Goal: Task Accomplishment & Management: Use online tool/utility

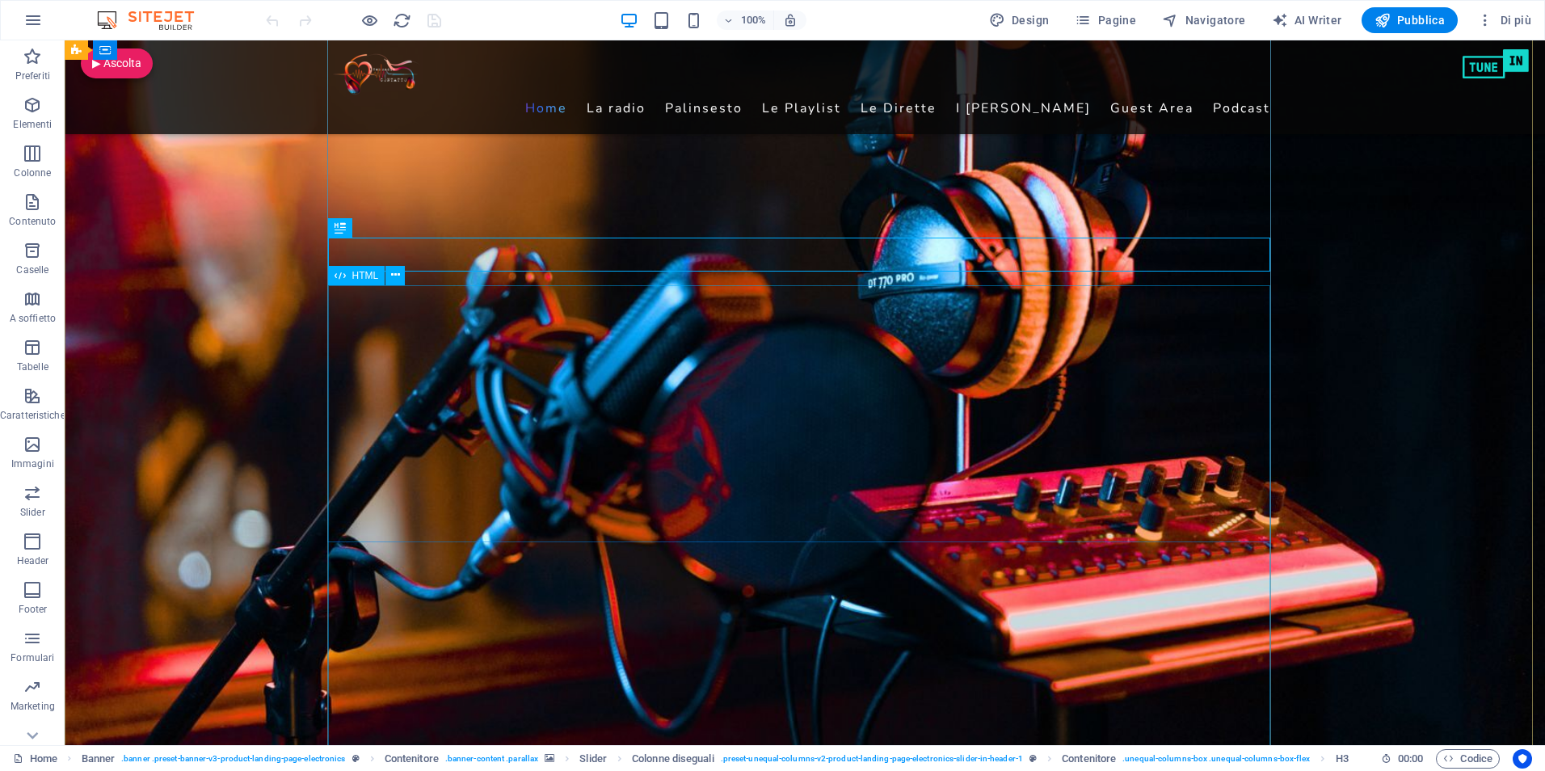
scroll to position [242, 0]
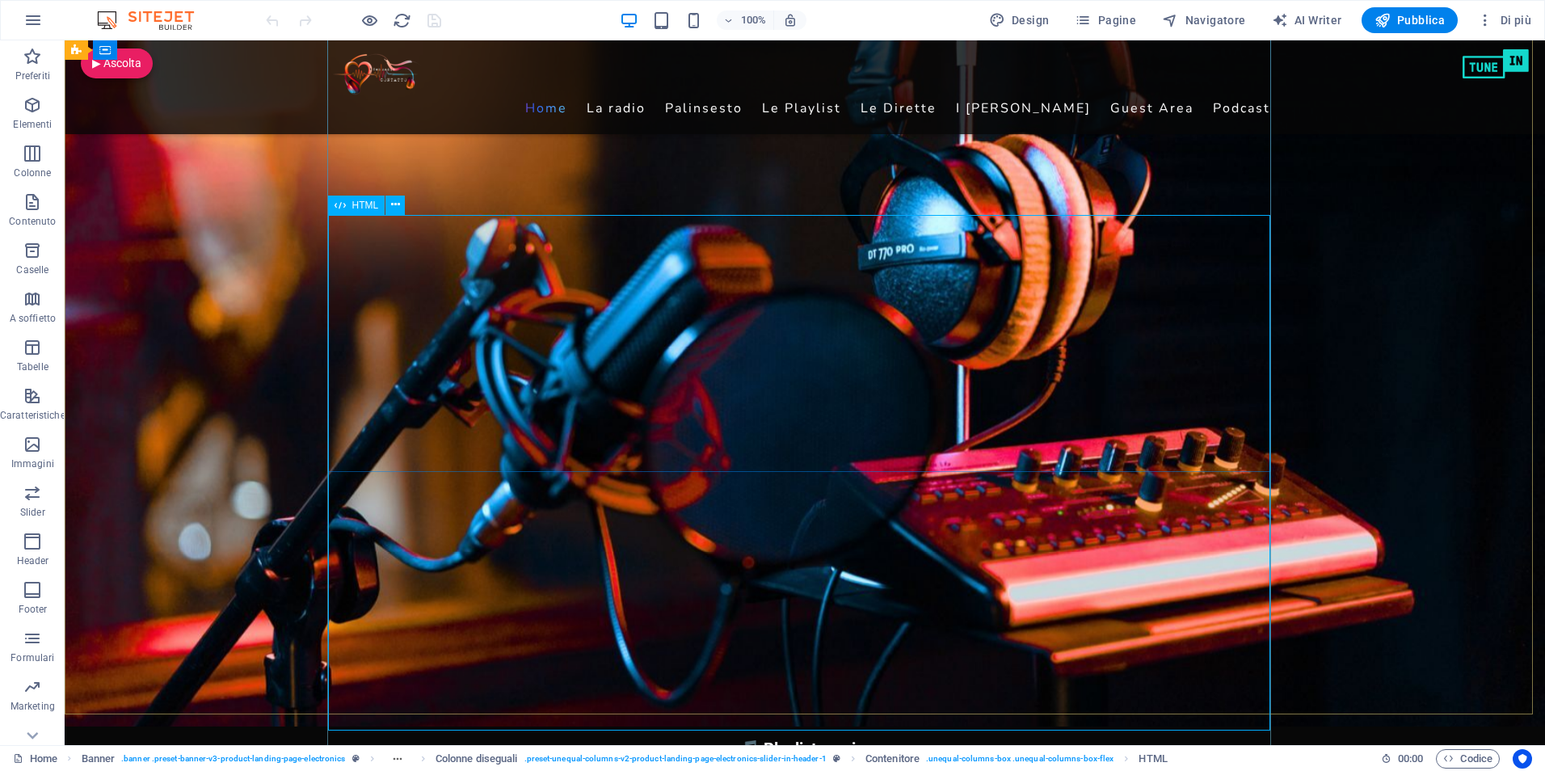
click at [362, 208] on span "HTML" at bounding box center [365, 205] width 27 height 10
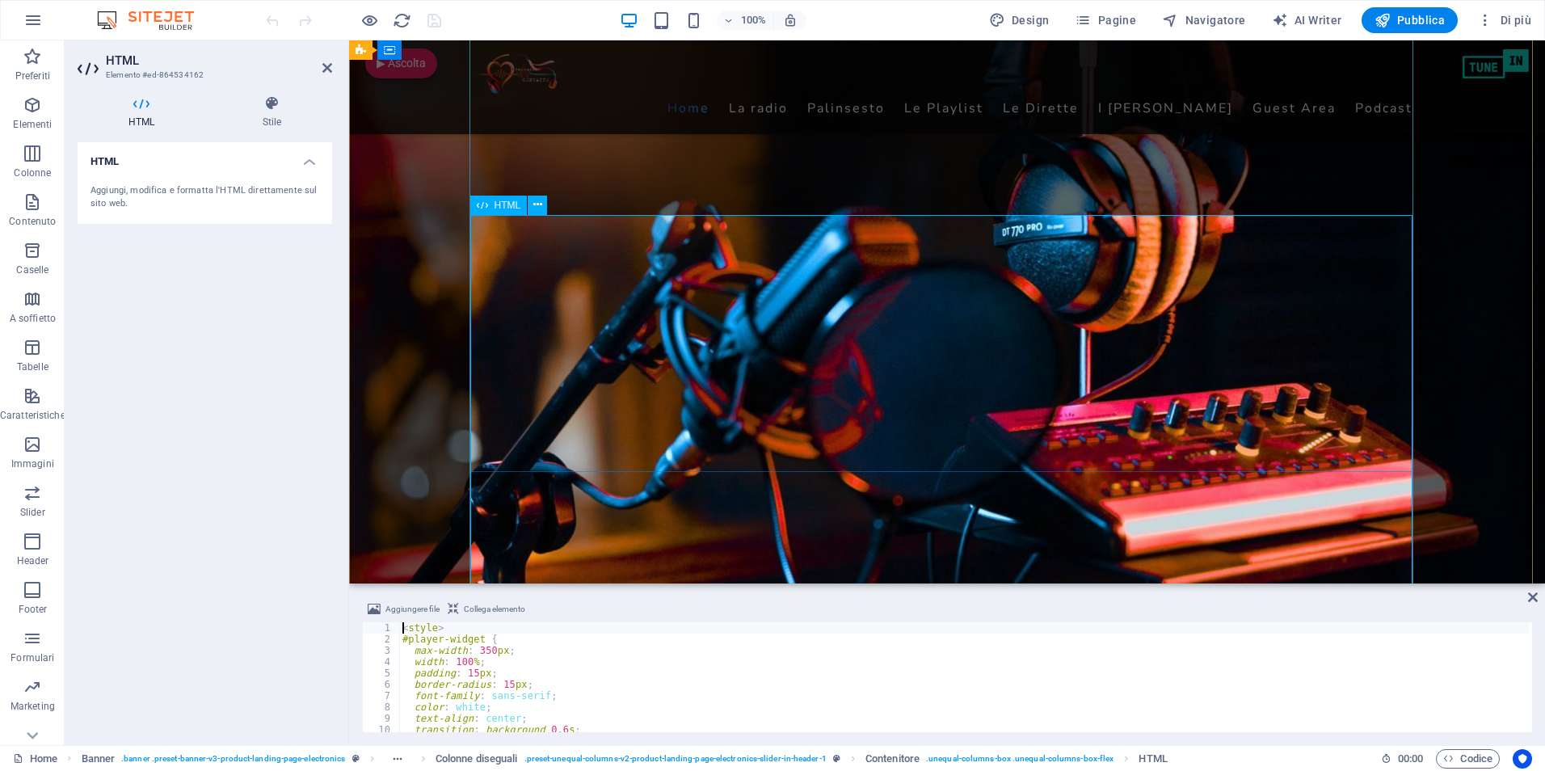
type textarea "</script>"
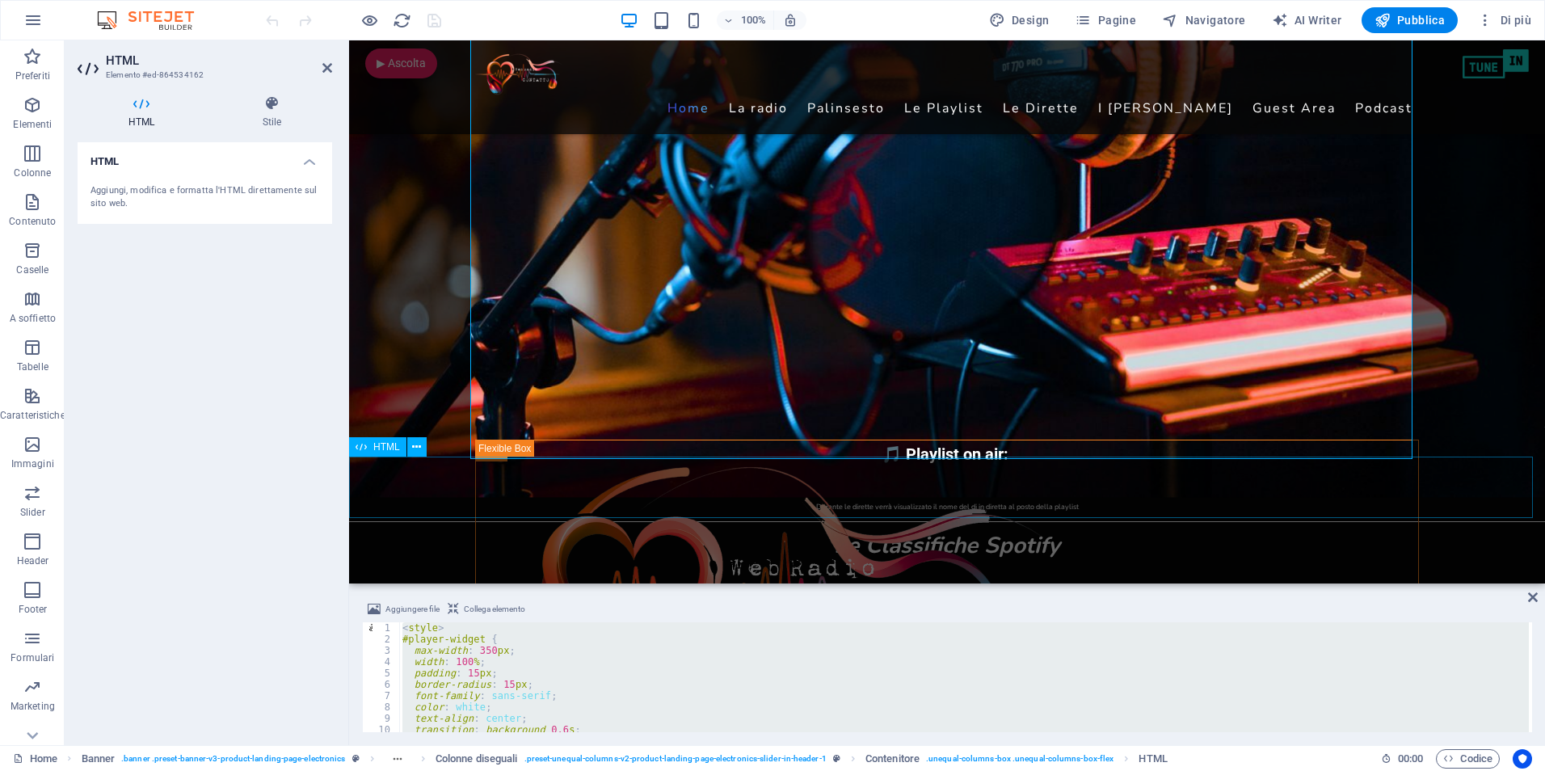
scroll to position [566, 0]
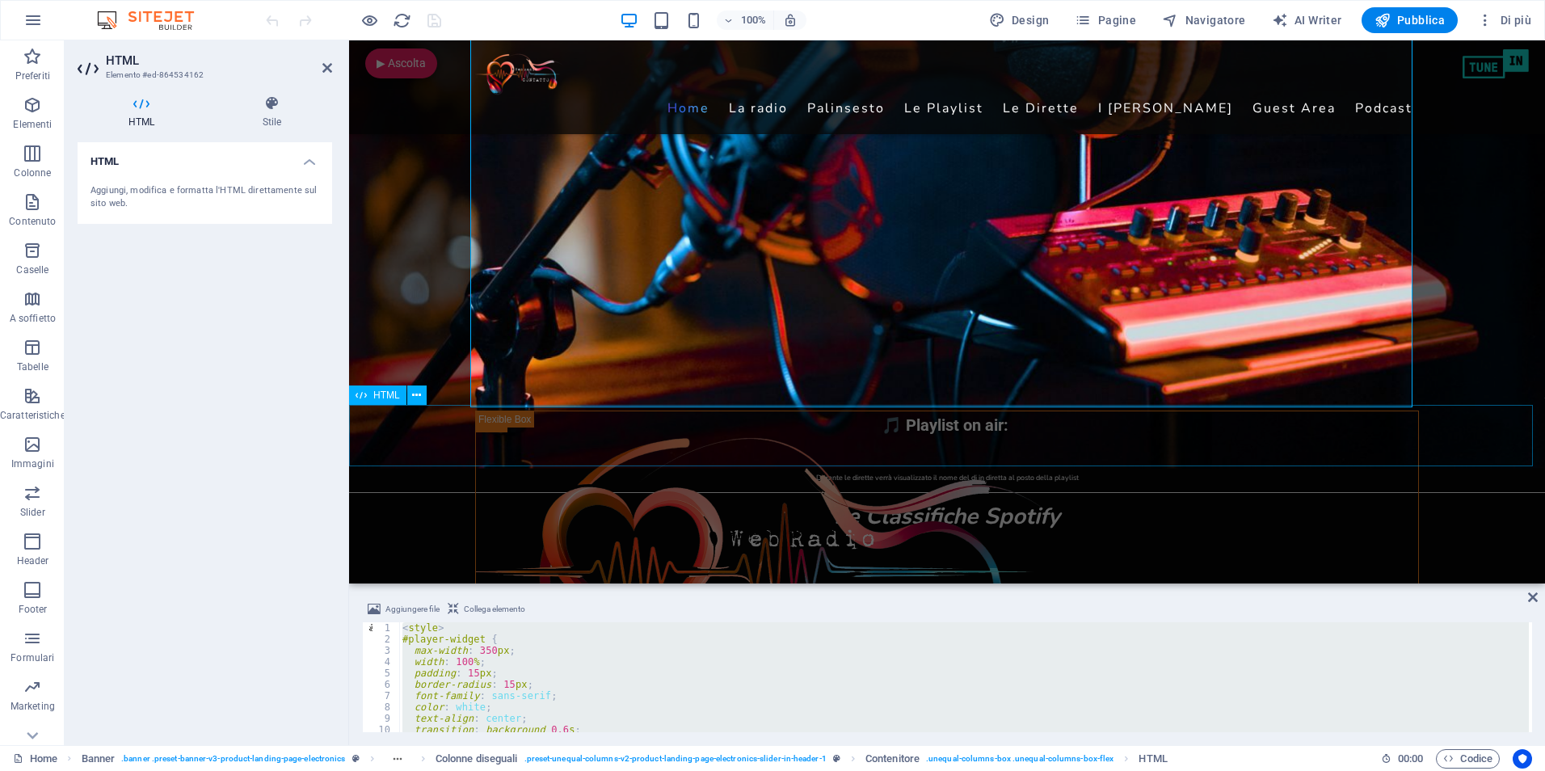
click at [384, 395] on span "HTML" at bounding box center [386, 395] width 27 height 10
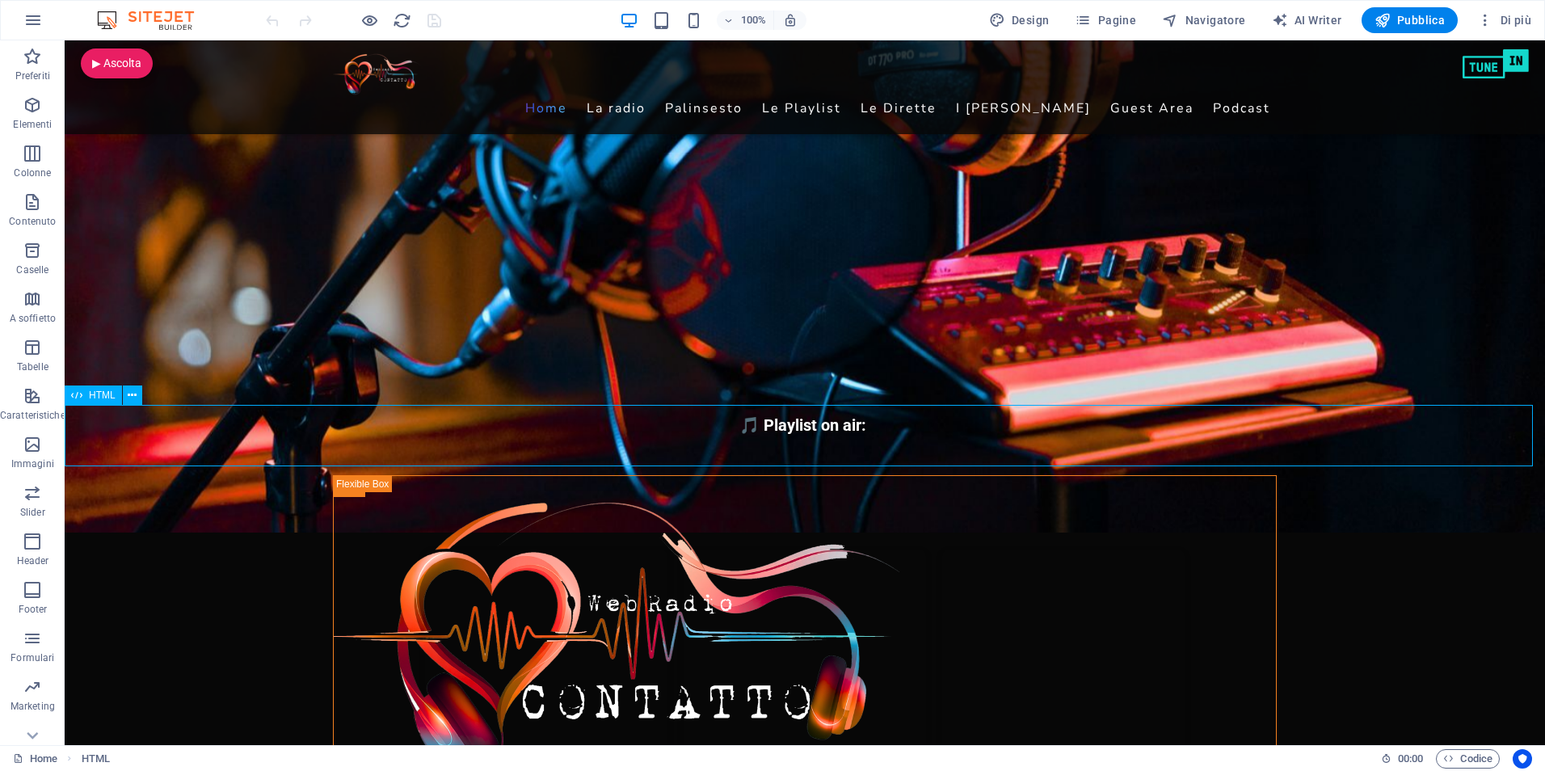
click at [93, 397] on span "HTML" at bounding box center [102, 395] width 27 height 10
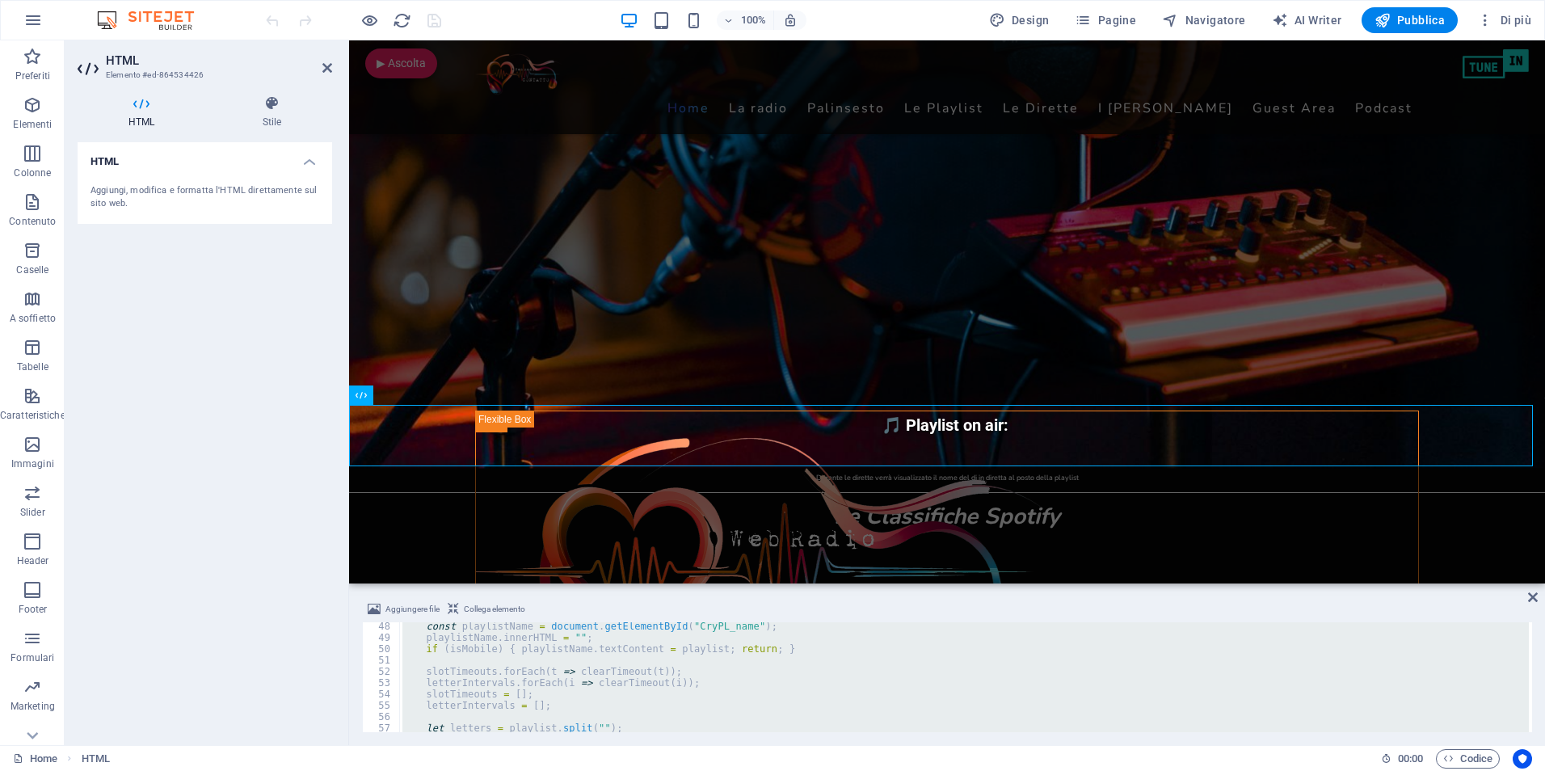
scroll to position [679, 0]
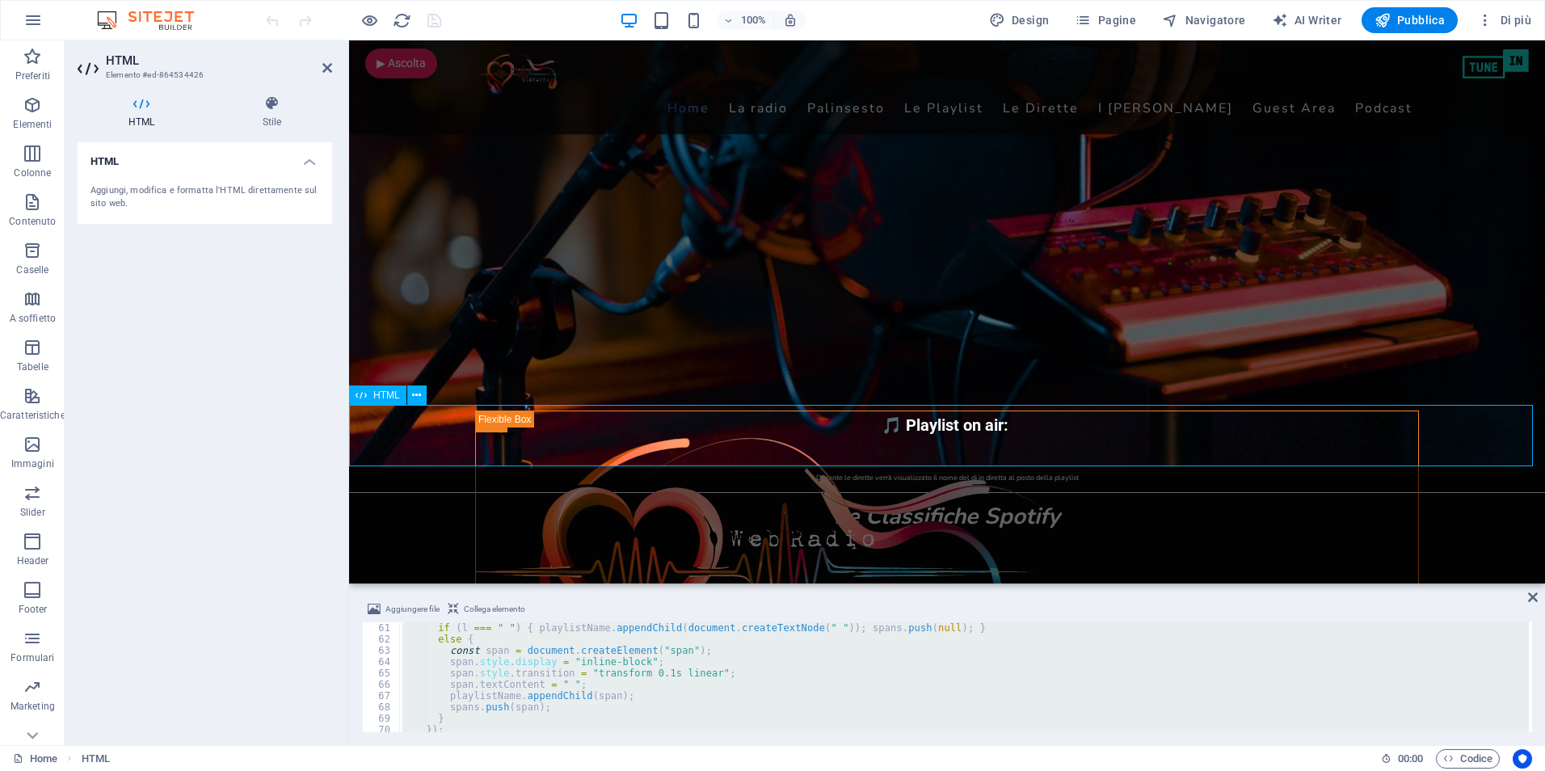
click at [379, 444] on div "🎵 Playlist on air: 🎧 Deejay in diretta:" at bounding box center [947, 435] width 1196 height 61
click at [381, 396] on span "HTML" at bounding box center [386, 395] width 27 height 10
click at [606, 661] on div "if ( l === " " ) { playlistName . appendChild ( document . createTextNode ( " "…" at bounding box center [964, 677] width 1130 height 110
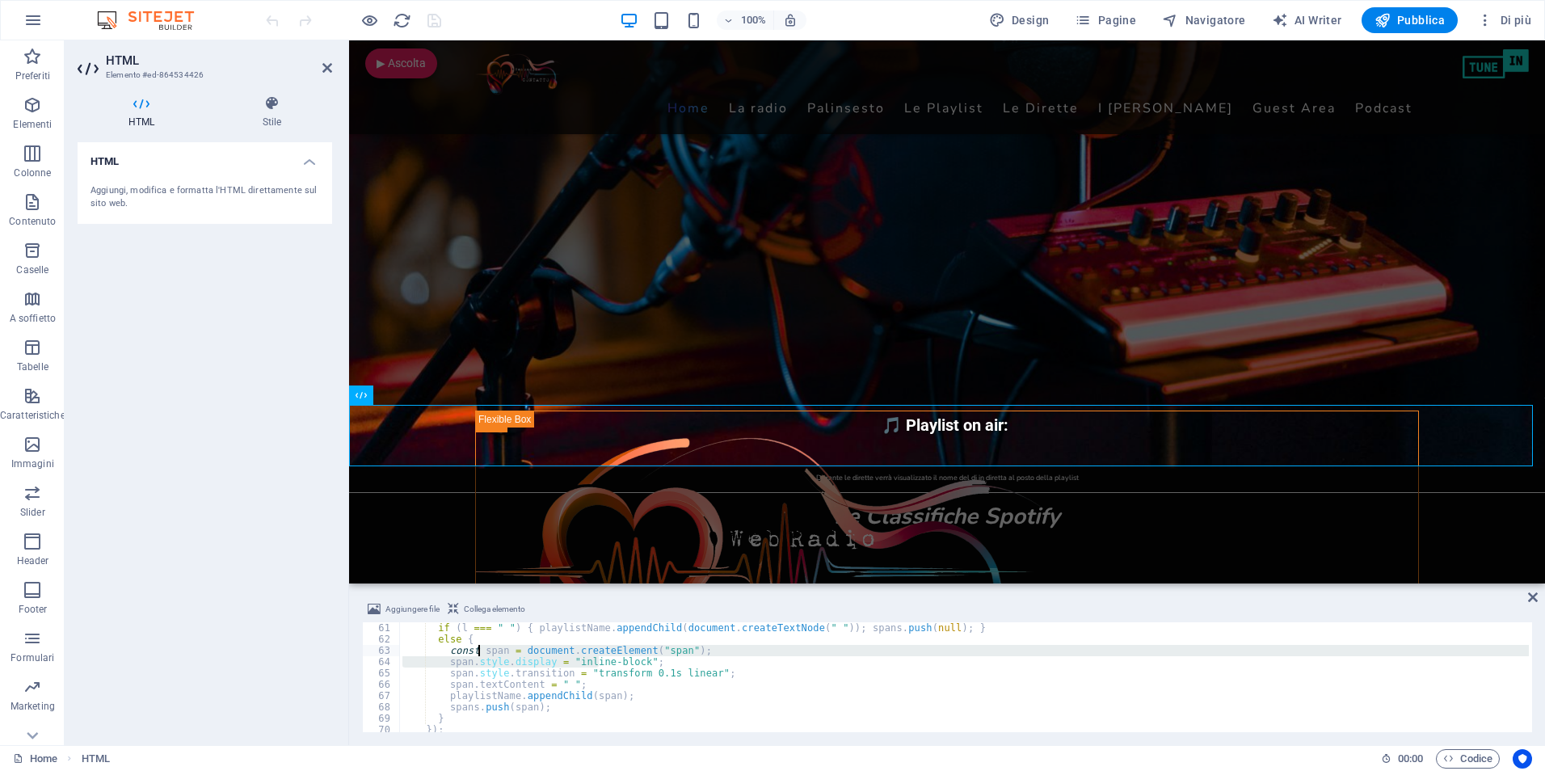
drag, startPoint x: 598, startPoint y: 666, endPoint x: 482, endPoint y: 653, distance: 117.1
click at [482, 653] on div "if ( l === " " ) { playlistName . appendChild ( document . createTextNode ( " "…" at bounding box center [964, 688] width 1130 height 133
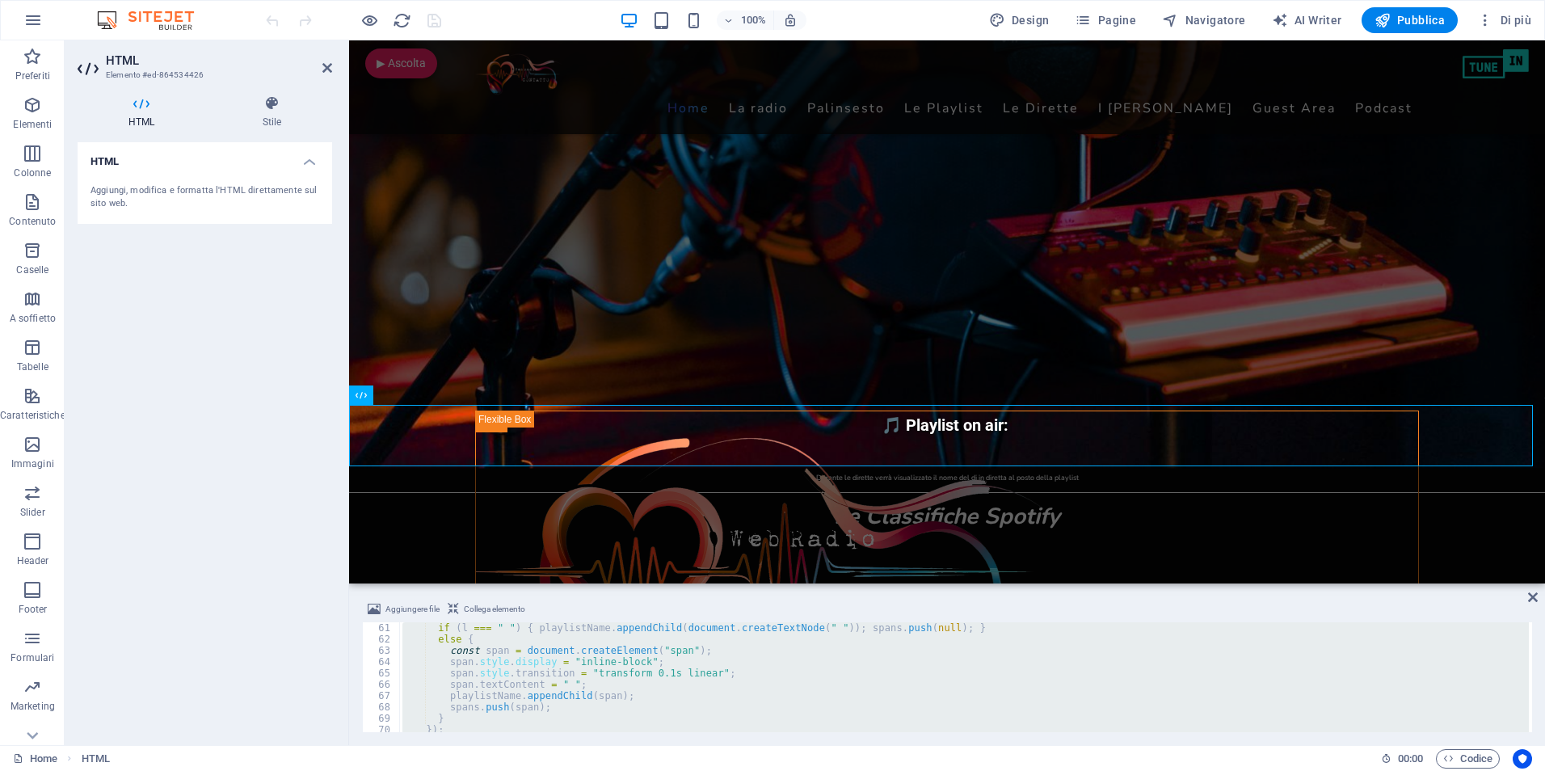
type textarea "</script>"
click at [482, 480] on div "Durante le dirette verrà visualizzato il nome del dj in diretta al posto della …" at bounding box center [947, 475] width 1196 height 19
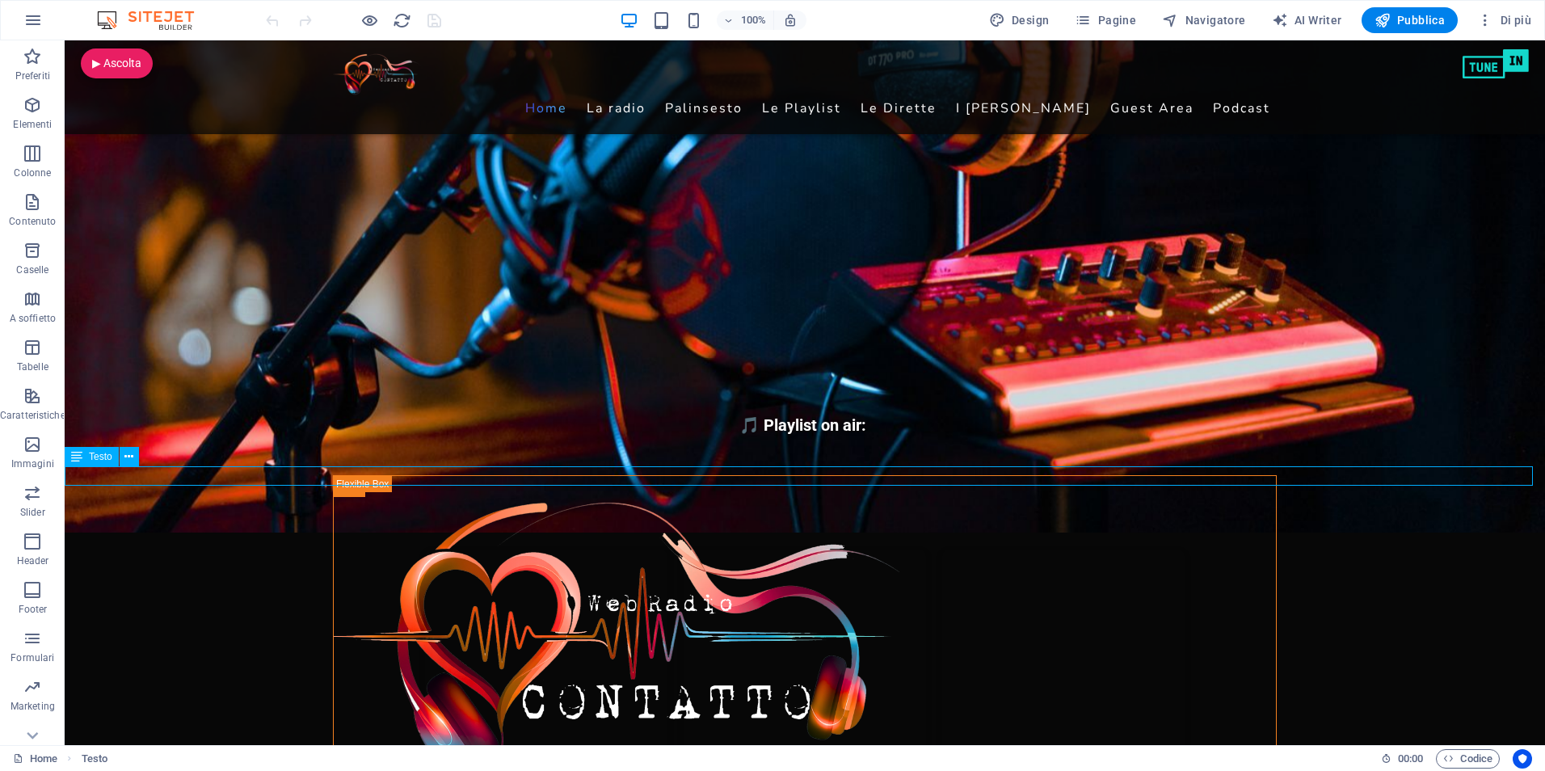
click at [88, 474] on div "Durante le dirette verrà visualizzato il nome del dj in diretta al posto della …" at bounding box center [805, 475] width 1480 height 19
click at [91, 458] on span "Testo" at bounding box center [100, 457] width 23 height 10
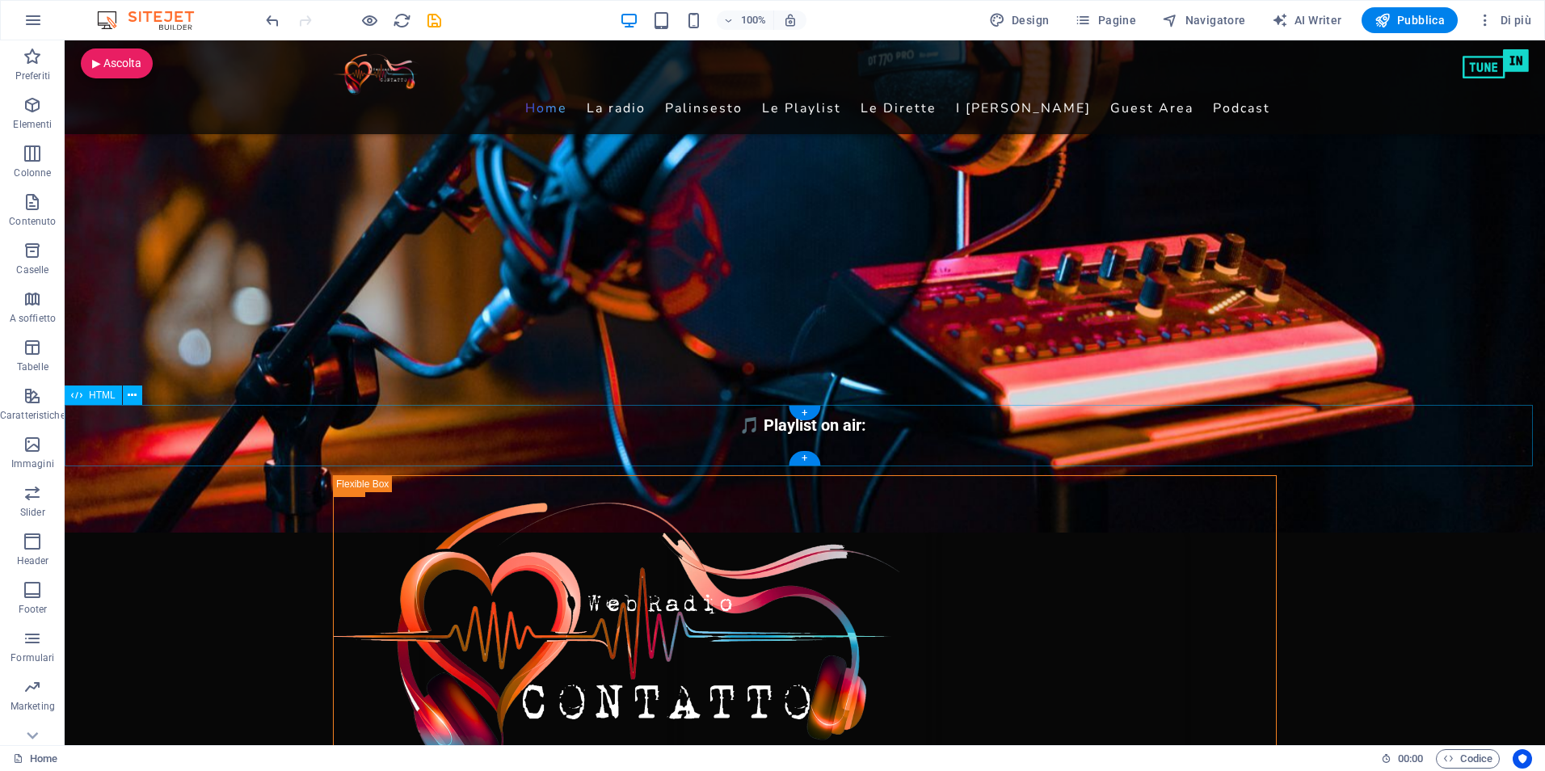
click at [112, 415] on div "🎵 Playlist on air: 🎧 Deejay in diretta:" at bounding box center [805, 435] width 1480 height 61
click at [102, 396] on span "HTML" at bounding box center [102, 395] width 27 height 10
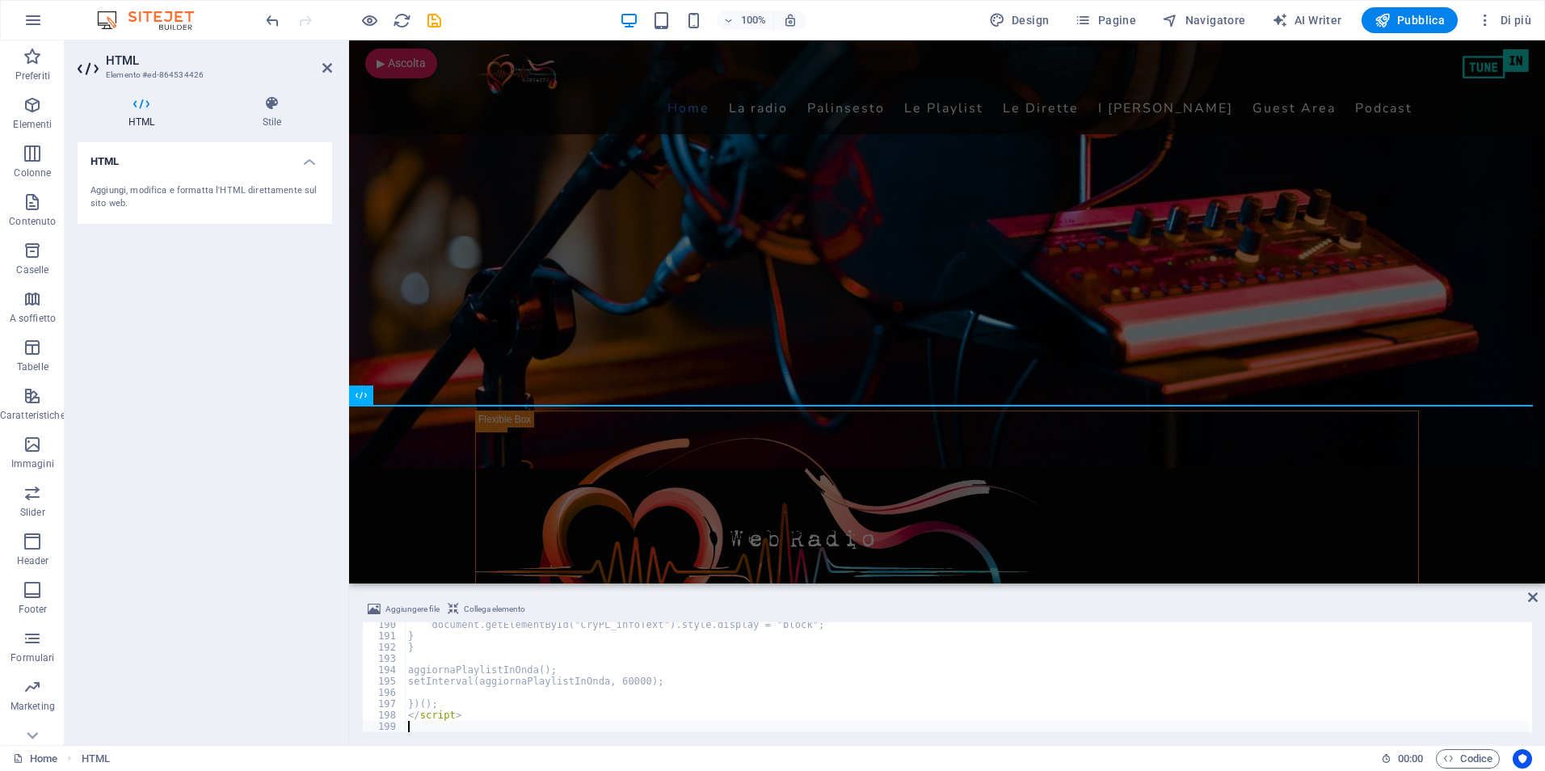
scroll to position [2141, 0]
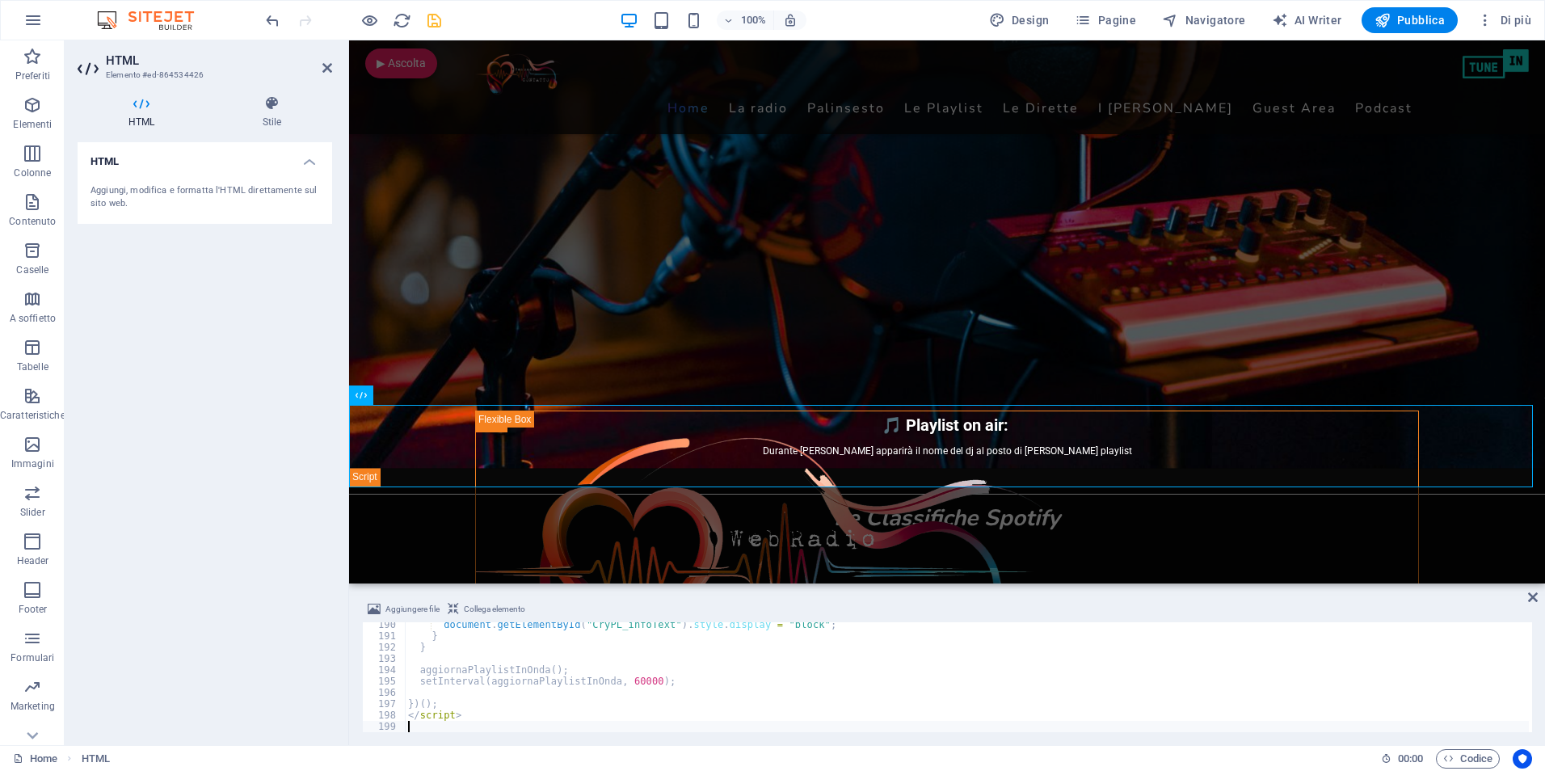
click at [432, 21] on icon "save" at bounding box center [434, 20] width 19 height 19
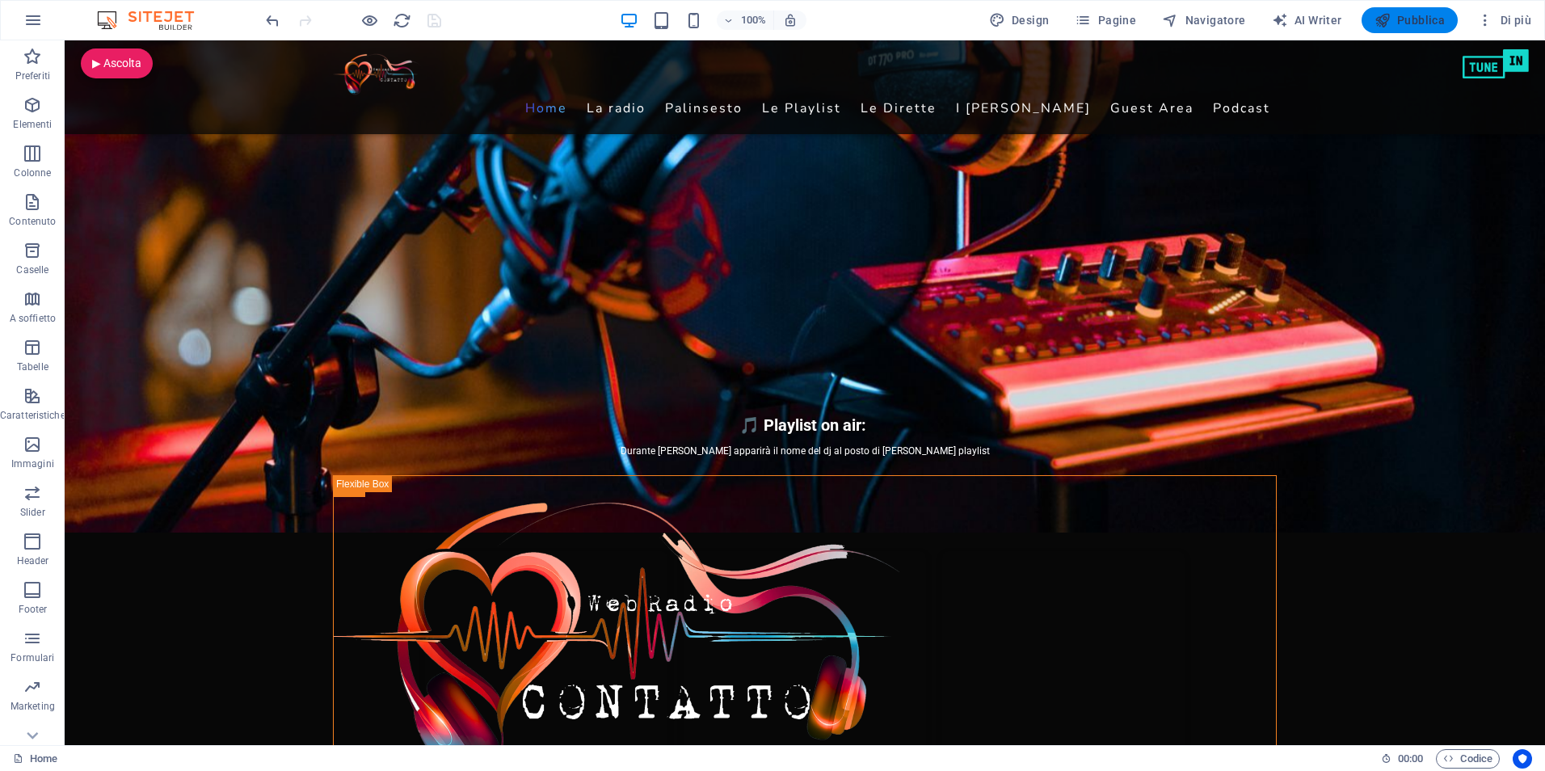
click at [1397, 12] on span "Pubblica" at bounding box center [1410, 20] width 71 height 16
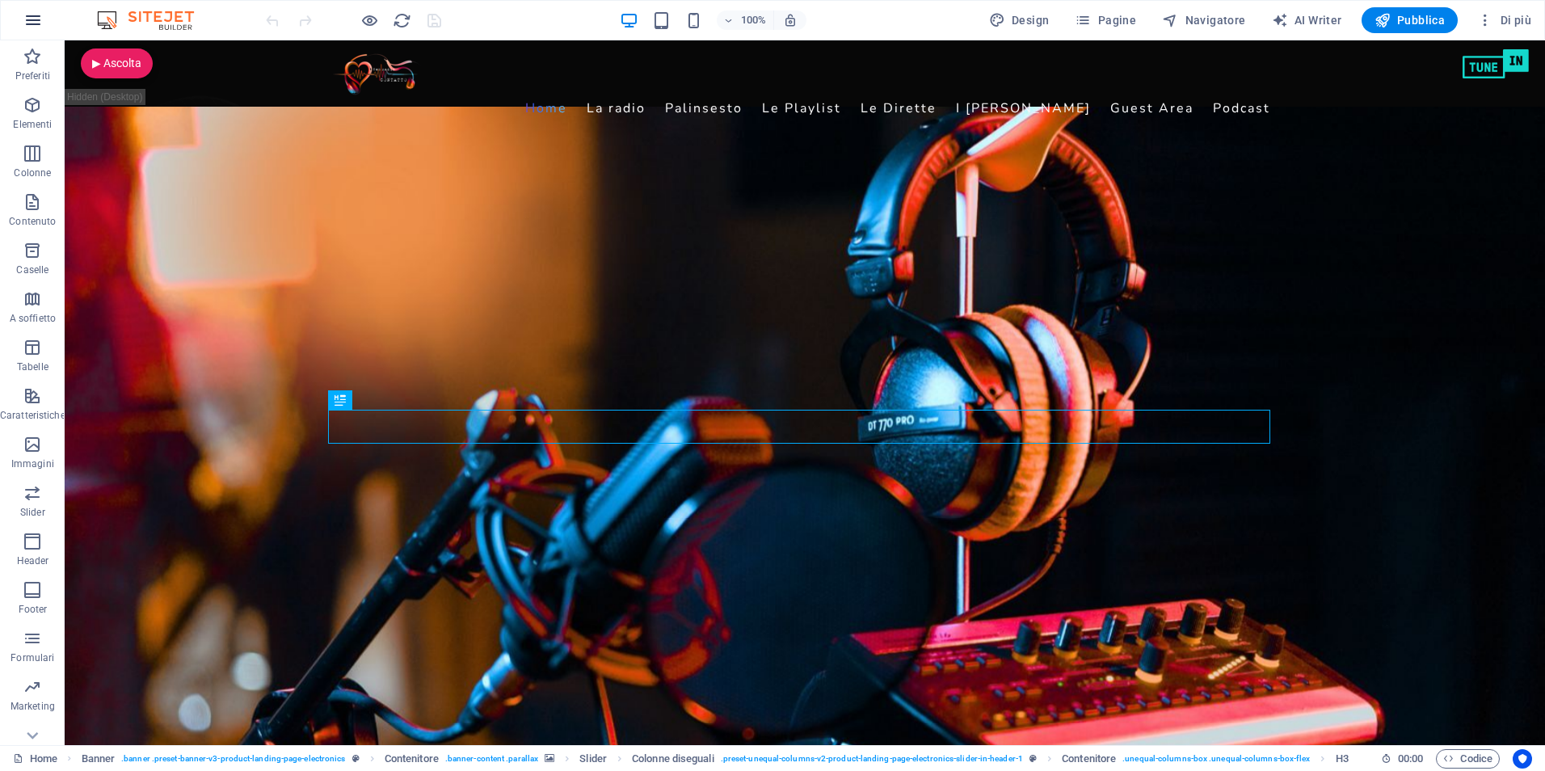
click at [26, 35] on button "button" at bounding box center [33, 20] width 39 height 39
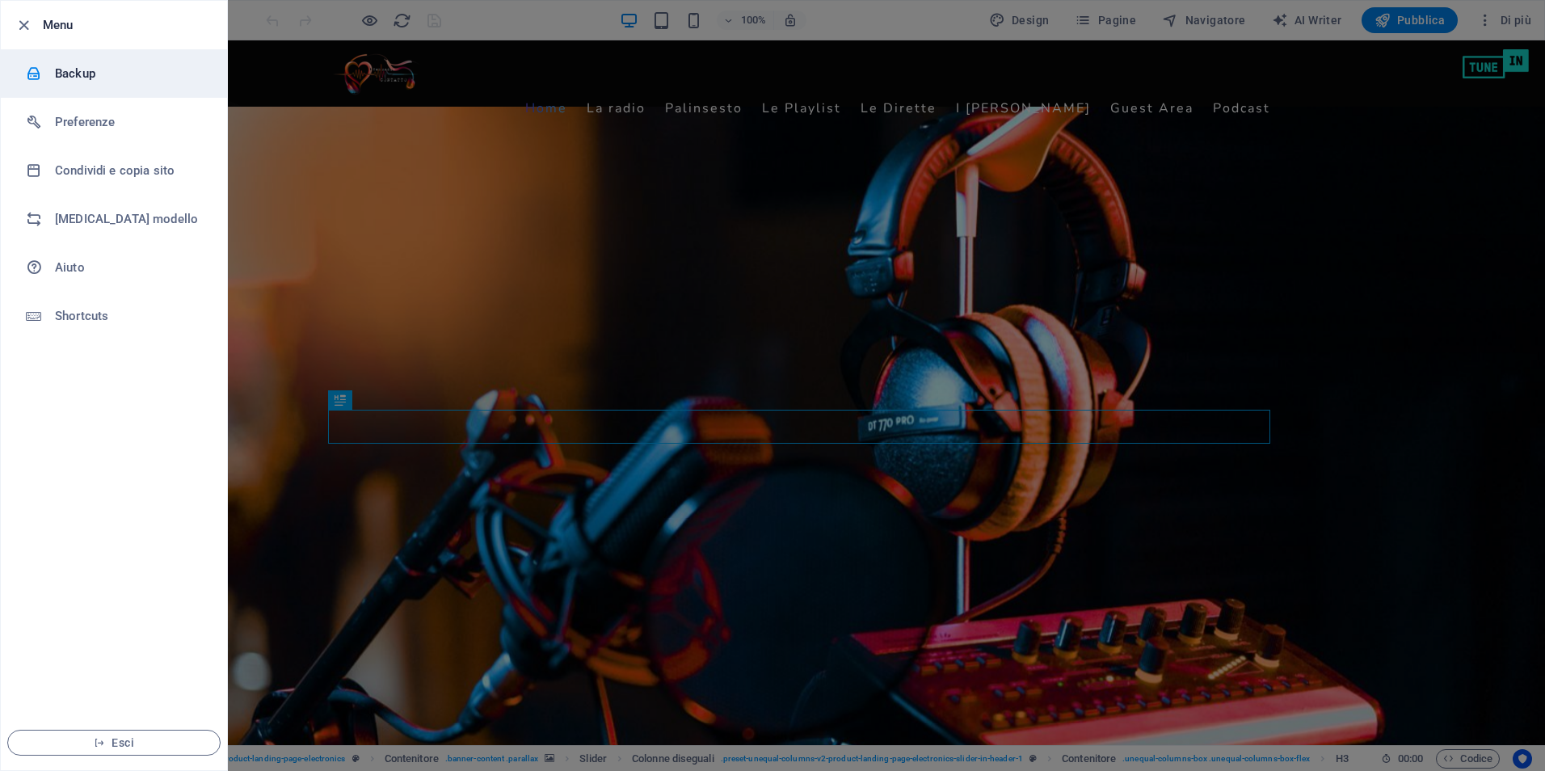
click at [56, 76] on h6 "Backup" at bounding box center [129, 73] width 149 height 19
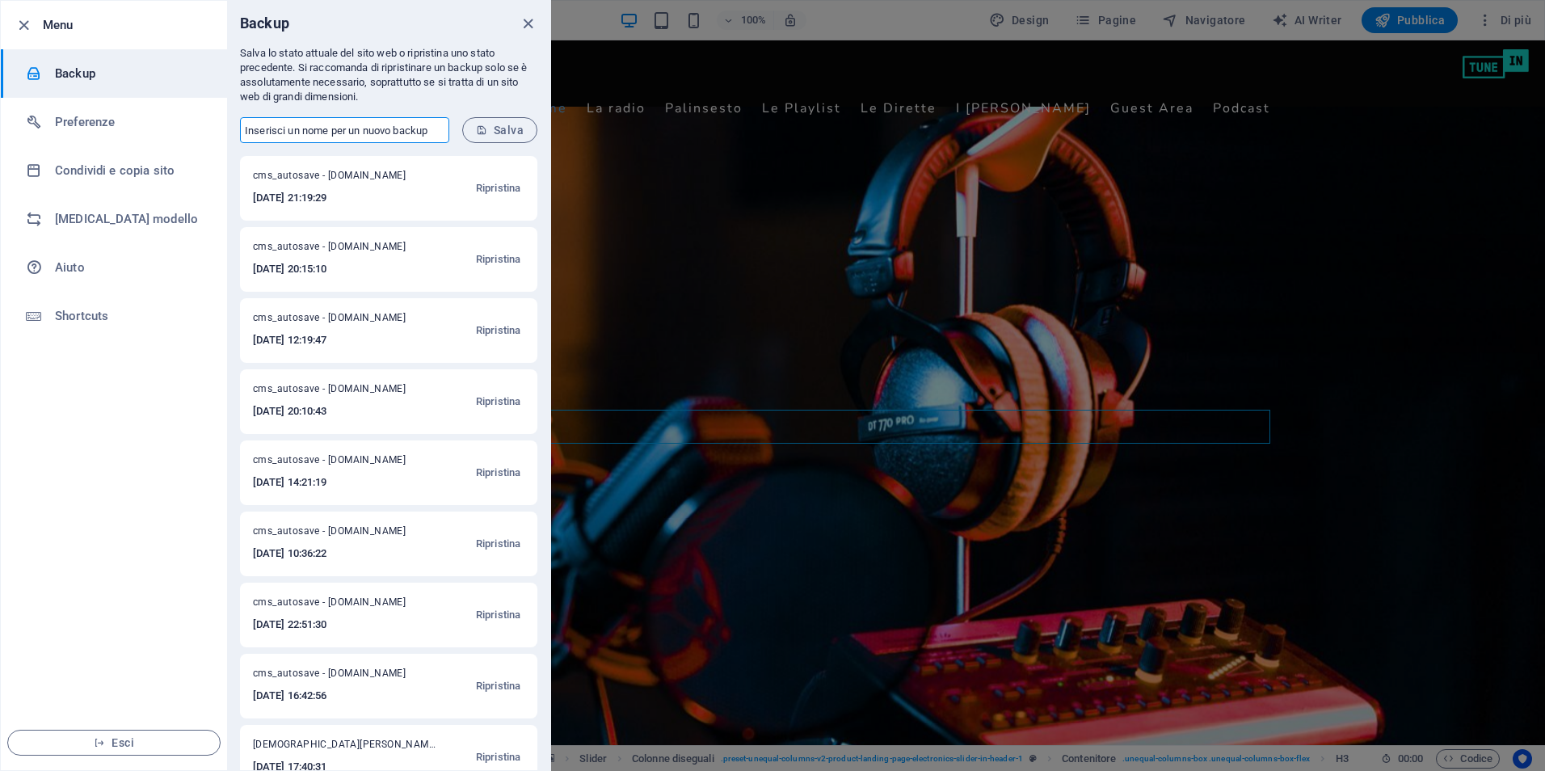
click at [318, 130] on input "text" at bounding box center [344, 130] width 209 height 26
type input "Cristian"
click at [507, 125] on span "Salva" at bounding box center [500, 130] width 48 height 13
click at [1417, 280] on div at bounding box center [772, 385] width 1545 height 771
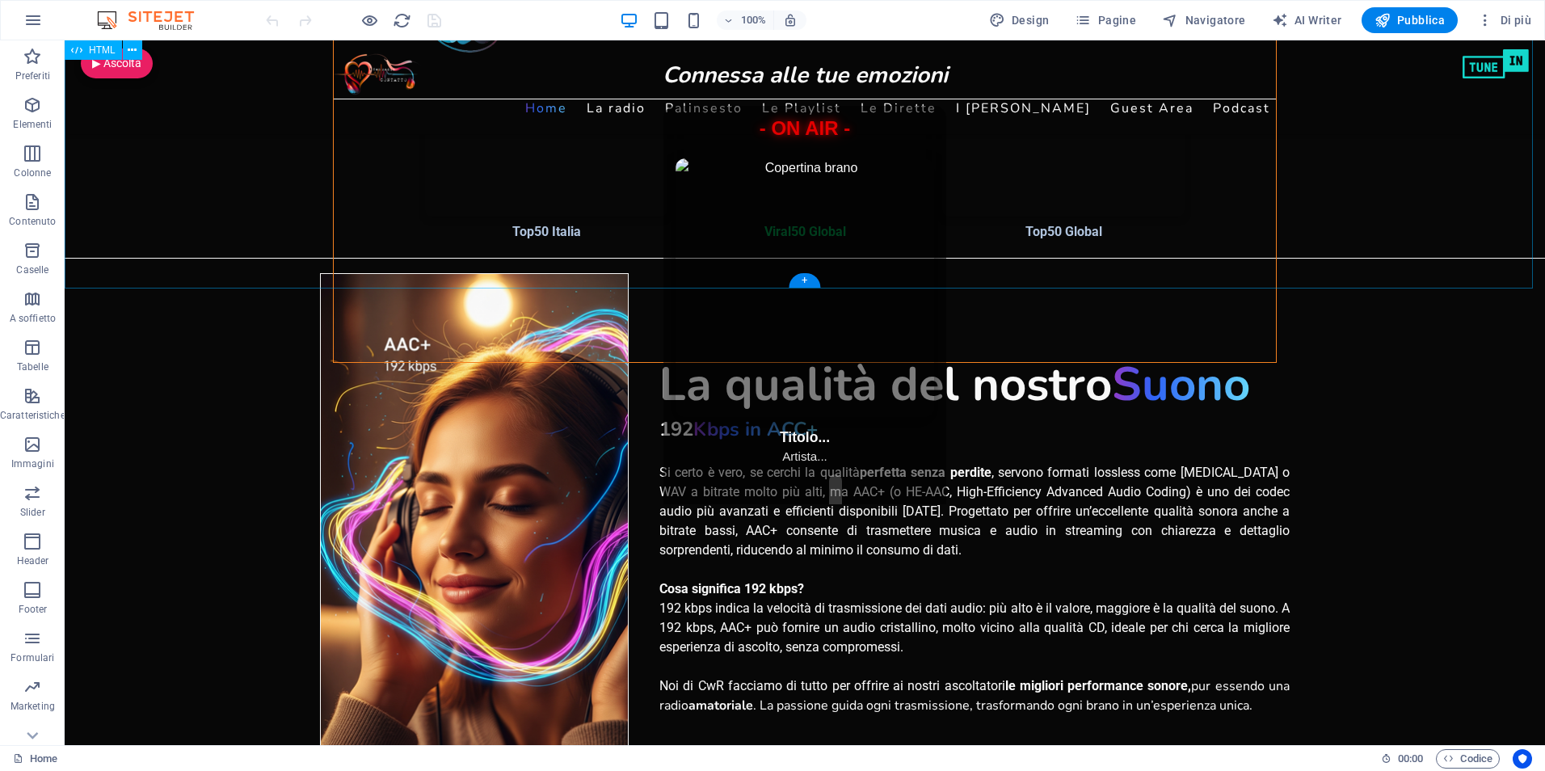
scroll to position [1374, 0]
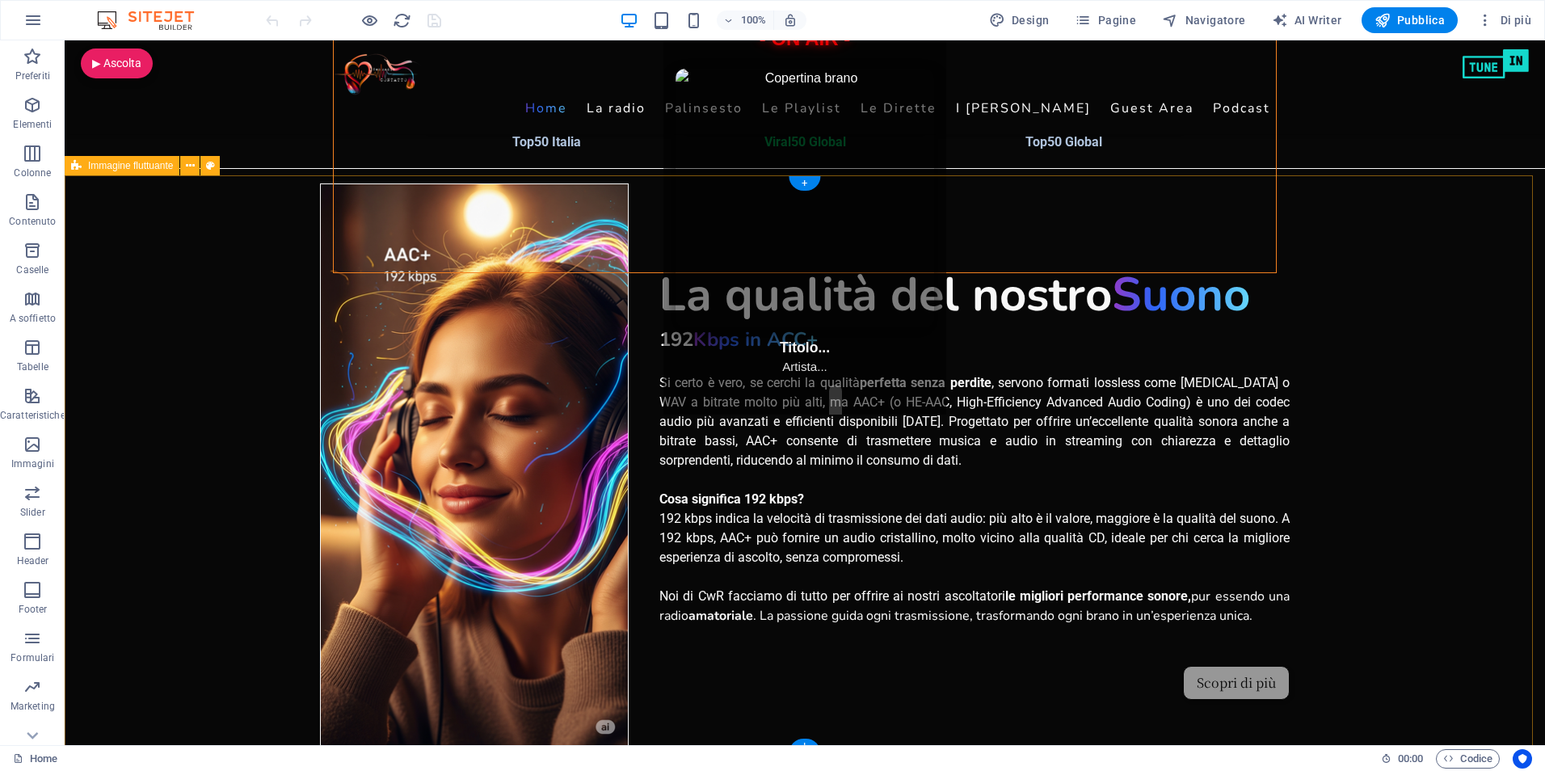
click at [183, 309] on div "La qualità del nostro Suono 192 Kbps in ACC+ Si certo è vero, se cerchi la qual…" at bounding box center [805, 464] width 1480 height 579
click at [98, 168] on span "Immagine fluttuante" at bounding box center [130, 166] width 85 height 10
click at [1113, 19] on span "Pagine" at bounding box center [1105, 20] width 61 height 16
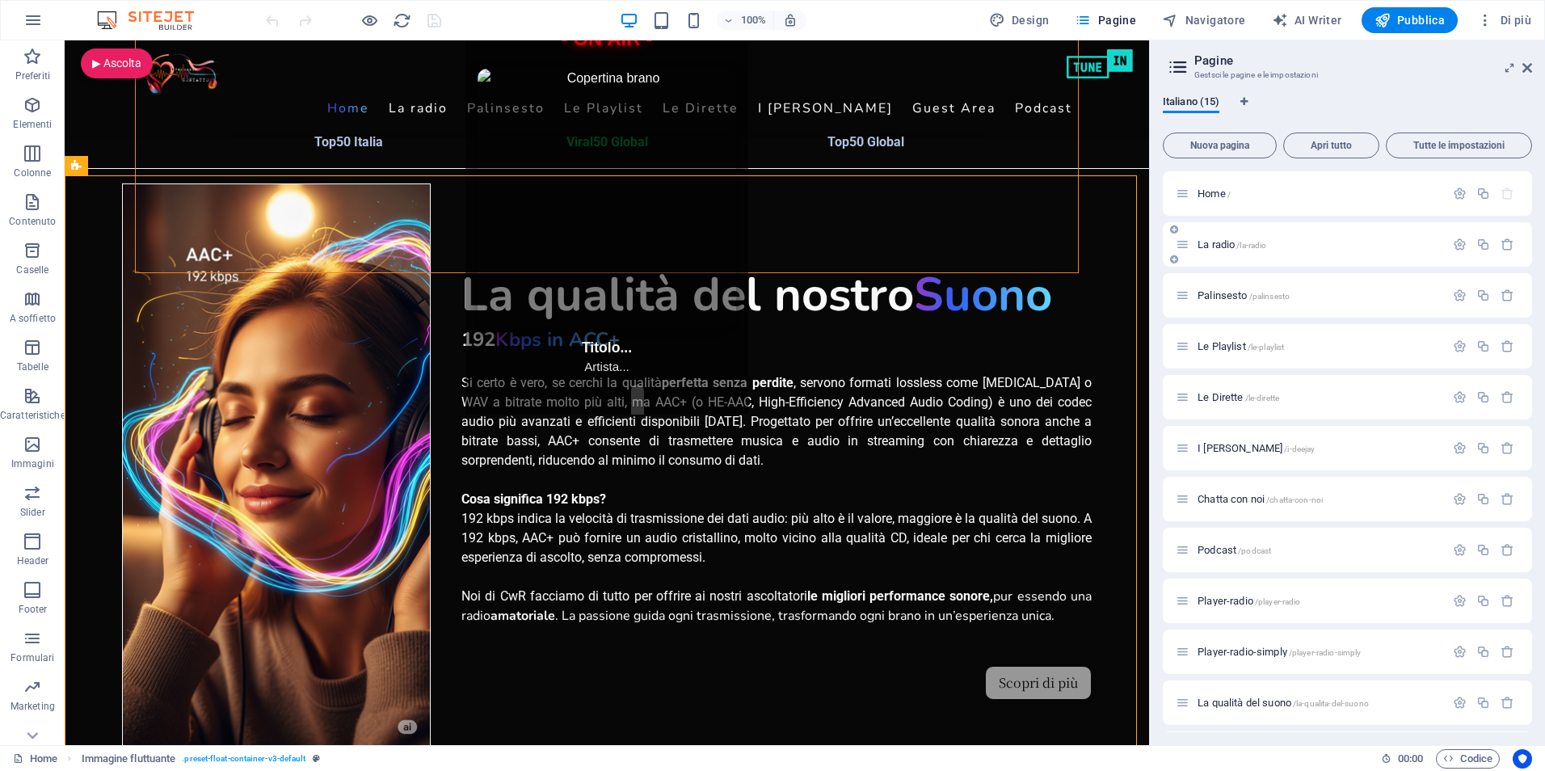
click at [1212, 244] on span "La radio /la-radio" at bounding box center [1232, 244] width 69 height 12
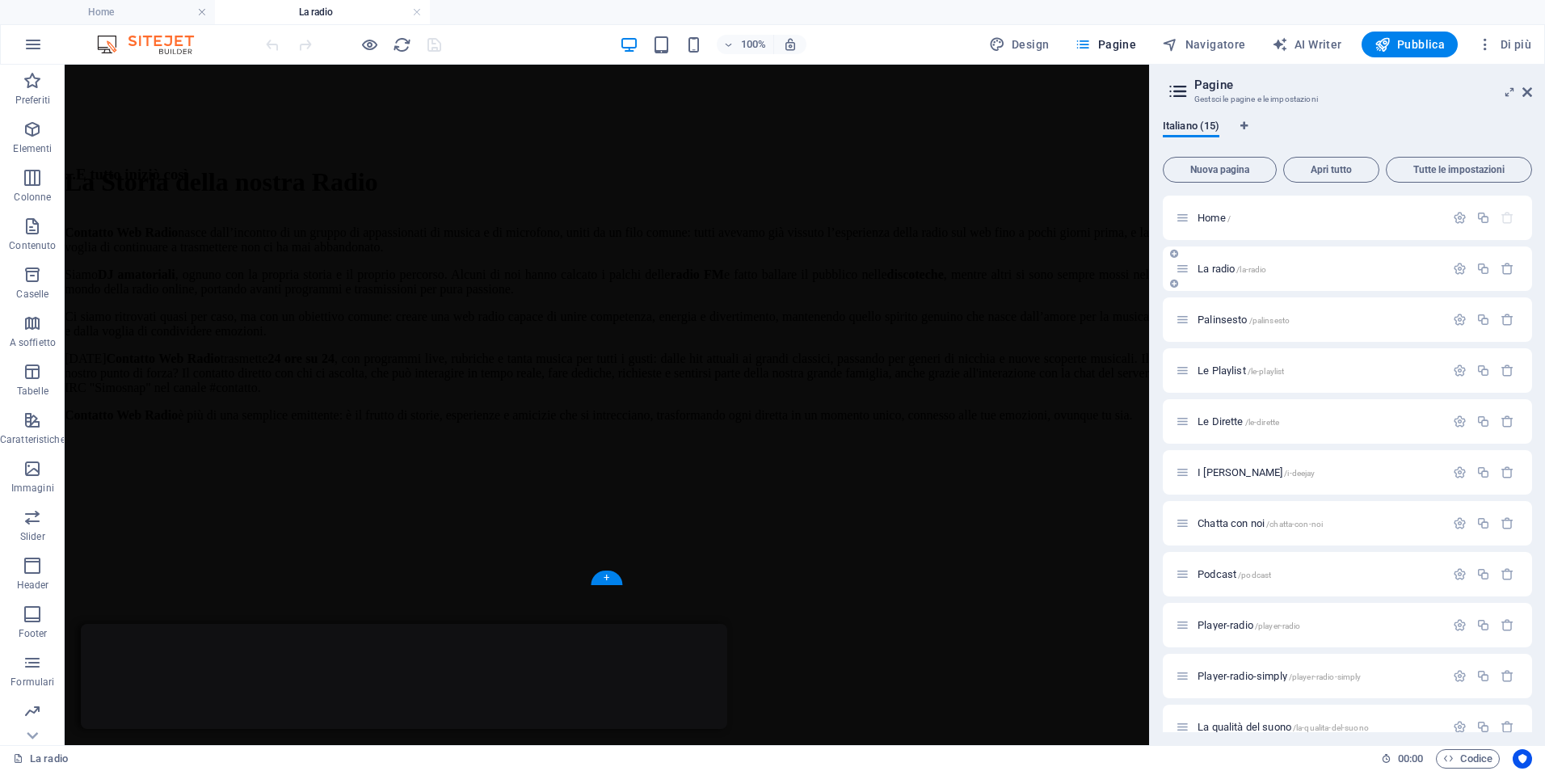
scroll to position [710, 0]
click at [609, 382] on div "+" at bounding box center [607, 379] width 32 height 15
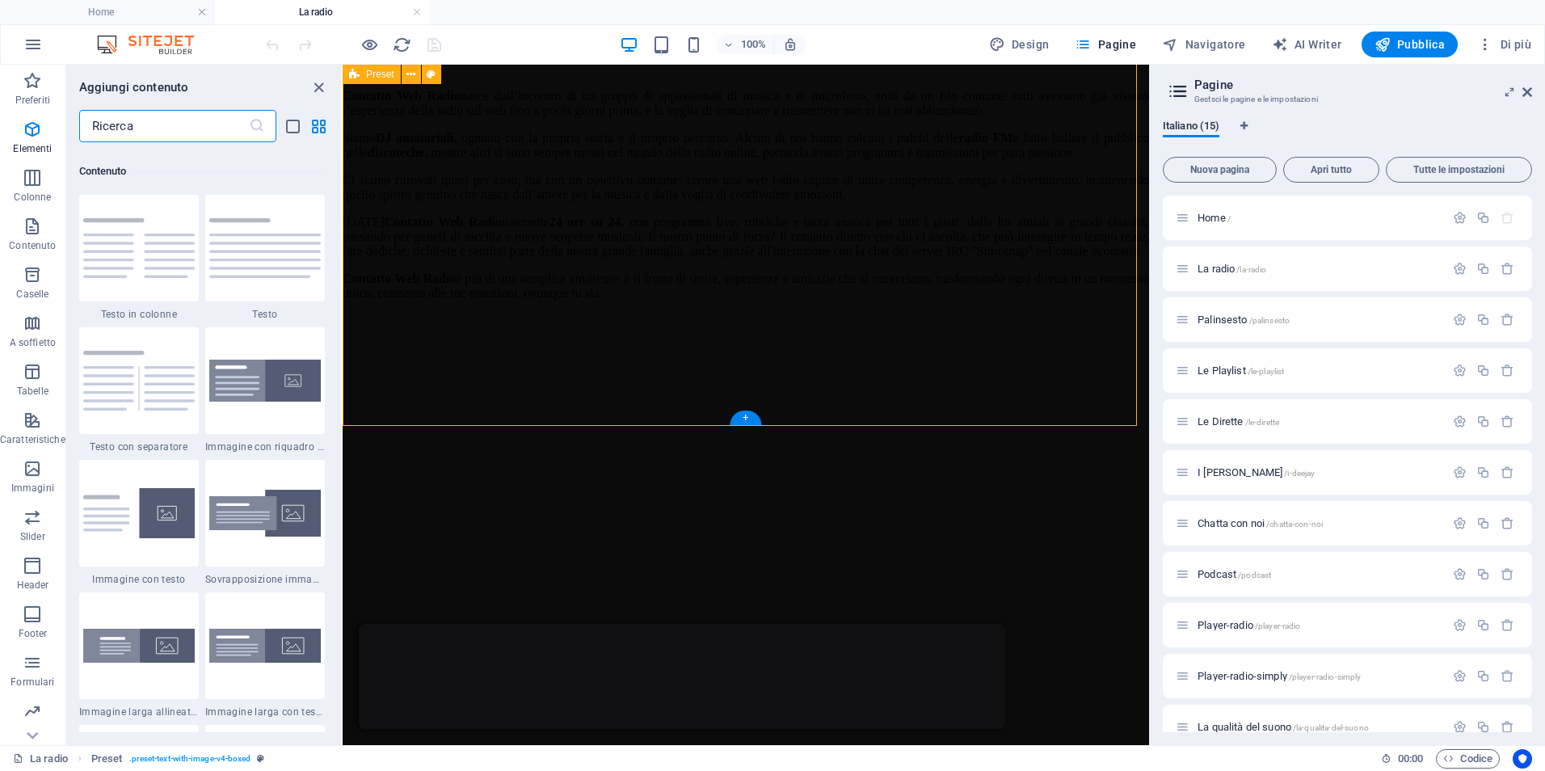
scroll to position [2828, 0]
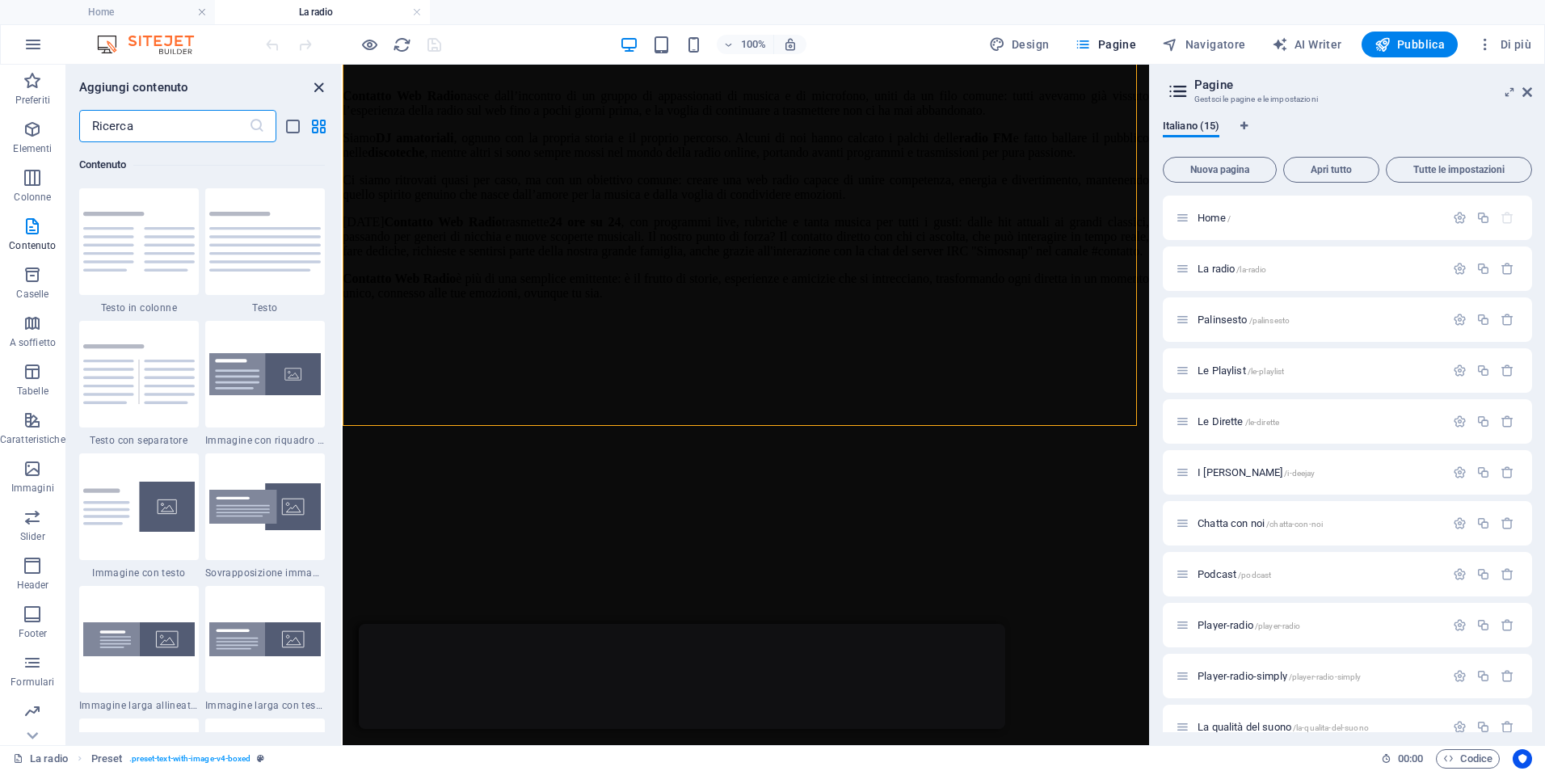
click at [314, 86] on icon "close panel" at bounding box center [319, 87] width 19 height 19
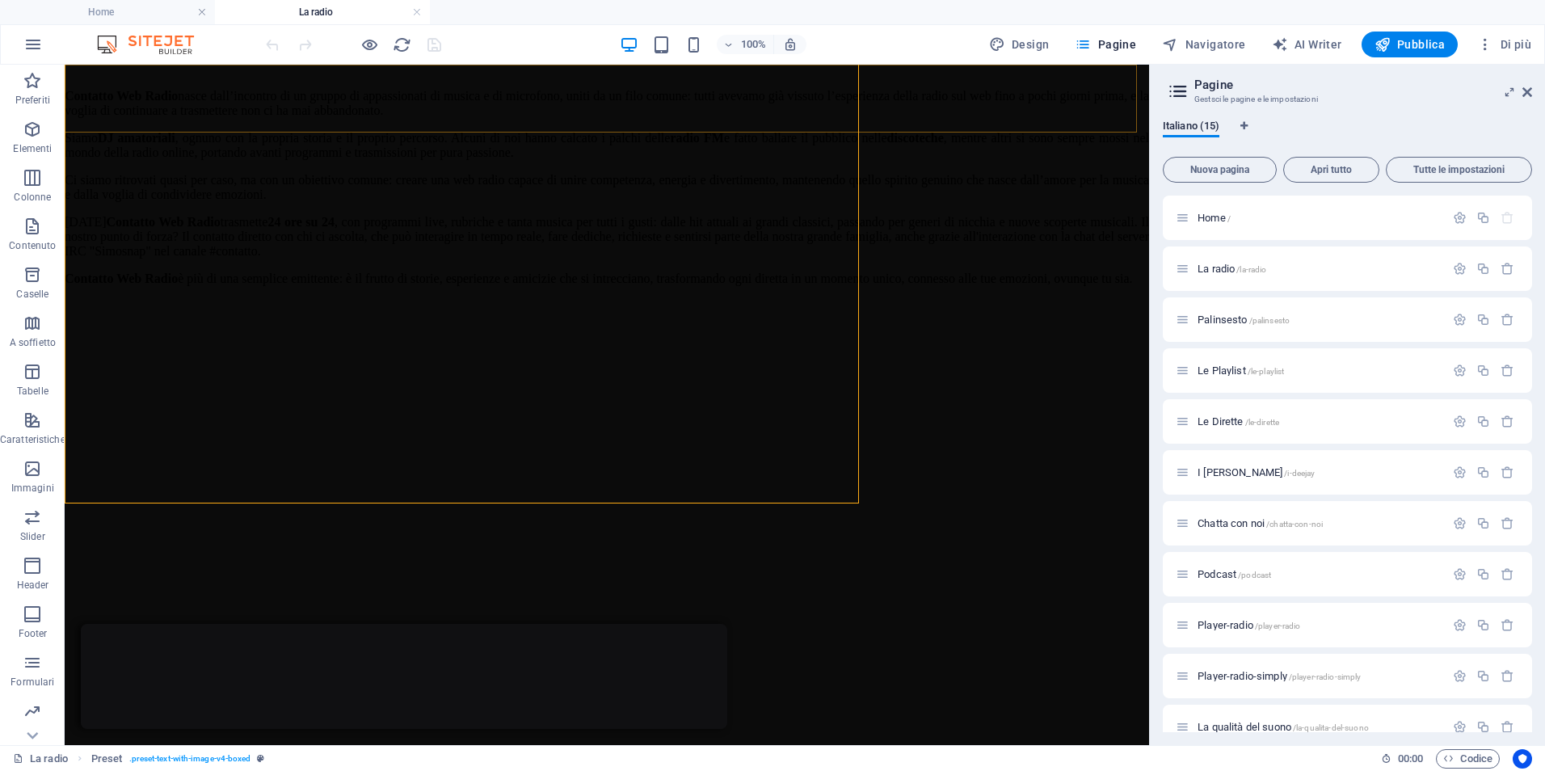
scroll to position [710, 0]
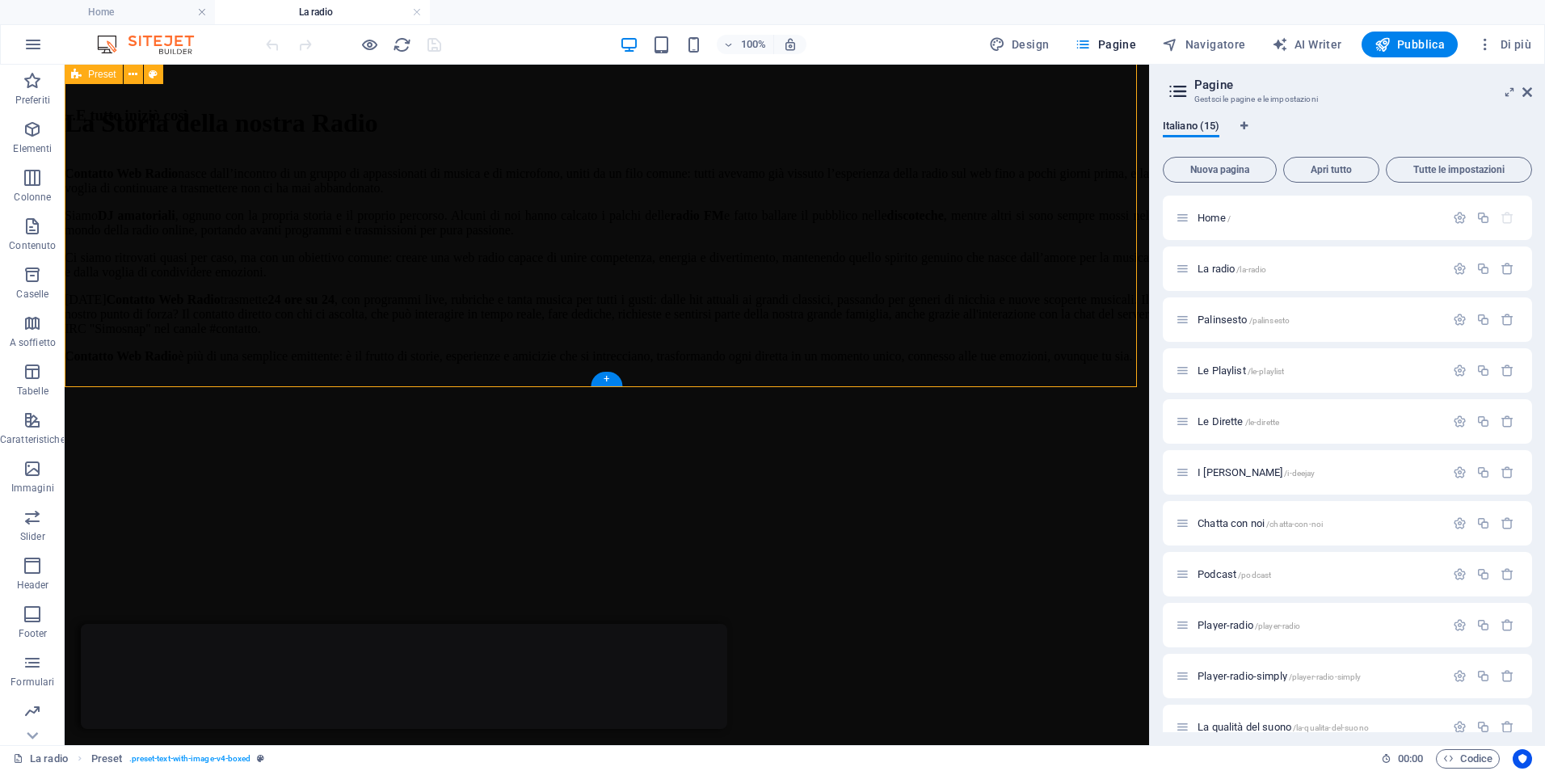
click at [929, 373] on div "...E tutto iniziò così Contatto Web Radio nasce dall’incontro di un gruppo di a…" at bounding box center [607, 591] width 1084 height 969
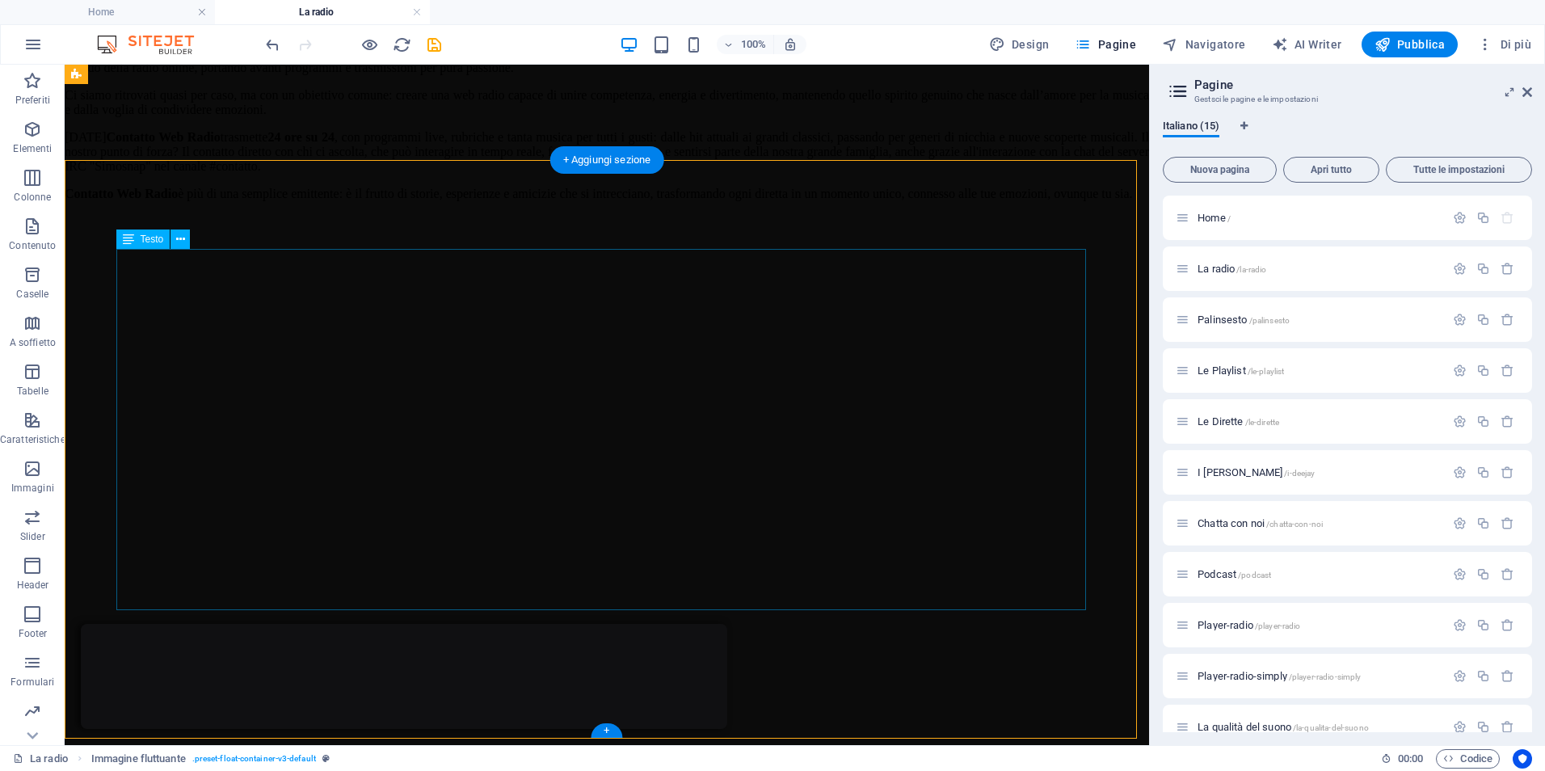
scroll to position [791, 0]
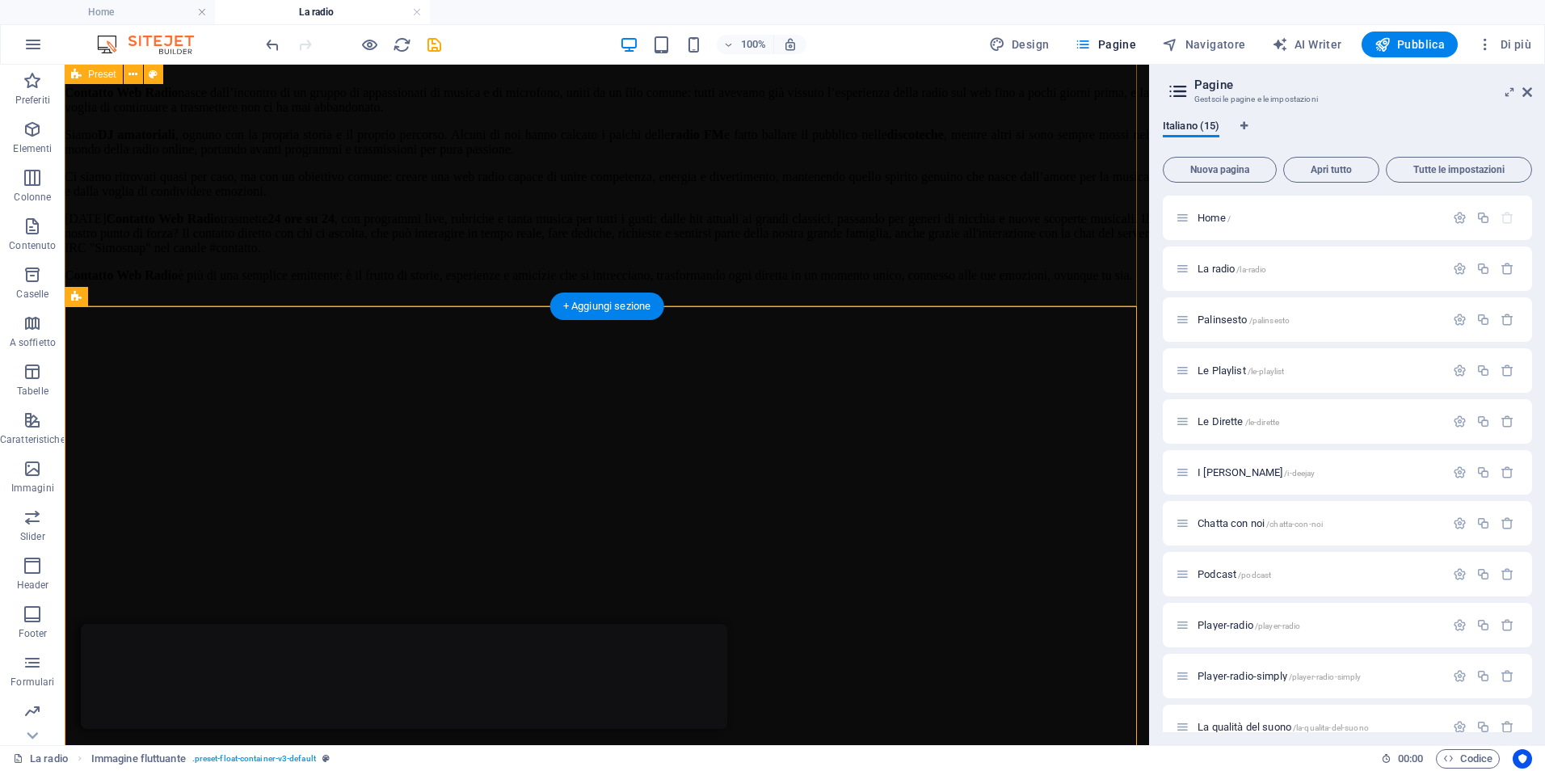
click at [693, 263] on div "...E tutto iniziò così Contatto Web Radio nasce dall’incontro di un gruppo di a…" at bounding box center [607, 510] width 1084 height 969
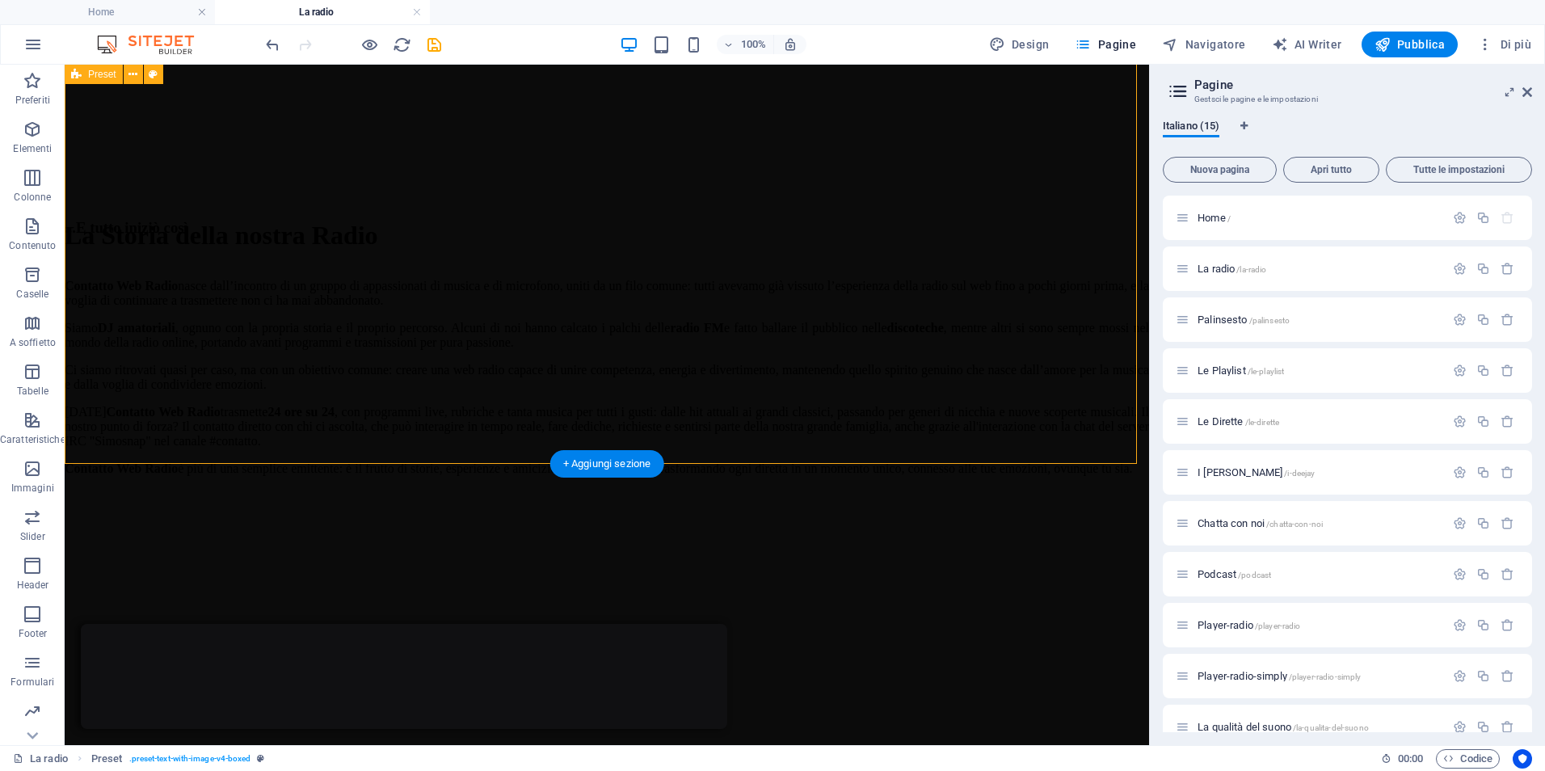
scroll to position [549, 0]
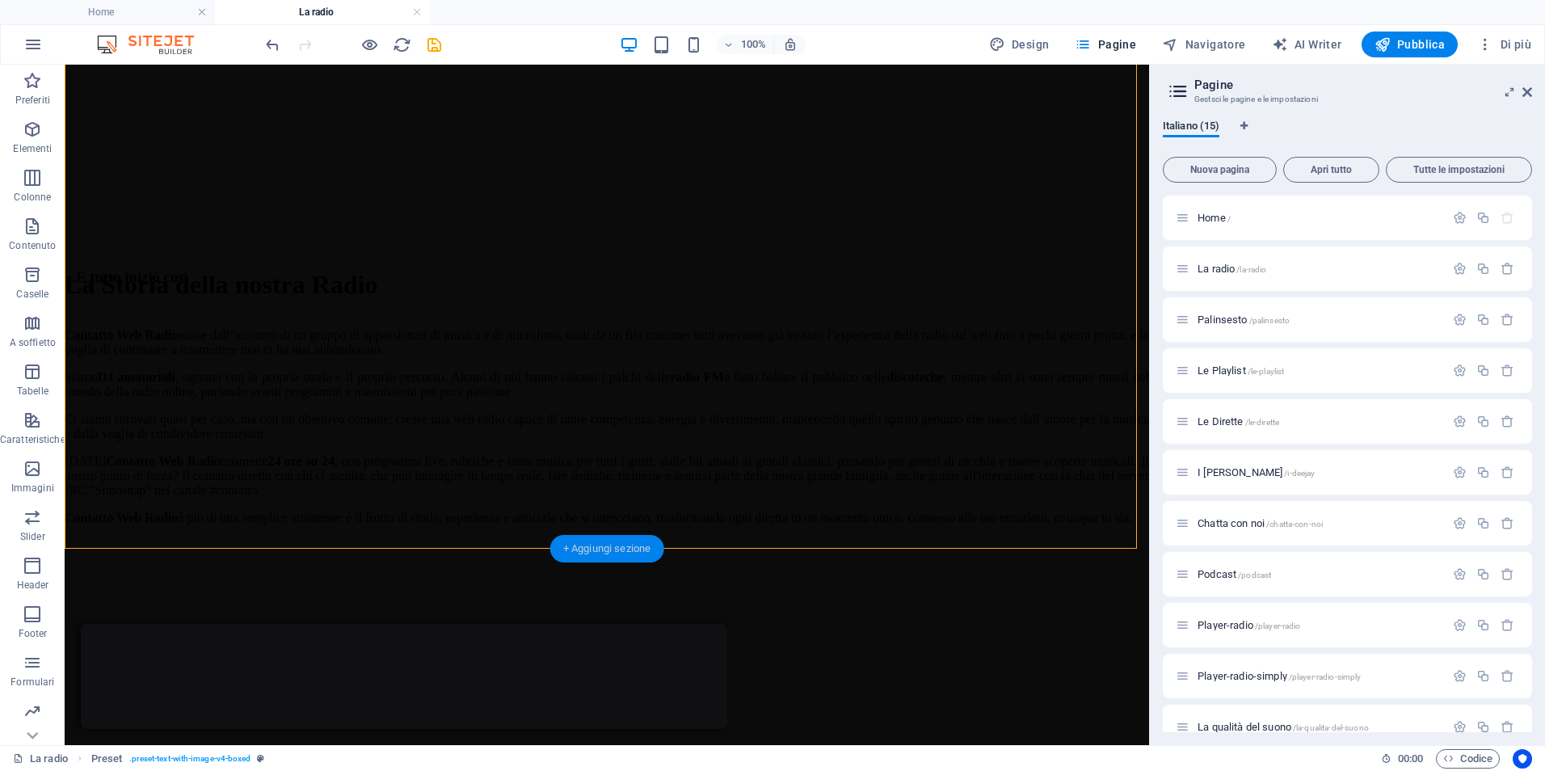
click at [615, 547] on div "+ Aggiungi sezione" at bounding box center [607, 548] width 114 height 27
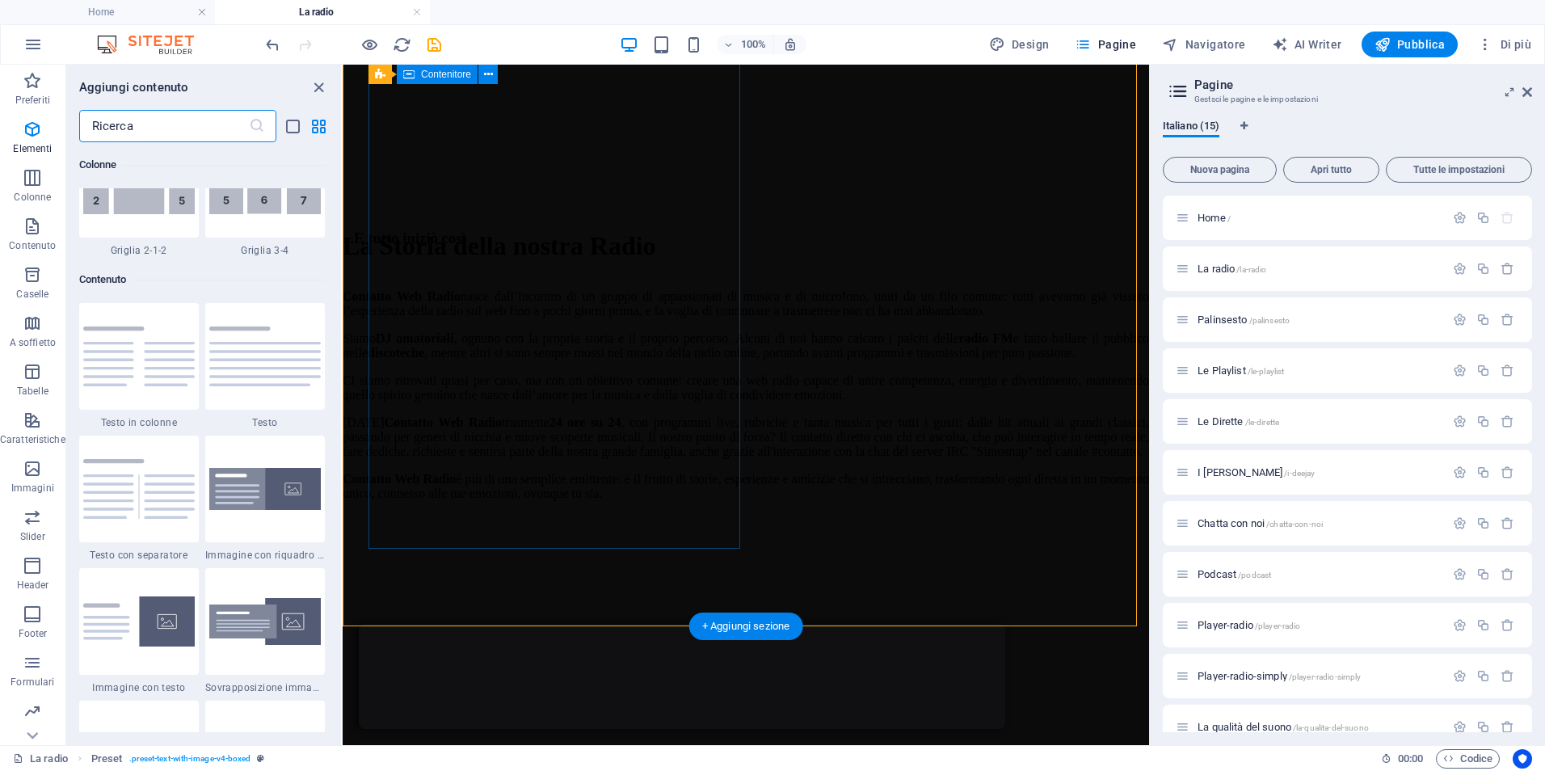
scroll to position [2828, 0]
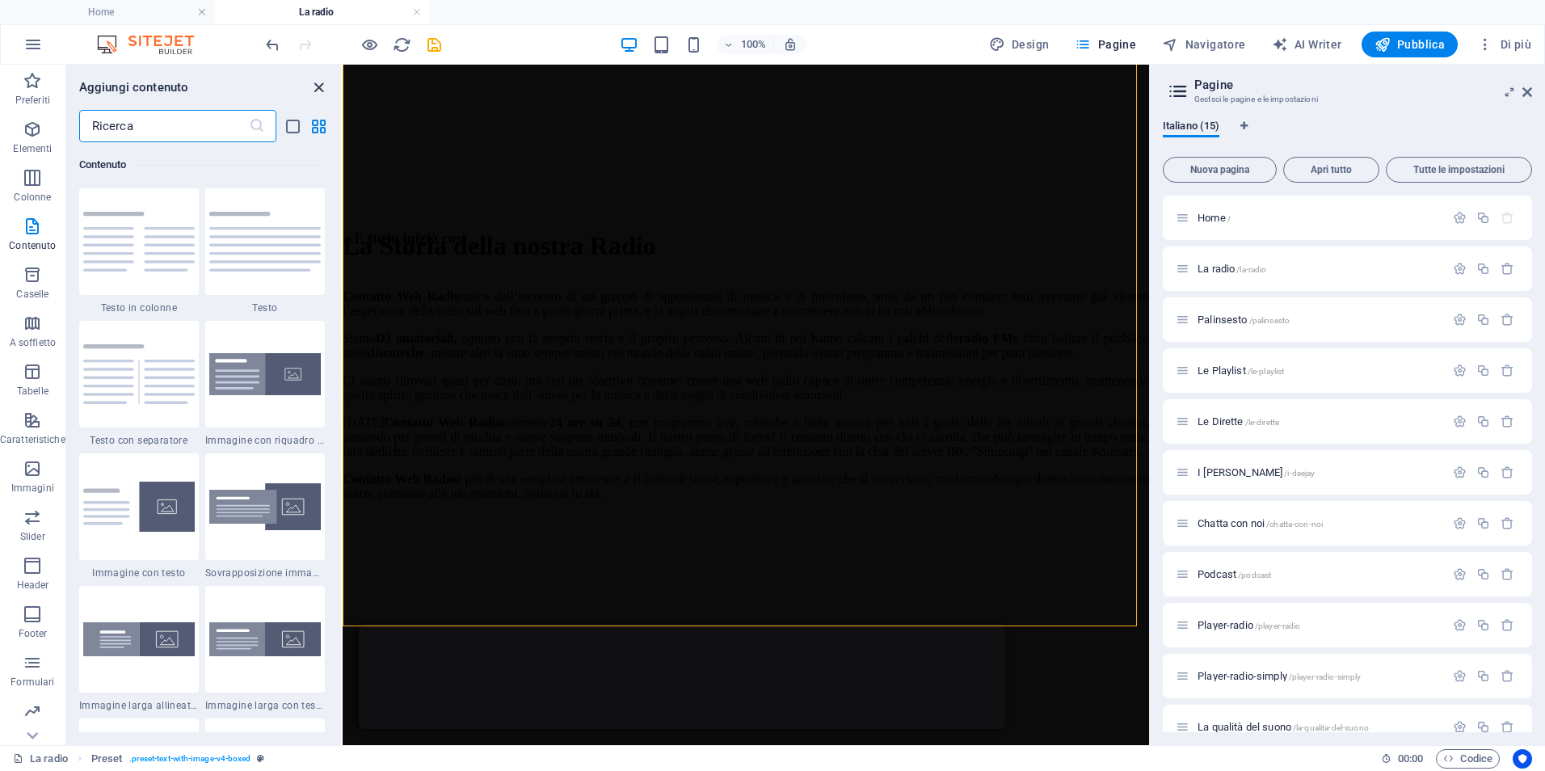
click at [315, 86] on icon "close panel" at bounding box center [319, 87] width 19 height 19
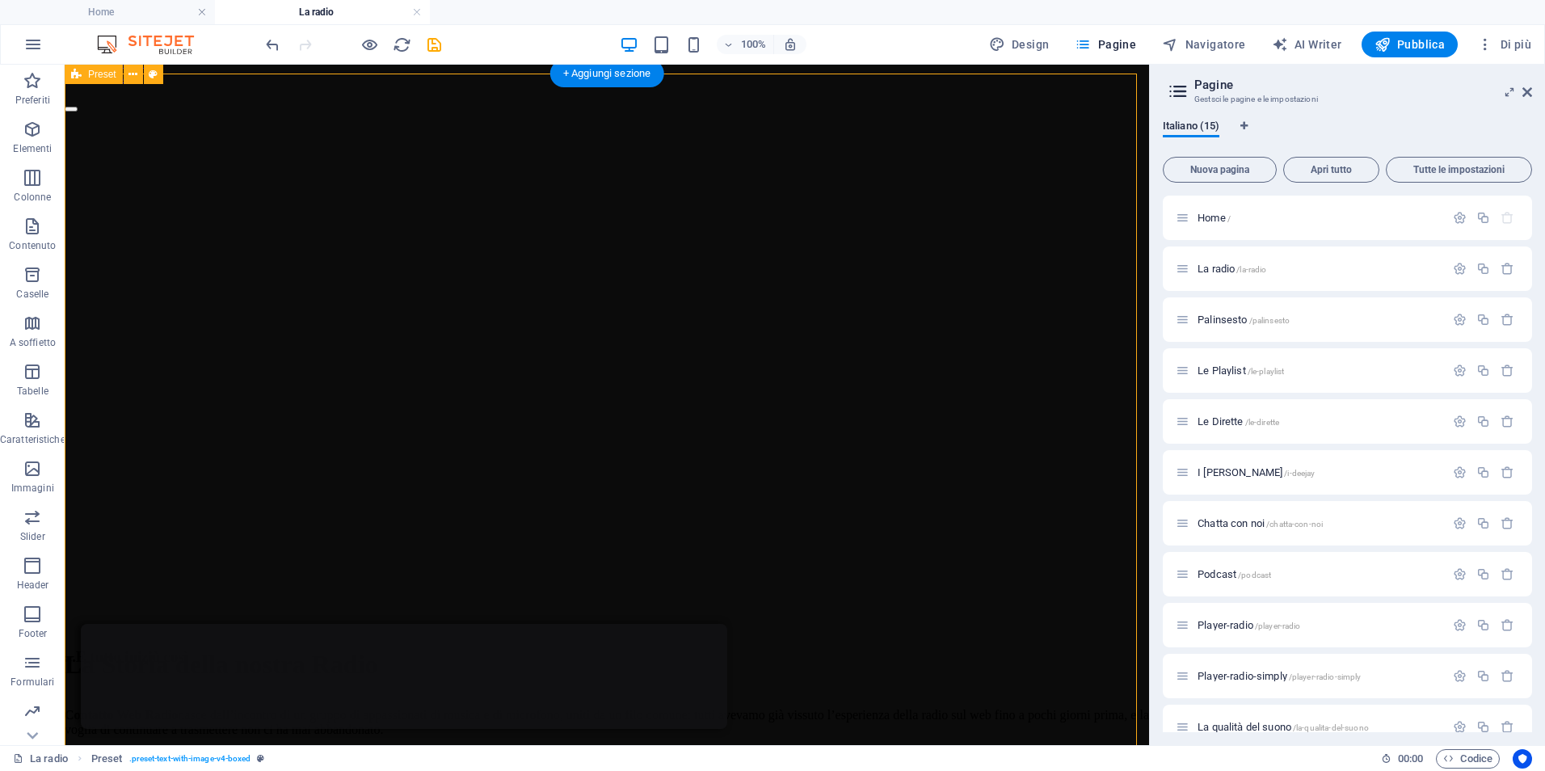
scroll to position [0, 0]
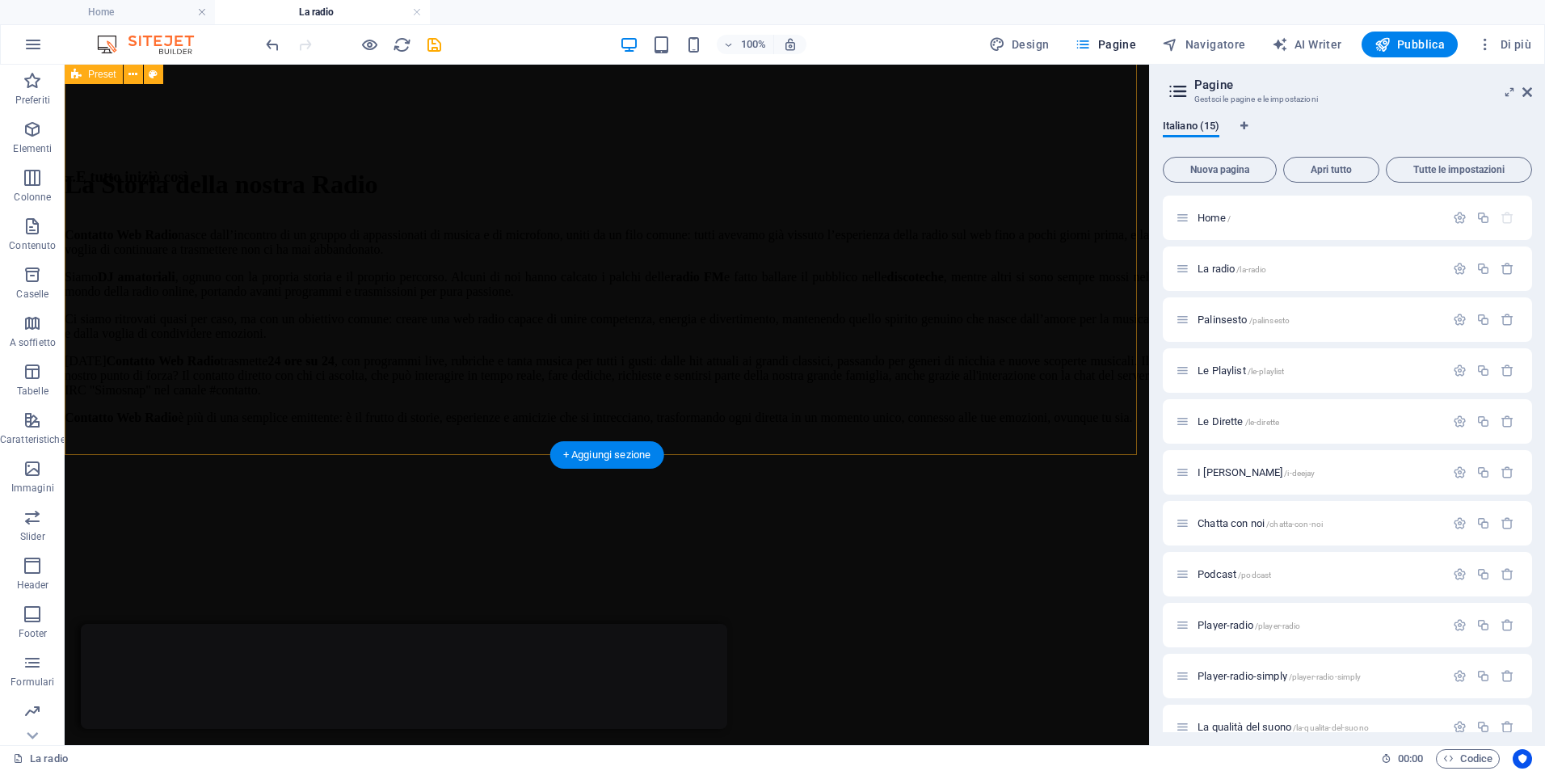
scroll to position [642, 0]
click at [604, 460] on div "Home La radio Palinsesto Le Playlist Le Dirette I Deejay Guest Area Podcast La …" at bounding box center [607, 459] width 1084 height 2044
click at [678, 446] on div "...E tutto iniziò così Contatto Web Radio nasce dall’incontro di un gruppo di a…" at bounding box center [607, 659] width 1084 height 969
click at [678, 458] on div "Home La radio Palinsesto Le Playlist Le Dirette I Deejay Guest Area Podcast La …" at bounding box center [607, 459] width 1084 height 2044
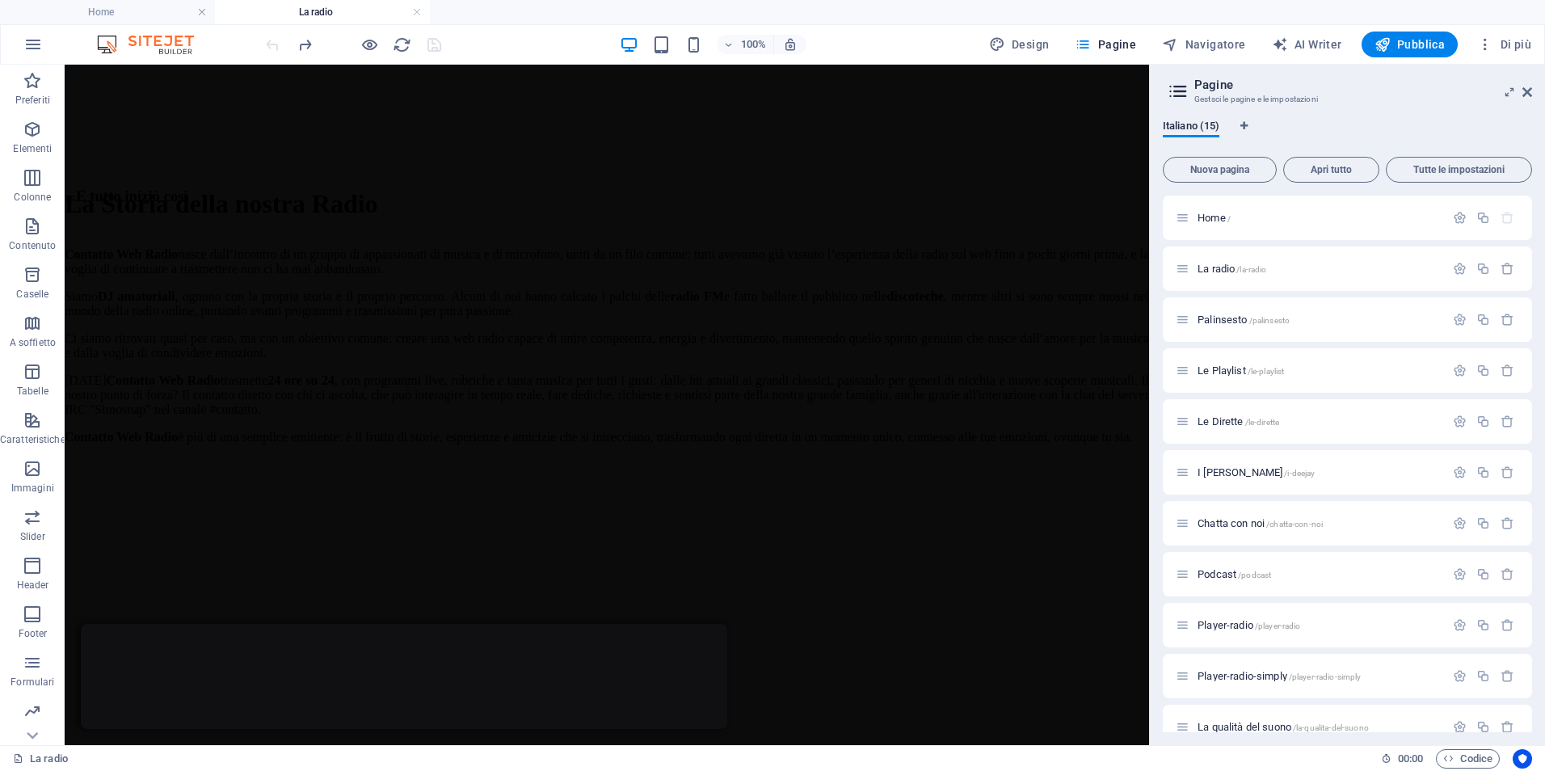
scroll to position [710, 0]
click at [608, 352] on div "...E tutto iniziò così Contatto Web Radio nasce dall’incontro di un gruppo di a…" at bounding box center [607, 591] width 1084 height 969
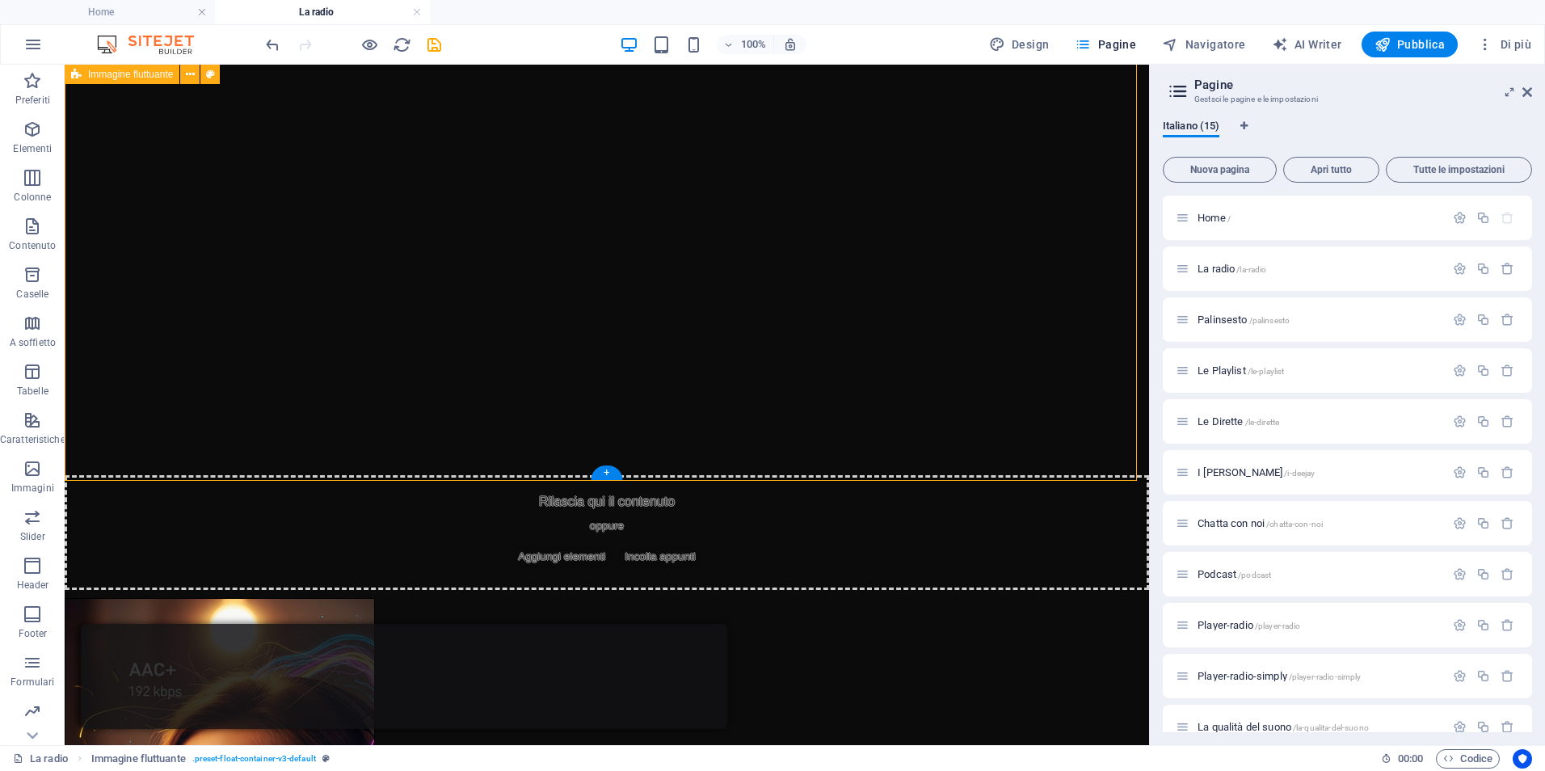
scroll to position [1289, 0]
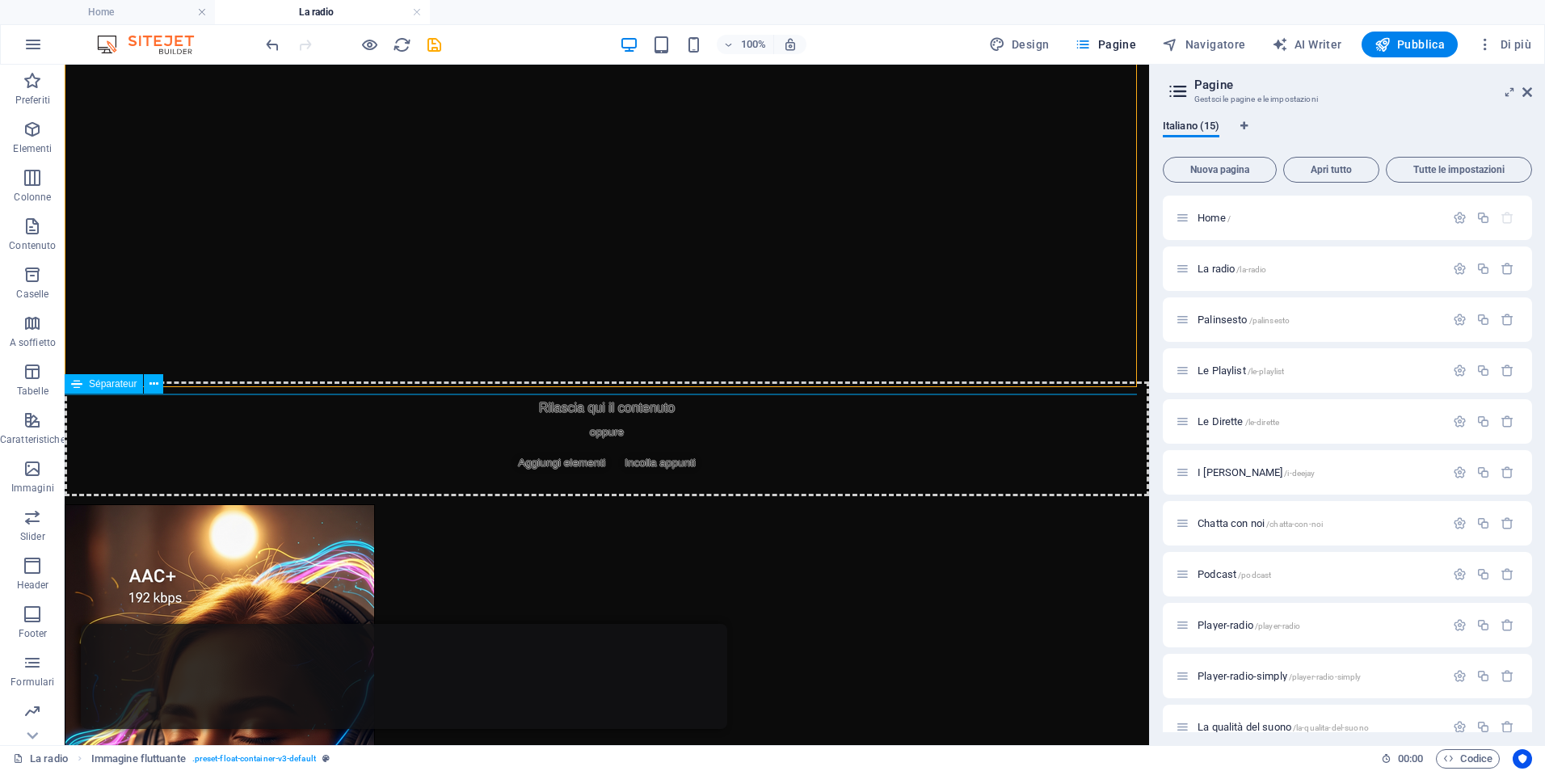
click at [91, 384] on span "Séparateur" at bounding box center [113, 384] width 48 height 10
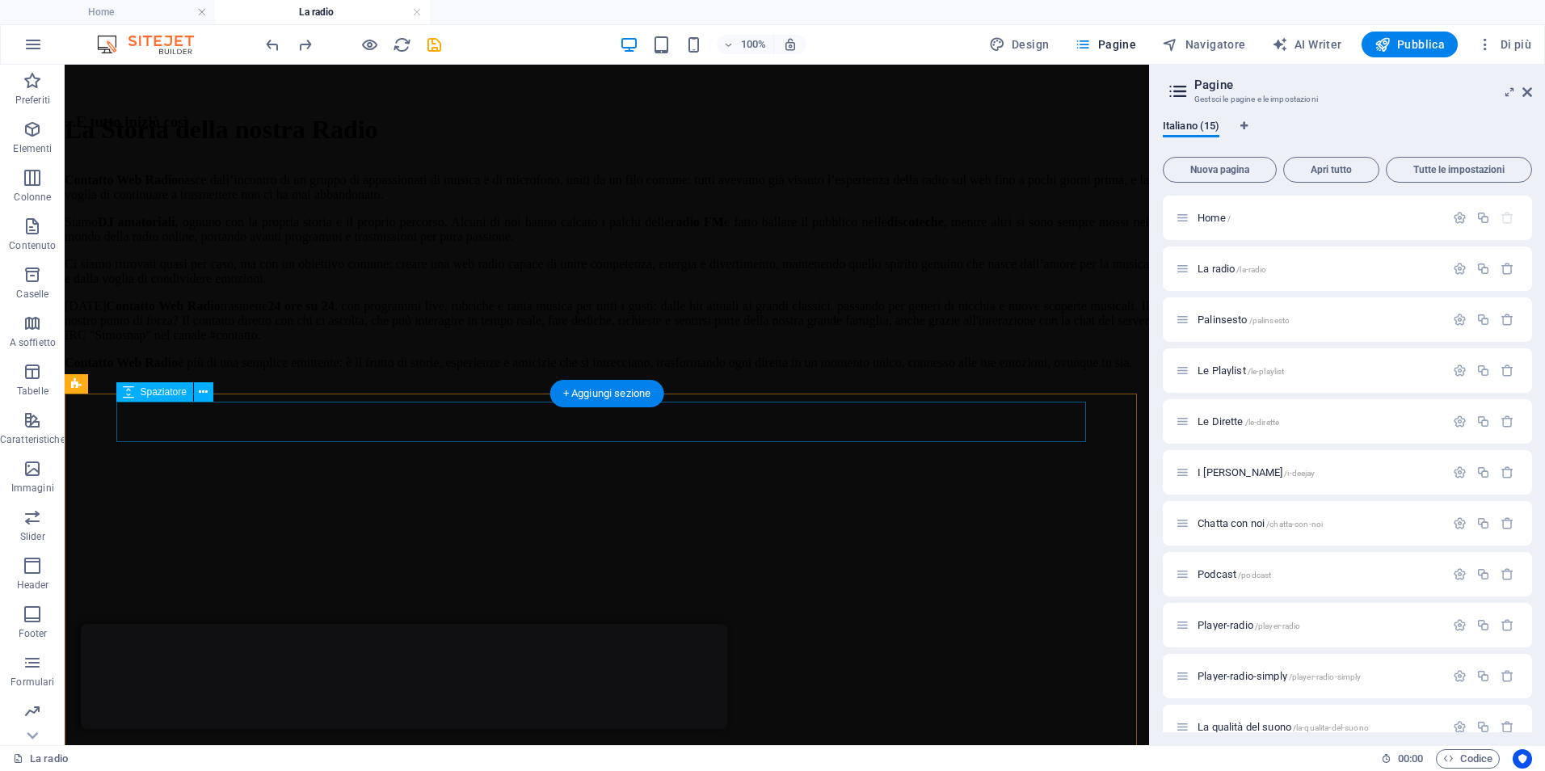
scroll to position [642, 0]
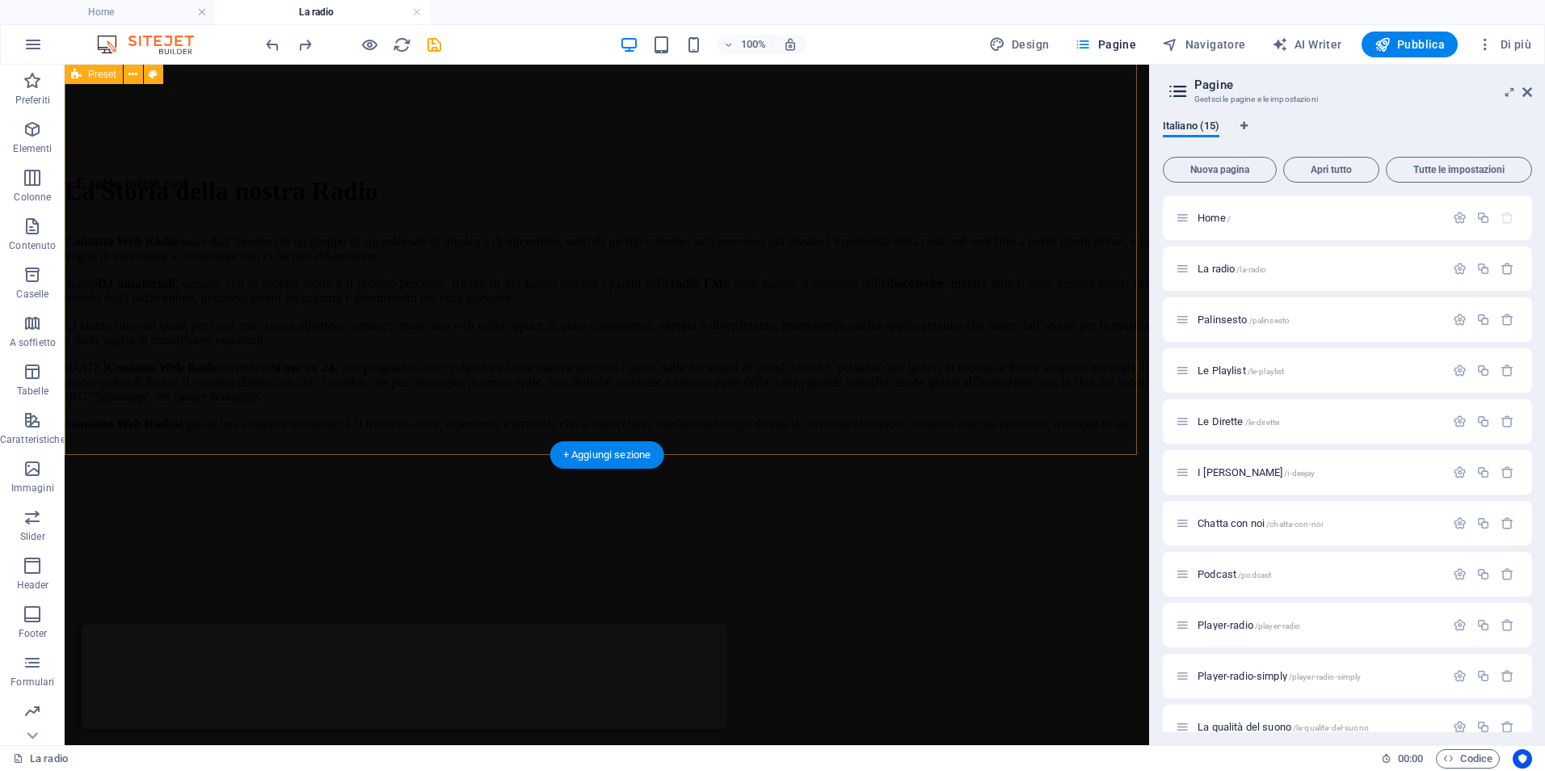
click at [487, 423] on div "...E tutto iniziò così Contatto Web Radio nasce dall’incontro di un gruppo di a…" at bounding box center [607, 659] width 1084 height 969
click at [482, 400] on div "...E tutto iniziò così Contatto Web Radio nasce dall’incontro di un gruppo di a…" at bounding box center [607, 659] width 1084 height 969
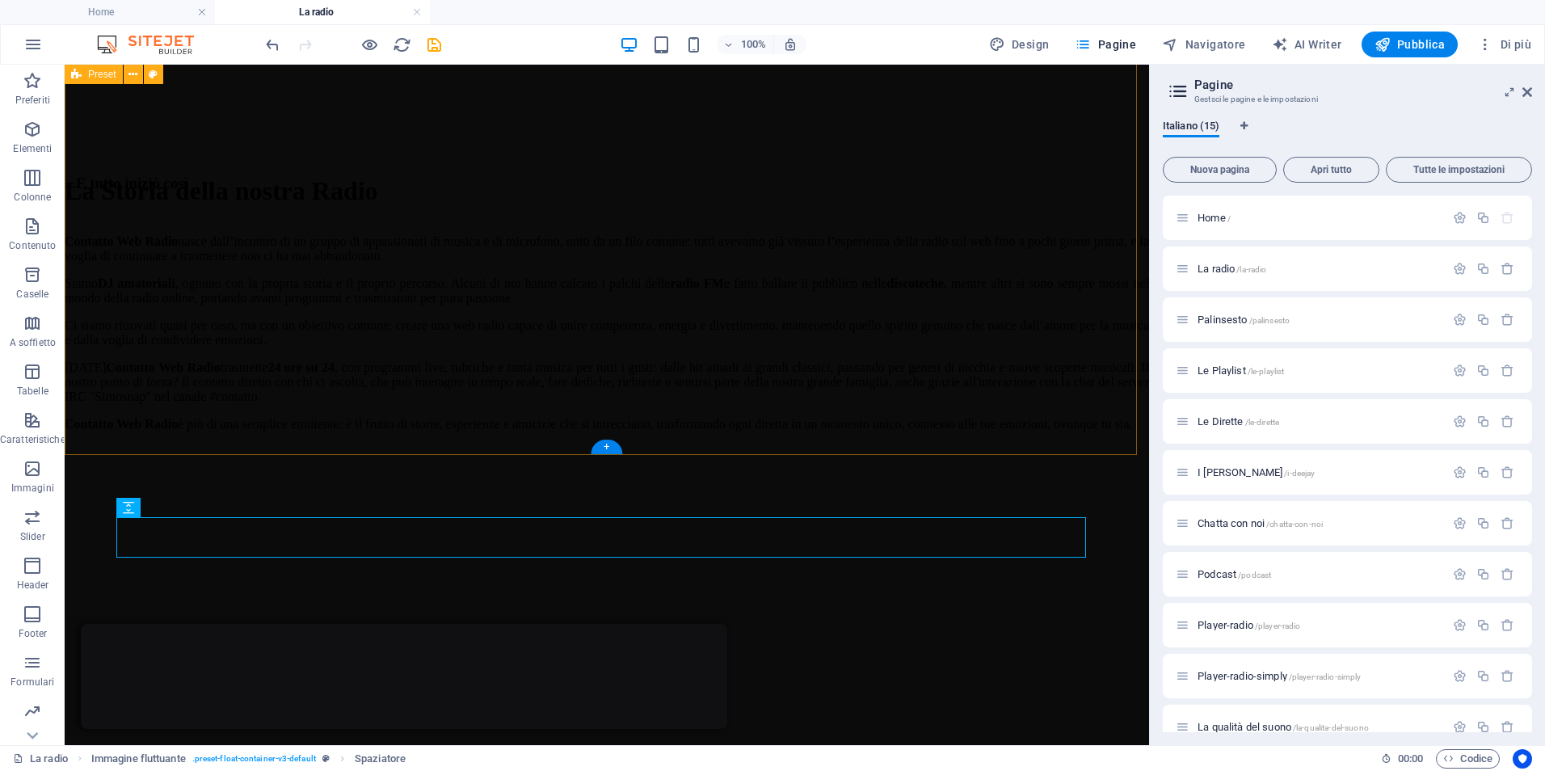
click at [739, 397] on div "...E tutto iniziò così Contatto Web Radio nasce dall’incontro di un gruppo di a…" at bounding box center [607, 659] width 1084 height 969
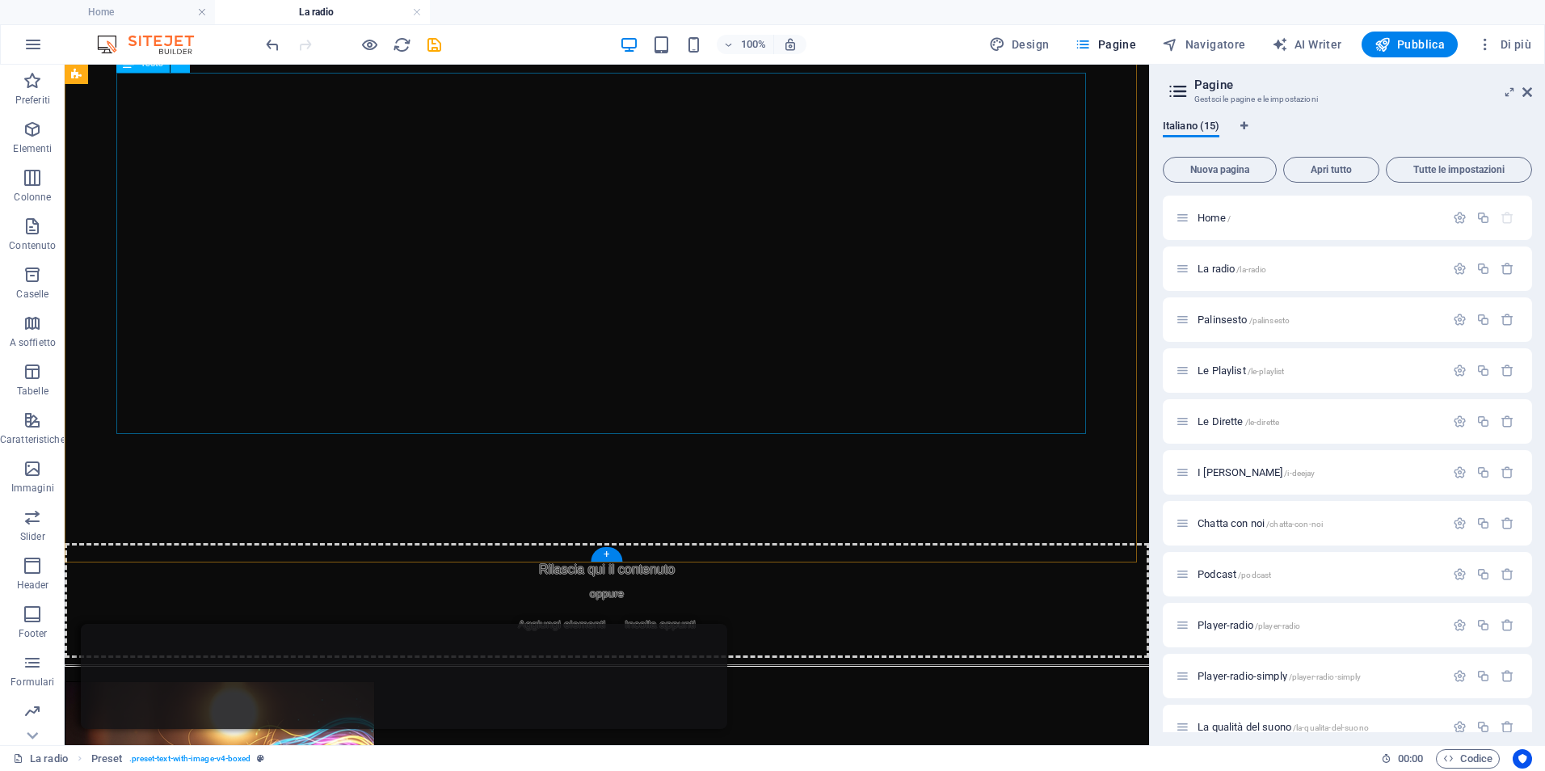
scroll to position [1289, 0]
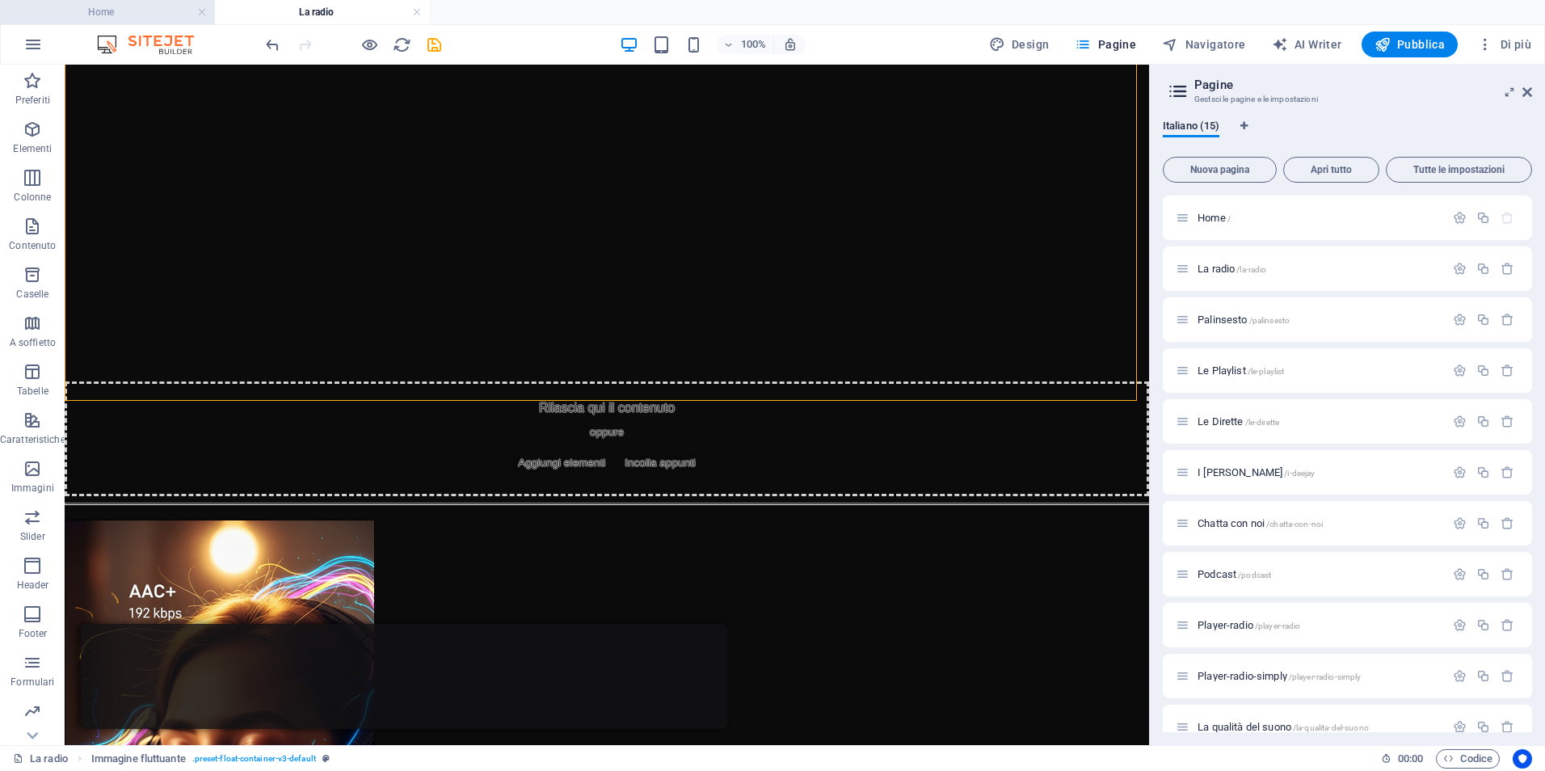
click at [143, 10] on h4 "Home" at bounding box center [107, 12] width 215 height 18
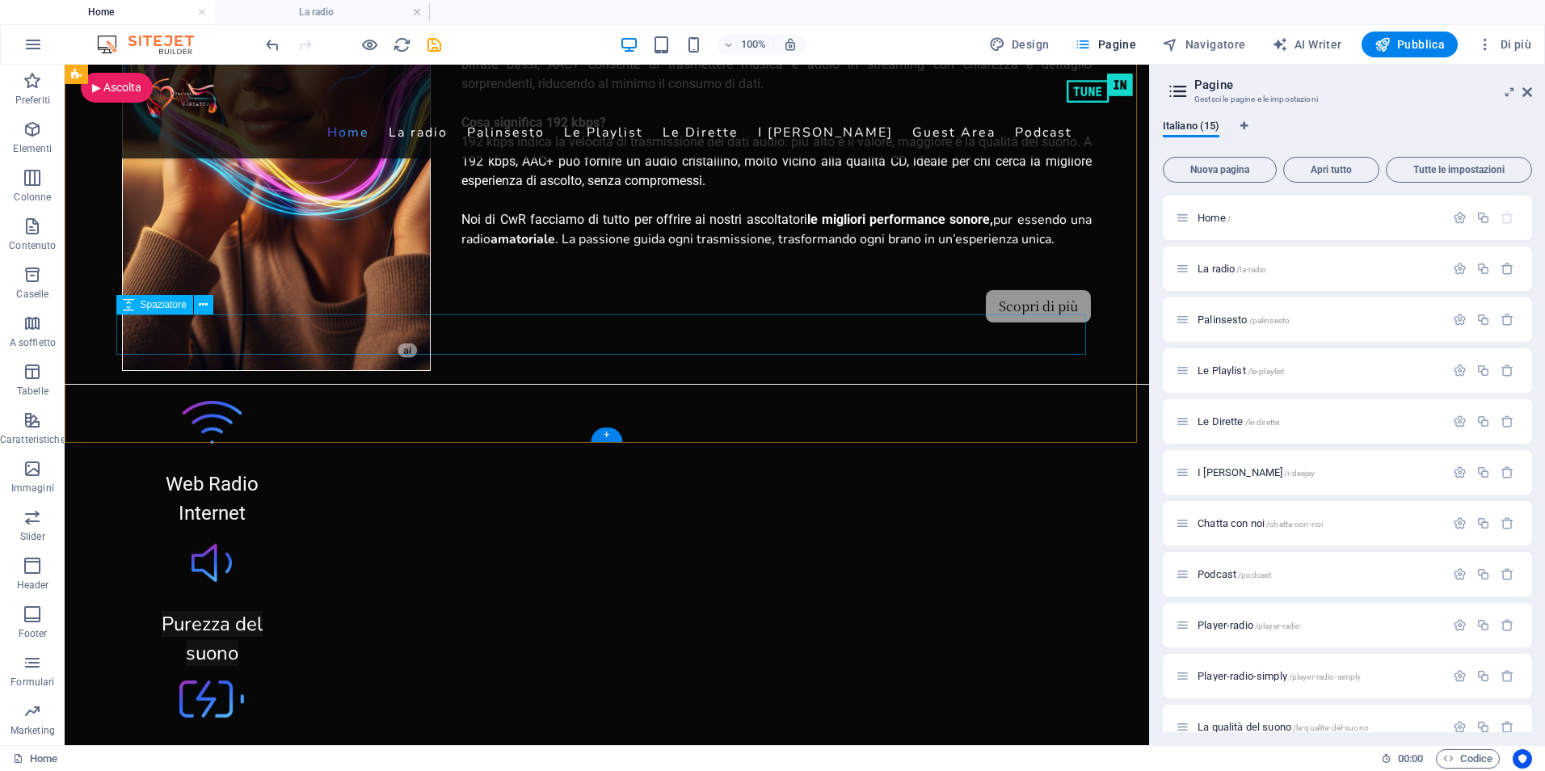
scroll to position [1778, 0]
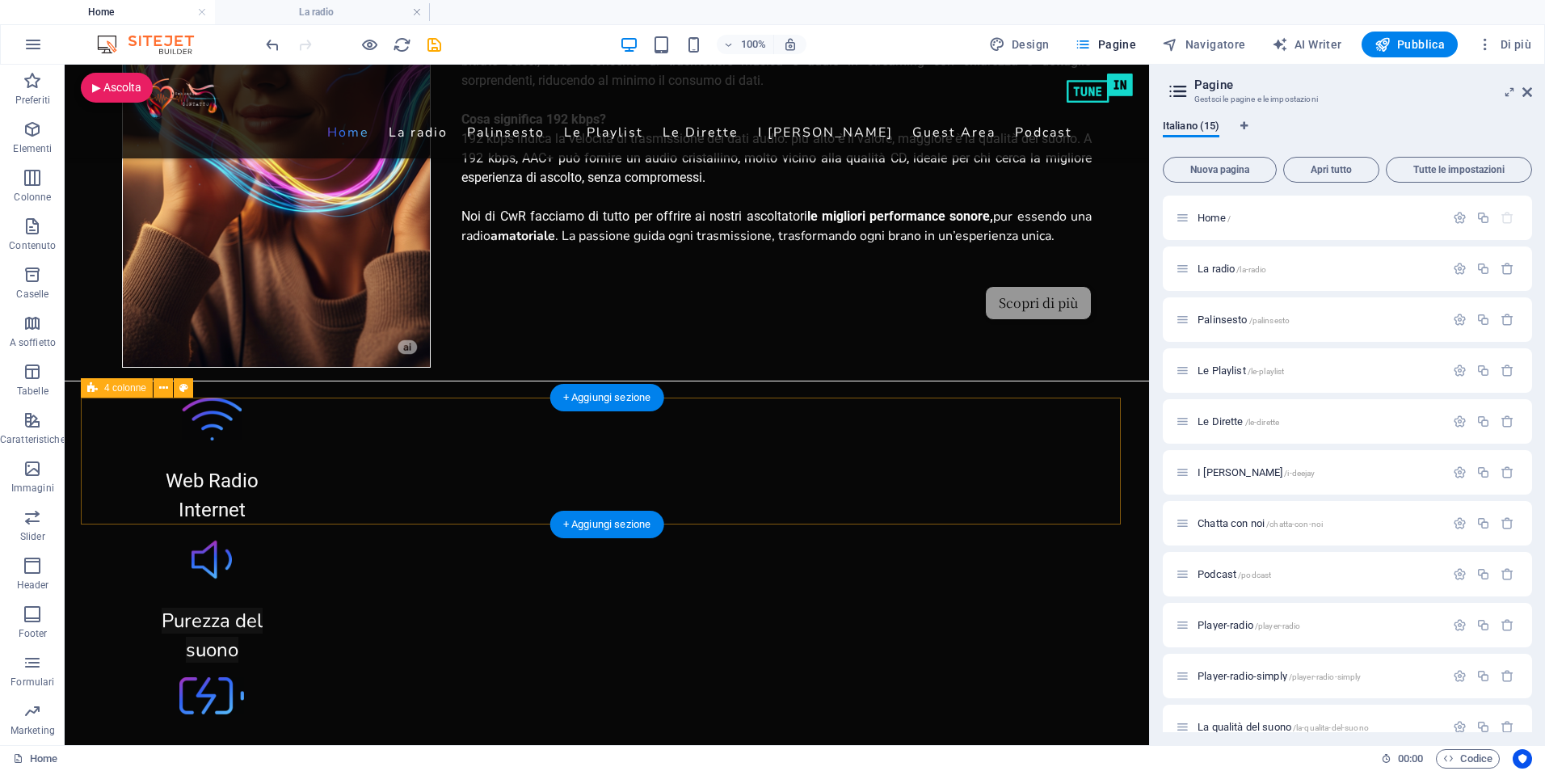
click at [104, 417] on div "Web Radio Internet Purezza del suono 24h su 24 di musica no stop Dirette Live" at bounding box center [607, 671] width 1052 height 546
click at [114, 387] on span "4 colonne" at bounding box center [125, 388] width 42 height 10
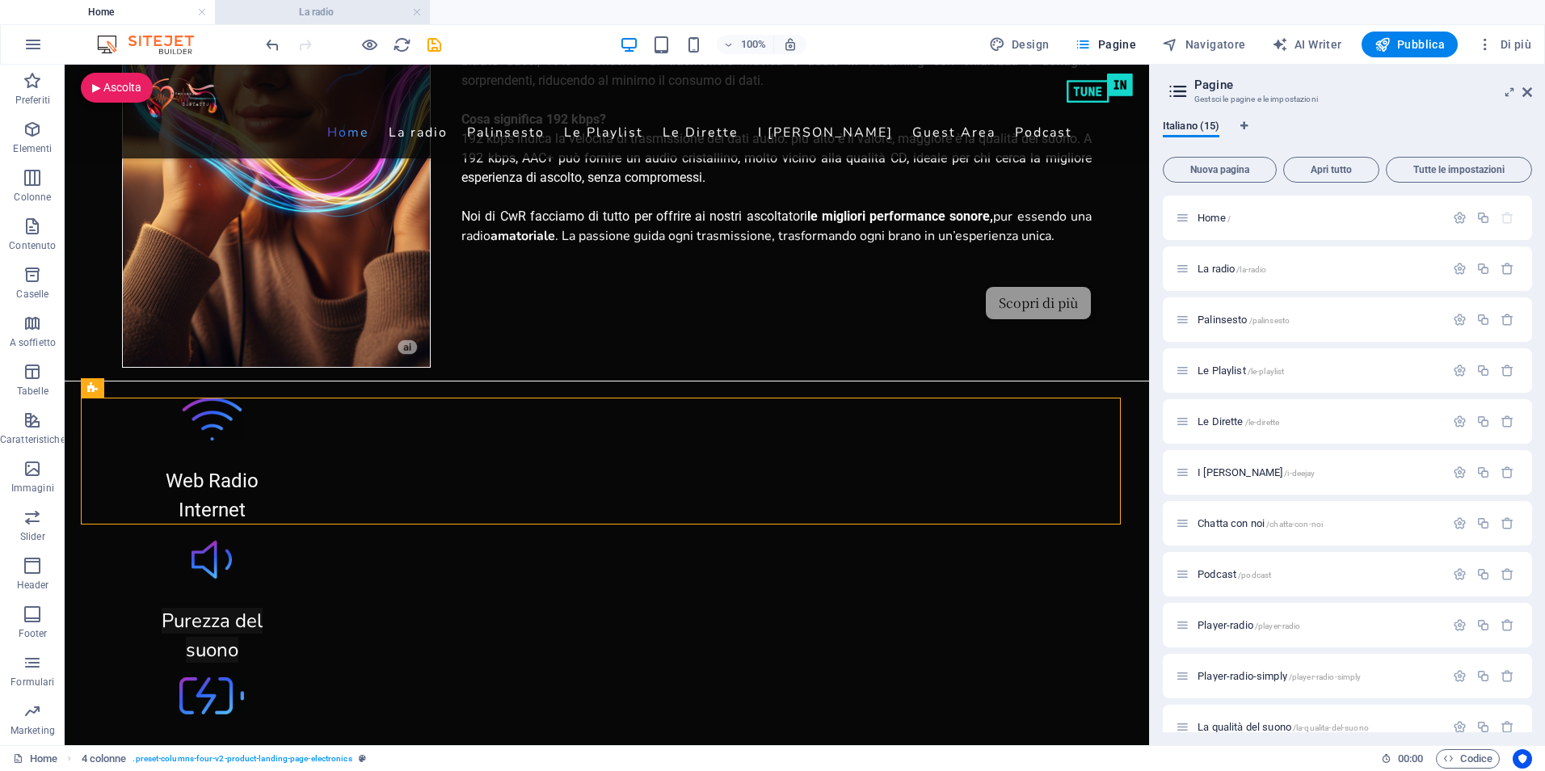
click at [322, 8] on h4 "La radio" at bounding box center [322, 12] width 215 height 18
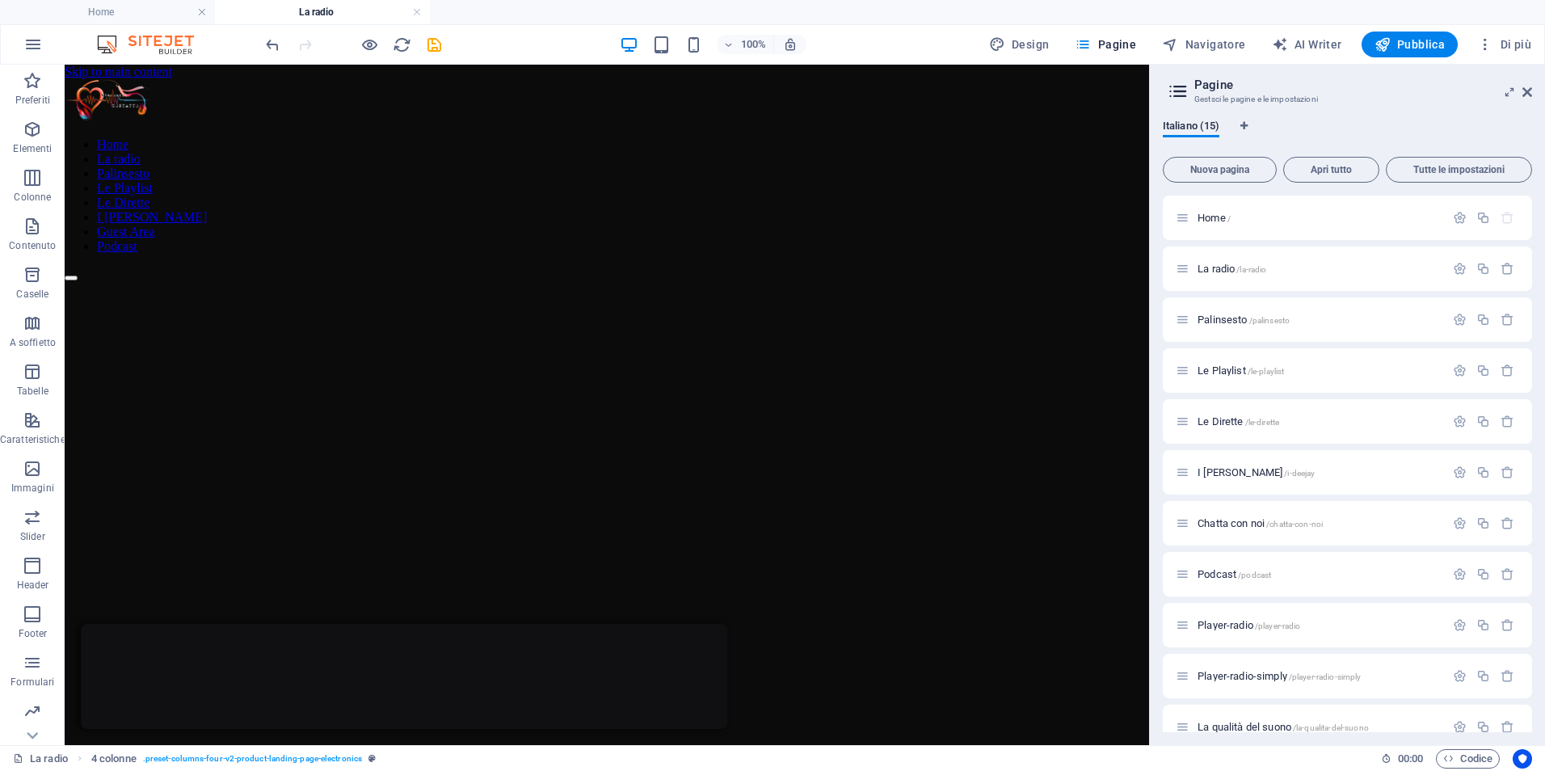
scroll to position [1289, 0]
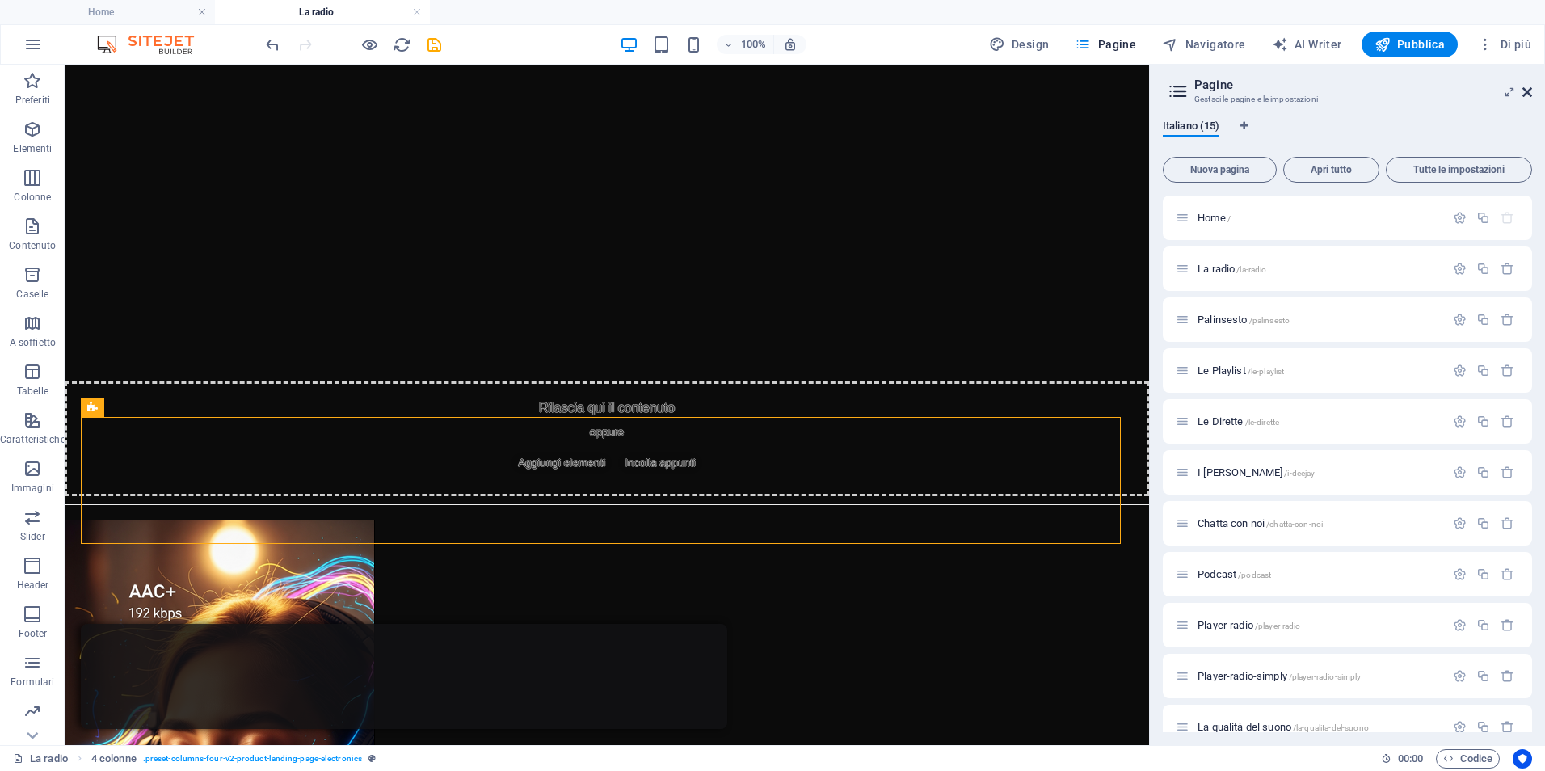
click at [1528, 89] on icon at bounding box center [1527, 92] width 10 height 13
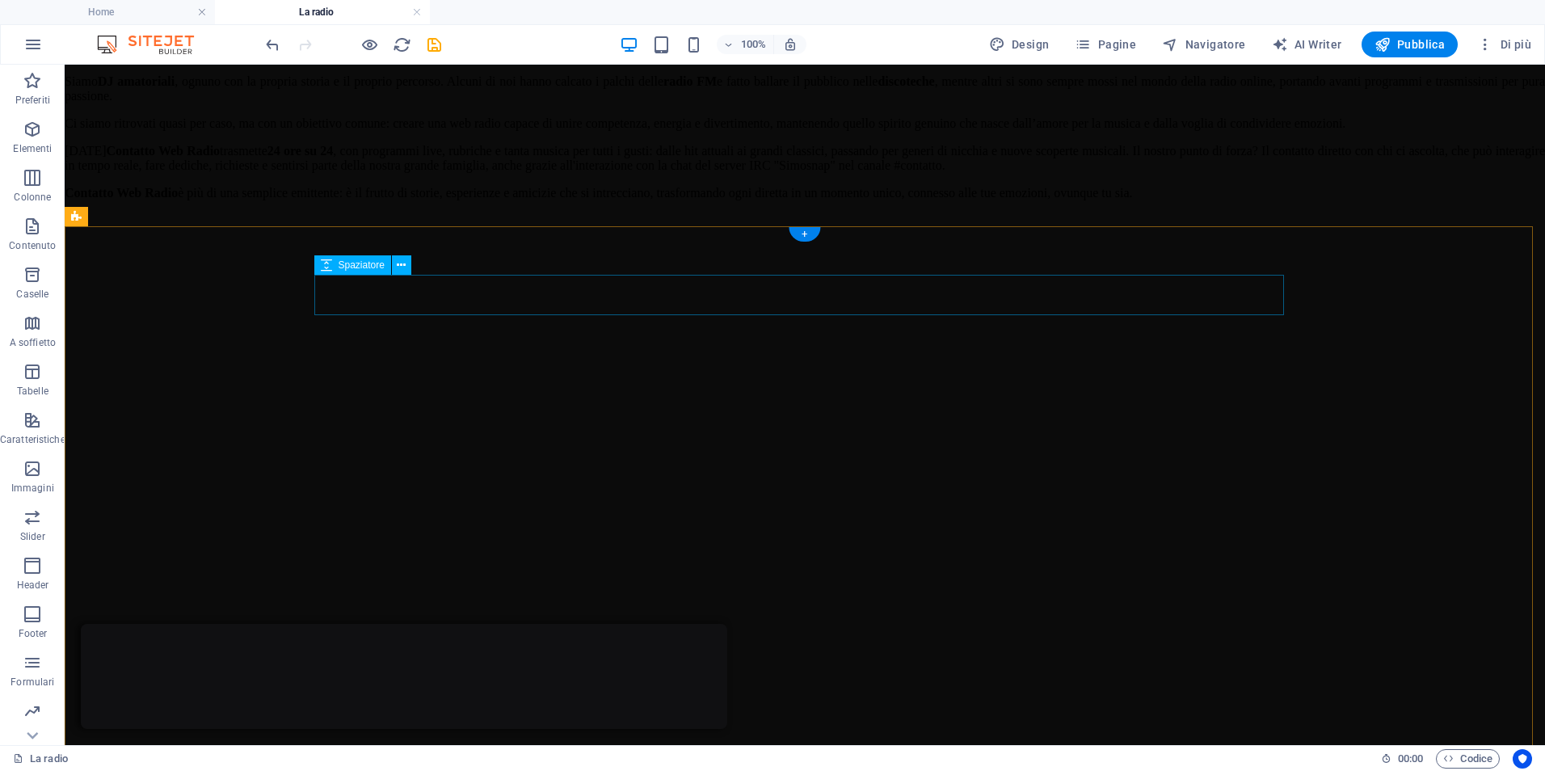
scroll to position [804, 0]
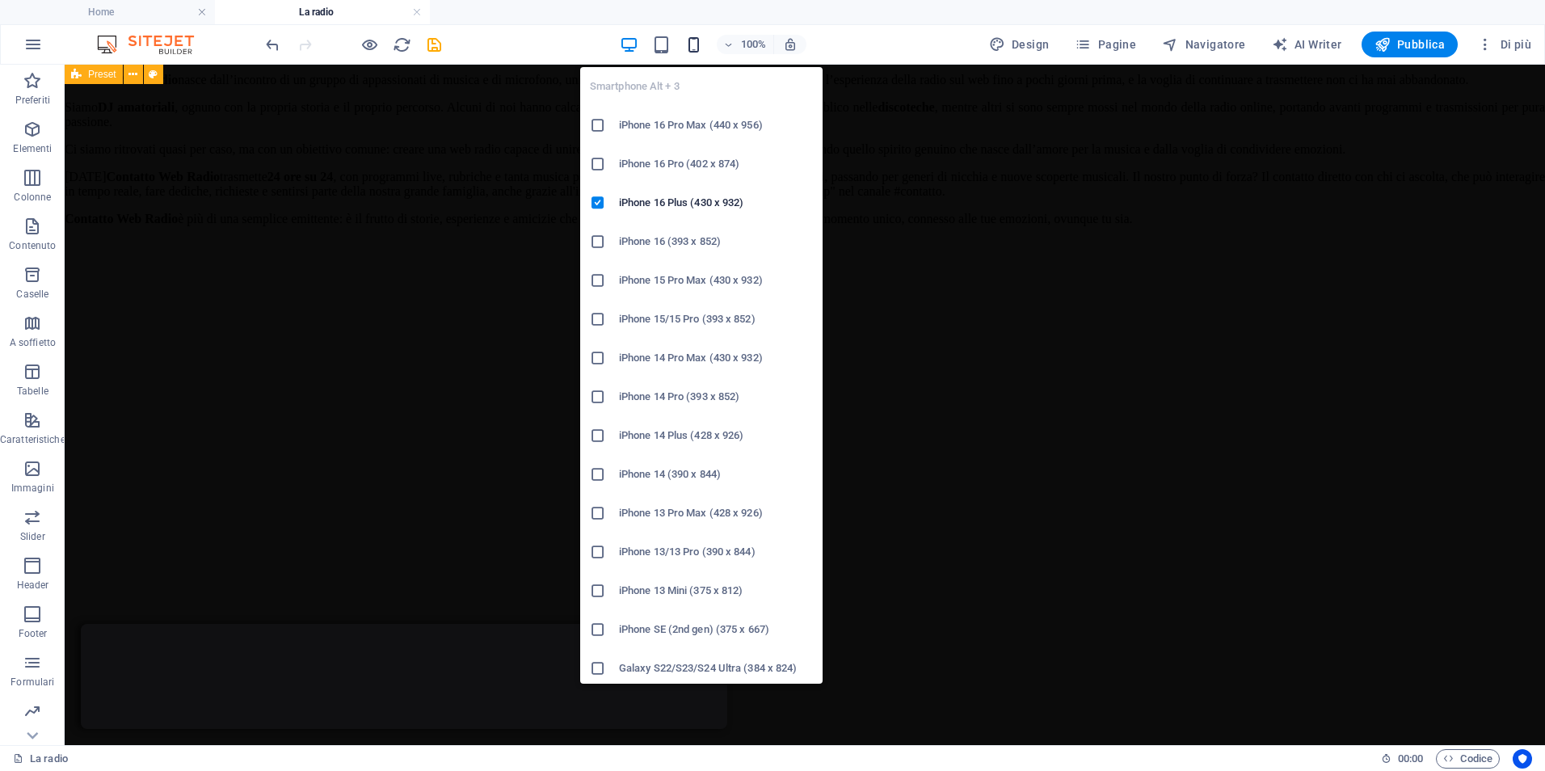
click at [694, 44] on icon "button" at bounding box center [693, 45] width 19 height 19
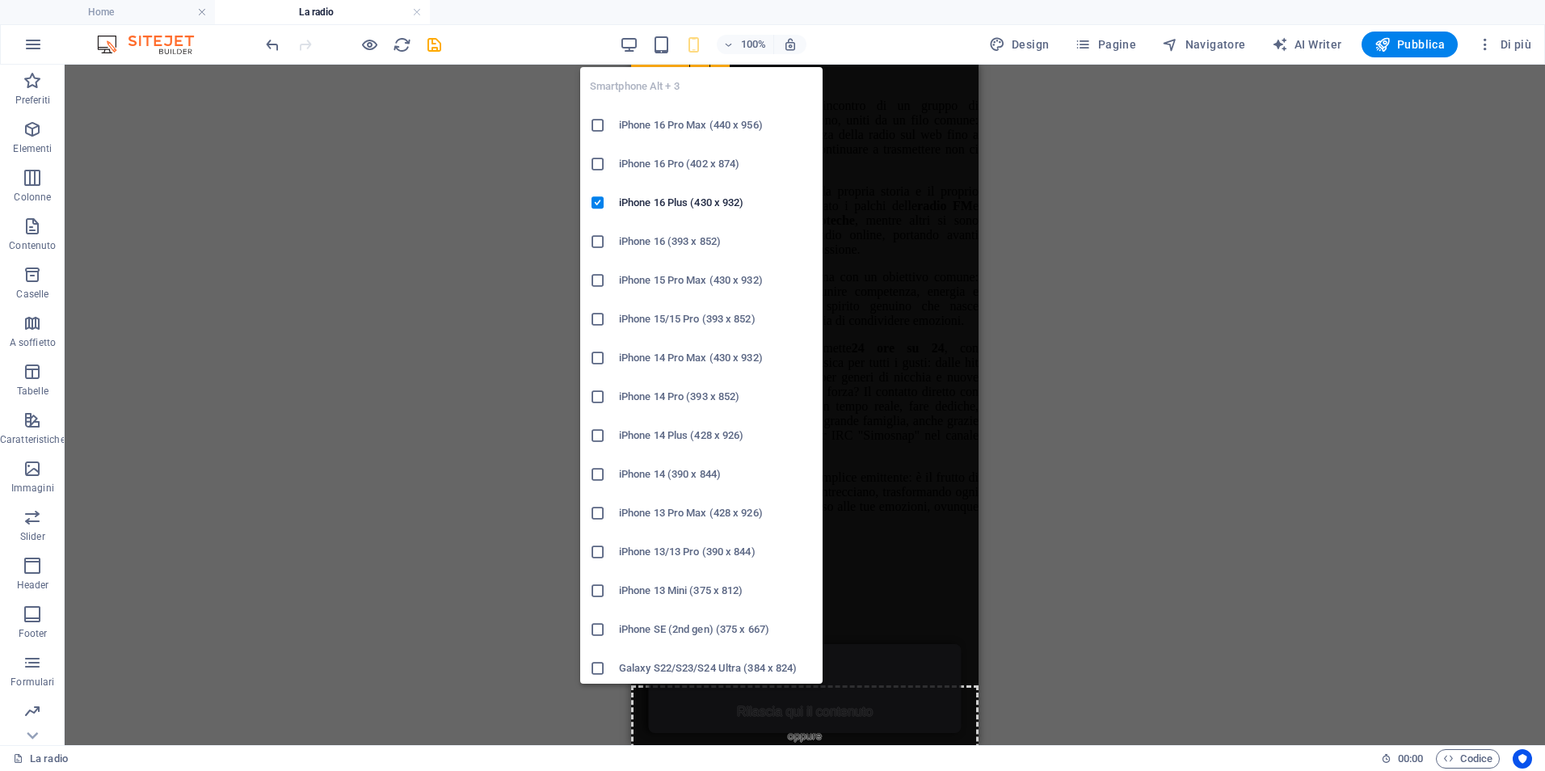
click at [594, 664] on icon at bounding box center [598, 668] width 16 height 16
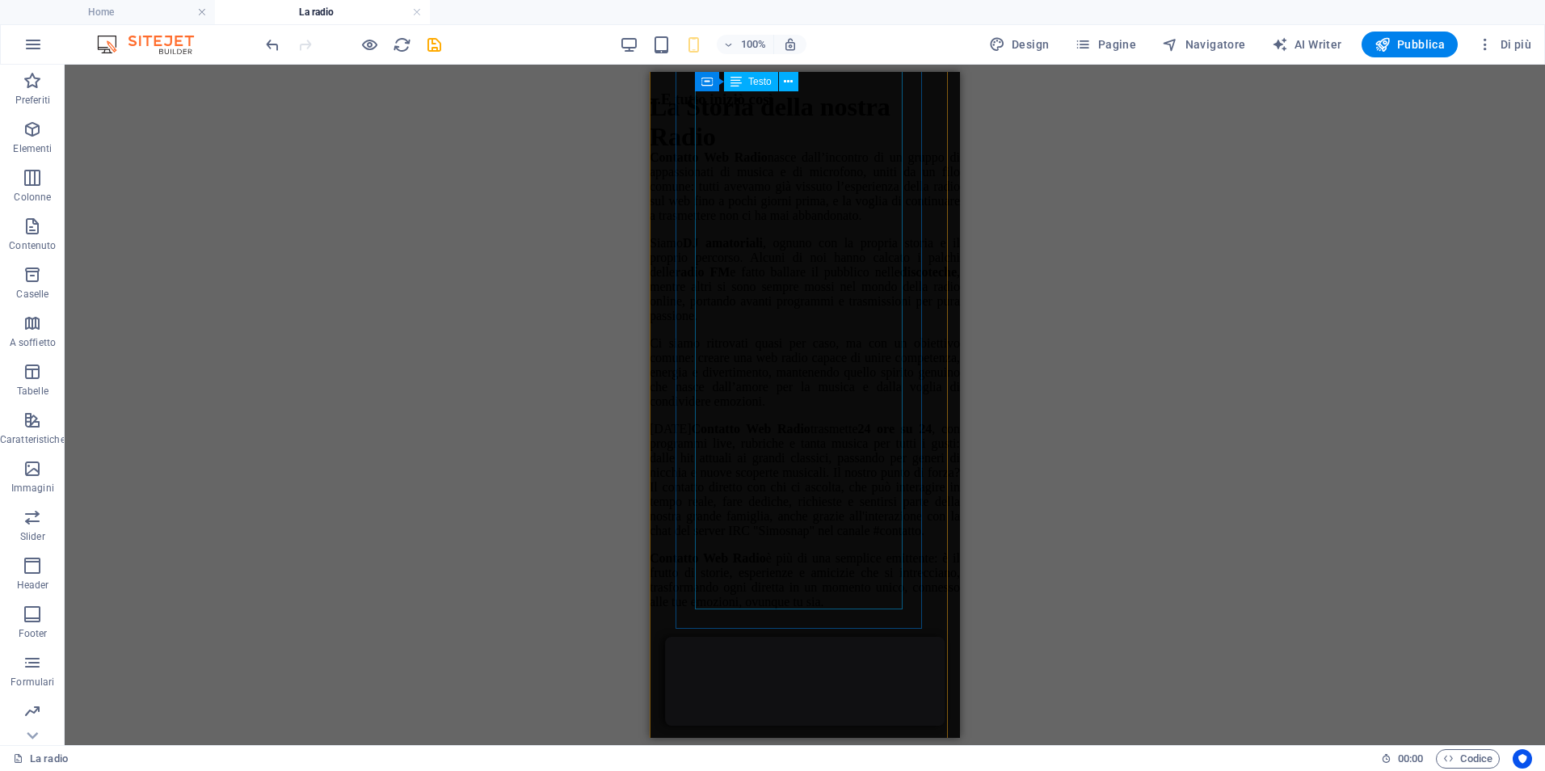
scroll to position [701, 0]
click at [1211, 337] on div "Trascina qui per sostituire il contenuto esistente. Premi “Ctrl” se vuoi creare…" at bounding box center [805, 405] width 1480 height 680
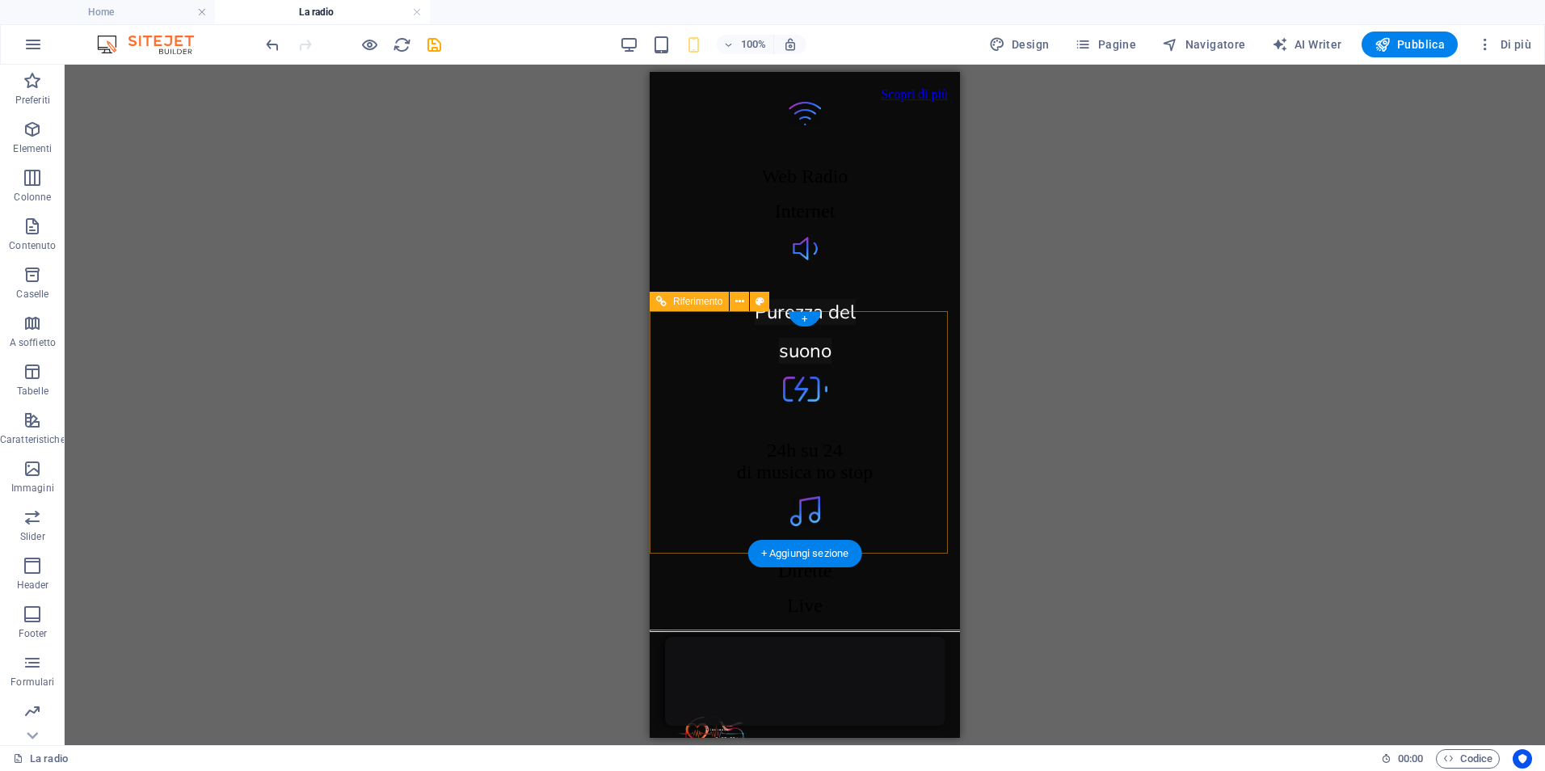
scroll to position [2874, 0]
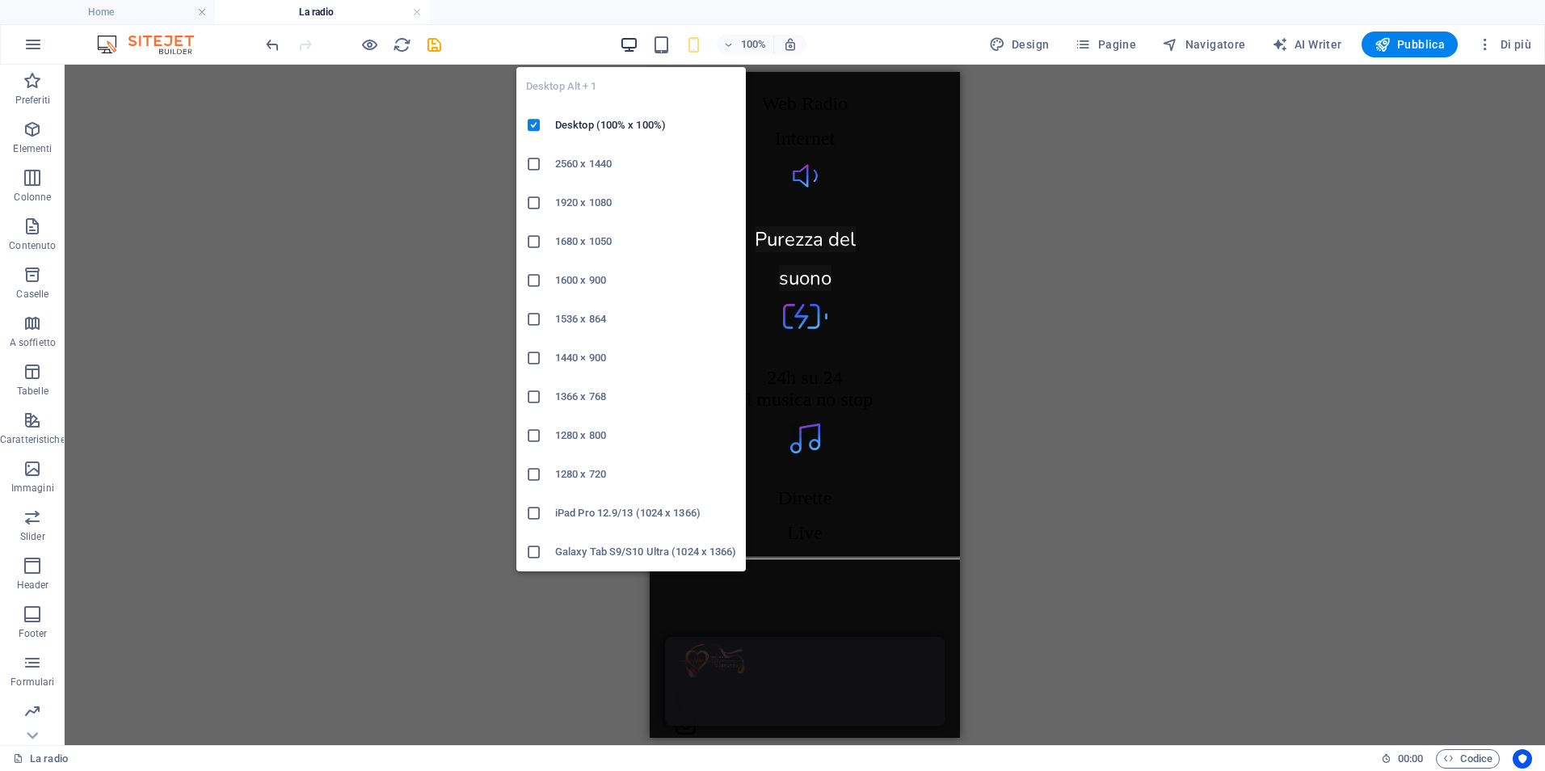
click at [630, 42] on icon "button" at bounding box center [629, 45] width 19 height 19
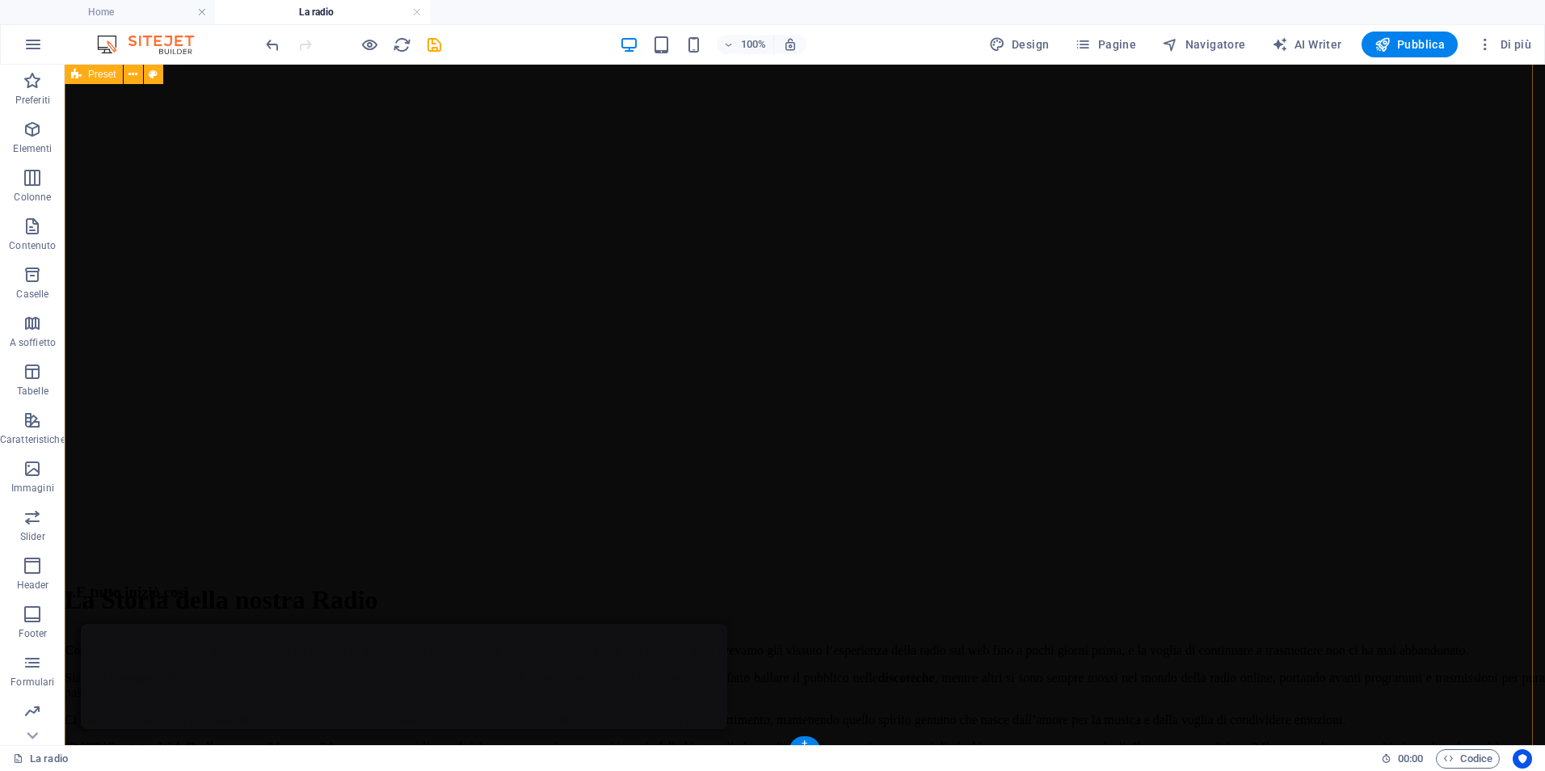
scroll to position [1, 0]
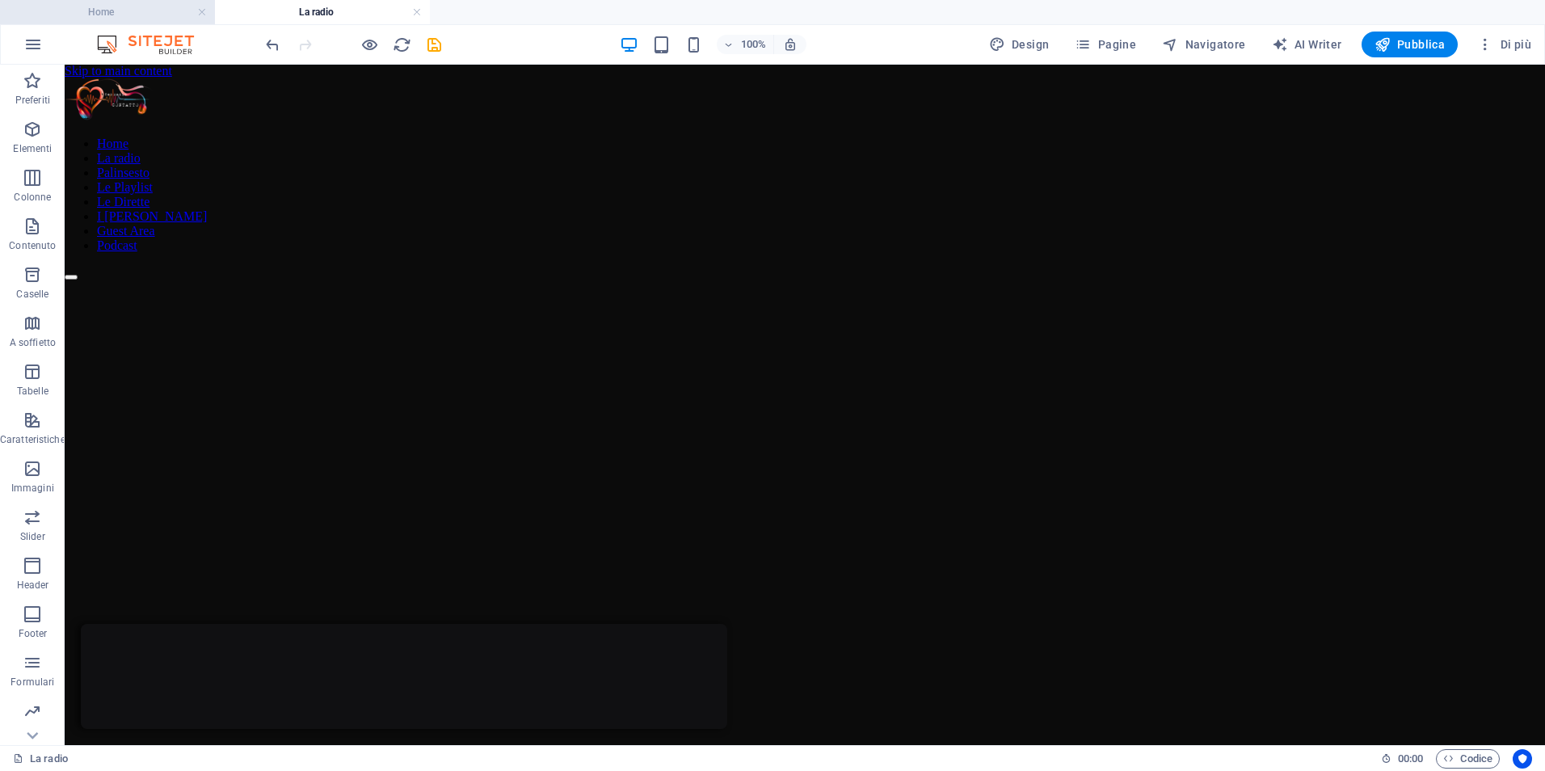
click at [137, 13] on h4 "Home" at bounding box center [107, 12] width 215 height 18
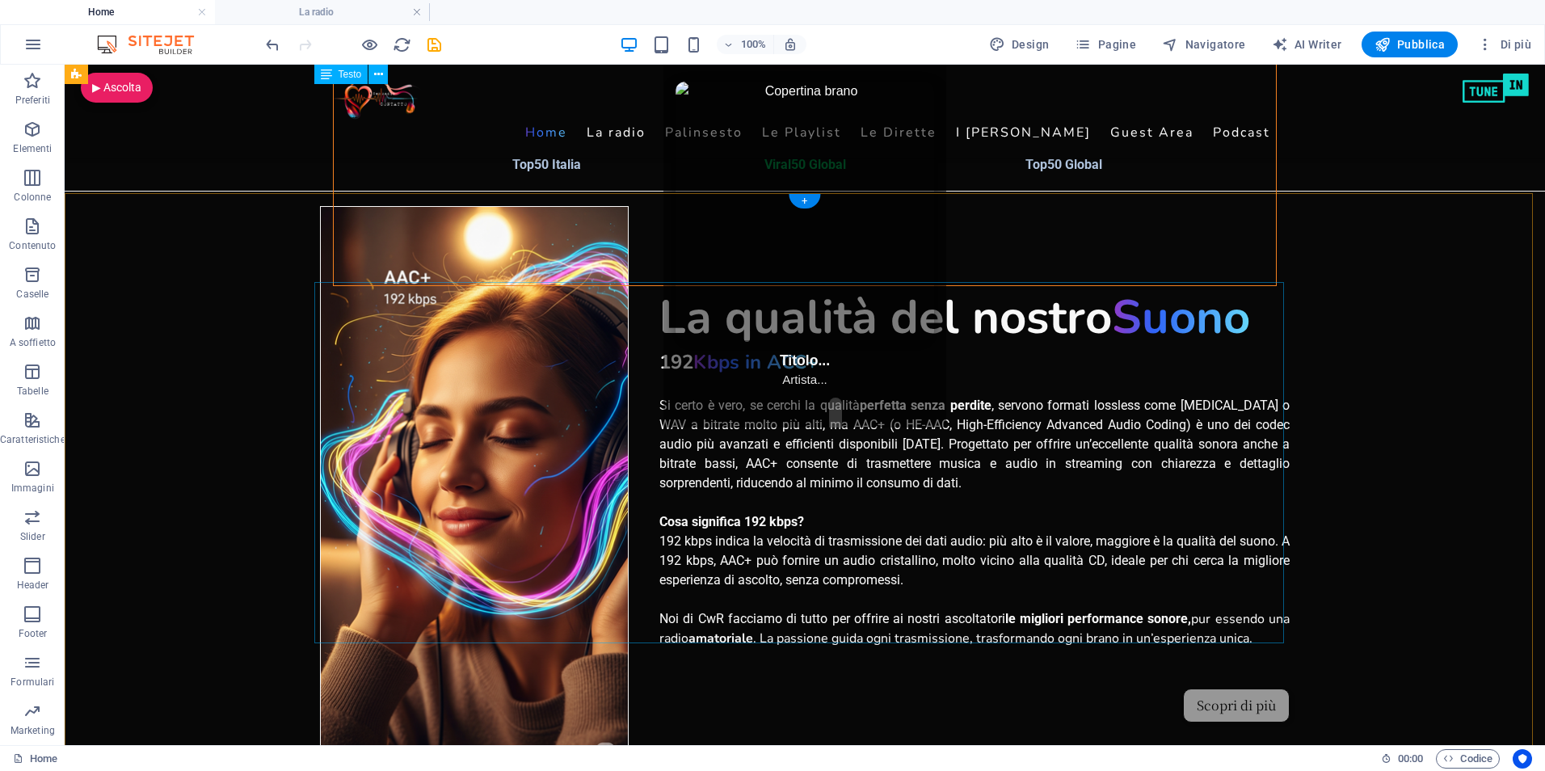
scroll to position [1374, 0]
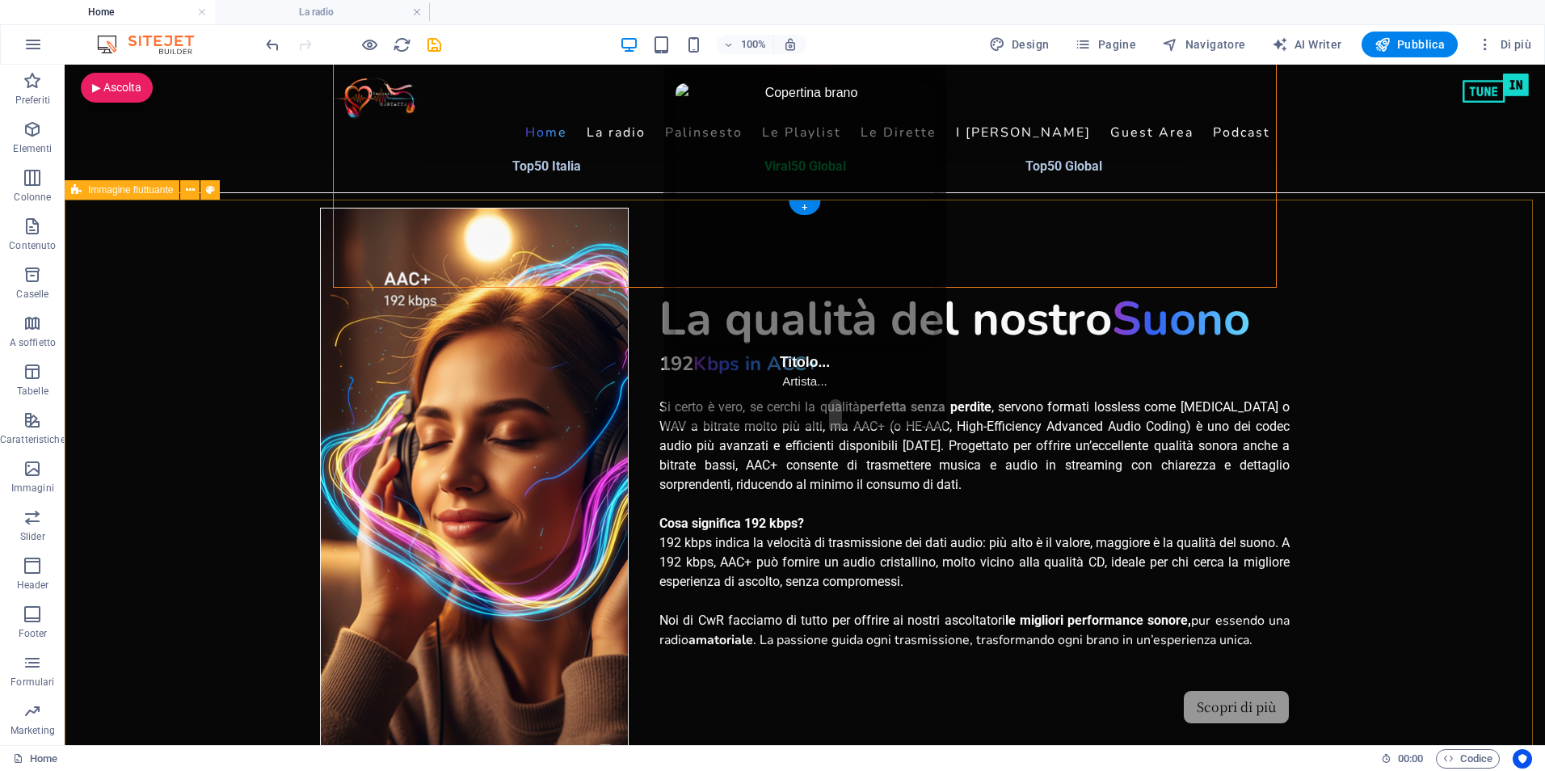
click at [196, 311] on div "La qualità del nostro Suono 192 Kbps in ACC+ Si certo è vero, se cerchi la qual…" at bounding box center [805, 489] width 1480 height 579
click at [133, 192] on span "Immagine fluttuante" at bounding box center [130, 190] width 85 height 10
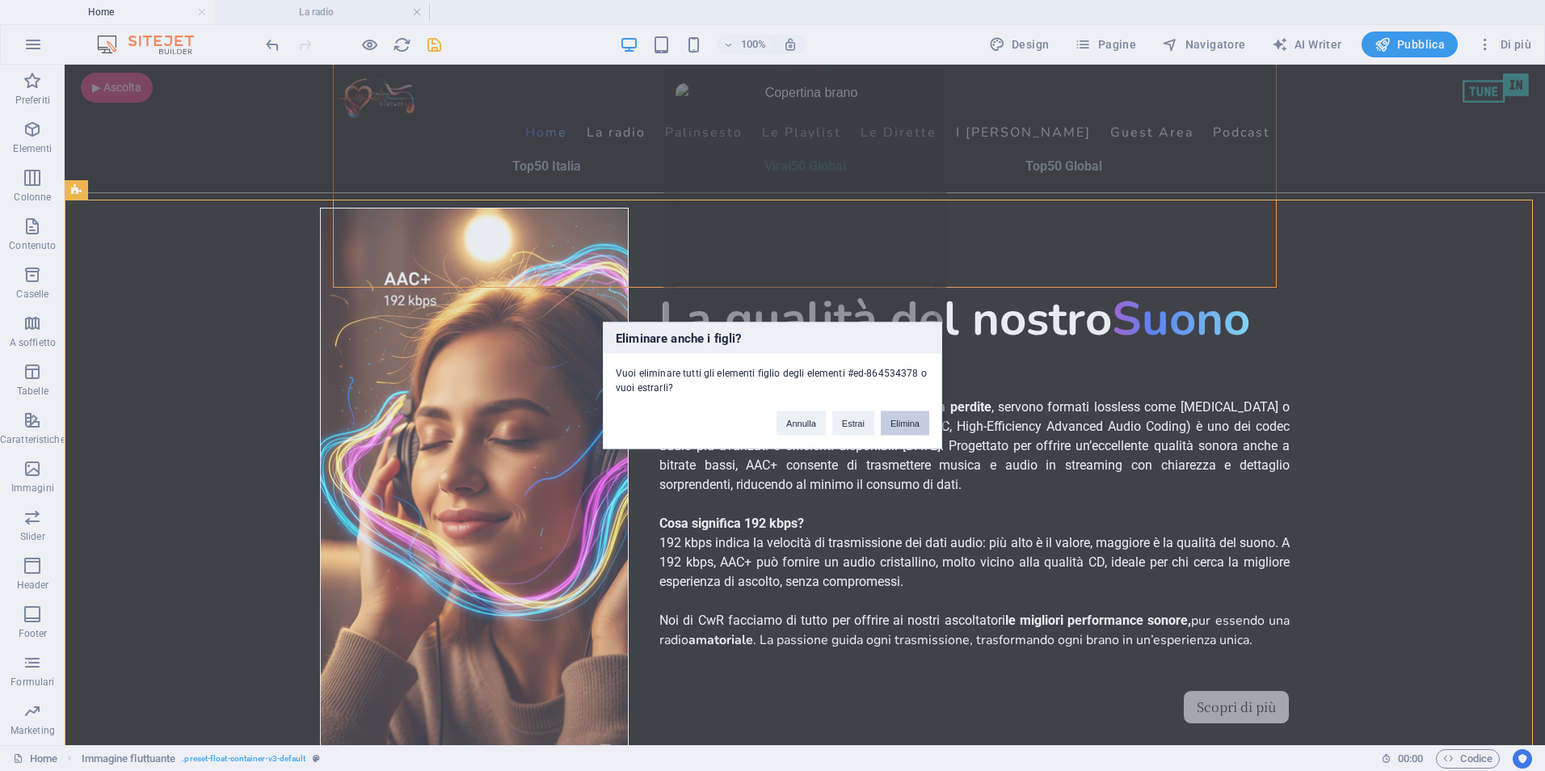
click at [912, 419] on button "Elimina" at bounding box center [905, 423] width 48 height 24
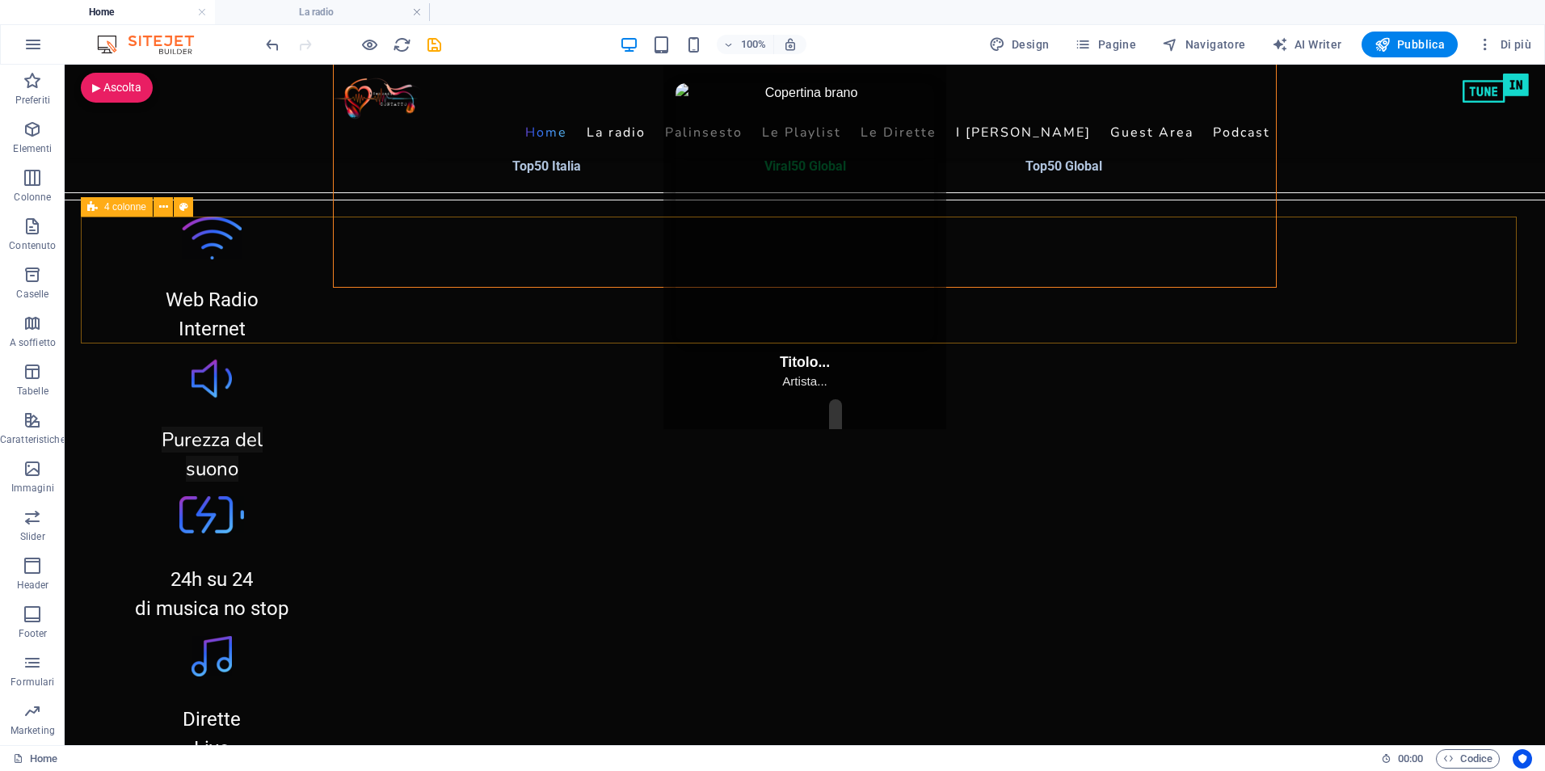
click at [121, 205] on span "4 colonne" at bounding box center [125, 207] width 42 height 10
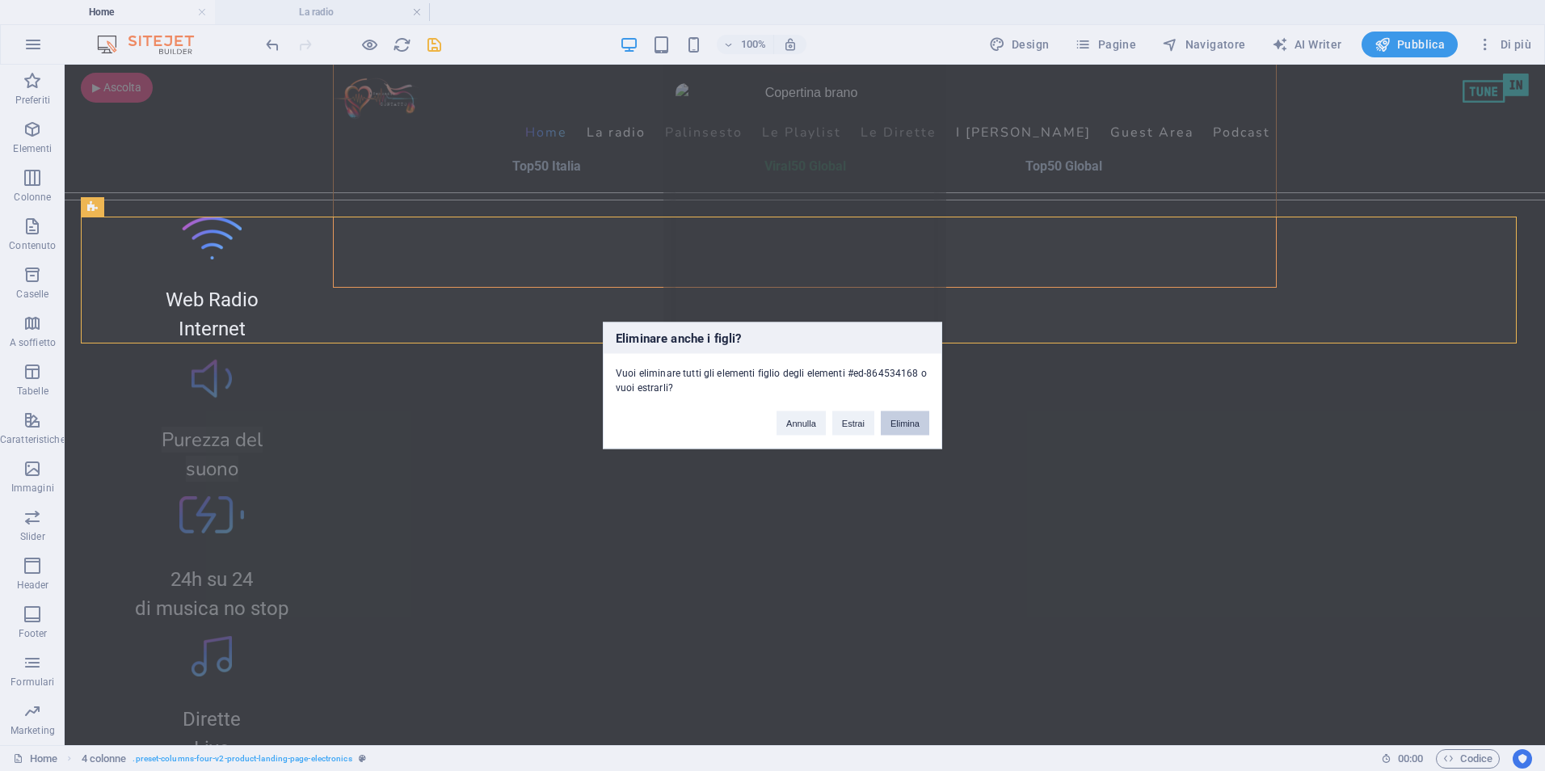
click at [897, 419] on button "Elimina" at bounding box center [905, 423] width 48 height 24
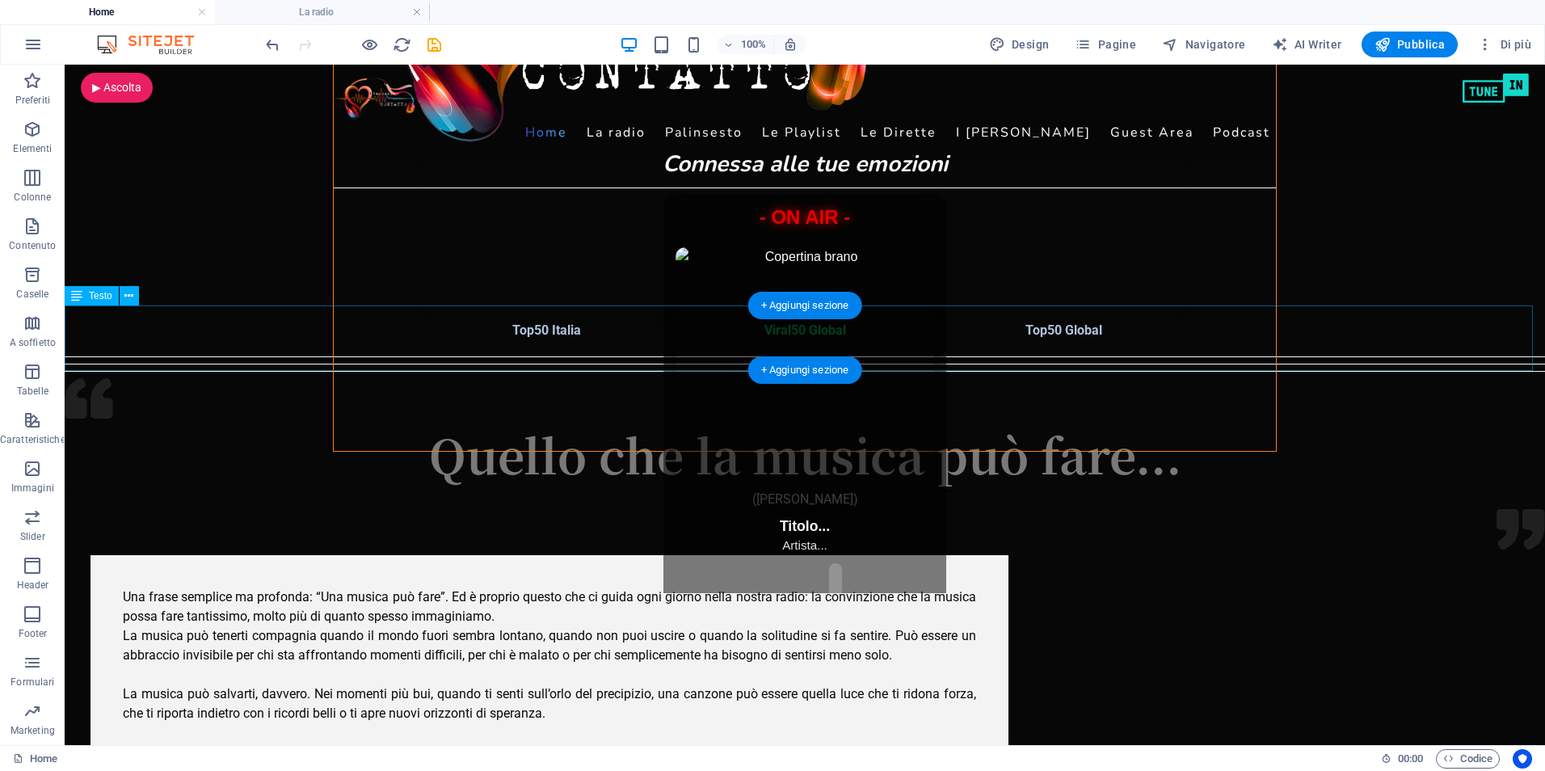
scroll to position [1131, 0]
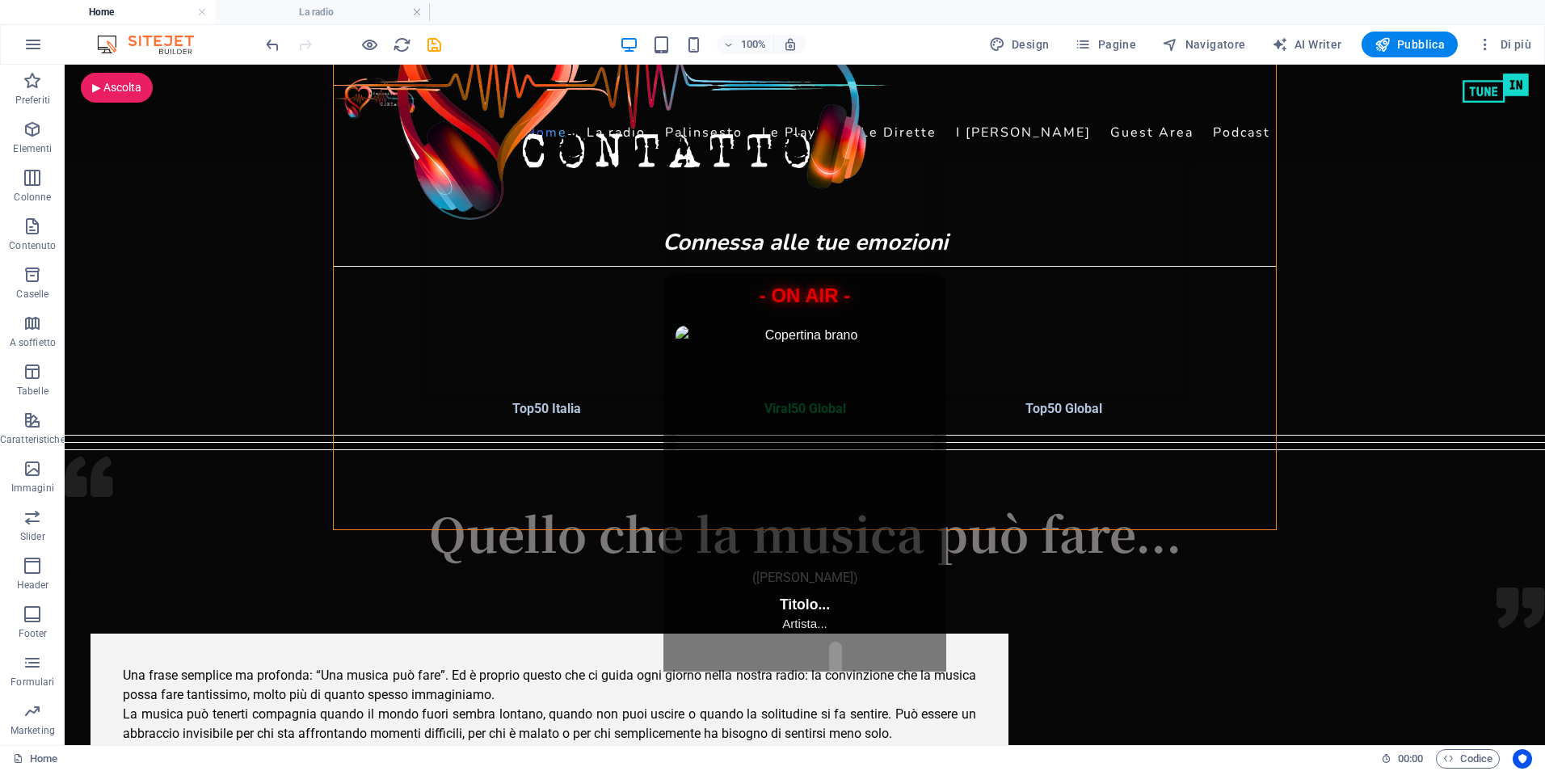
click at [155, 383] on div "Top50 Italia Viral50 Global Top50 Global" at bounding box center [805, 214] width 1480 height 409
click at [108, 429] on span "Séparateur" at bounding box center [113, 425] width 48 height 10
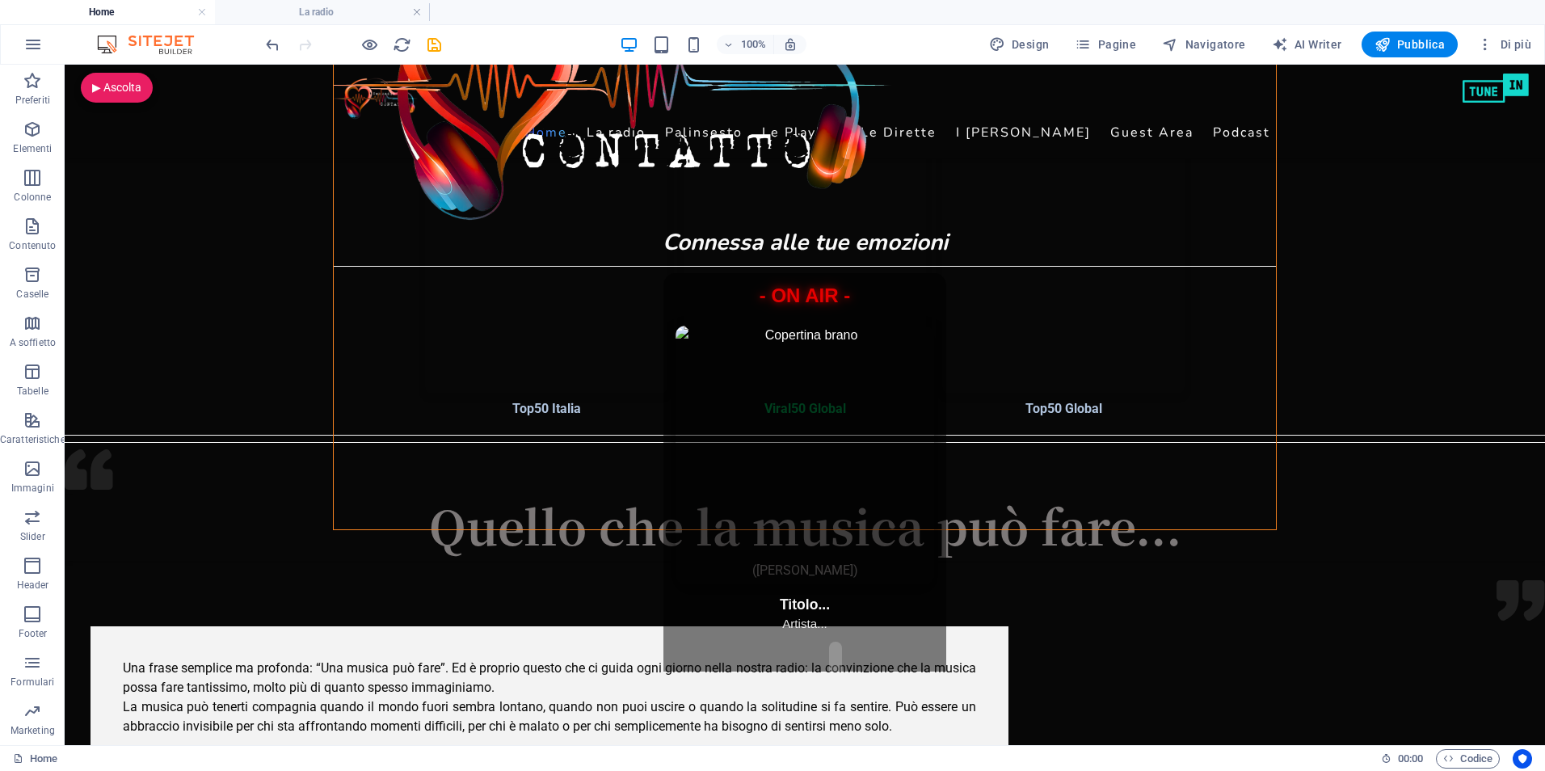
click at [185, 386] on div "Top50 Italia Viral50 Global Top50 Global" at bounding box center [805, 214] width 1480 height 409
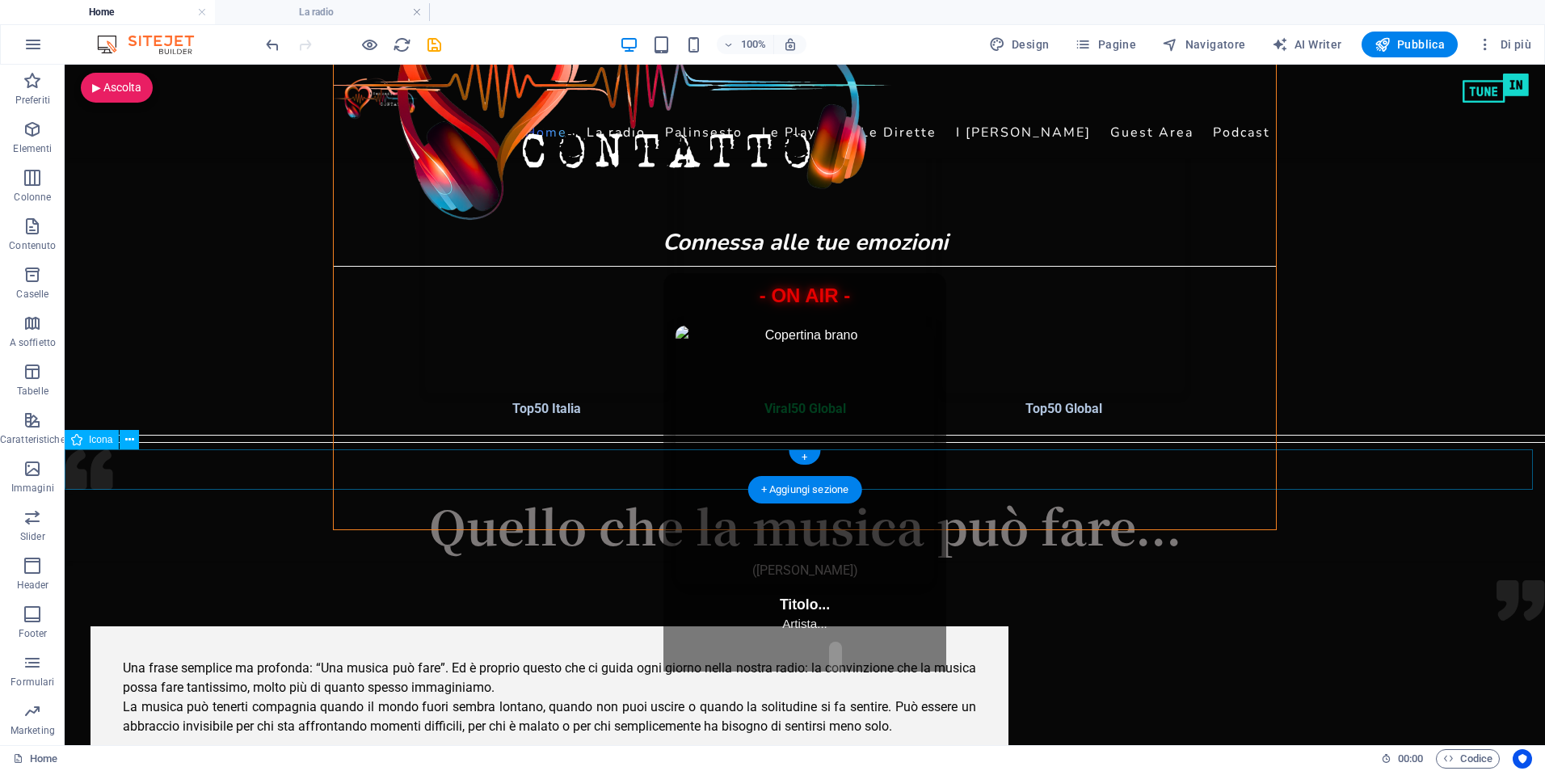
click at [187, 482] on figure at bounding box center [805, 472] width 1480 height 46
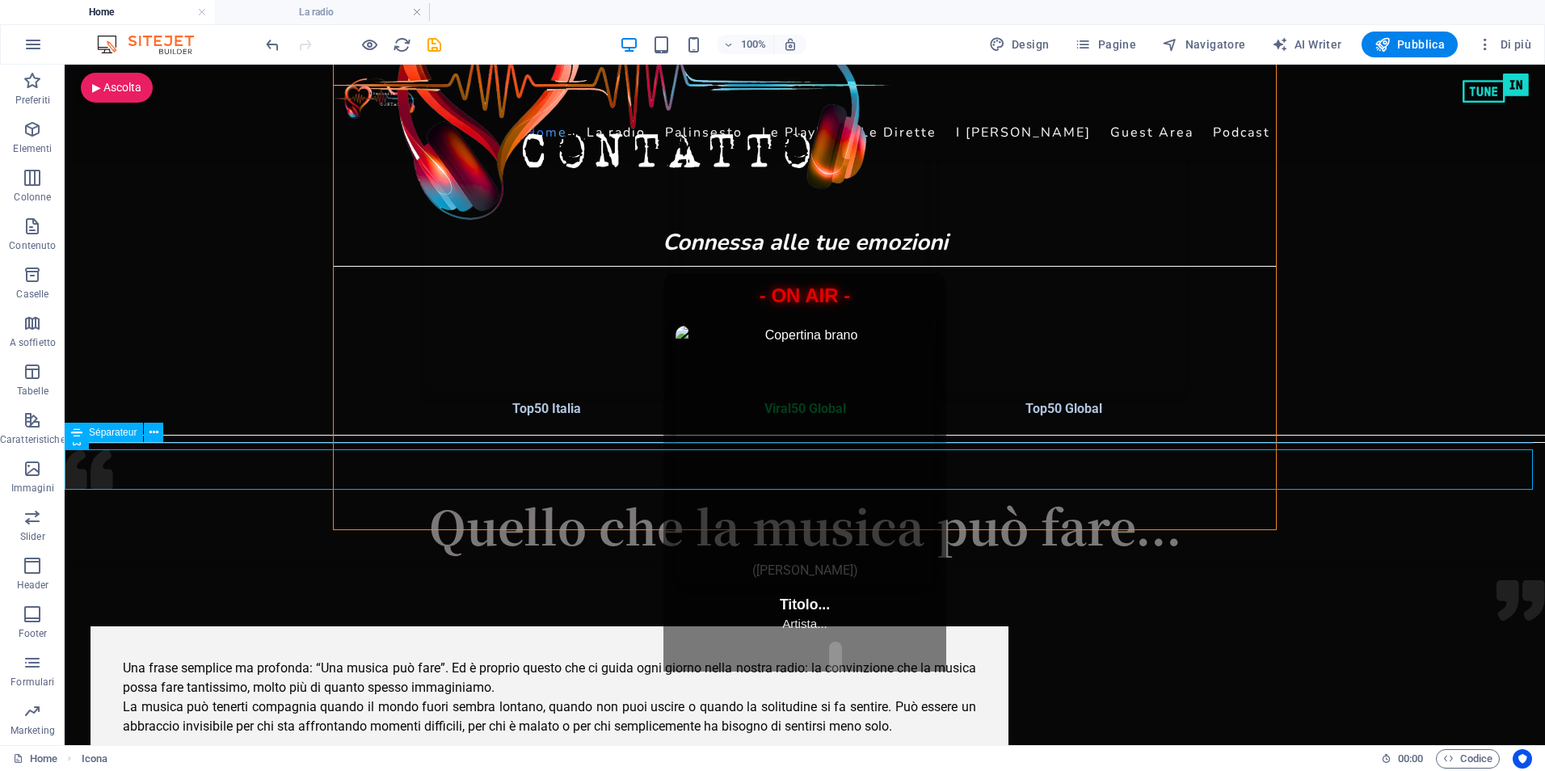
click at [112, 435] on span "Séparateur" at bounding box center [113, 432] width 48 height 10
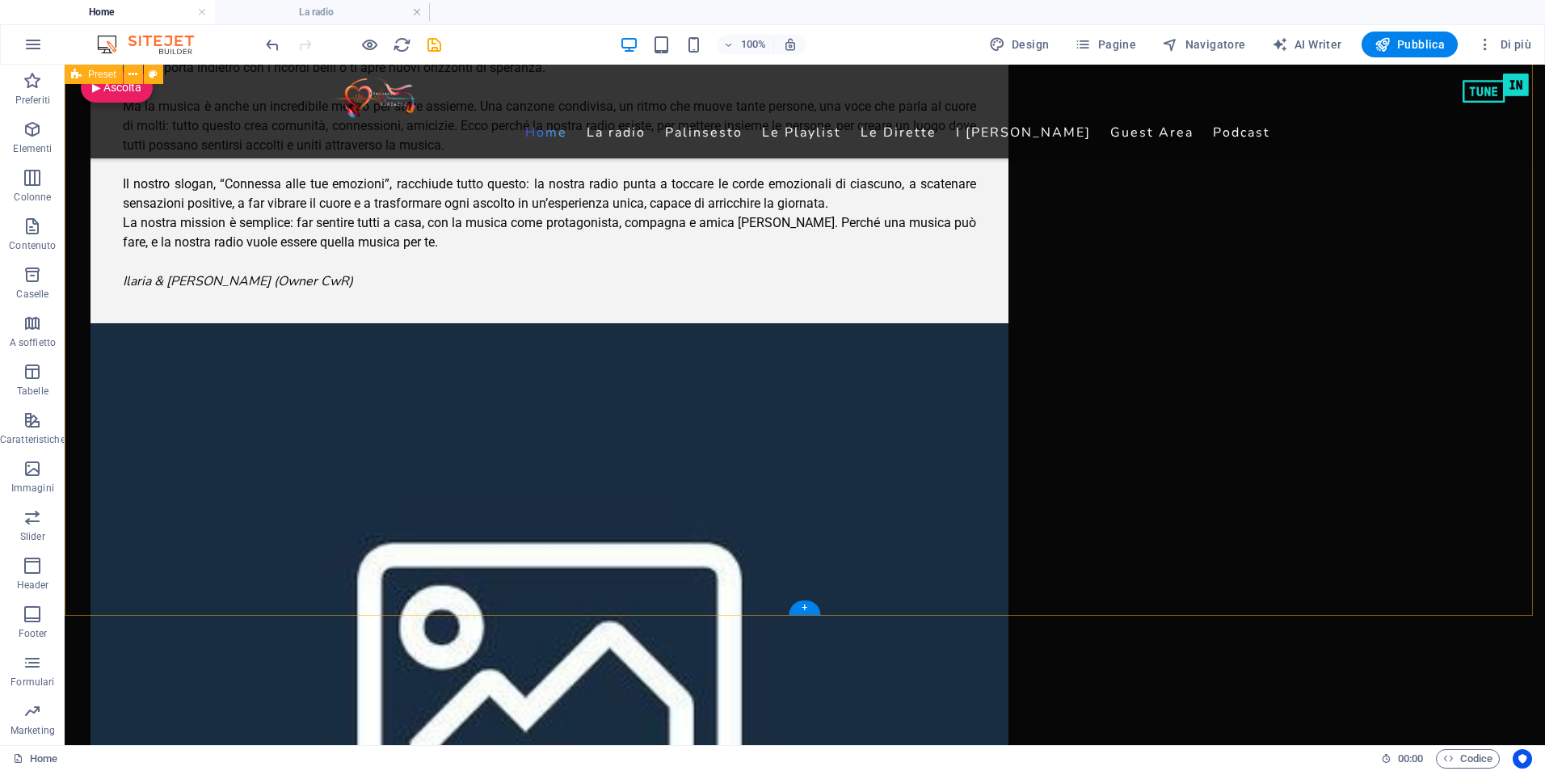
scroll to position [1842, 0]
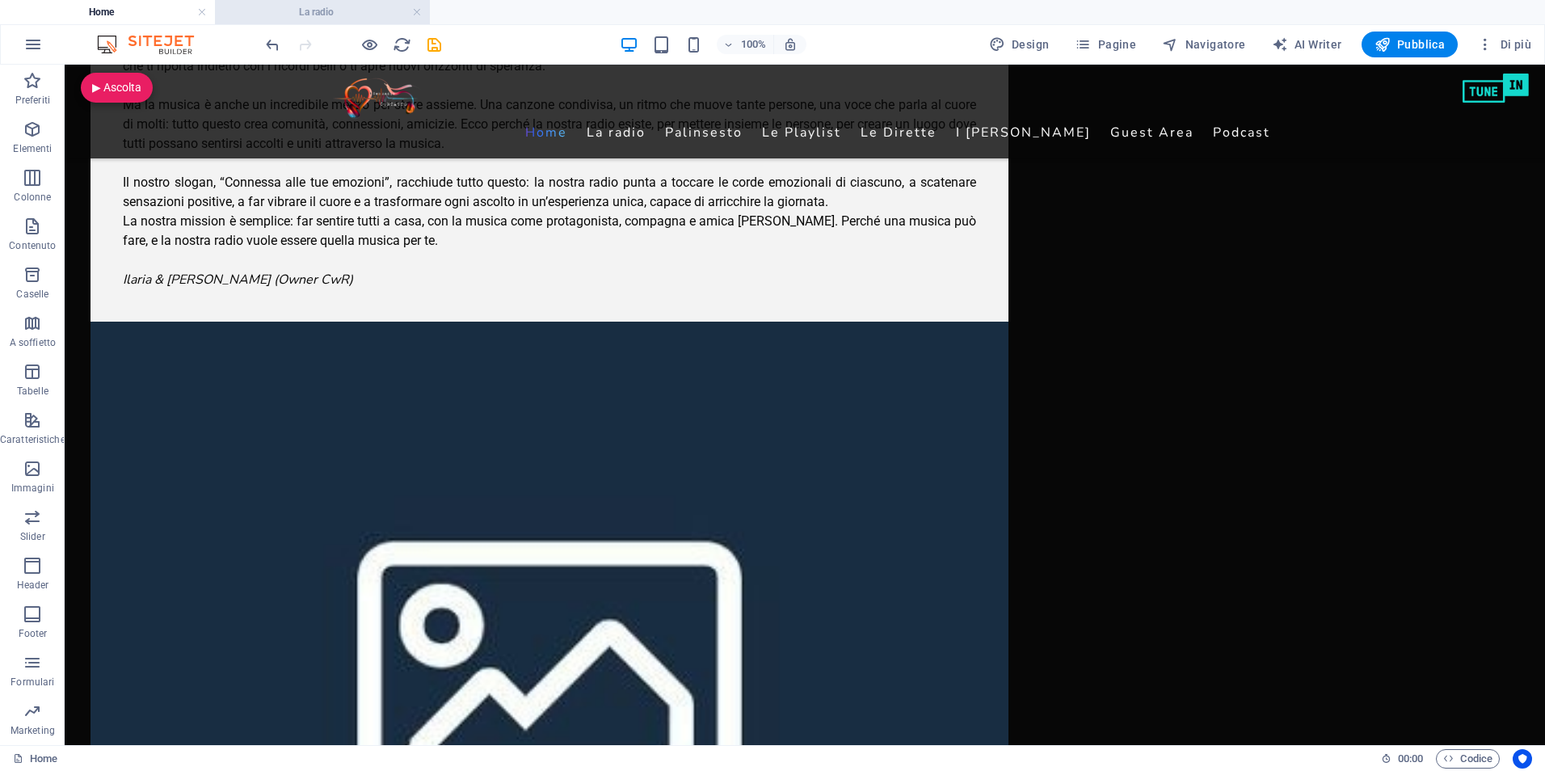
click at [298, 14] on h4 "La radio" at bounding box center [322, 12] width 215 height 18
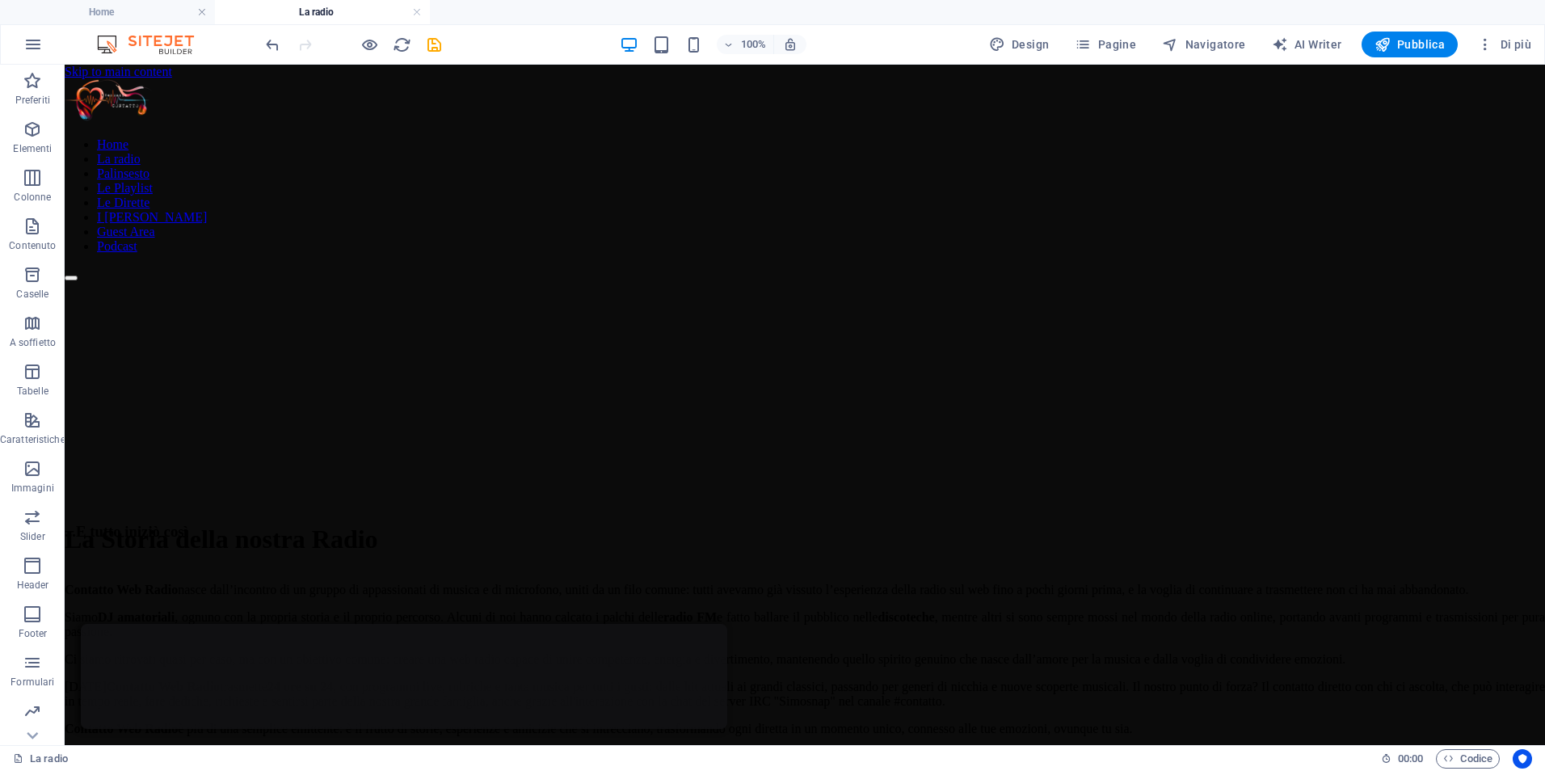
scroll to position [1, 0]
click at [431, 45] on icon "save" at bounding box center [434, 45] width 19 height 19
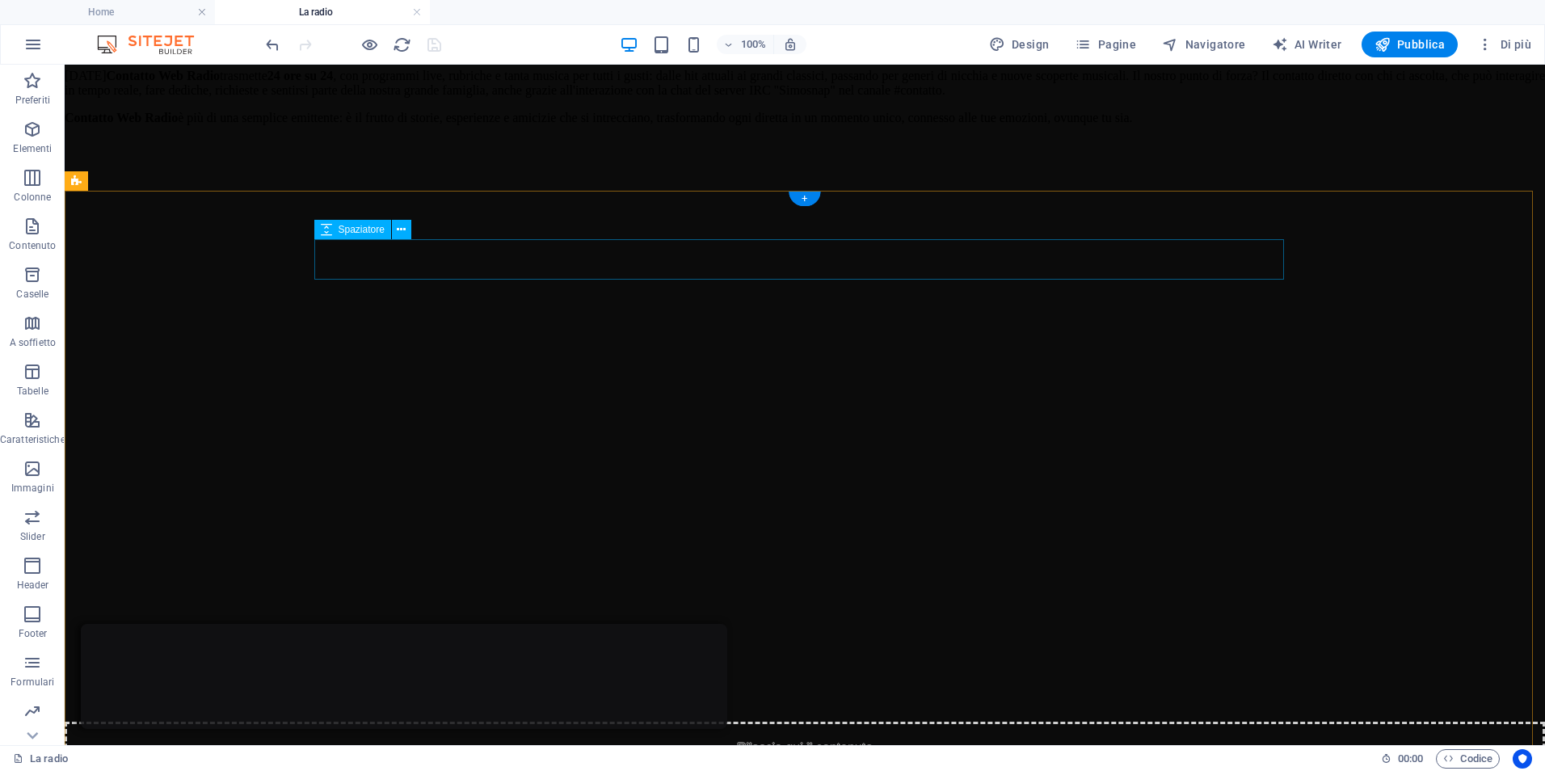
scroll to position [728, 0]
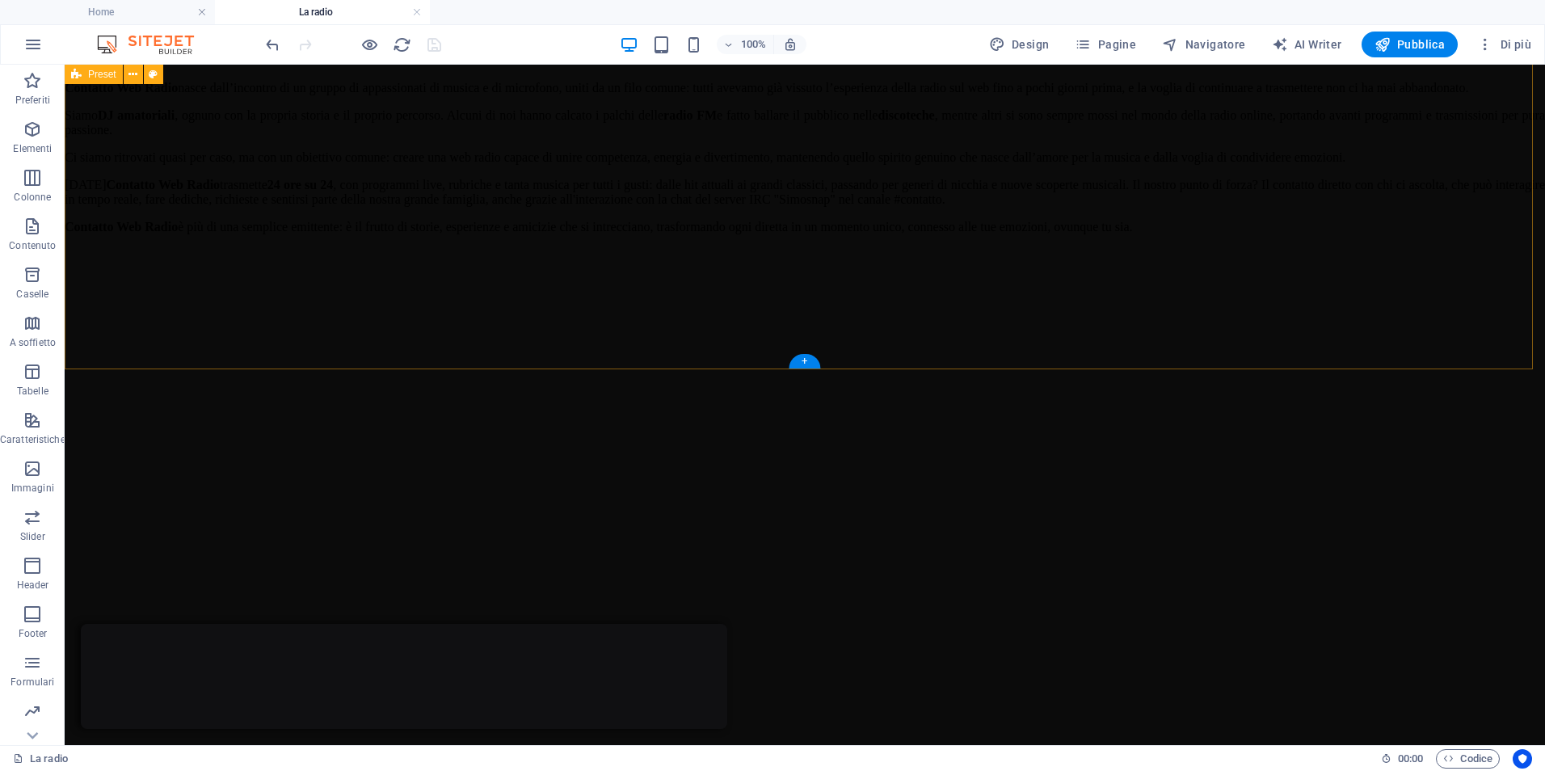
click at [921, 330] on div "...E tutto iniziò così Contatto Web Radio nasce dall’incontro di un gruppo di a…" at bounding box center [805, 483] width 1480 height 925
click at [202, 318] on div "...E tutto iniziò così Contatto Web Radio nasce dall’incontro di un gruppo di a…" at bounding box center [805, 551] width 1480 height 925
click at [1172, 315] on figure at bounding box center [805, 315] width 1480 height 0
click at [896, 324] on div "...E tutto iniziò così Contatto Web Radio nasce dall’incontro di un gruppo di a…" at bounding box center [805, 551] width 1480 height 925
click at [179, 341] on div "...E tutto iniziò così Contatto Web Radio nasce dall’incontro di un gruppo di a…" at bounding box center [805, 551] width 1480 height 925
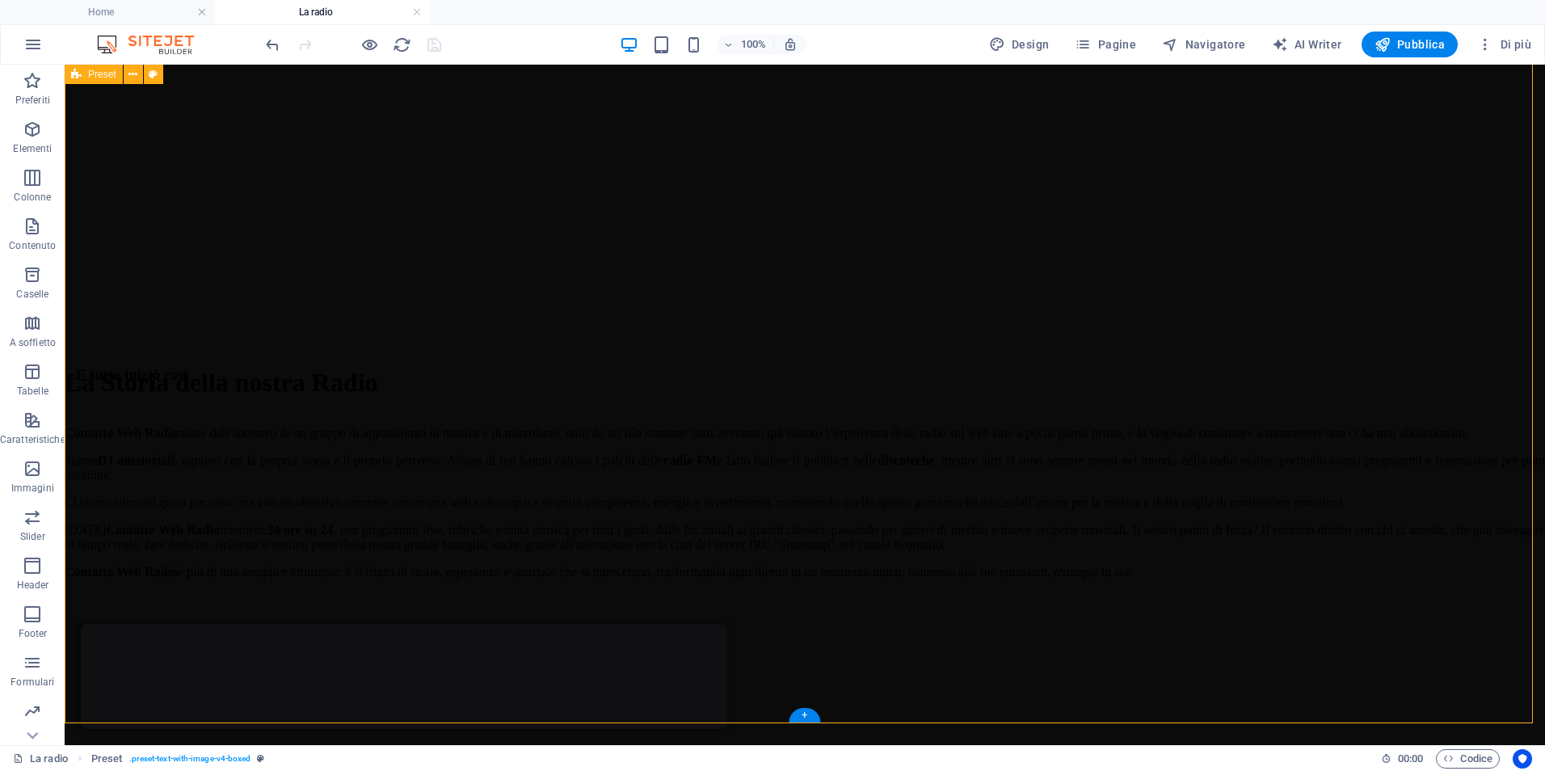
scroll to position [647, 0]
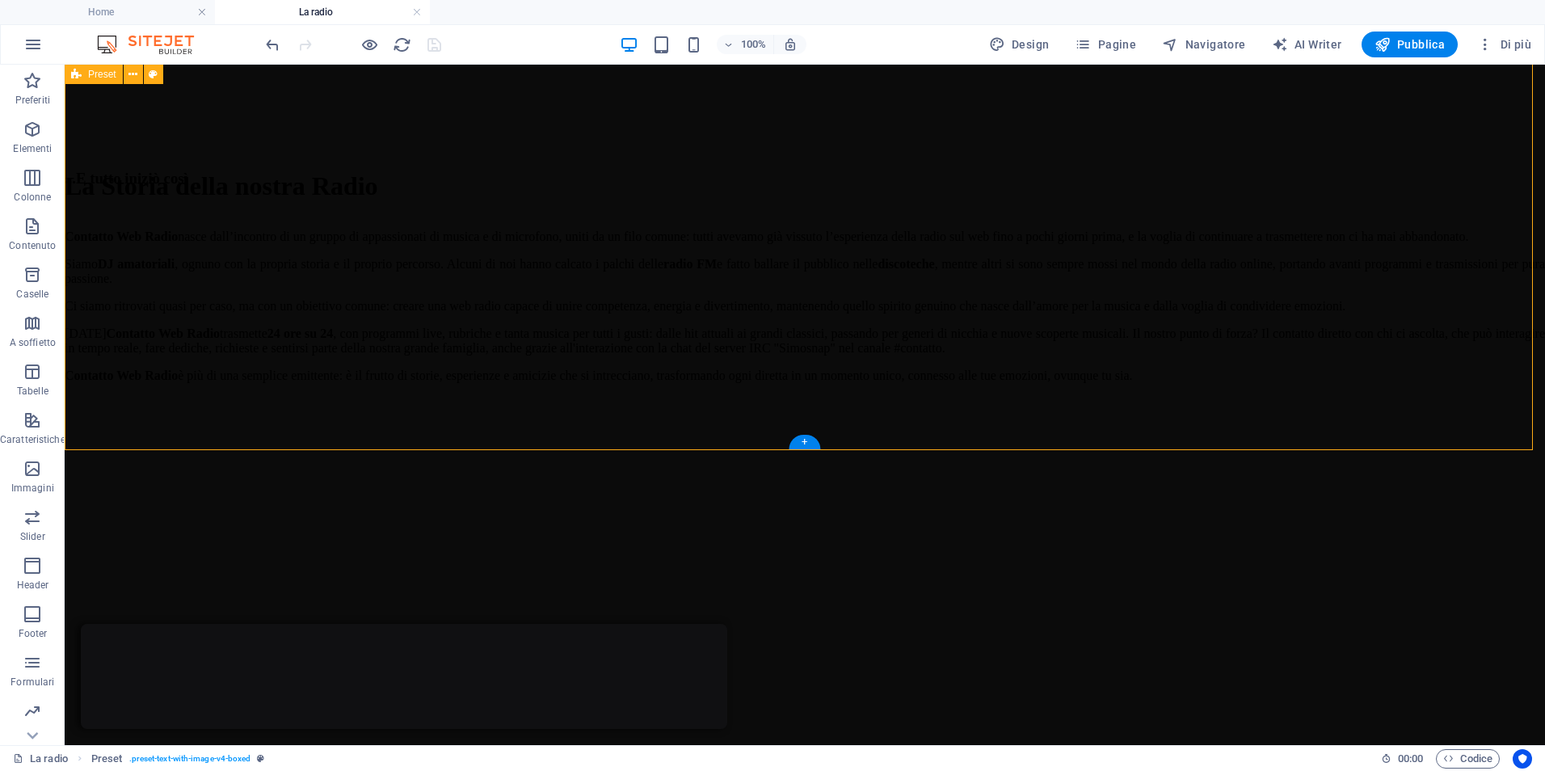
click at [754, 396] on div "...E tutto iniziò così Contatto Web Radio nasce dall’incontro di un gruppo di a…" at bounding box center [805, 632] width 1480 height 925
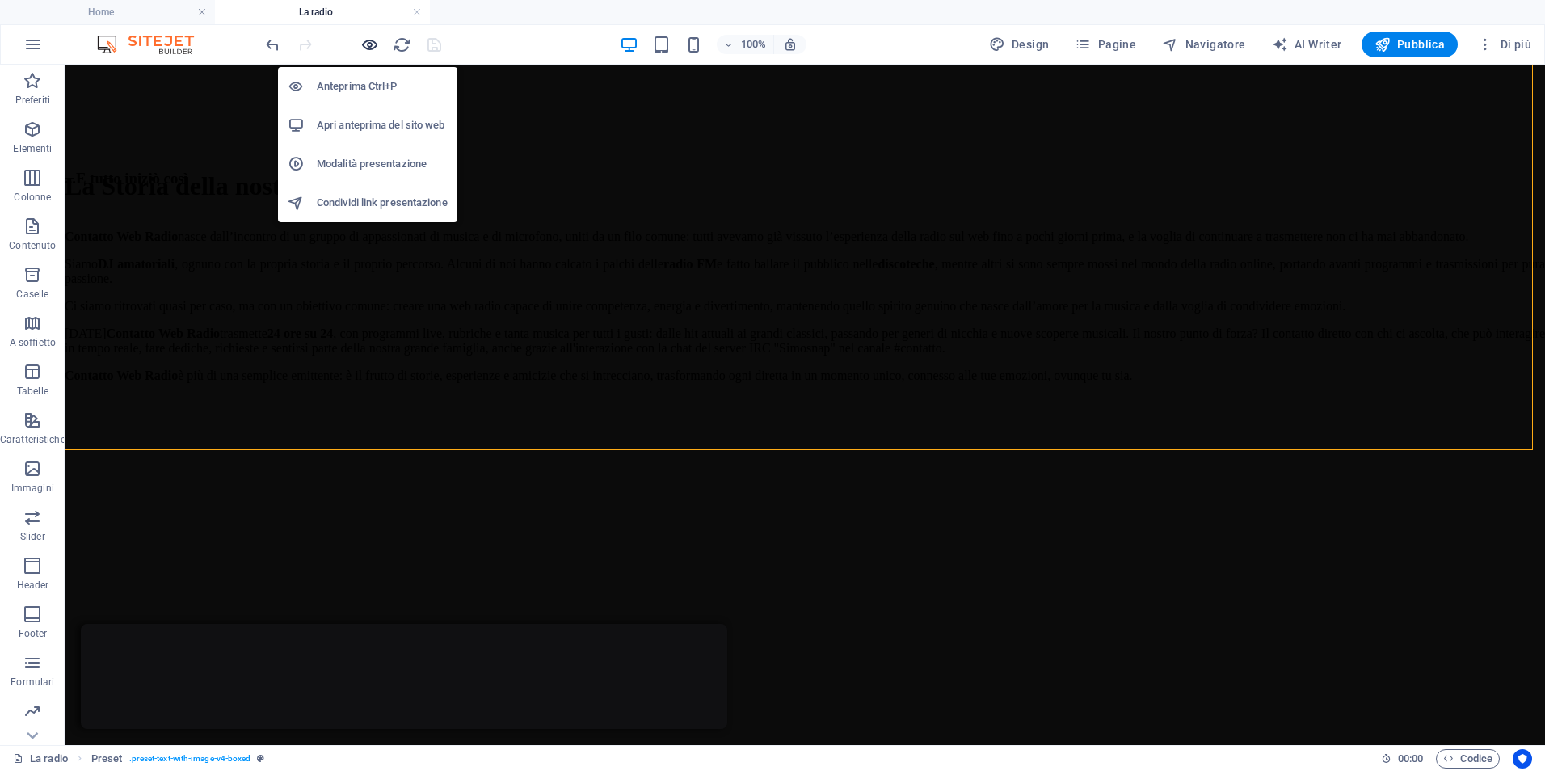
click at [364, 43] on icon "button" at bounding box center [369, 45] width 19 height 19
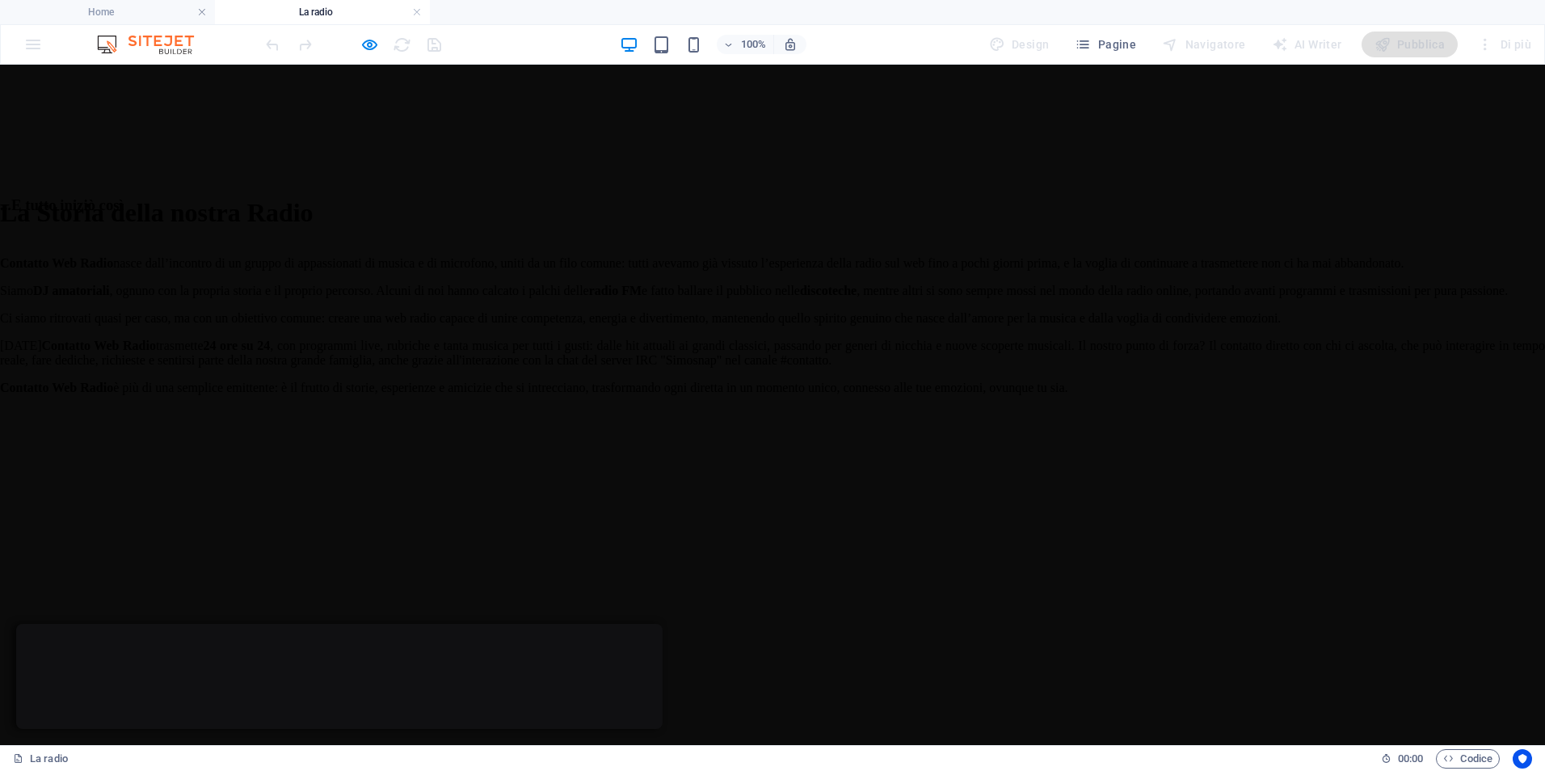
scroll to position [566, 0]
click at [840, 491] on div "...E tutto iniziò così Contatto Web Radio nasce dall’incontro di un gruppo di a…" at bounding box center [772, 649] width 1545 height 796
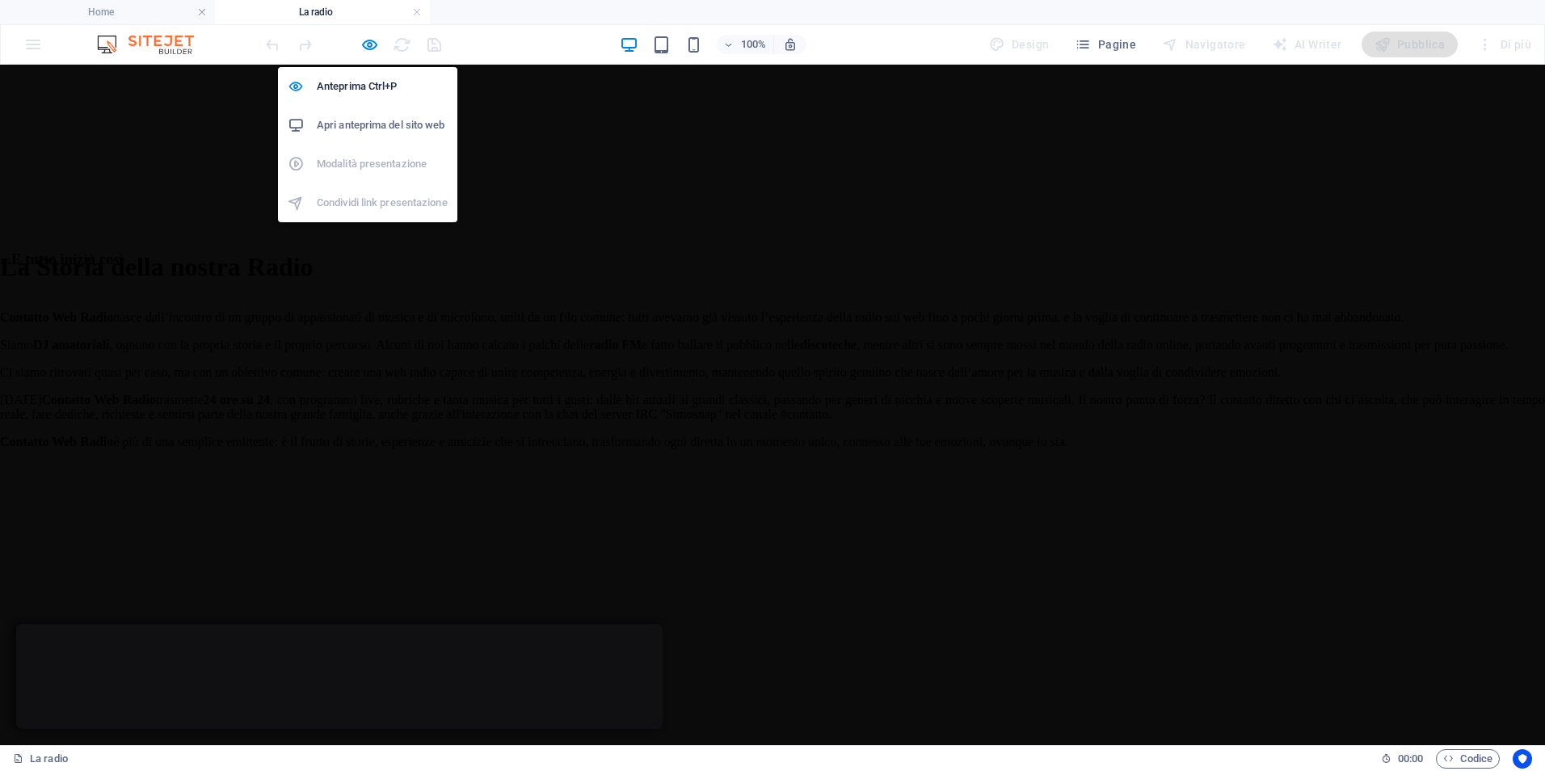
drag, startPoint x: 368, startPoint y: 40, endPoint x: 348, endPoint y: 43, distance: 19.7
click at [366, 40] on icon "button" at bounding box center [369, 45] width 19 height 19
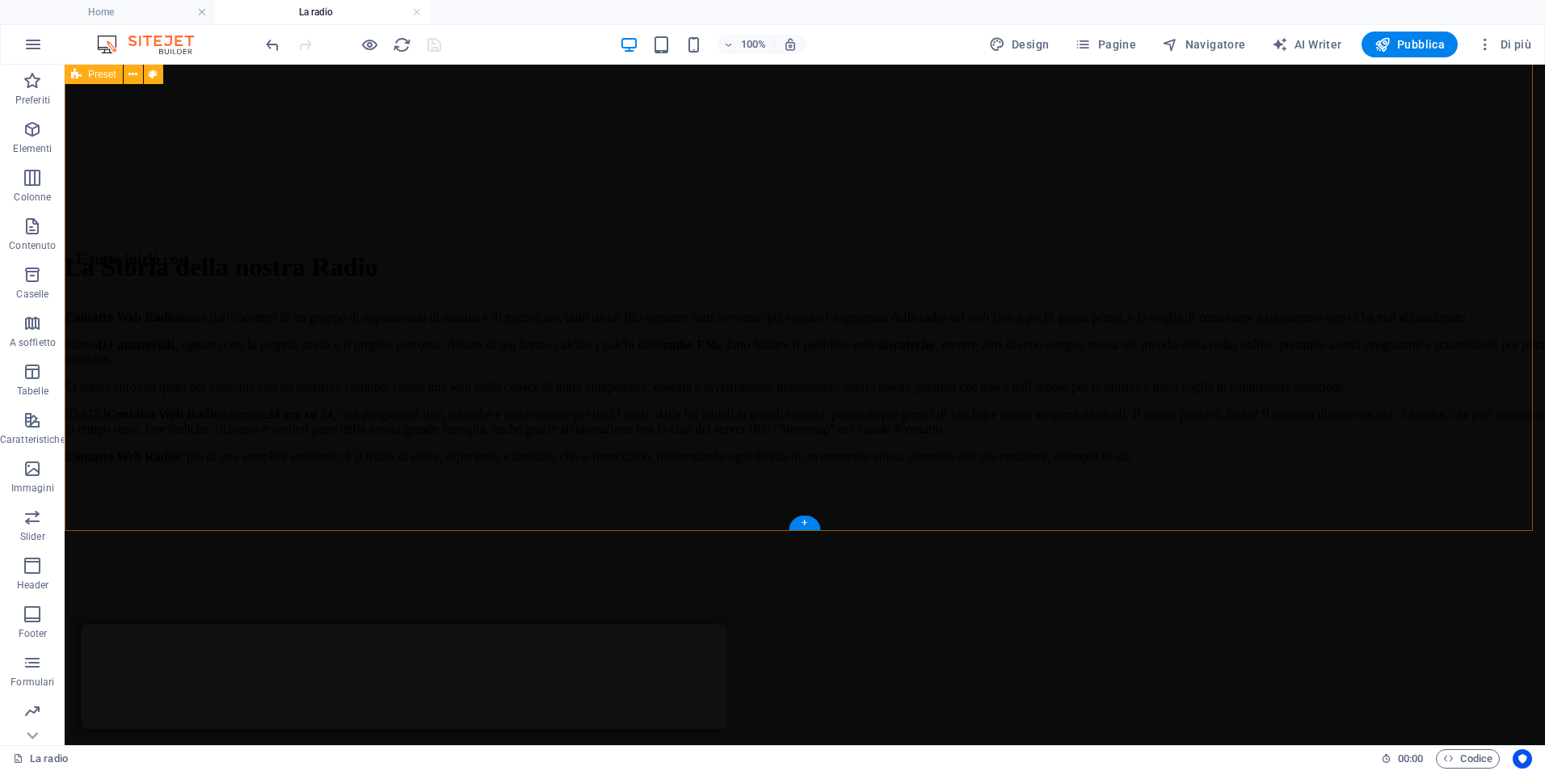
click at [163, 273] on div "...E tutto iniziò così Contatto Web Radio nasce dall’incontro di un gruppo di a…" at bounding box center [805, 713] width 1480 height 925
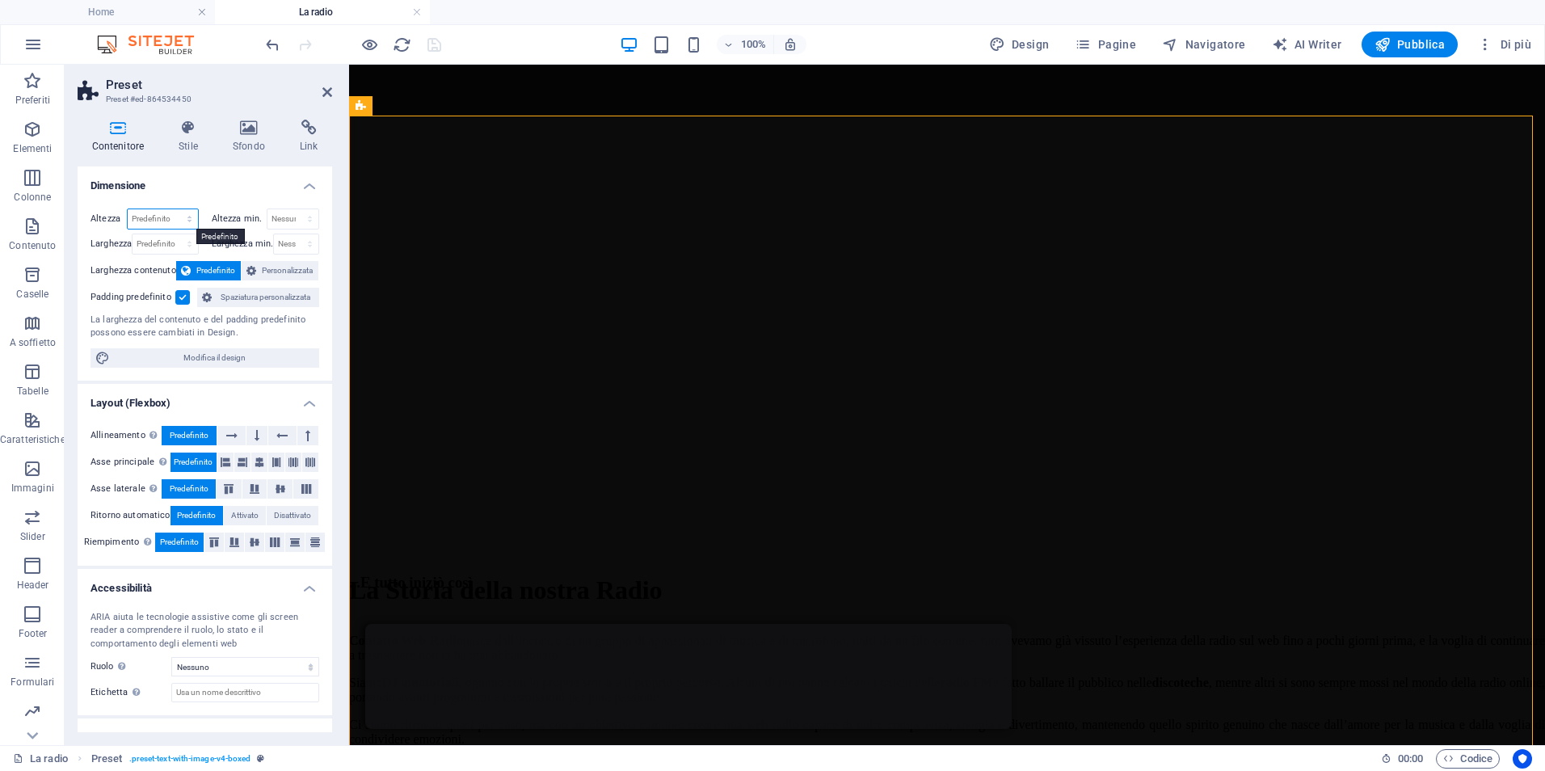
click at [154, 210] on select "Predefinito px rem % vh vw" at bounding box center [163, 218] width 70 height 19
select select "px"
click at [173, 209] on select "Predefinito px rem % vh vw" at bounding box center [163, 218] width 70 height 19
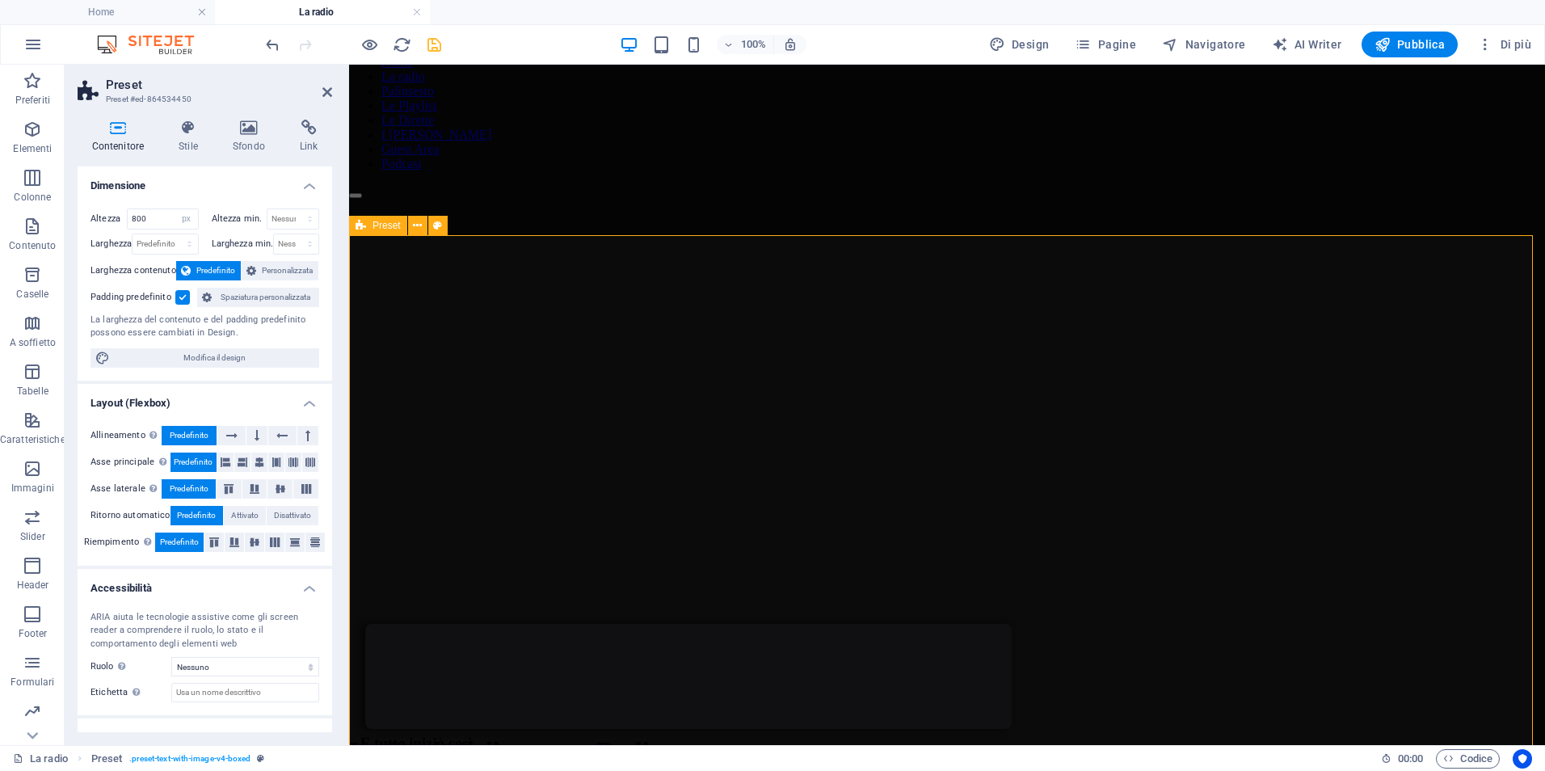
scroll to position [0, 0]
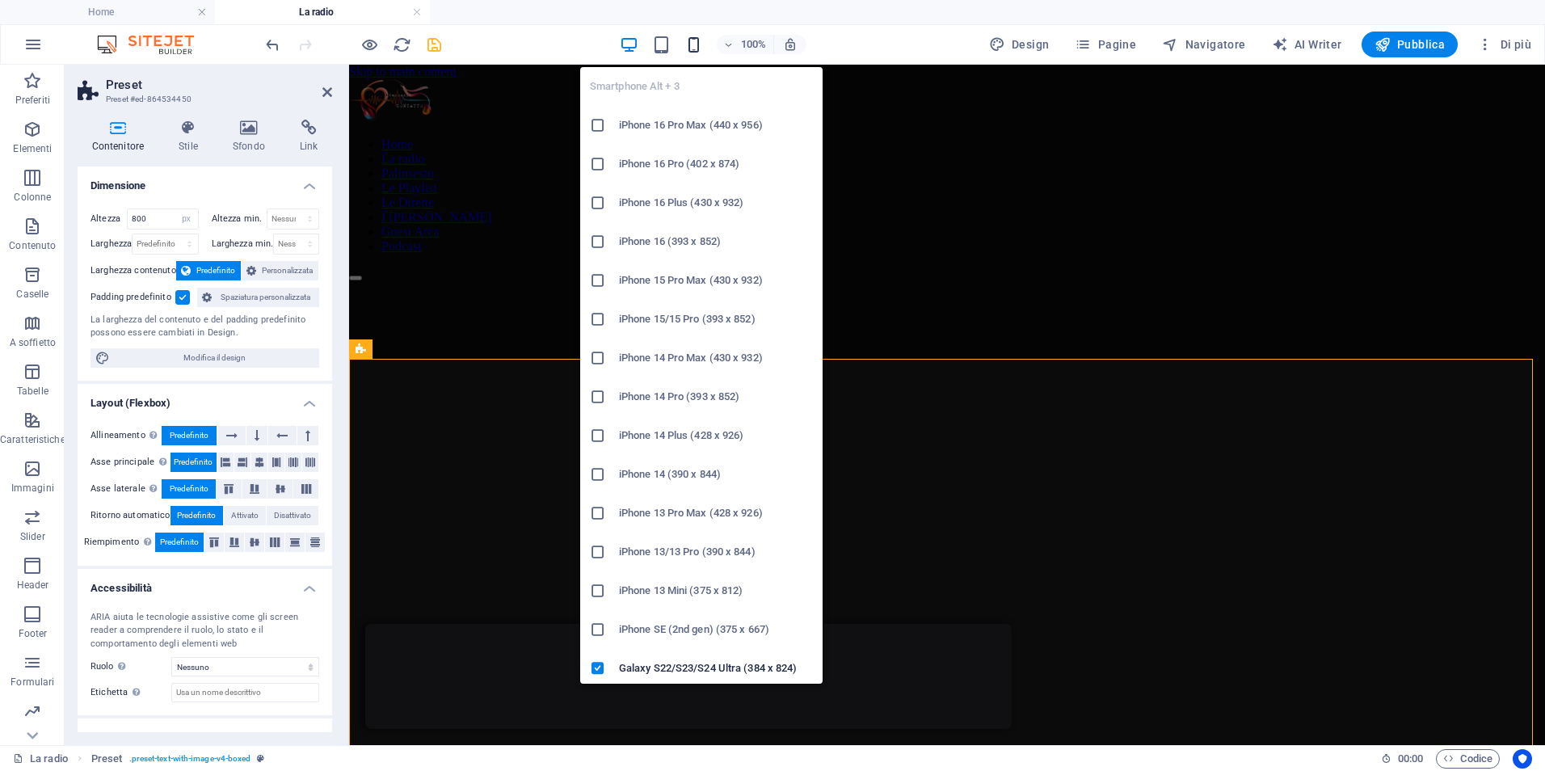
click at [697, 41] on icon "button" at bounding box center [693, 45] width 19 height 19
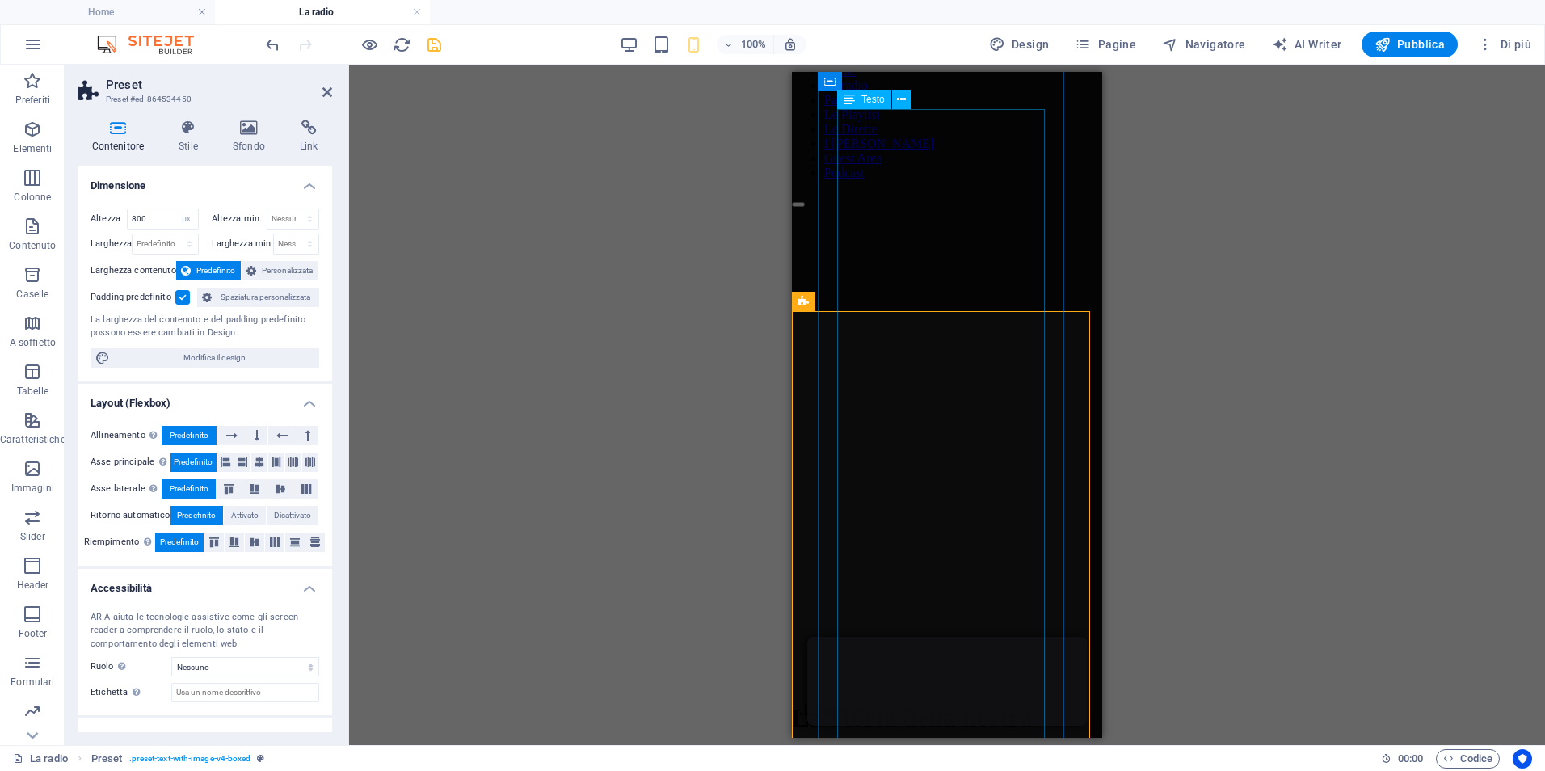
scroll to position [162, 0]
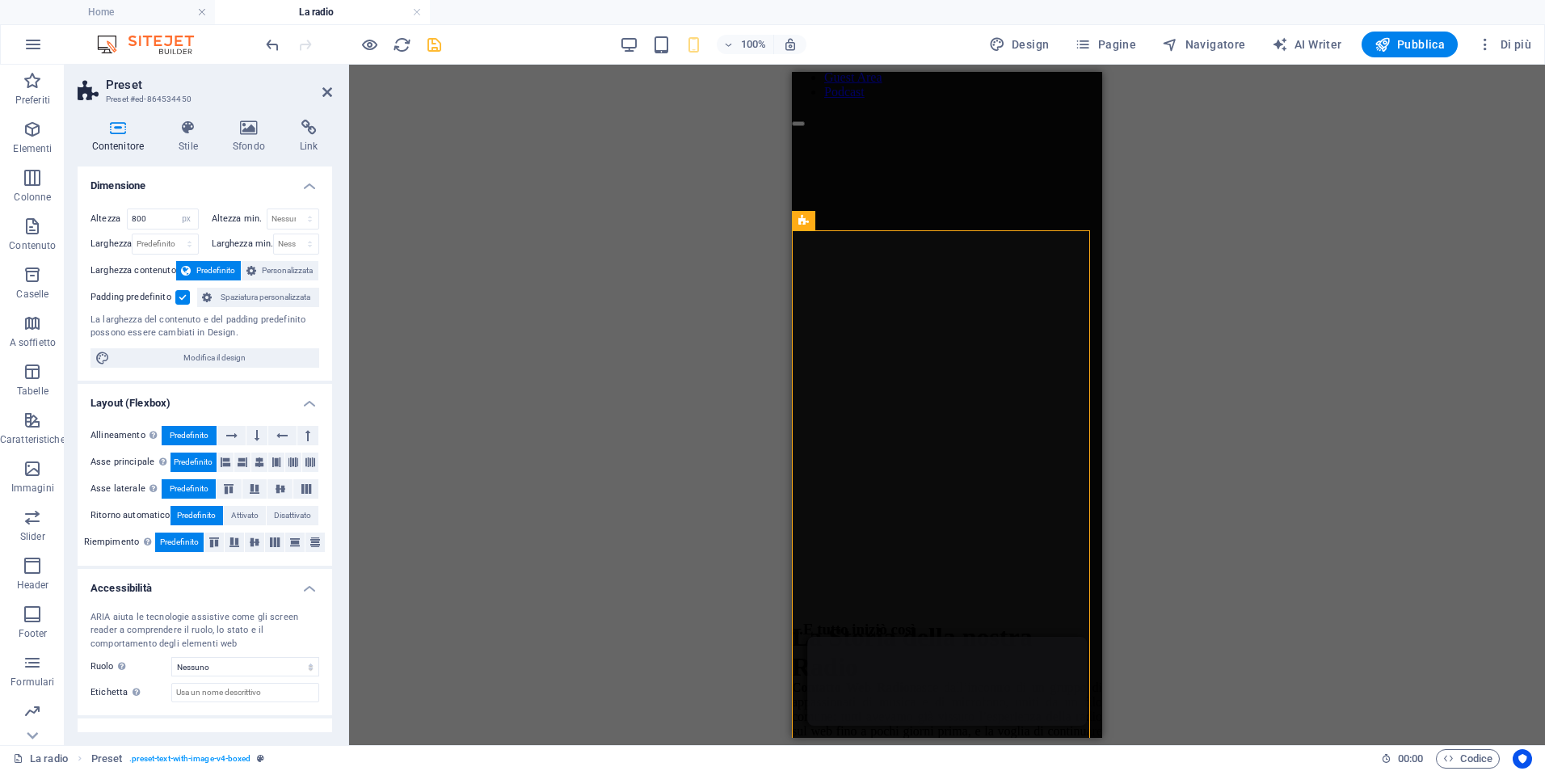
type input "914"
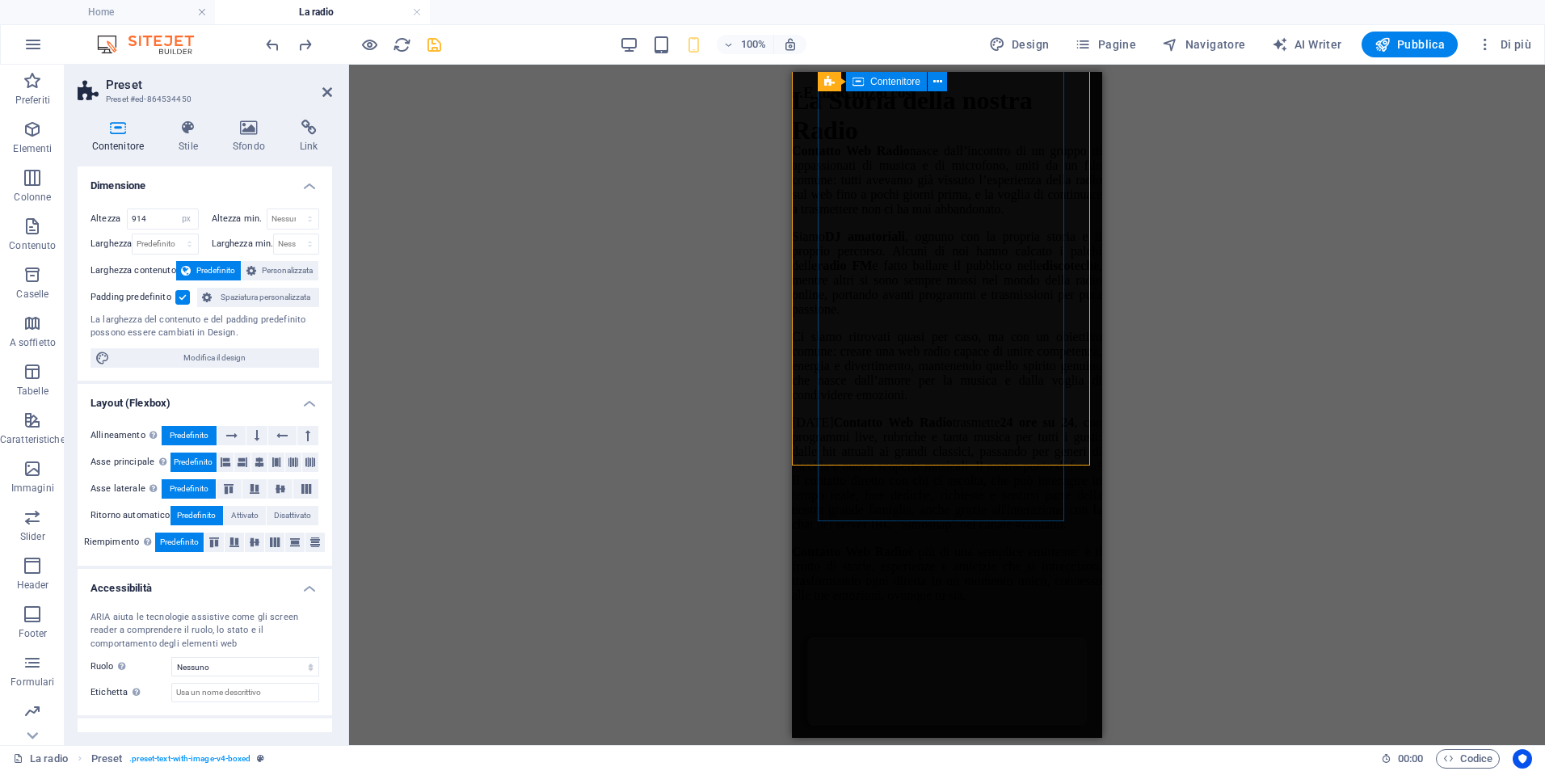
scroll to position [727, 0]
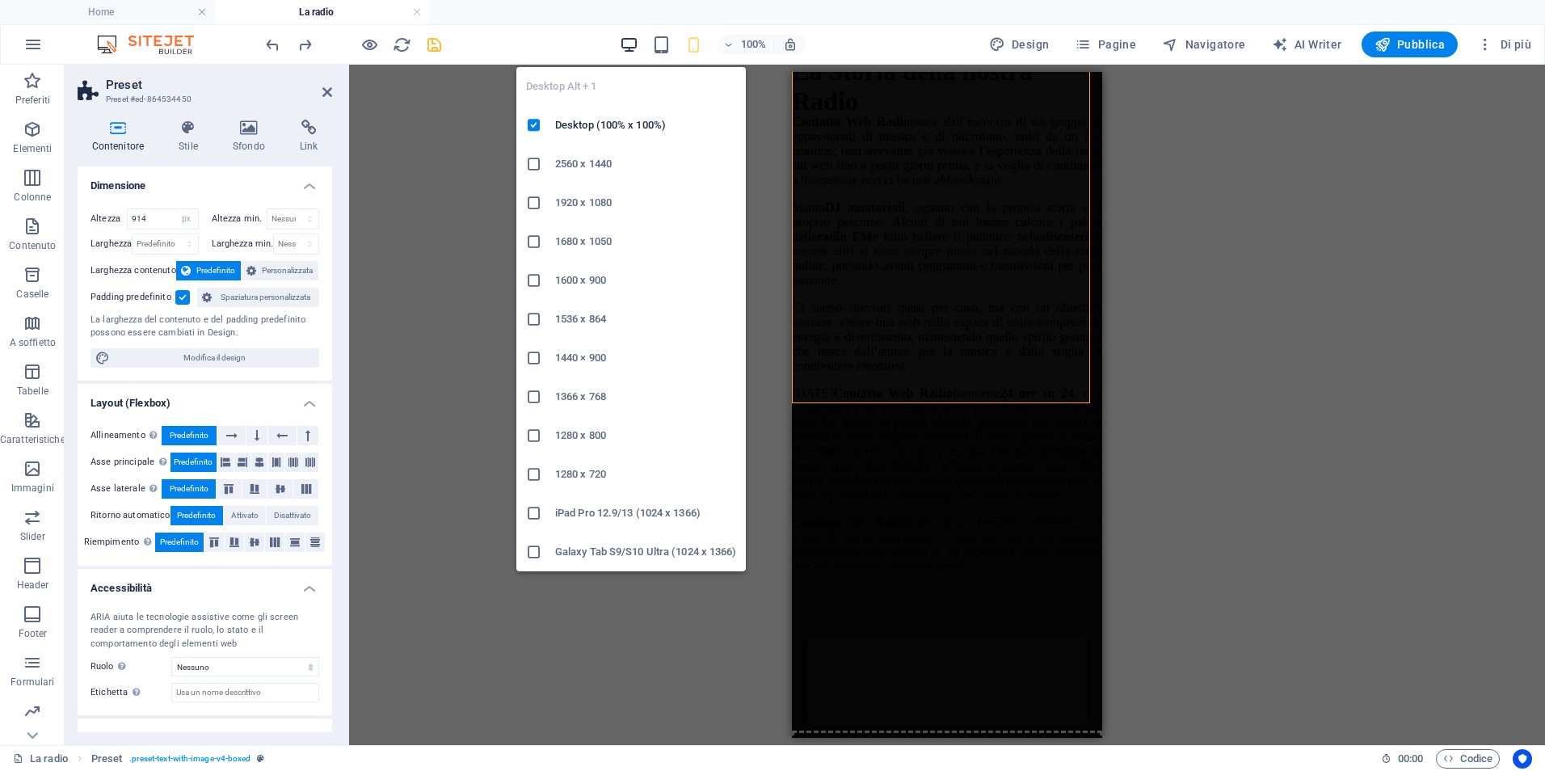
click at [633, 44] on icon "button" at bounding box center [629, 45] width 19 height 19
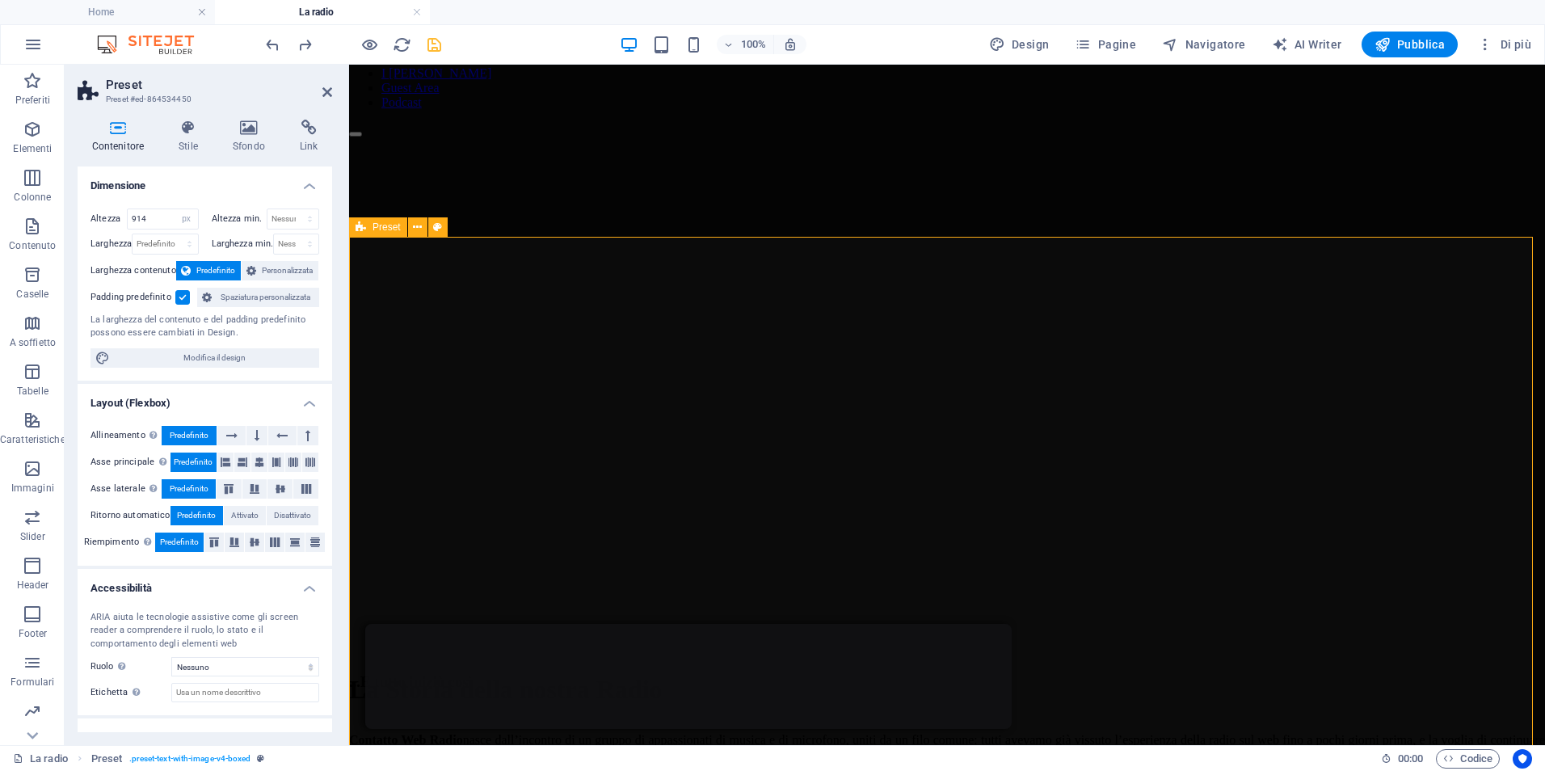
scroll to position [162, 0]
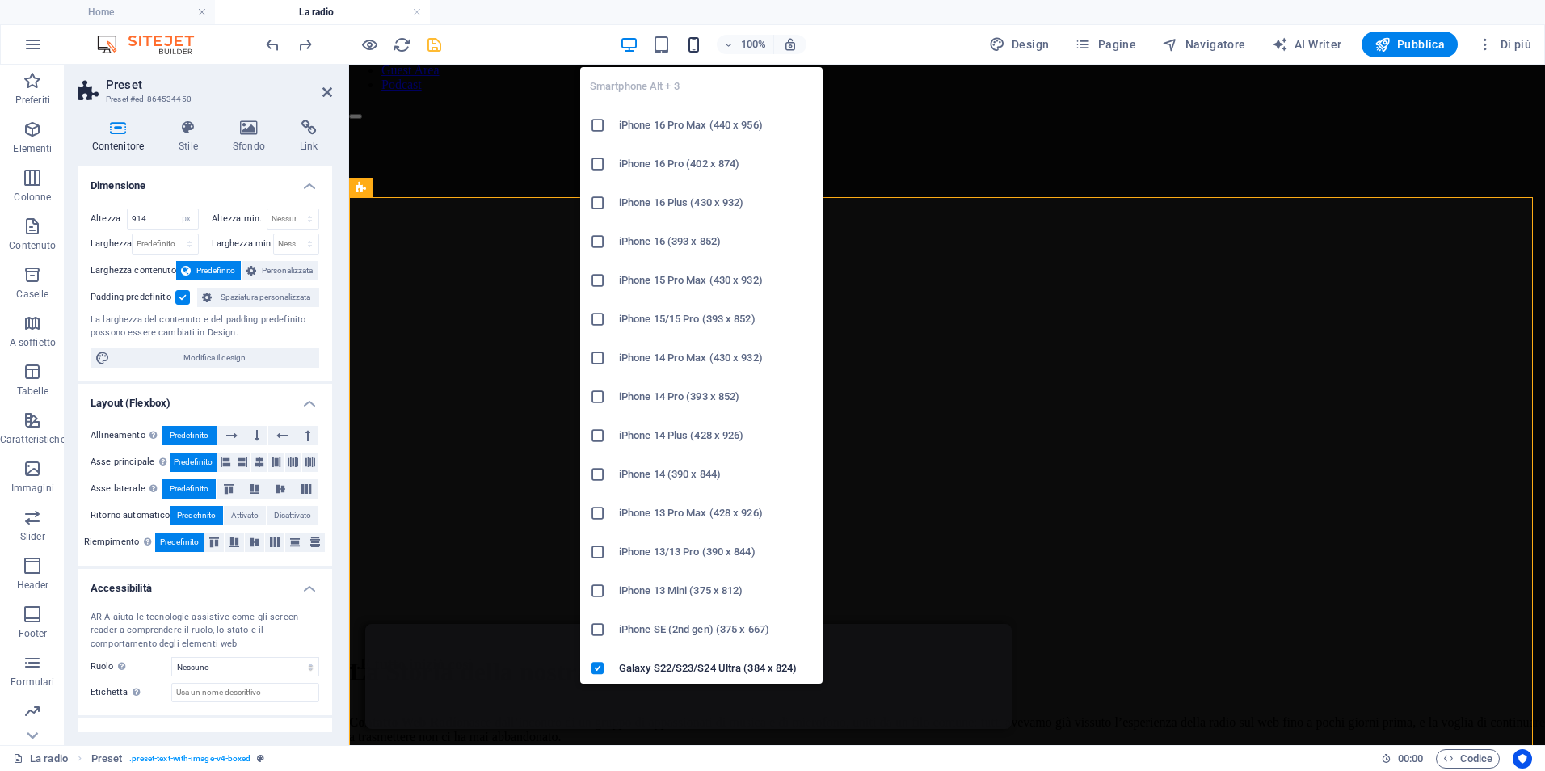
click at [699, 39] on icon "button" at bounding box center [693, 45] width 19 height 19
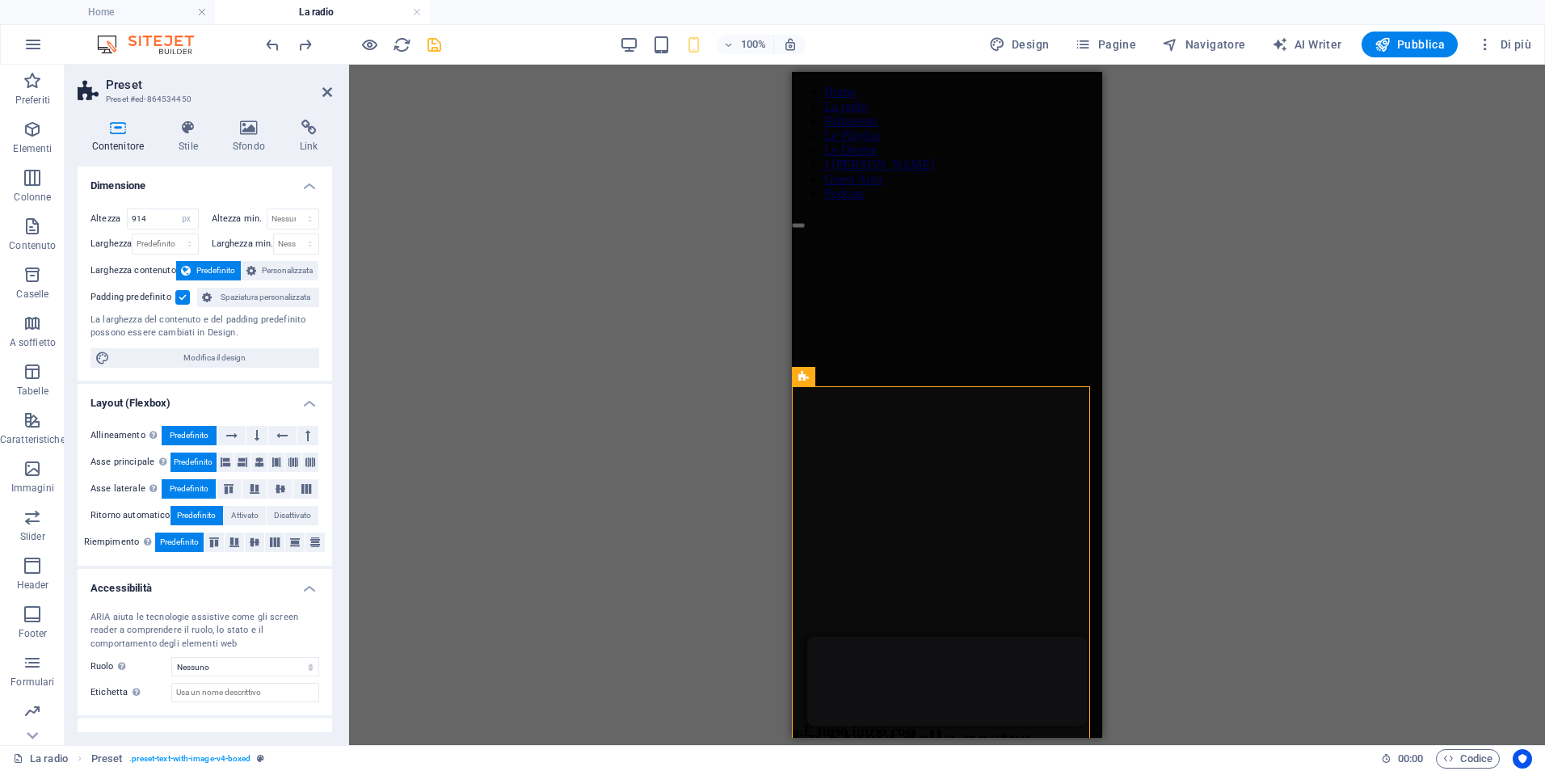
scroll to position [81, 0]
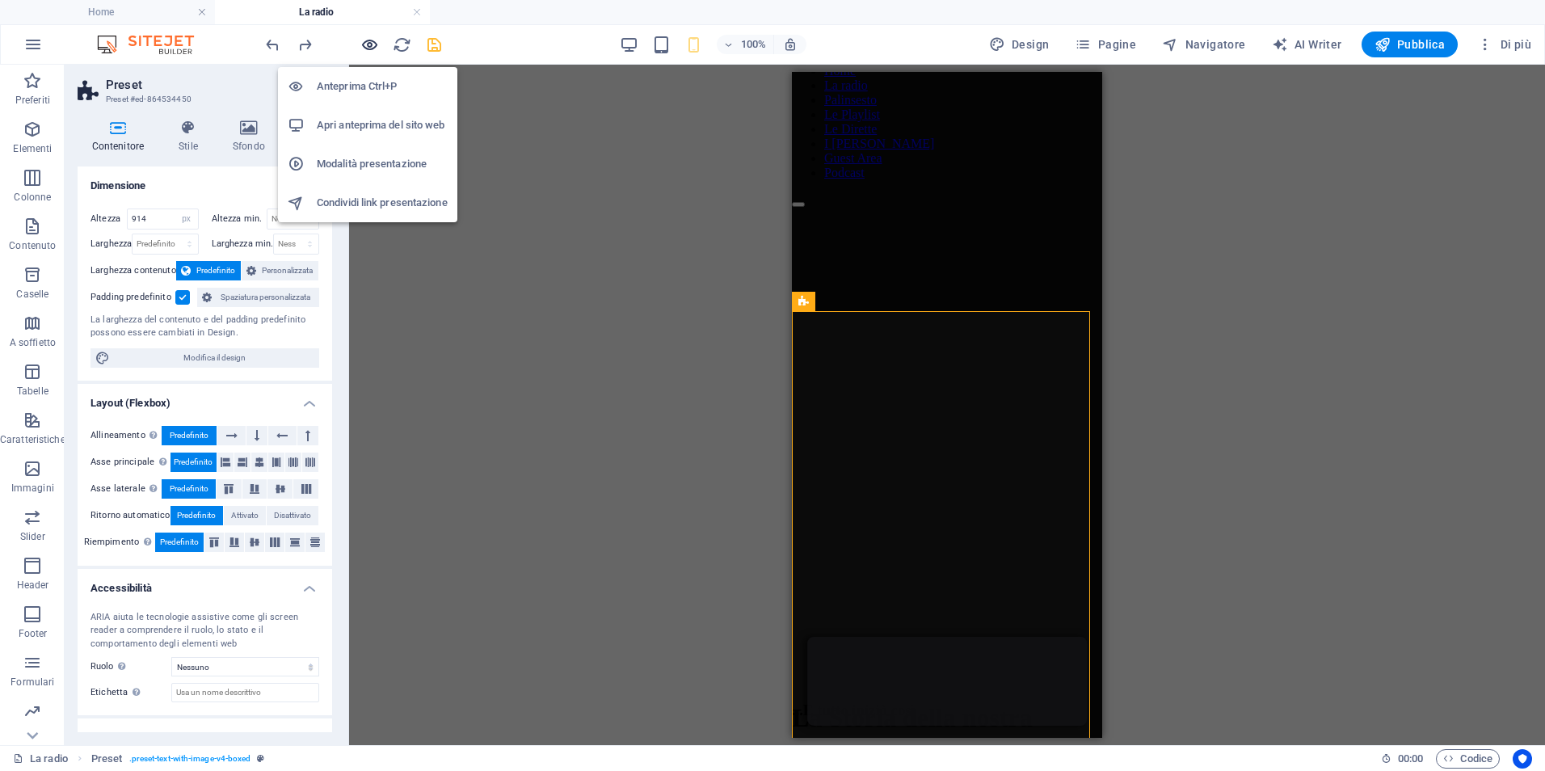
click at [368, 46] on icon "button" at bounding box center [369, 45] width 19 height 19
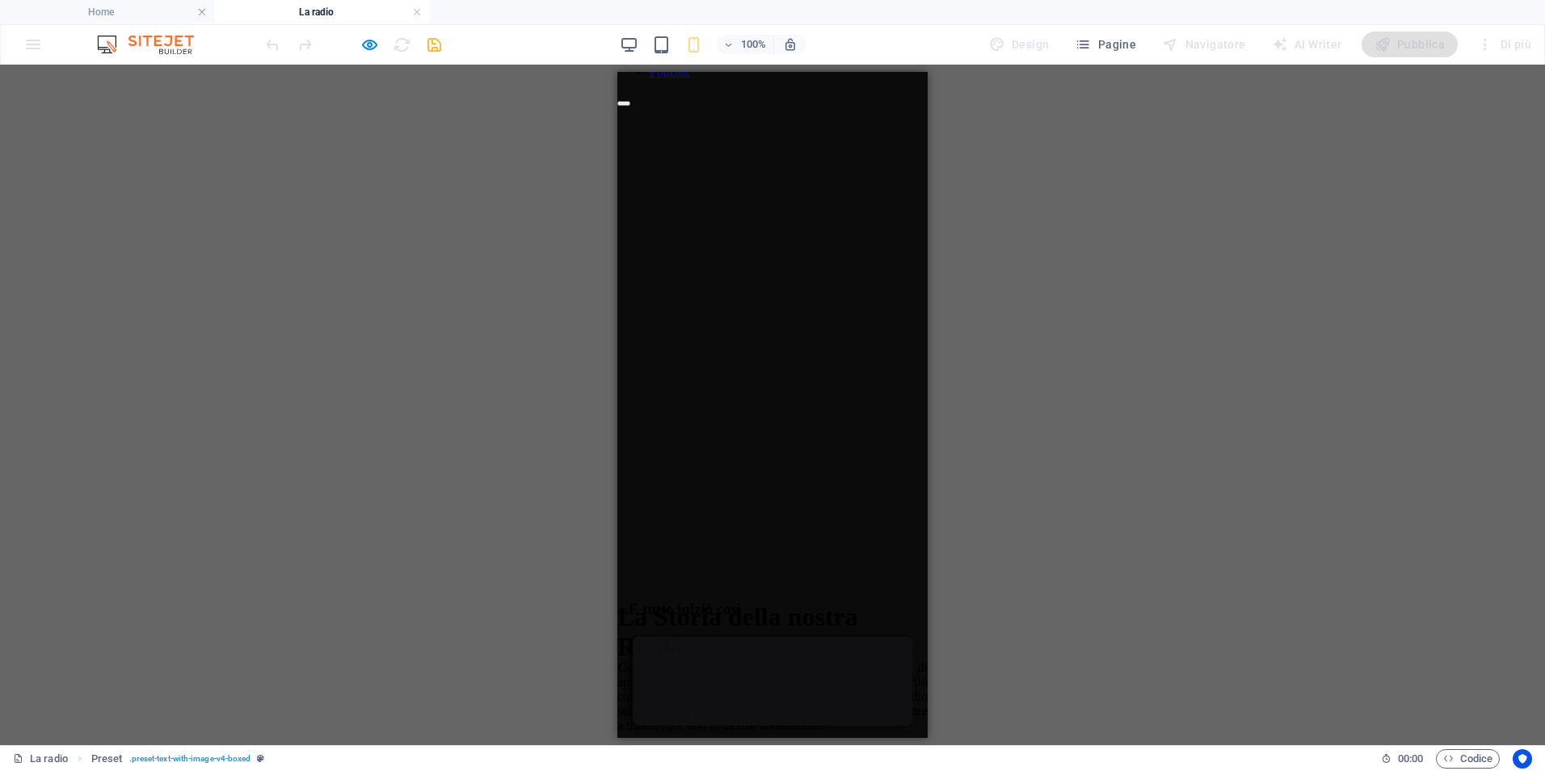
scroll to position [162, 0]
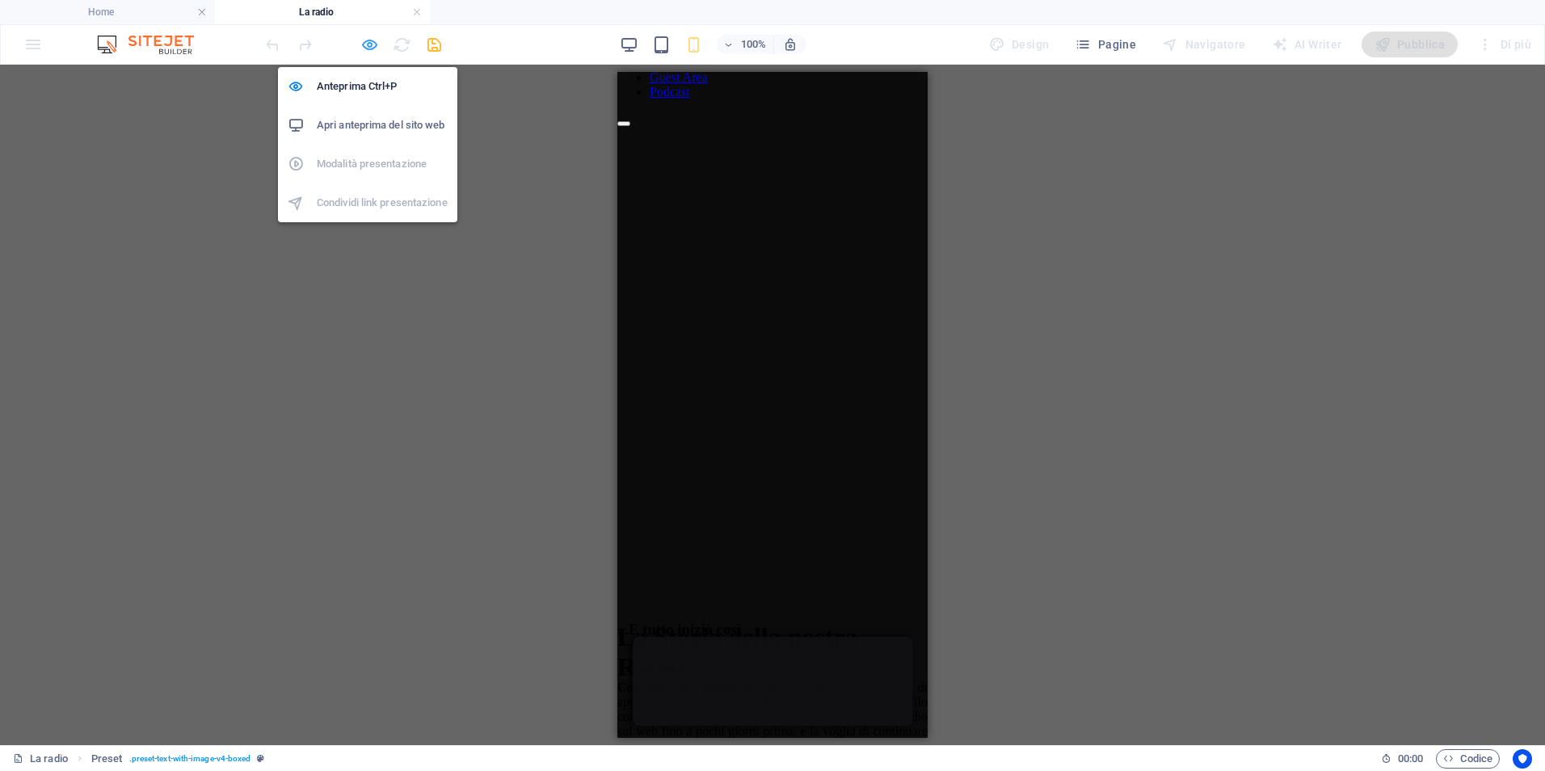
click at [370, 45] on icon "button" at bounding box center [369, 45] width 19 height 19
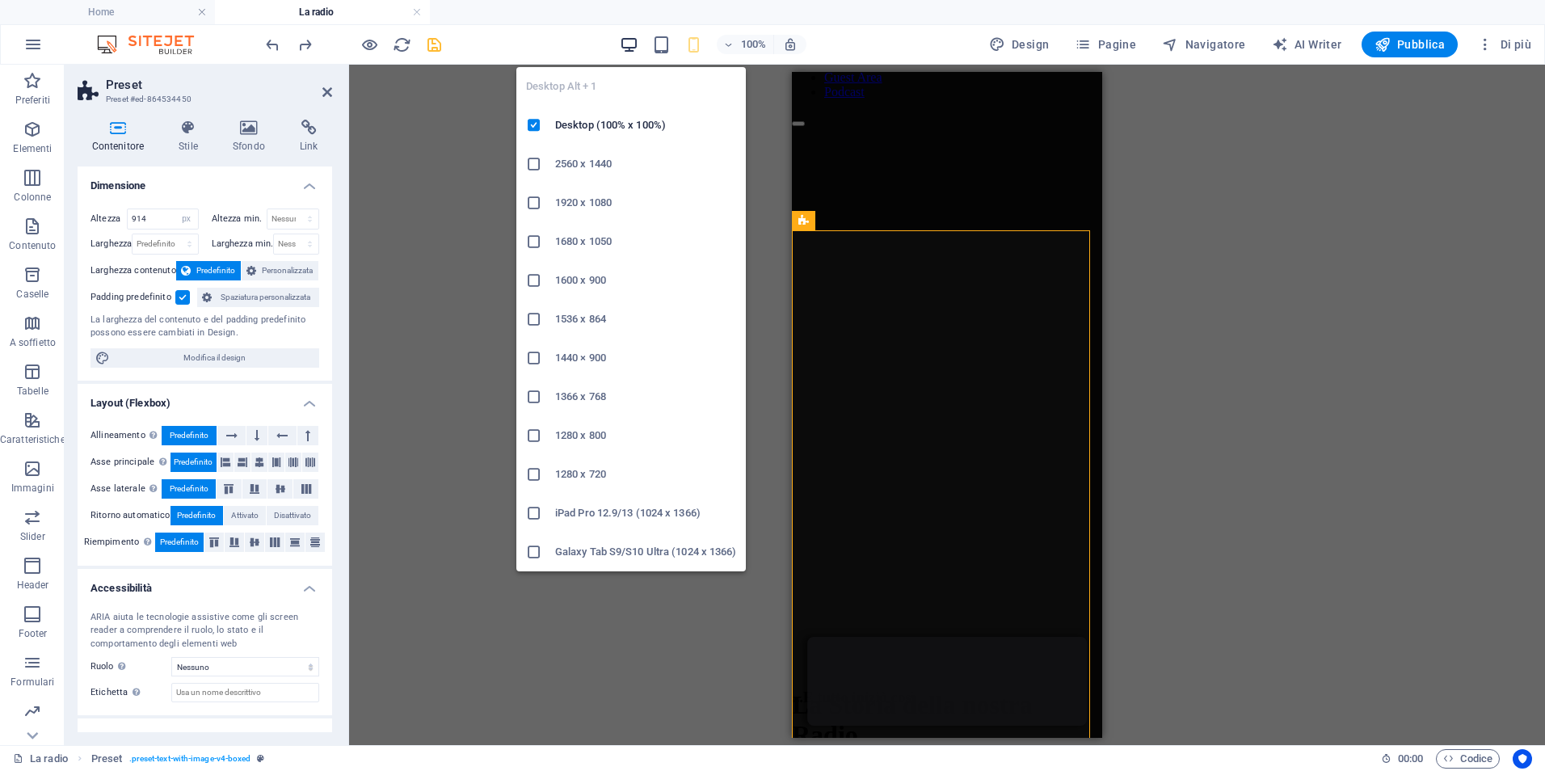
drag, startPoint x: 630, startPoint y: 39, endPoint x: 232, endPoint y: 13, distance: 398.4
click at [630, 39] on icon "button" at bounding box center [629, 45] width 19 height 19
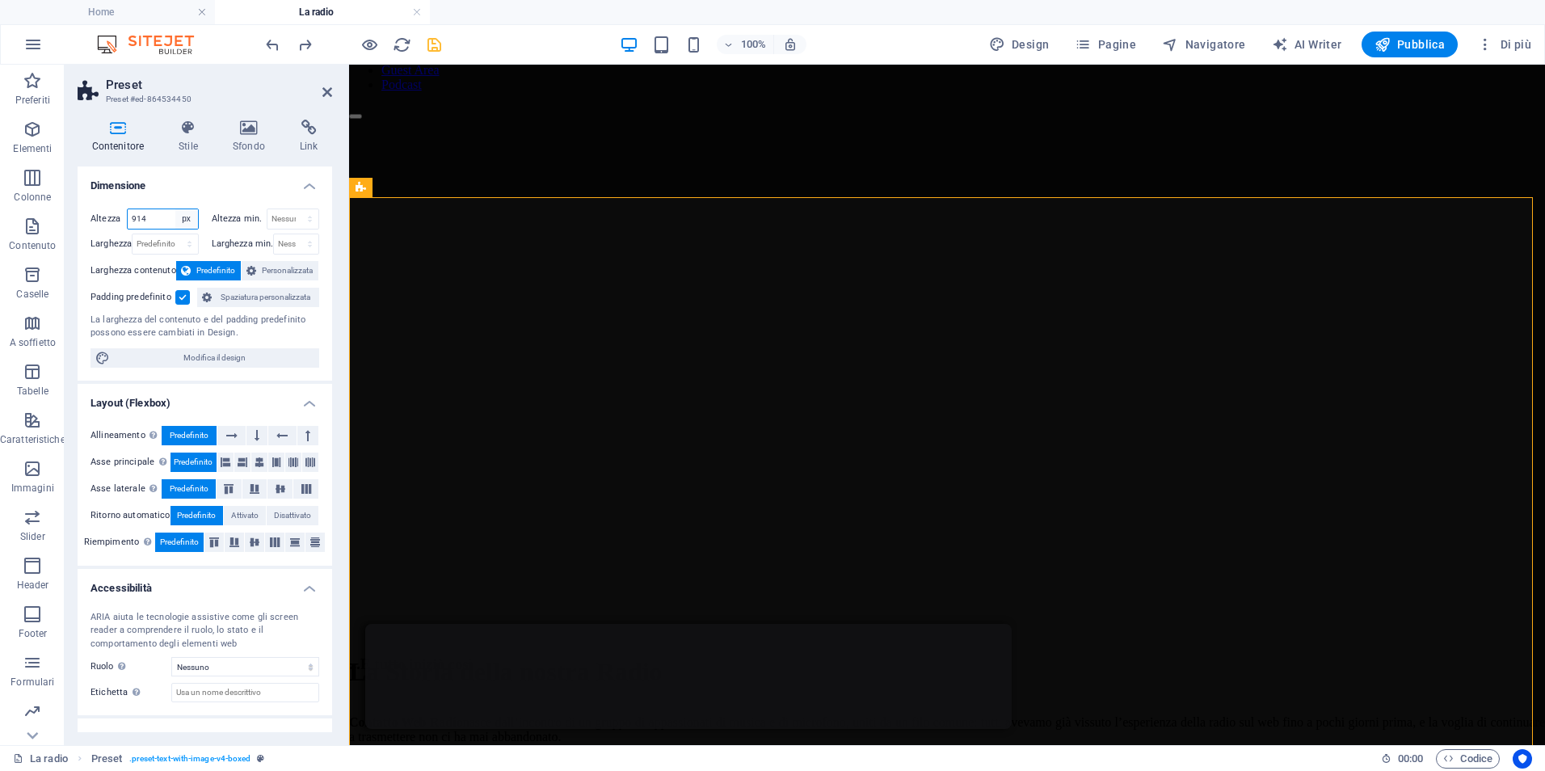
click at [186, 215] on select "Predefinito px rem % vh vw" at bounding box center [186, 218] width 23 height 19
select select "default"
click at [175, 209] on select "Predefinito px rem % vh vw" at bounding box center [186, 218] width 23 height 19
select select "DISABLED_OPTION_VALUE"
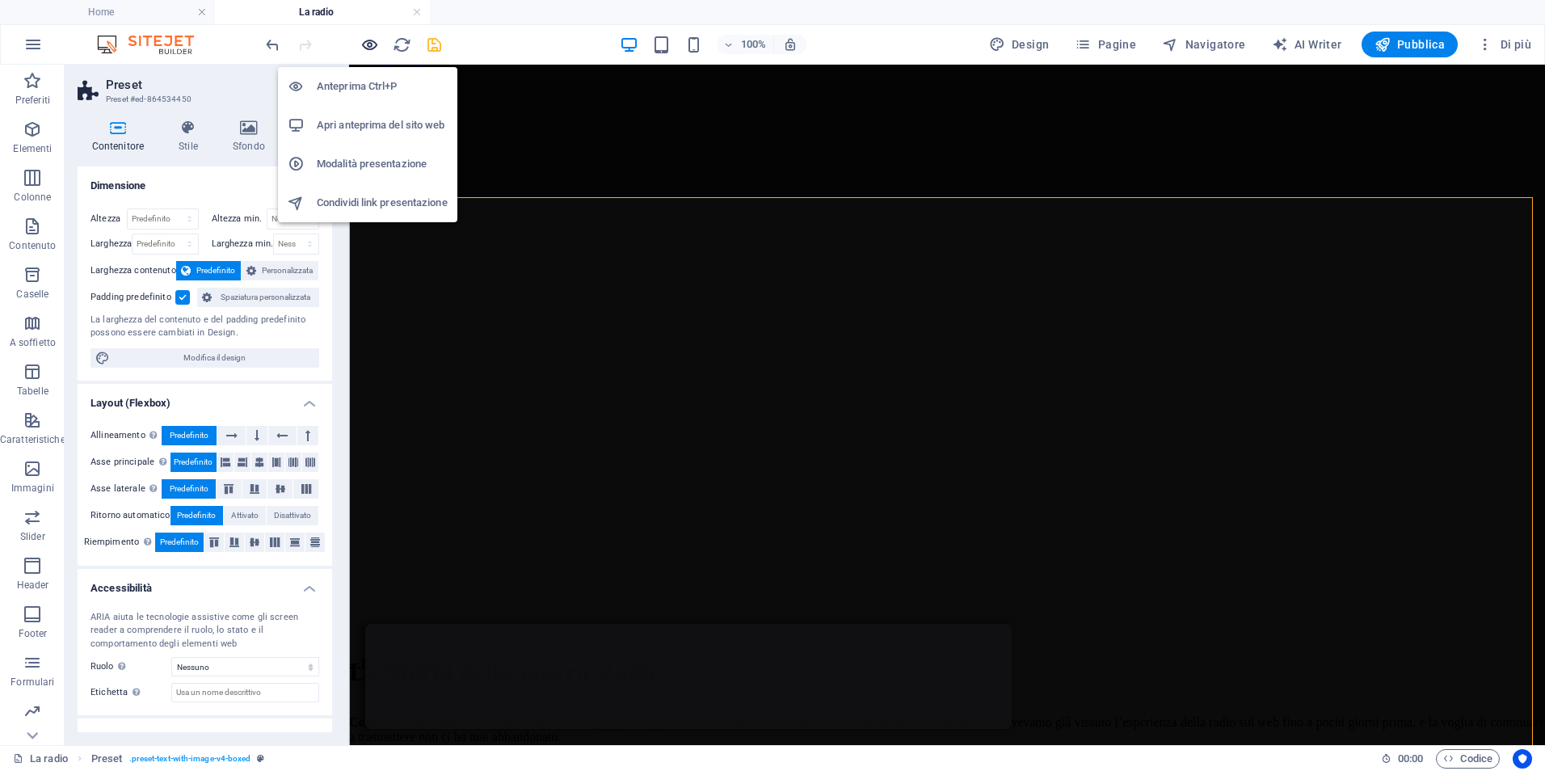
click at [363, 42] on icon "button" at bounding box center [369, 45] width 19 height 19
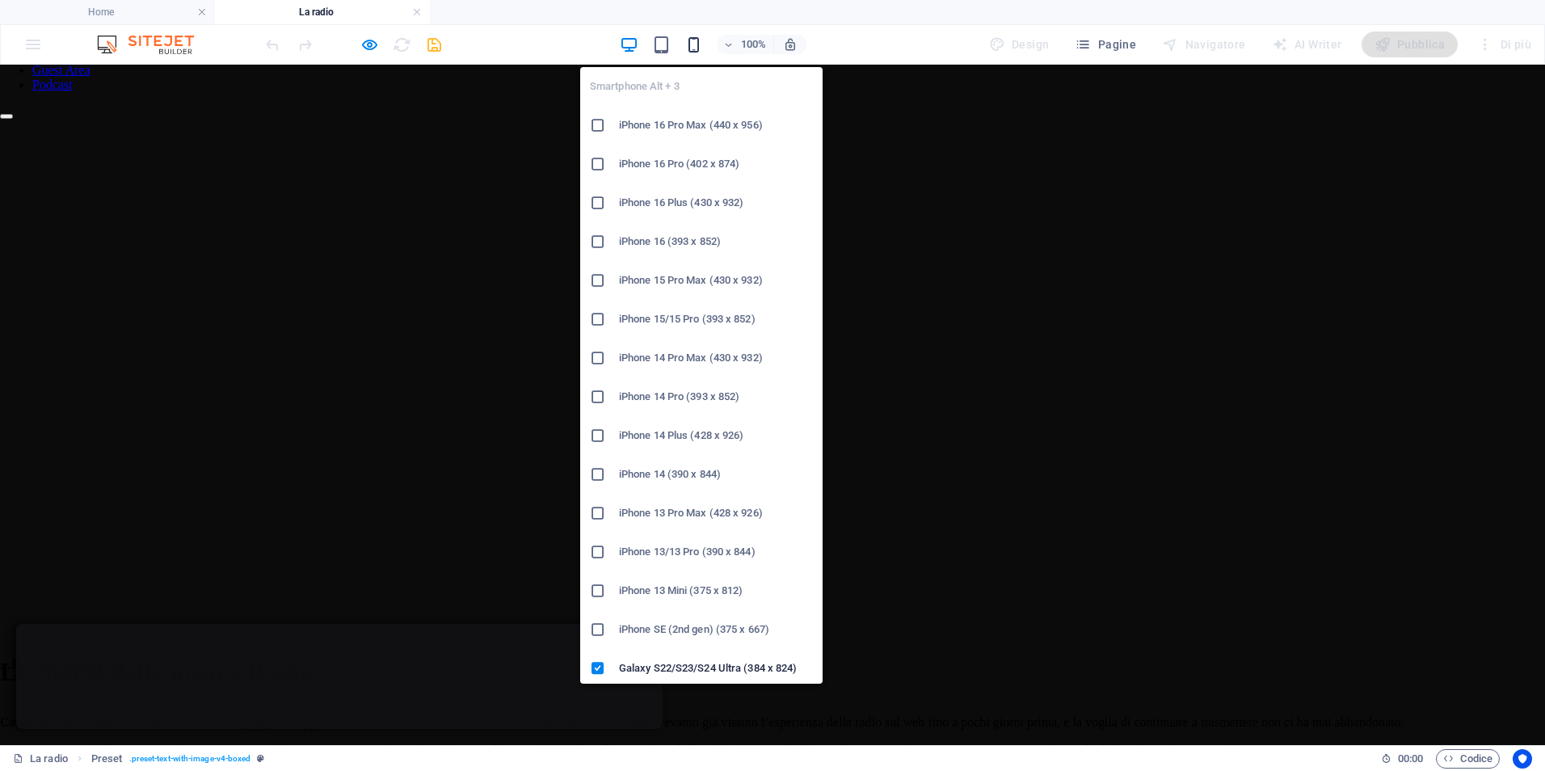
click at [697, 44] on icon "button" at bounding box center [693, 45] width 19 height 19
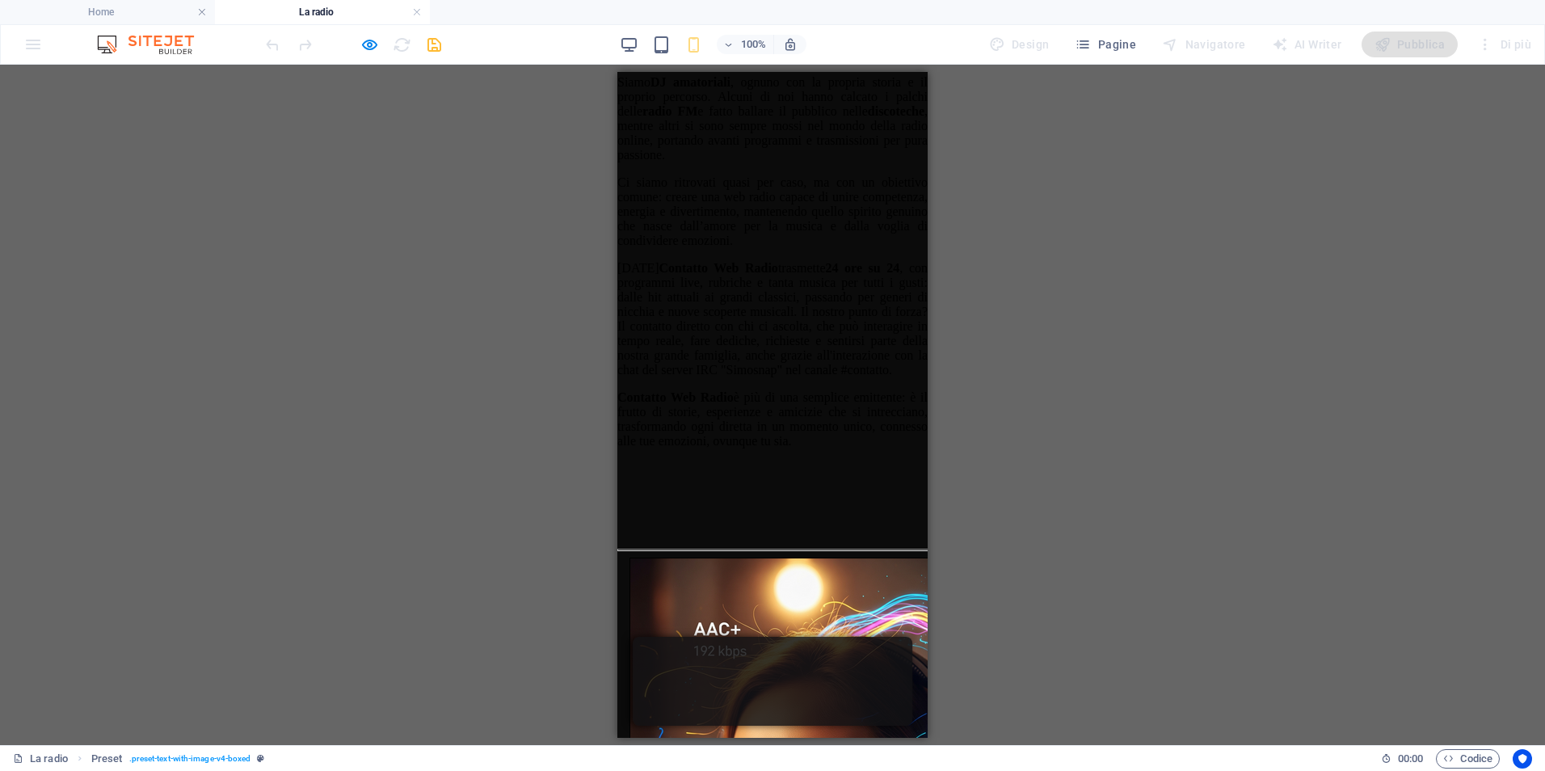
scroll to position [1131, 0]
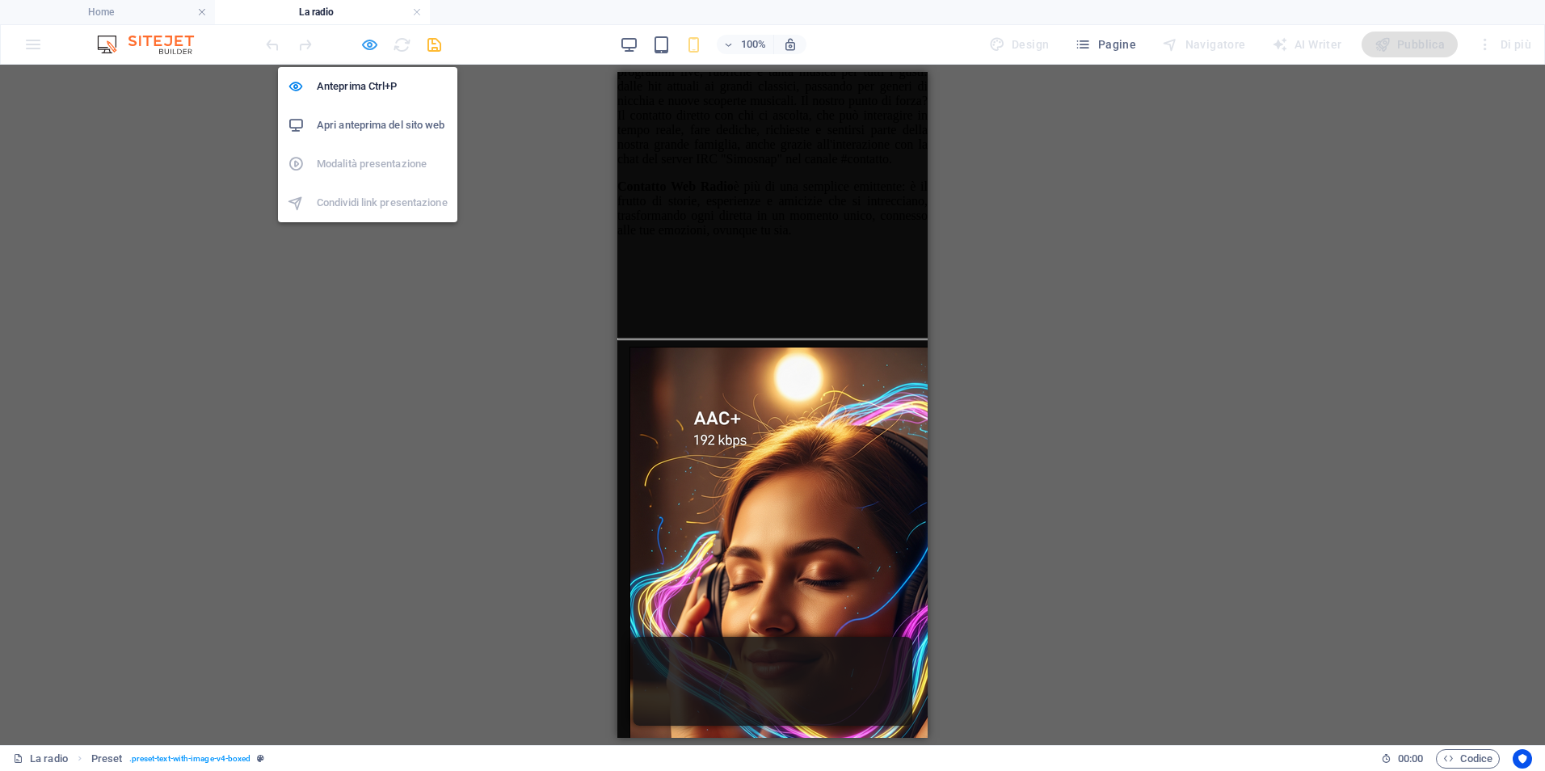
click at [369, 45] on icon "button" at bounding box center [369, 45] width 19 height 19
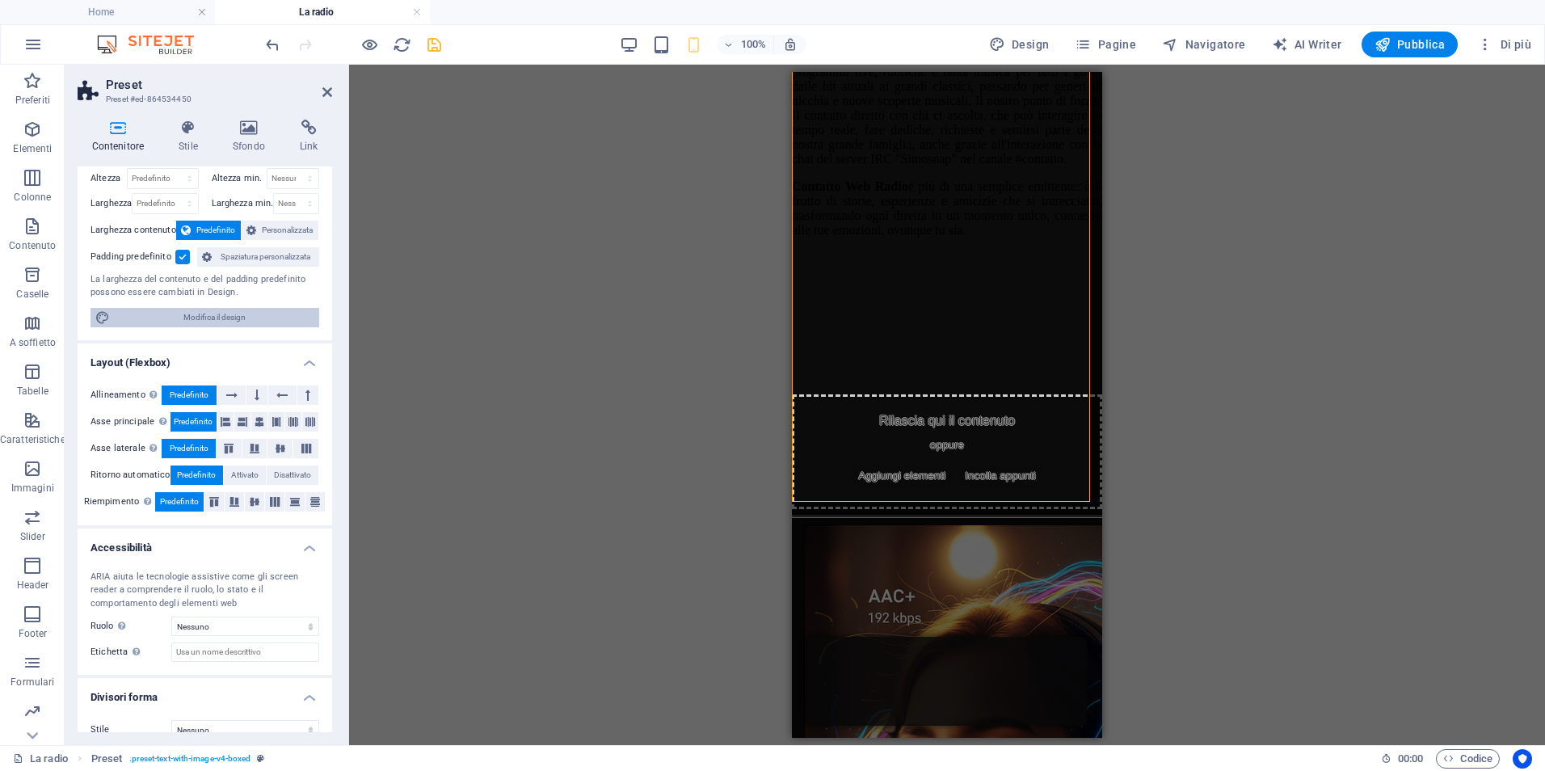
scroll to position [61, 0]
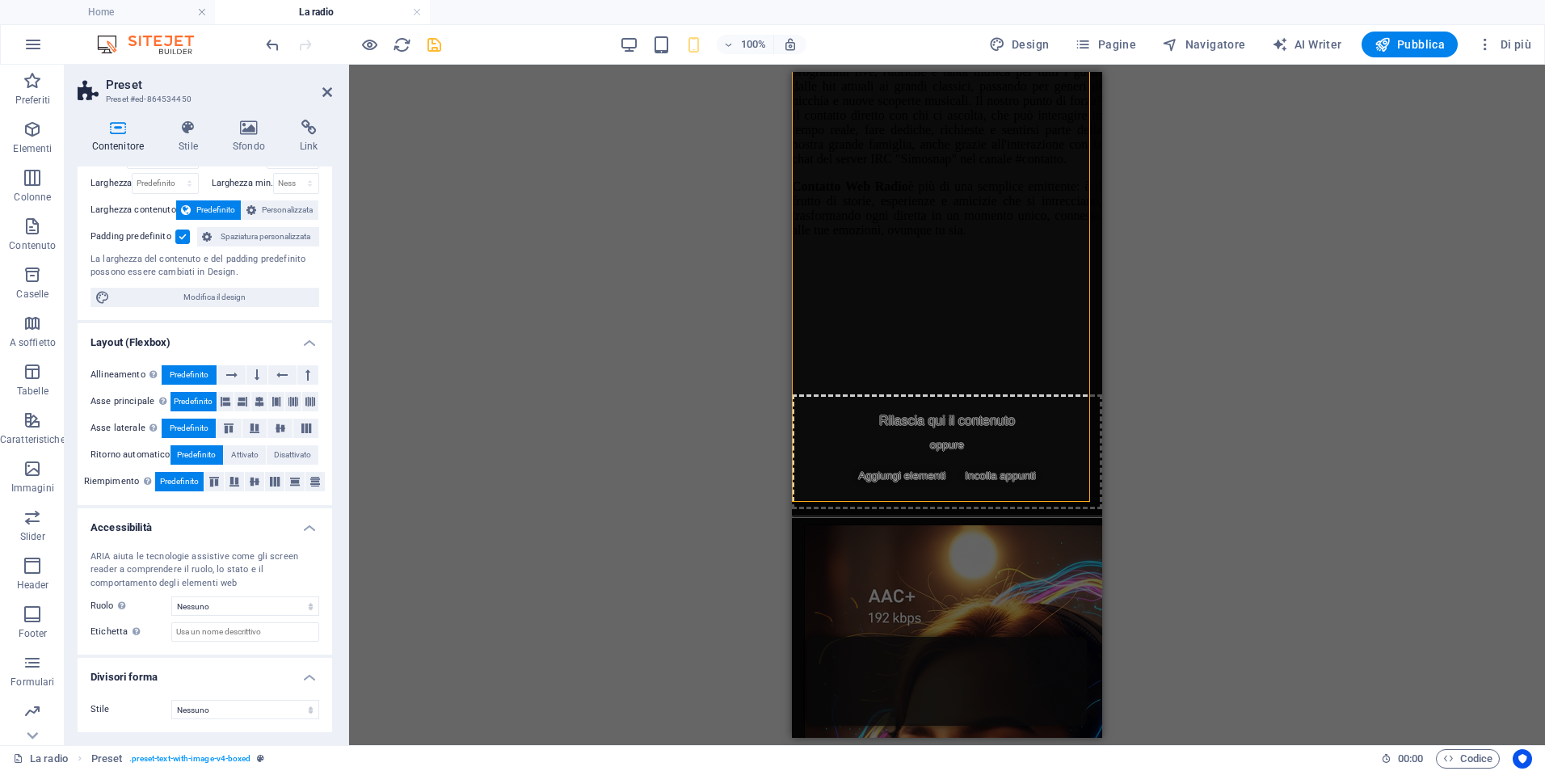
click at [190, 118] on div "Contenitore Stile Sfondo Link Dimensione Altezza Predefinito px rem % vh vw Alt…" at bounding box center [205, 426] width 280 height 638
click at [176, 133] on icon at bounding box center [189, 128] width 48 height 16
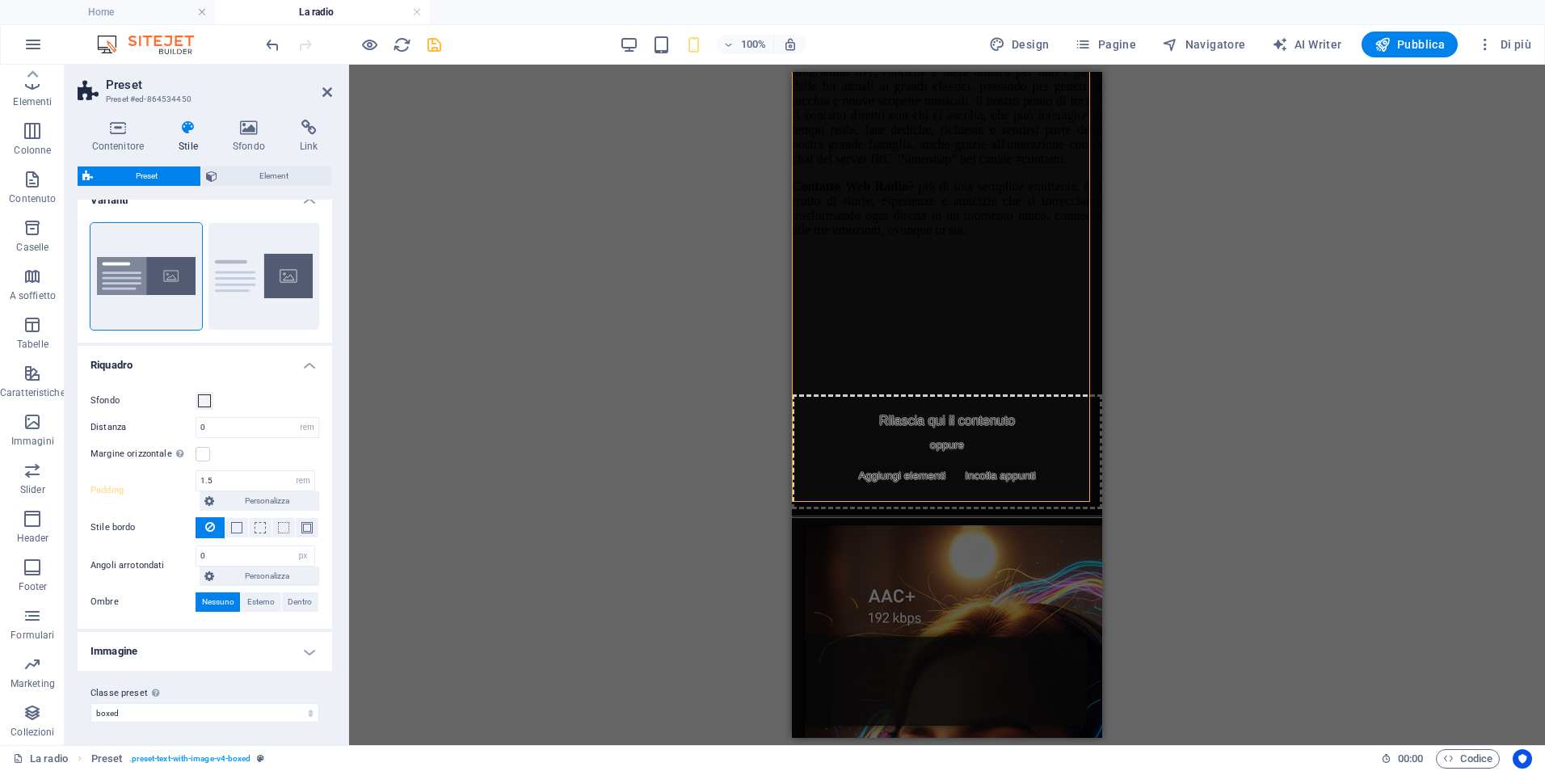
scroll to position [22, 0]
click at [258, 638] on h4 "Immagine" at bounding box center [205, 648] width 255 height 39
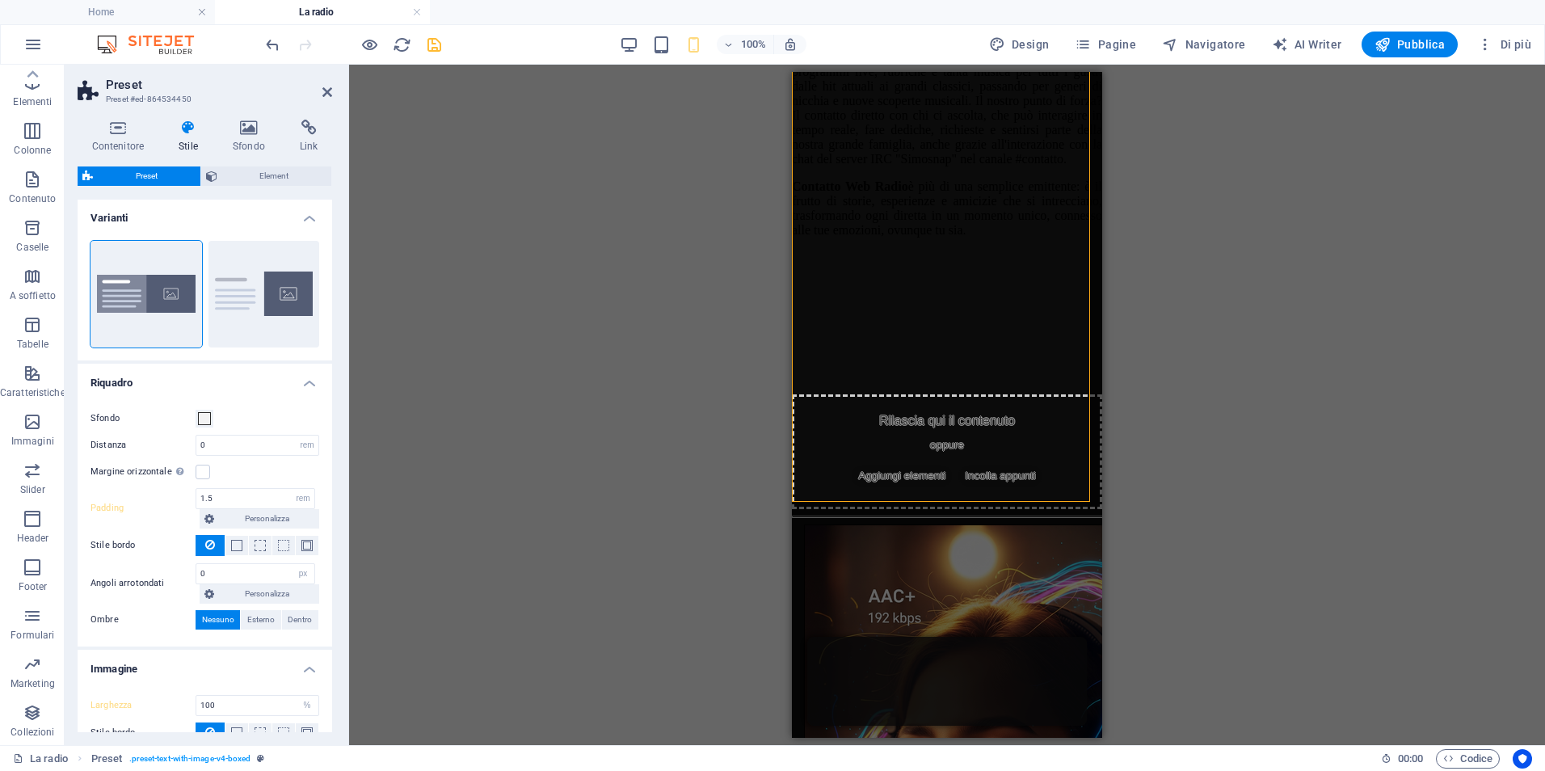
scroll to position [0, 0]
click at [246, 171] on span "Element" at bounding box center [274, 175] width 105 height 19
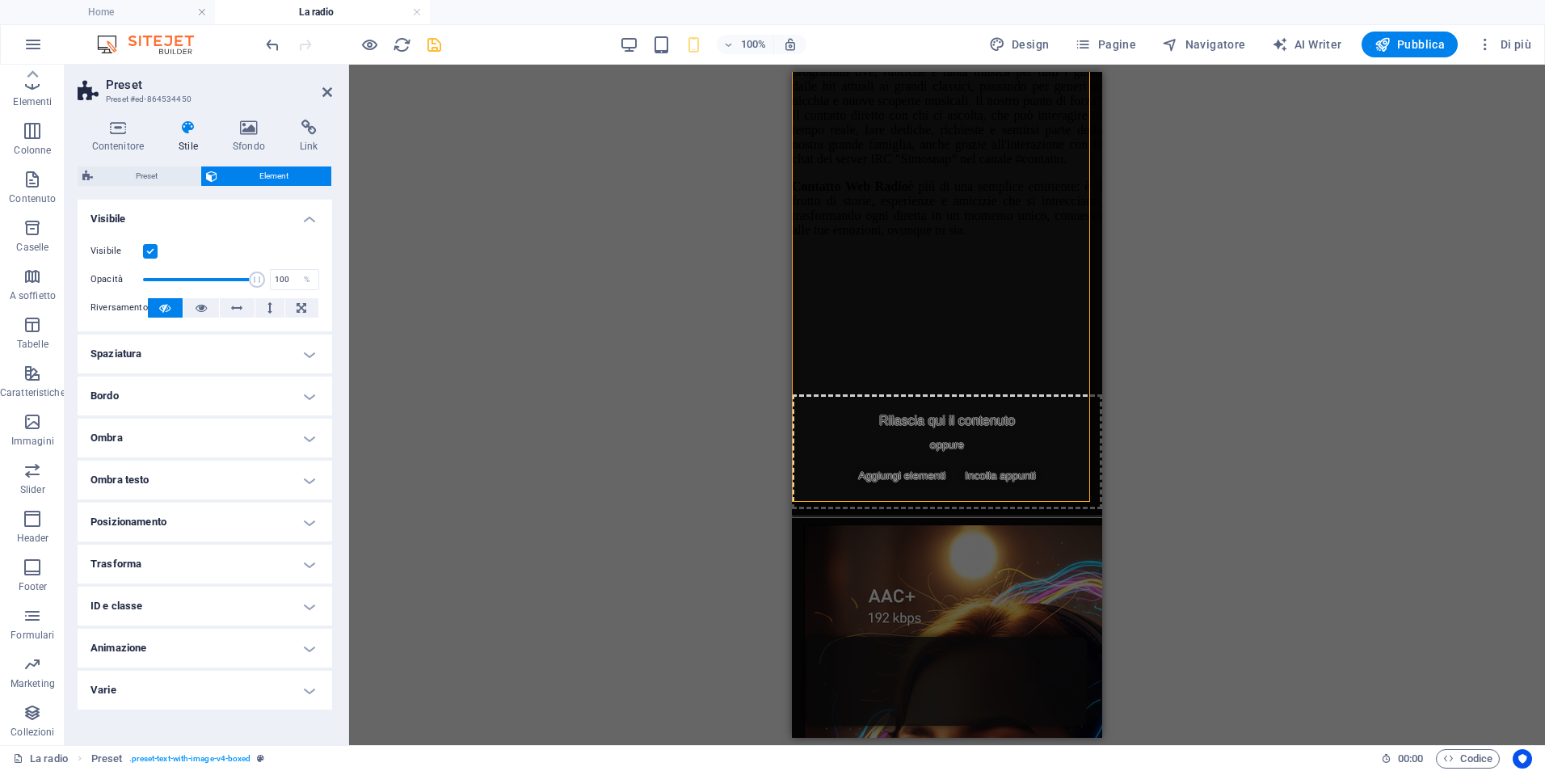
click at [190, 683] on h4 "Varie" at bounding box center [205, 690] width 255 height 39
click at [225, 348] on h4 "Spaziatura" at bounding box center [205, 354] width 255 height 39
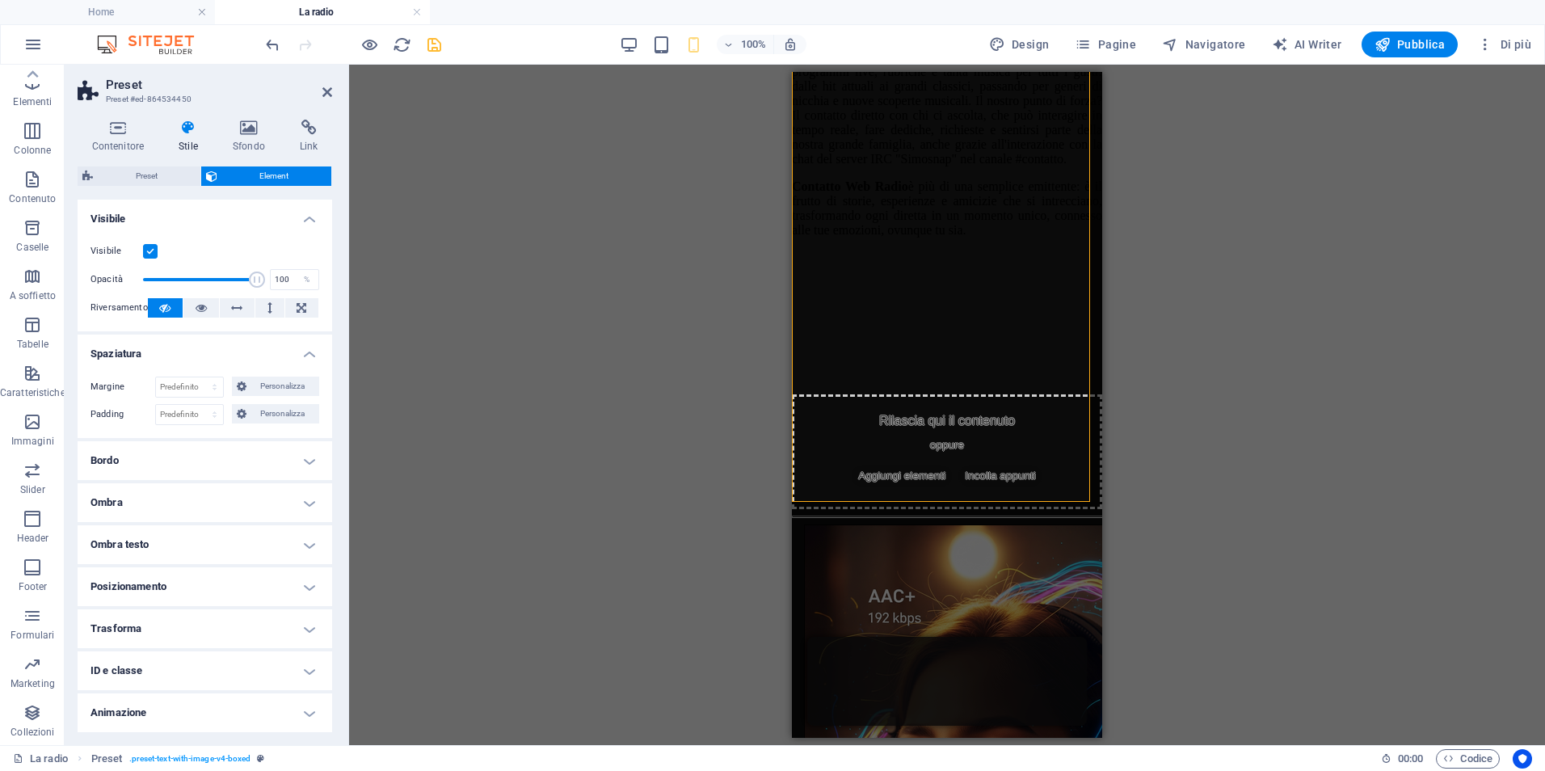
click at [184, 448] on h4 "Bordo" at bounding box center [205, 460] width 255 height 39
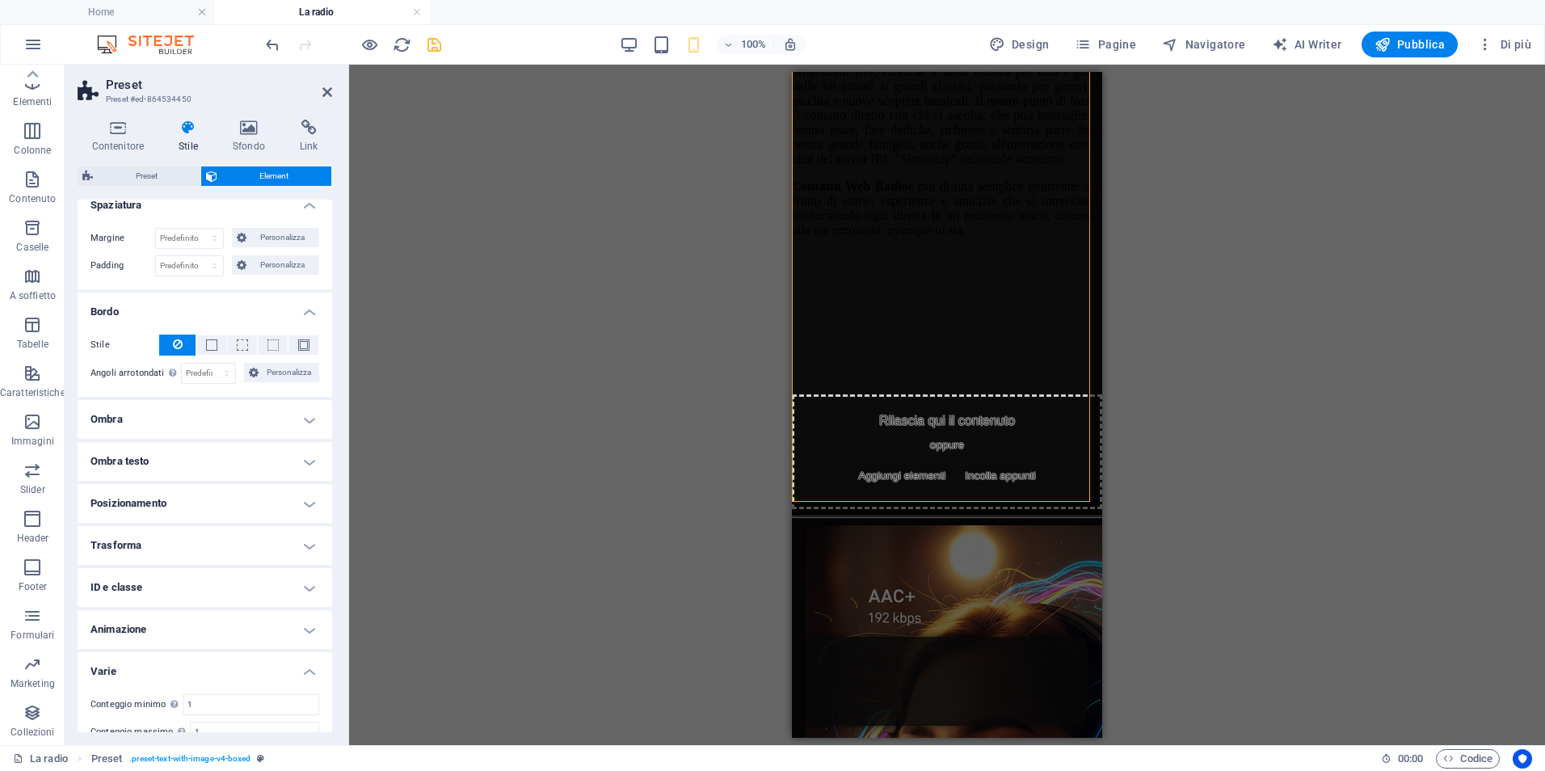
scroll to position [162, 0]
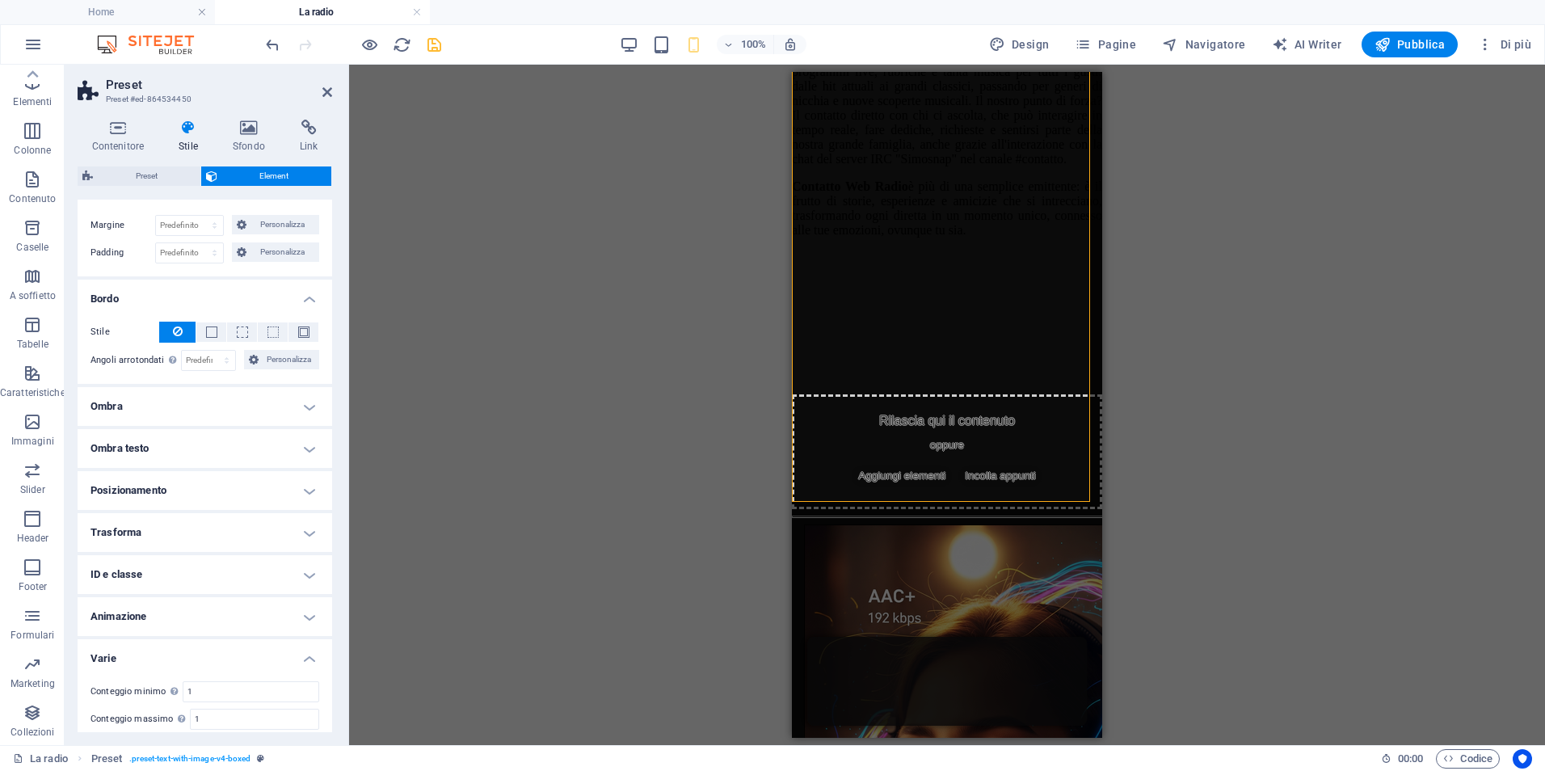
click at [176, 488] on h4 "Posizionamento" at bounding box center [205, 490] width 255 height 39
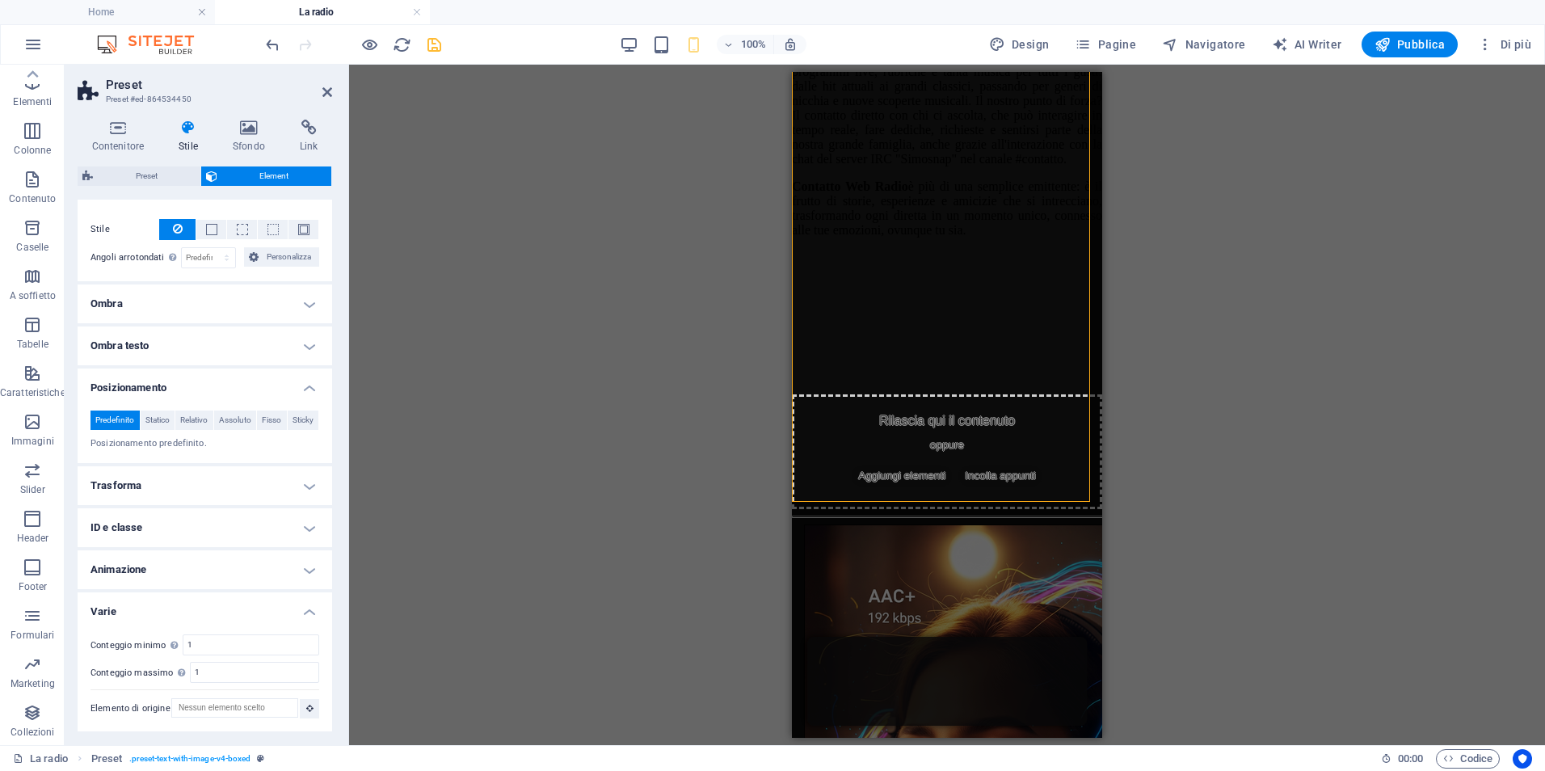
scroll to position [284, 0]
click at [175, 488] on h4 "Trasforma" at bounding box center [205, 485] width 255 height 39
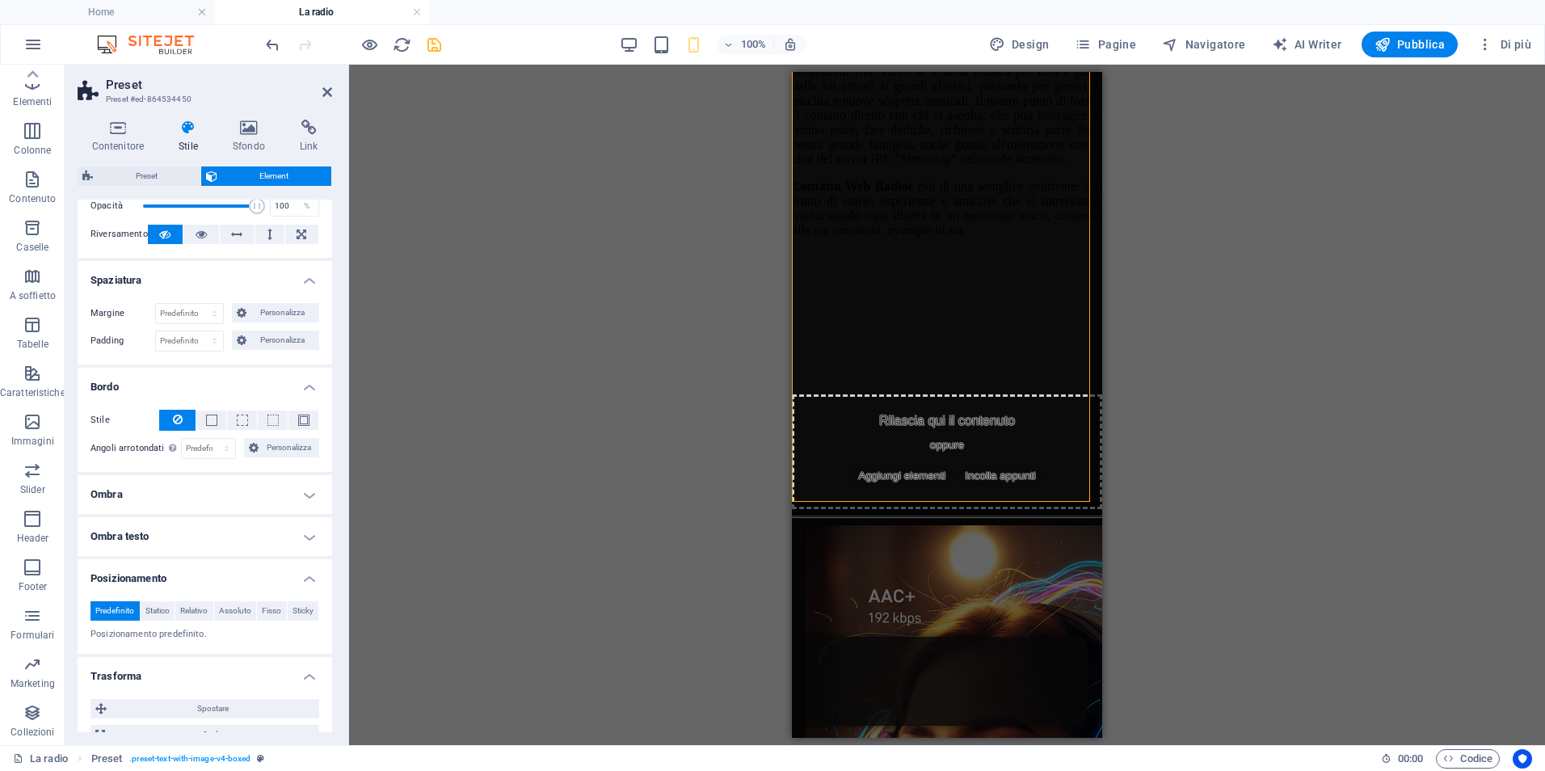
scroll to position [0, 0]
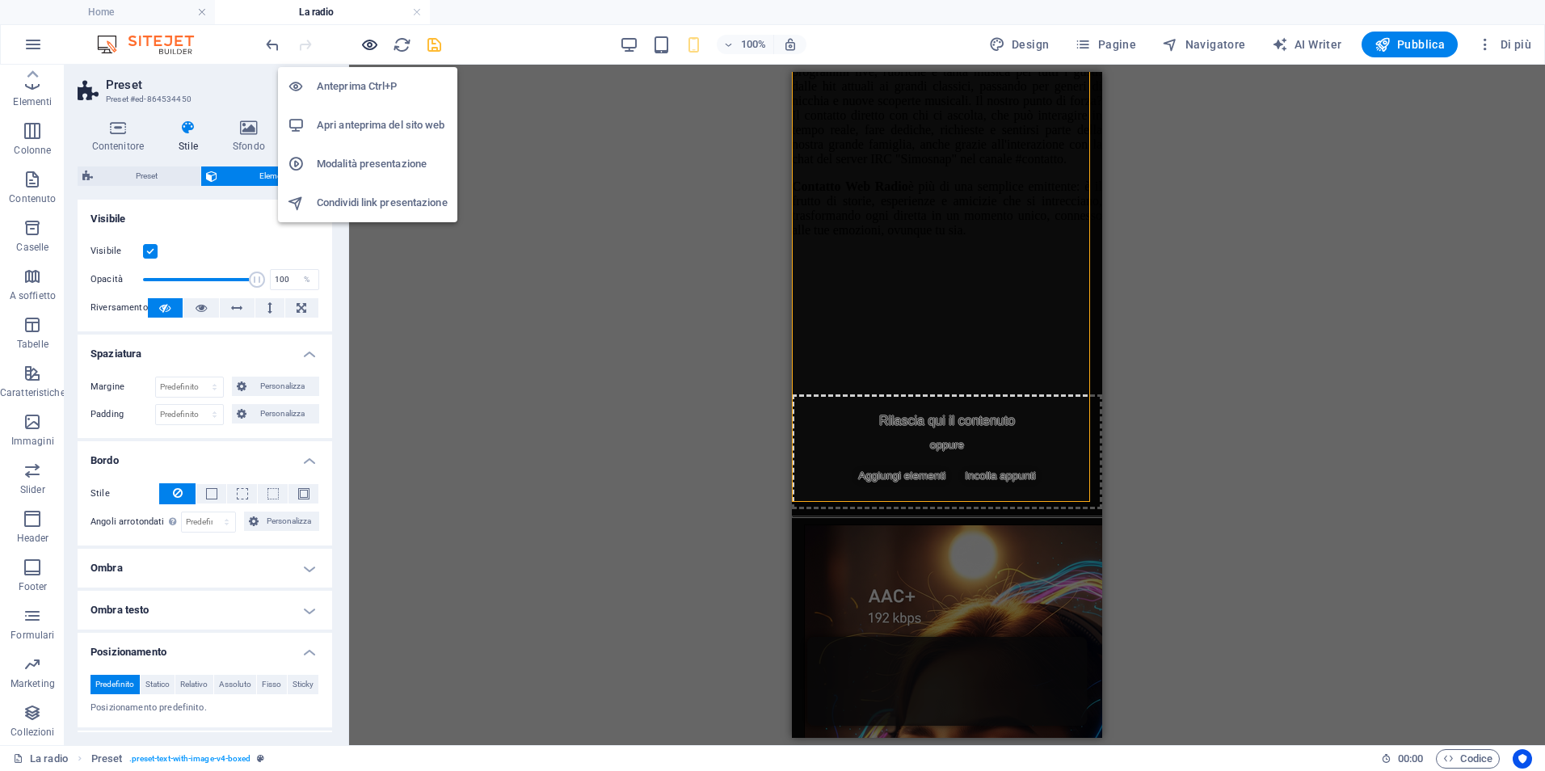
click at [364, 46] on icon "button" at bounding box center [369, 45] width 19 height 19
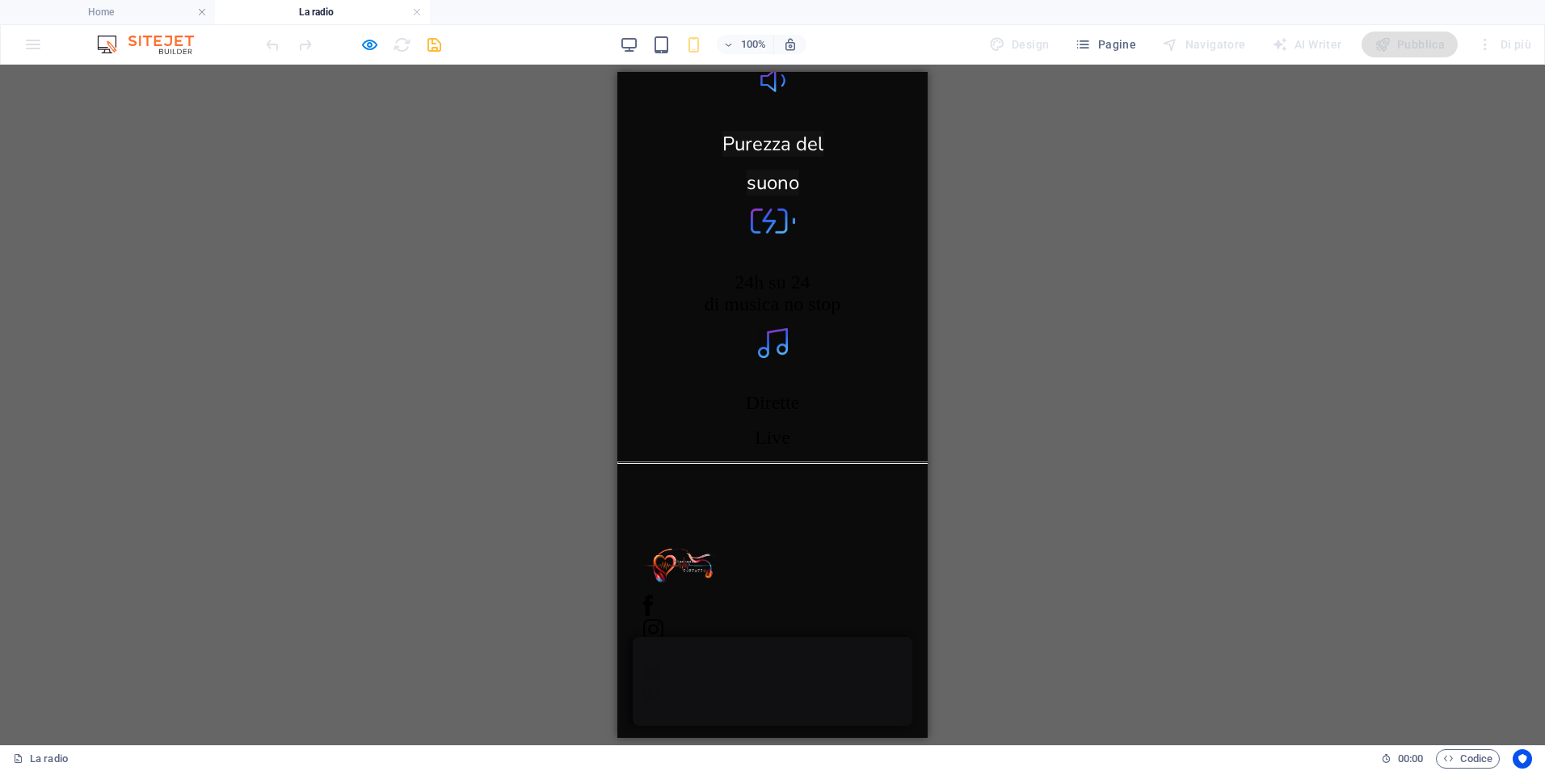
scroll to position [2811, 0]
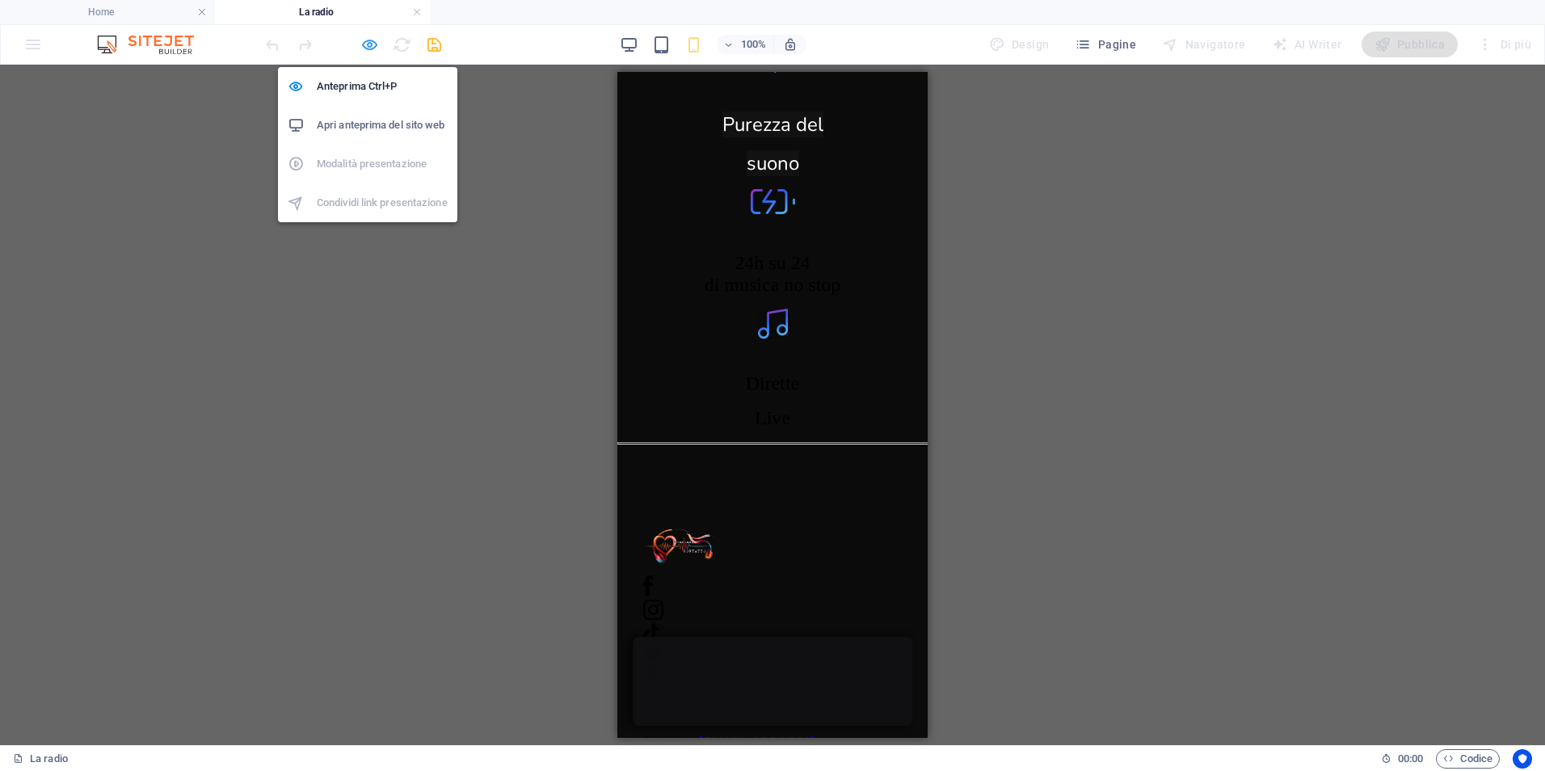
click at [371, 44] on icon "button" at bounding box center [369, 45] width 19 height 19
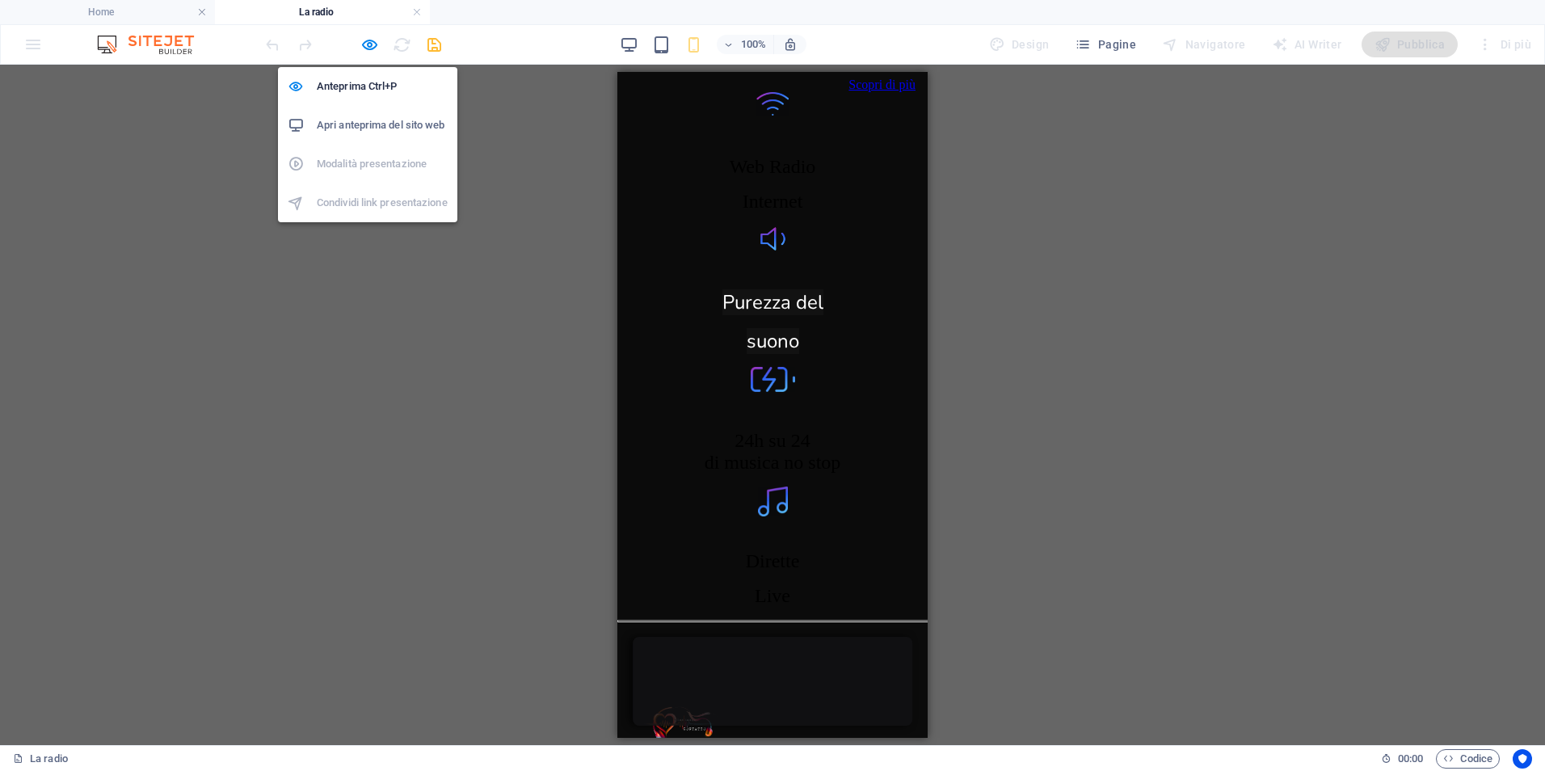
scroll to position [2874, 0]
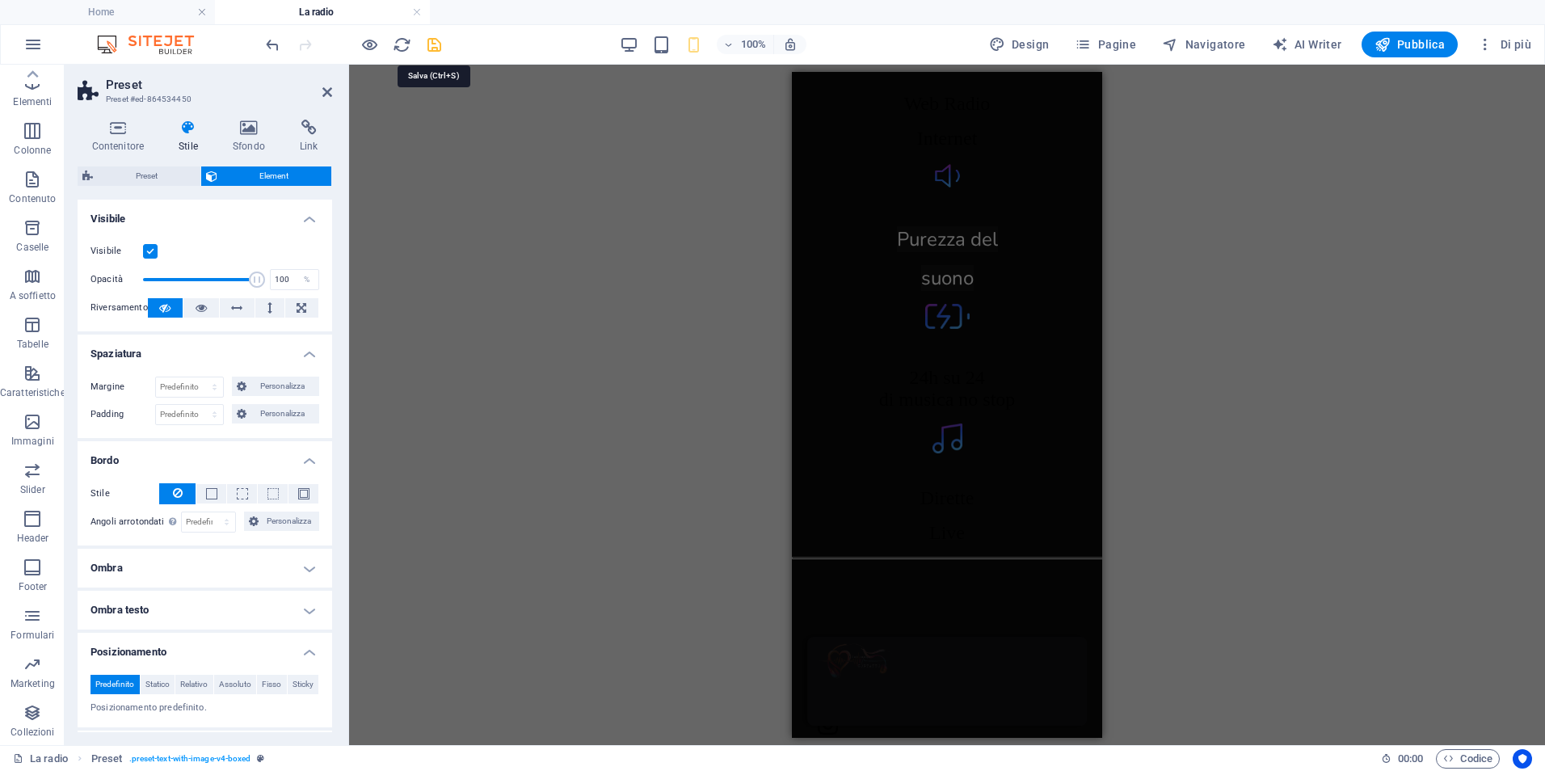
click at [428, 45] on icon "save" at bounding box center [434, 45] width 19 height 19
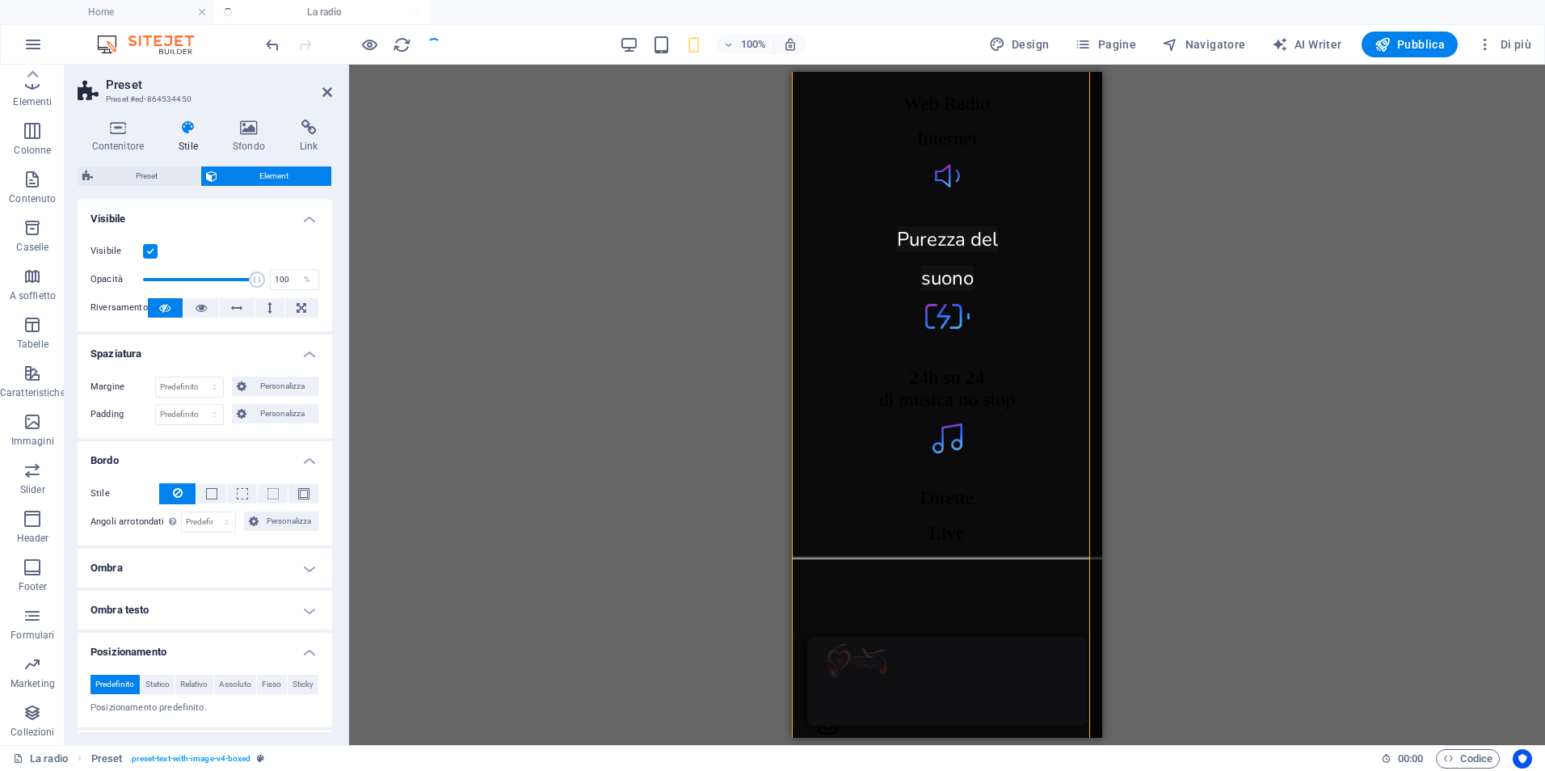
scroll to position [608, 0]
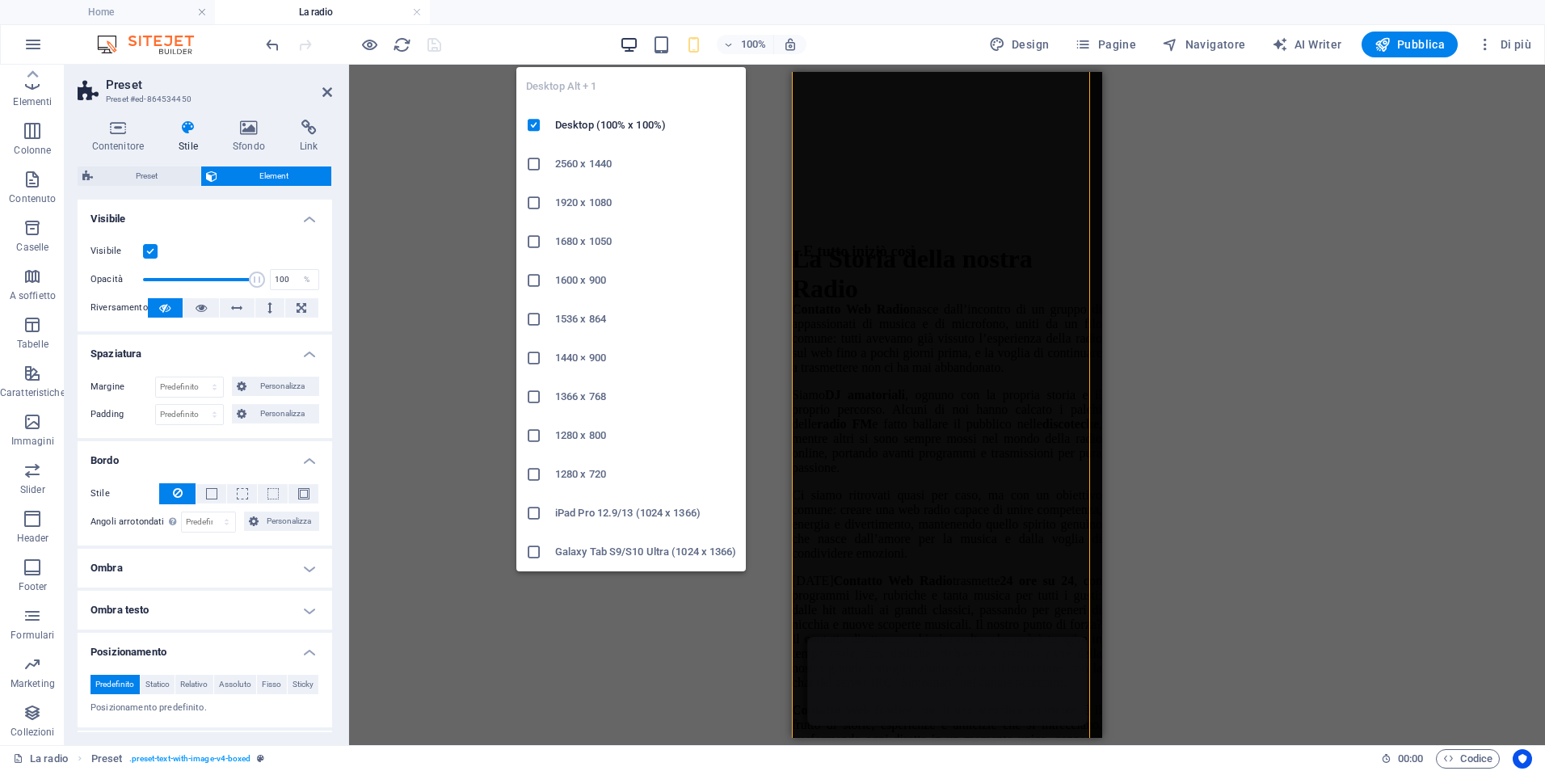
click at [630, 38] on icon "button" at bounding box center [629, 45] width 19 height 19
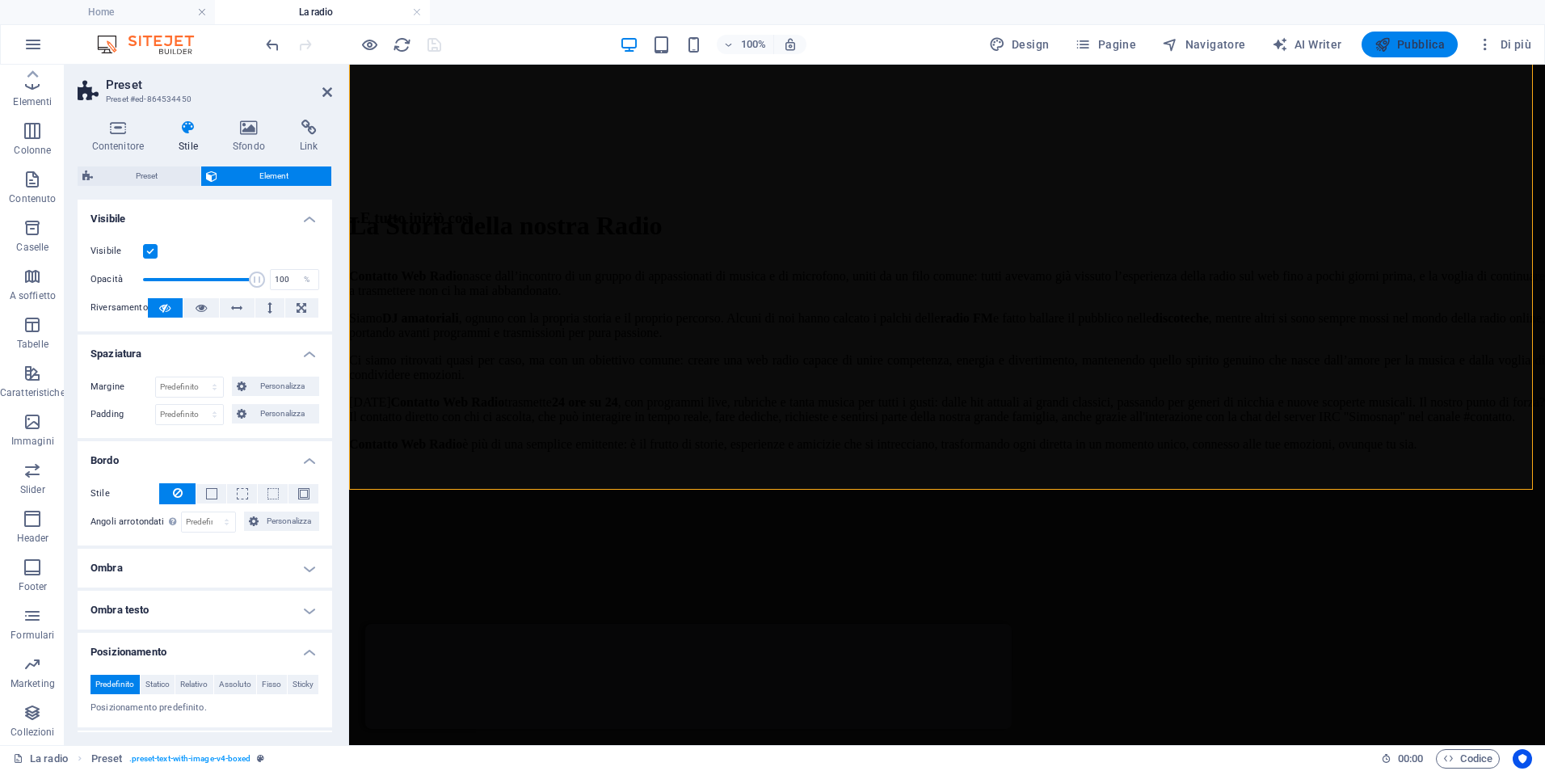
click at [1411, 43] on span "Pubblica" at bounding box center [1410, 44] width 71 height 16
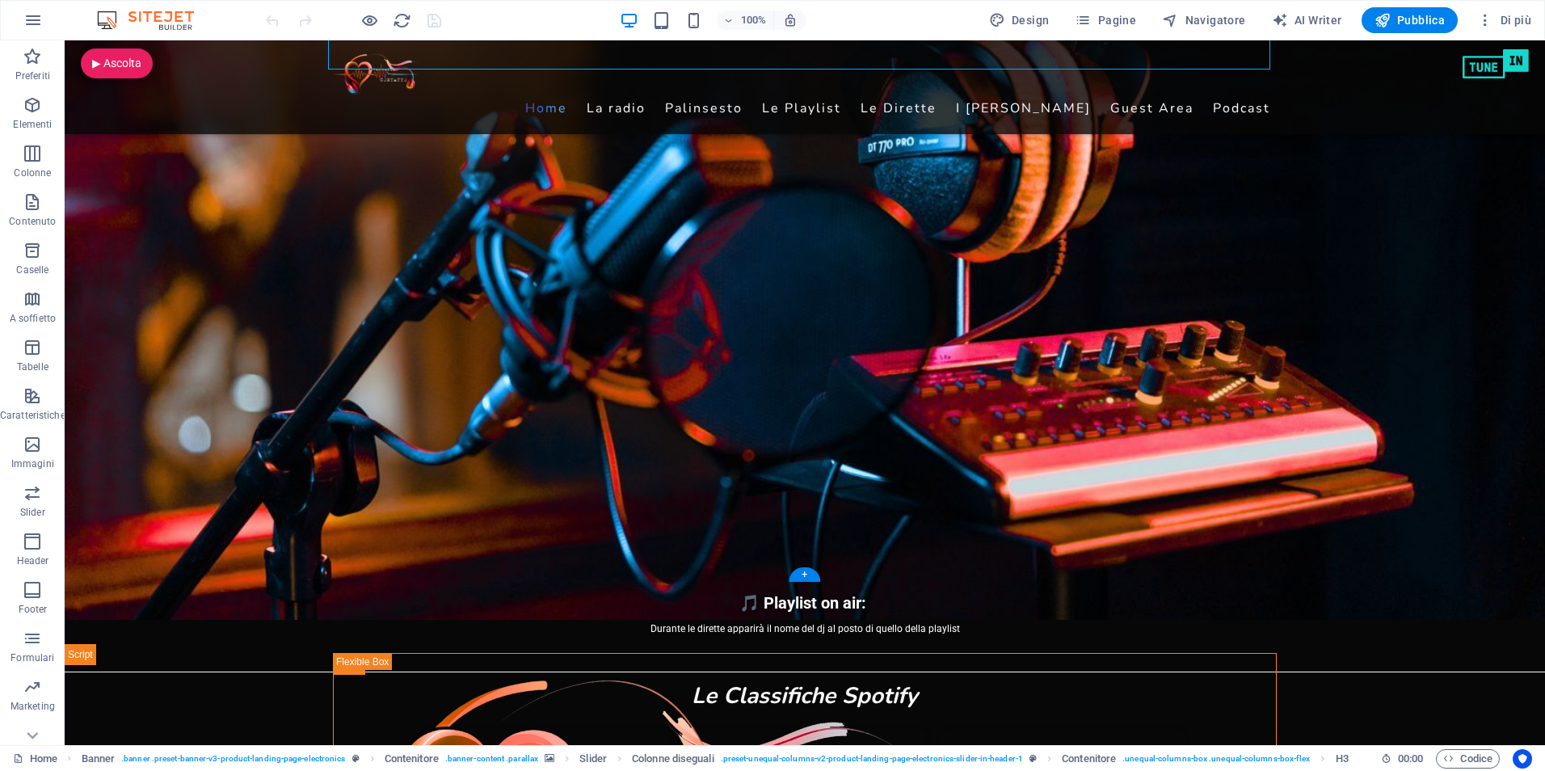
scroll to position [404, 0]
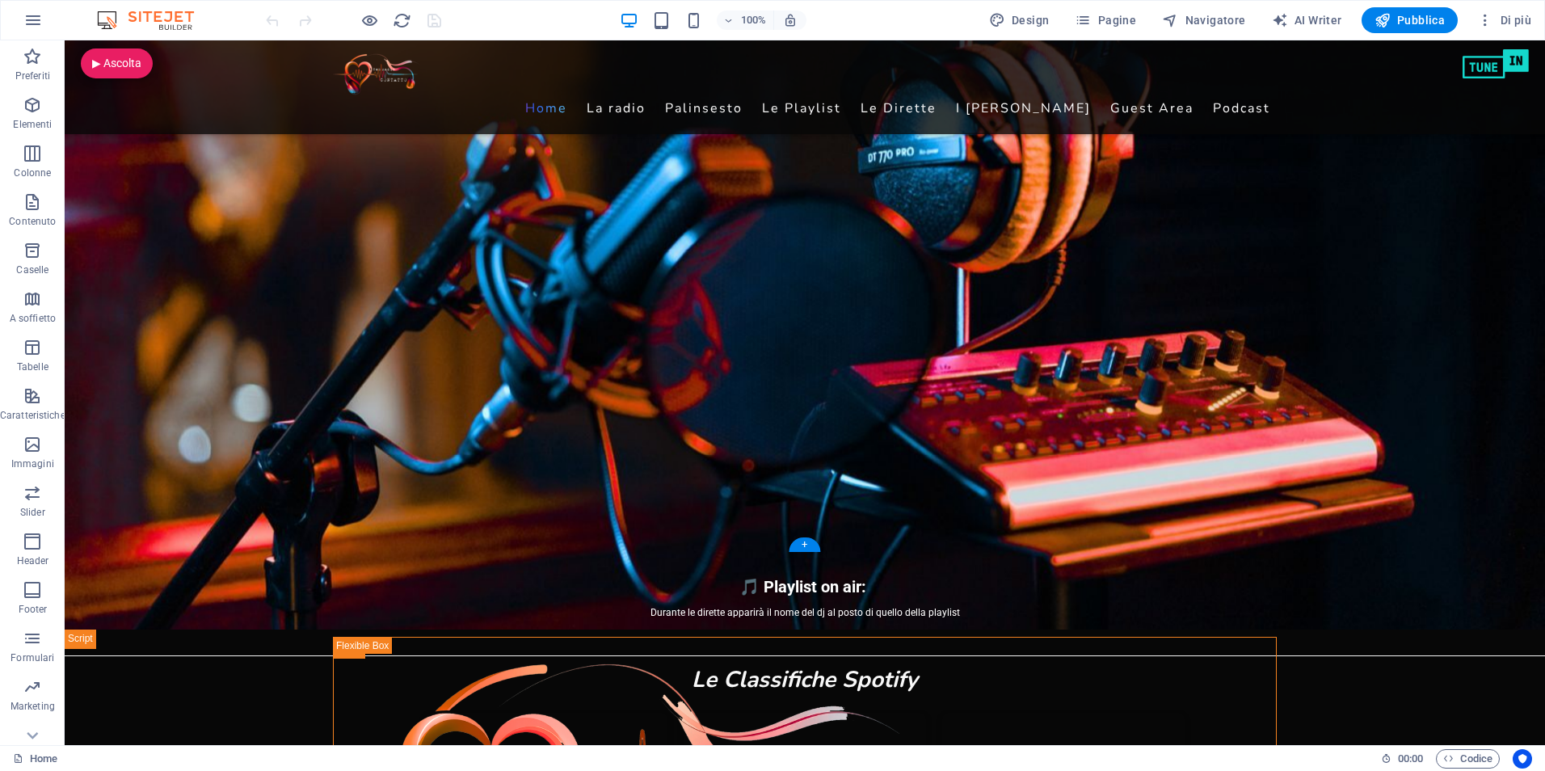
click at [172, 420] on figure at bounding box center [805, 233] width 1480 height 791
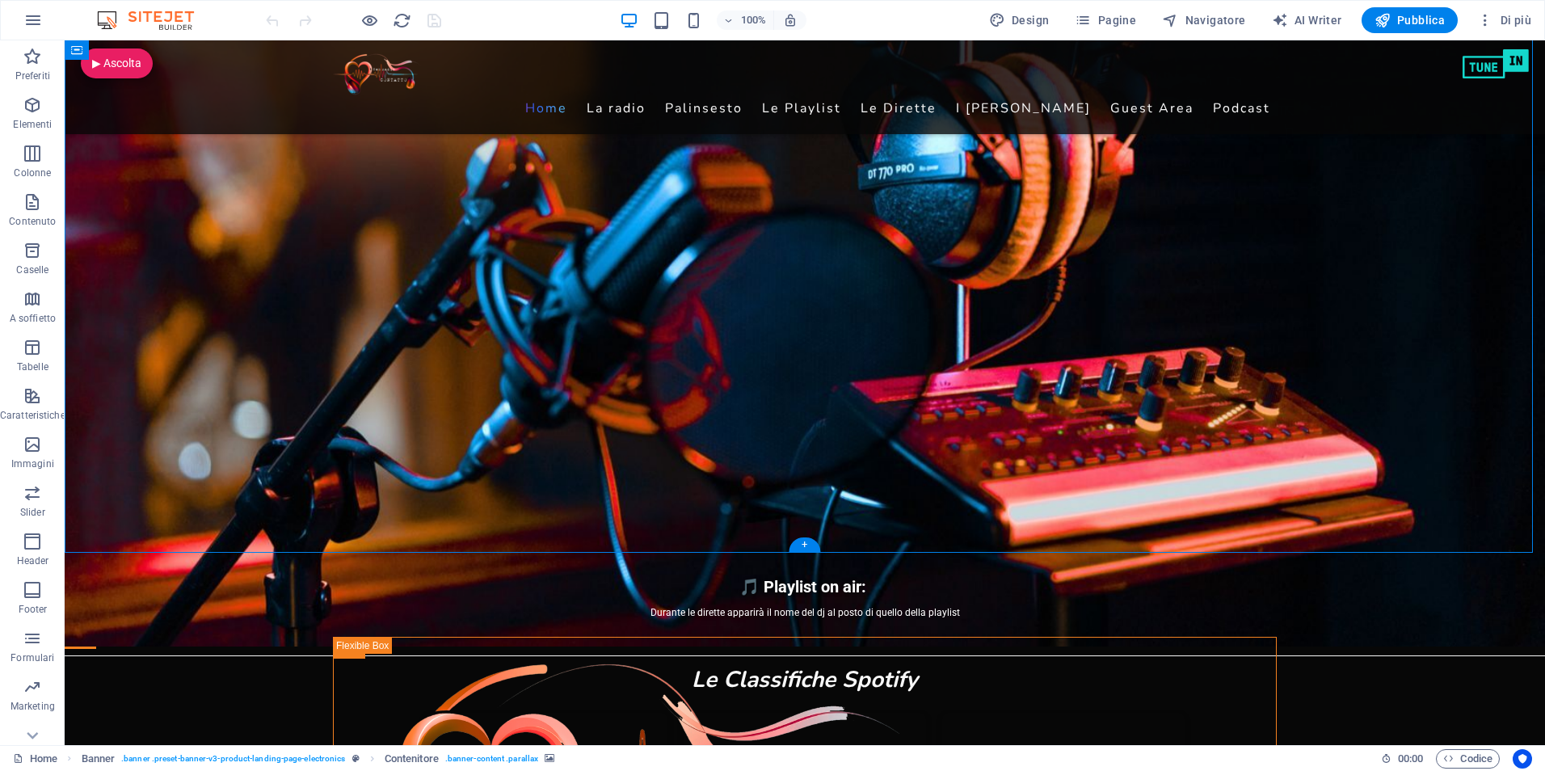
scroll to position [566, 0]
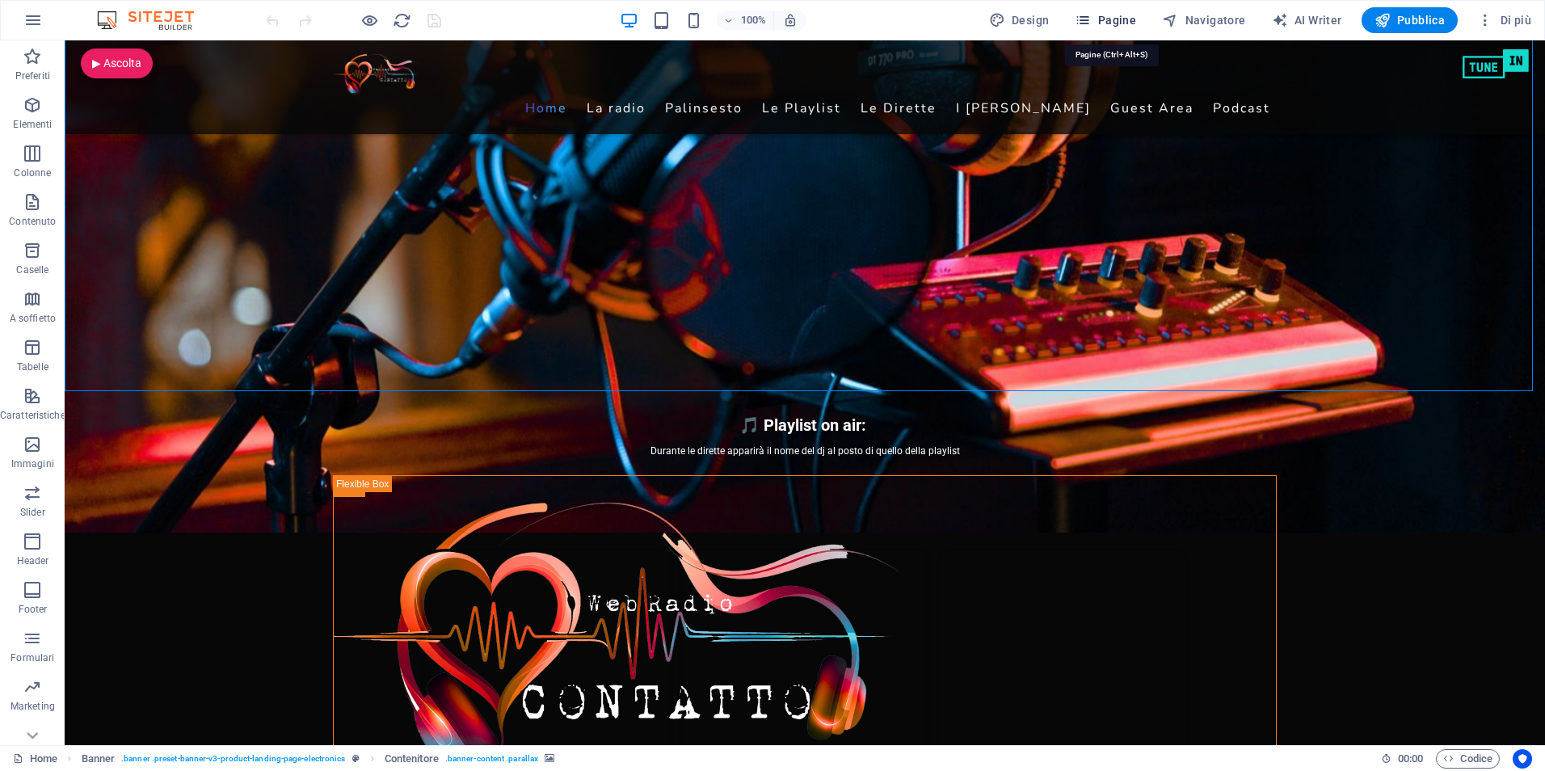
click at [1114, 18] on span "Pagine" at bounding box center [1105, 20] width 61 height 16
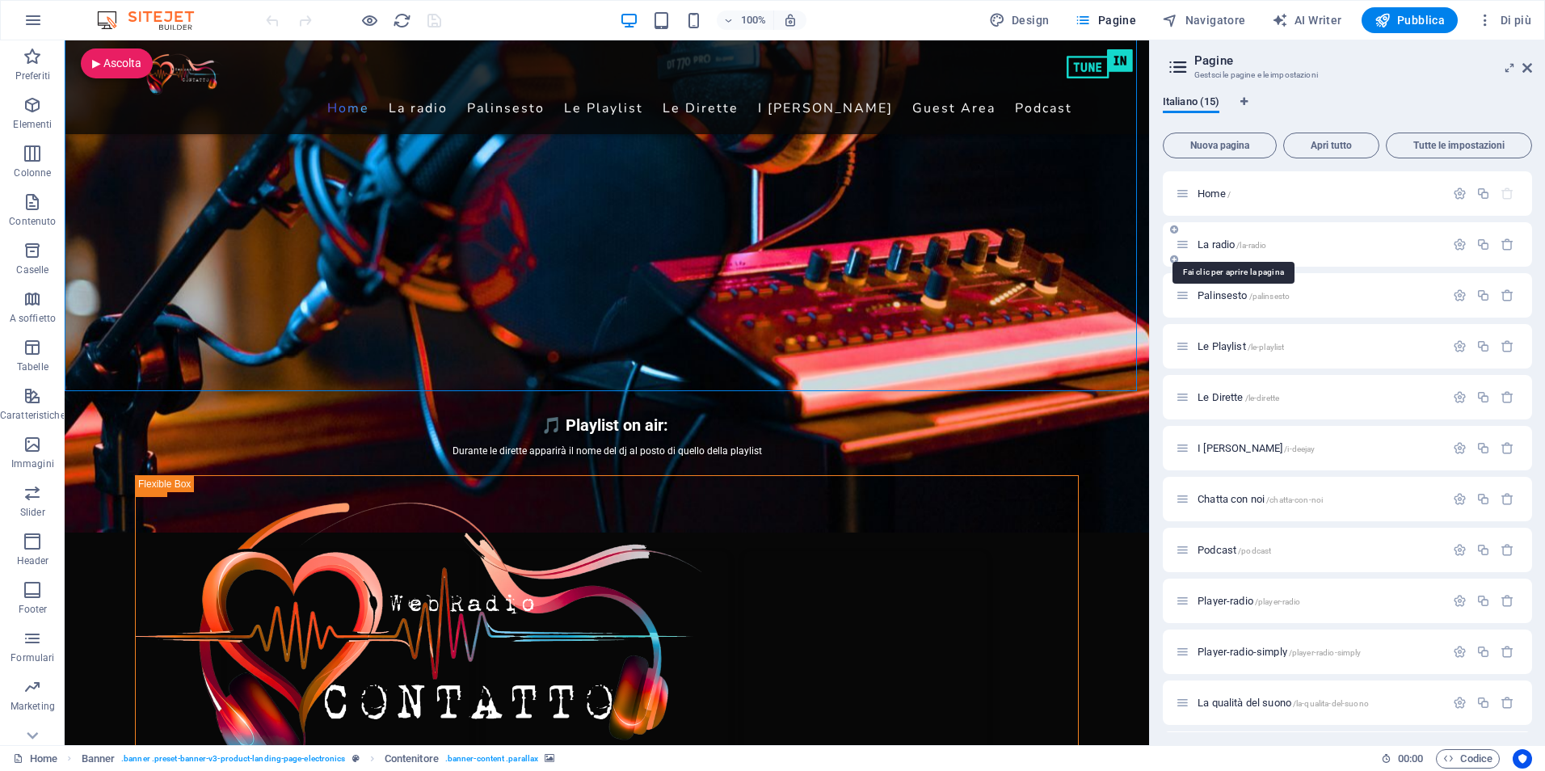
click at [1206, 242] on span "La radio /la-radio" at bounding box center [1232, 244] width 69 height 12
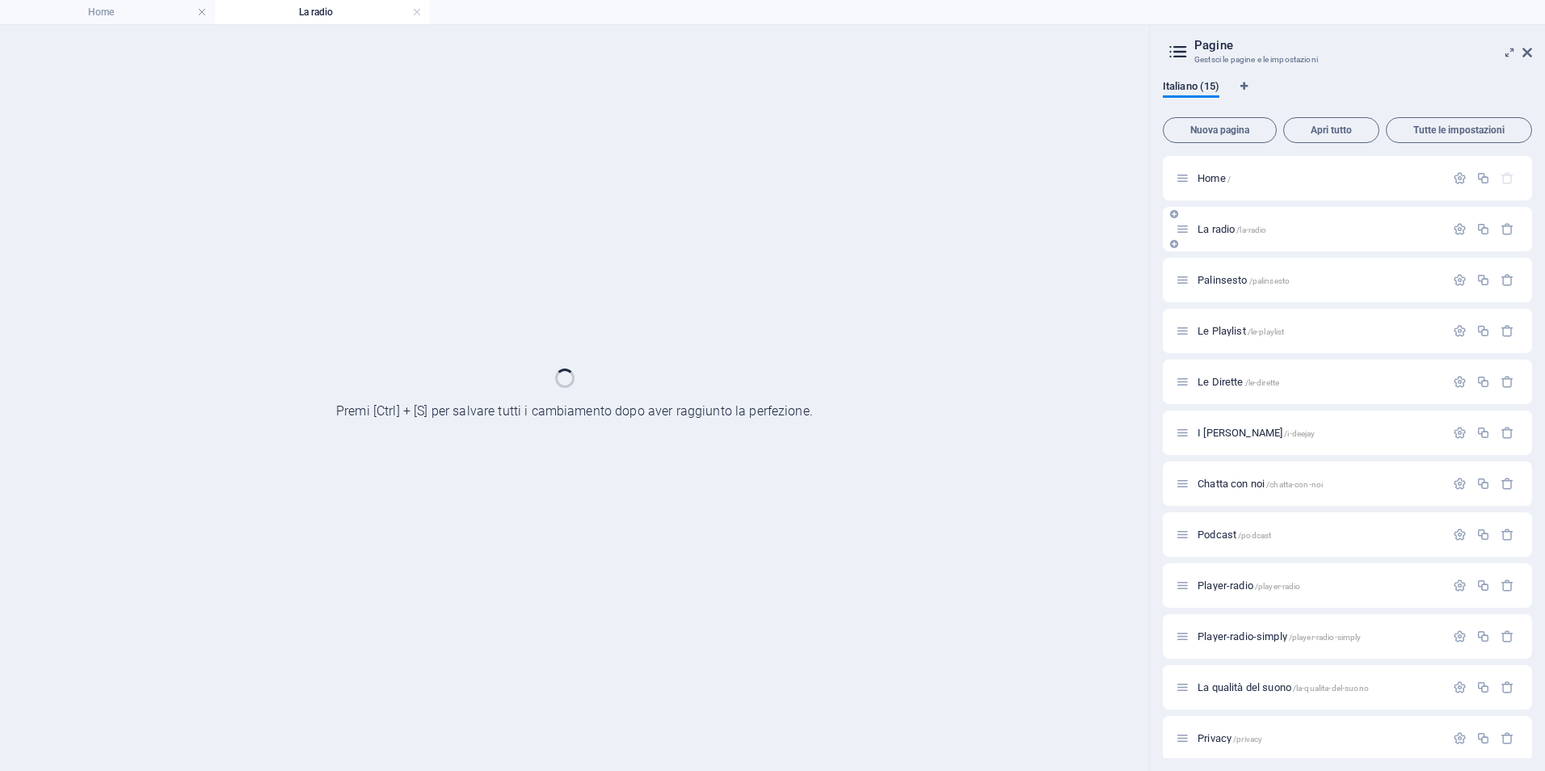
scroll to position [0, 0]
click at [1206, 242] on div "La radio /la-radio" at bounding box center [1347, 229] width 369 height 44
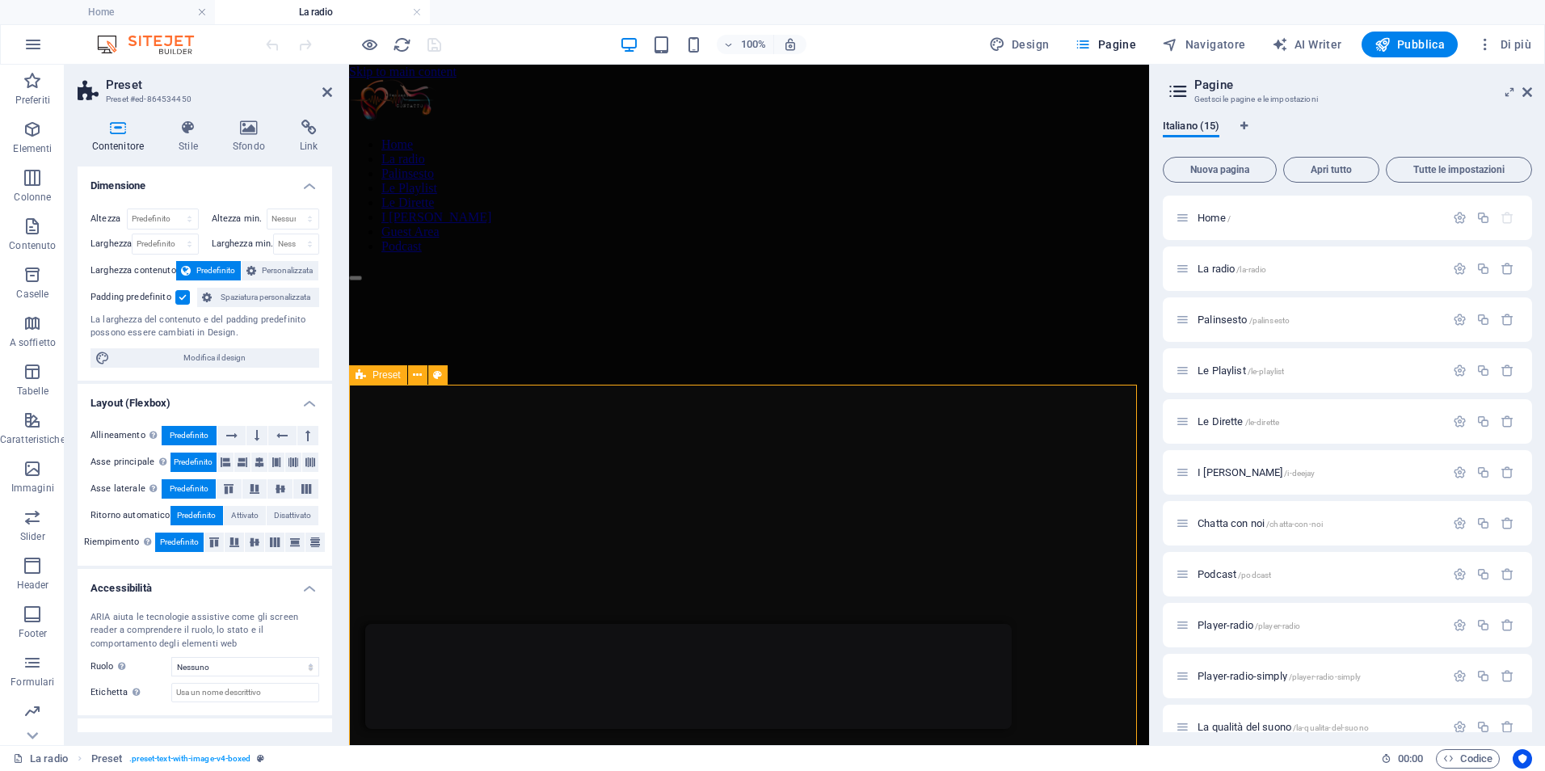
click at [374, 377] on span "Preset" at bounding box center [387, 375] width 28 height 10
click at [1533, 90] on aside "Pagine Gestsci le pagine e le impostazioni Italiano (15) Nuova pagina Apri tutt…" at bounding box center [1347, 405] width 396 height 680
click at [1529, 92] on icon at bounding box center [1527, 92] width 10 height 13
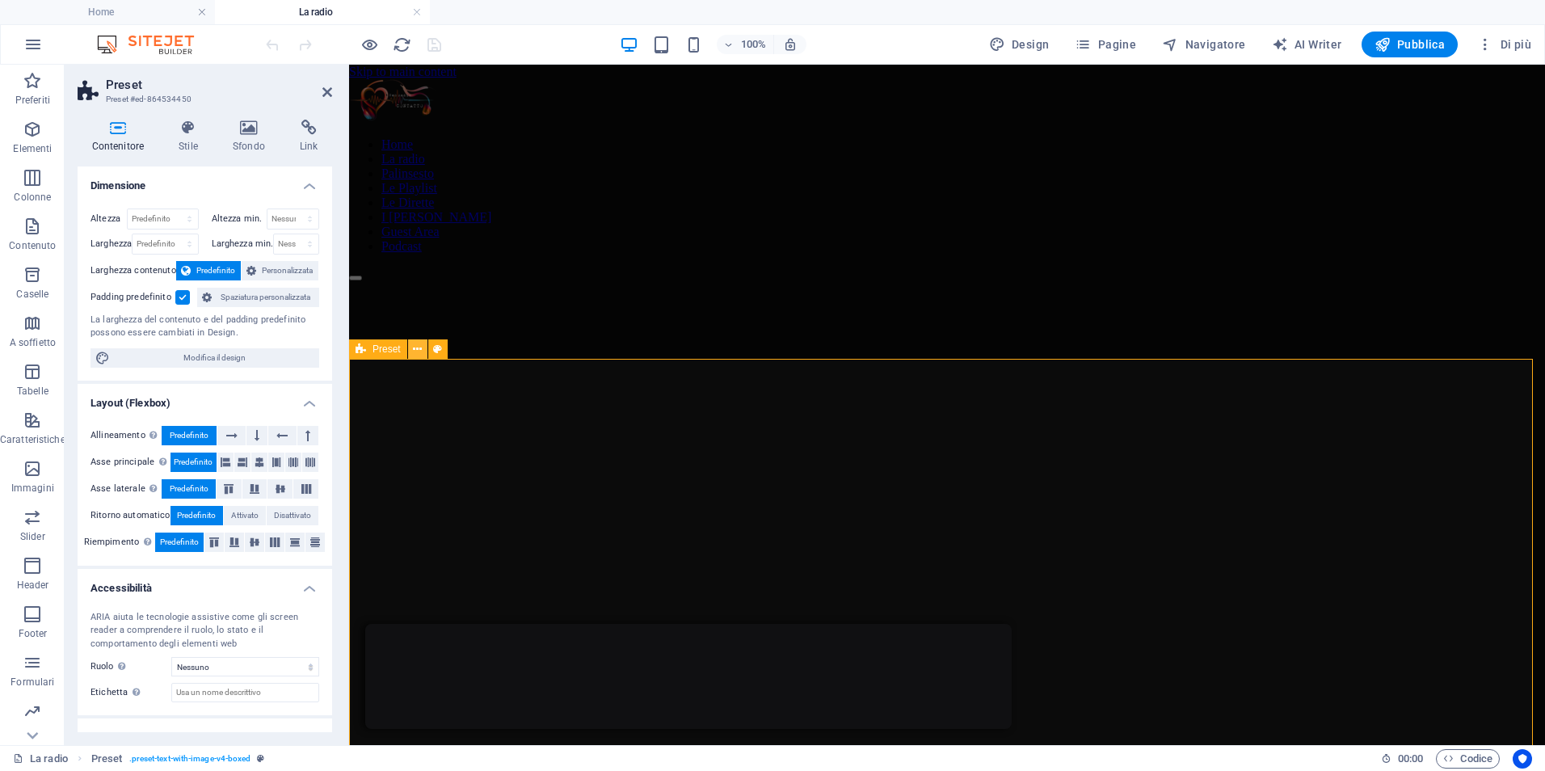
click at [421, 347] on icon at bounding box center [417, 349] width 9 height 17
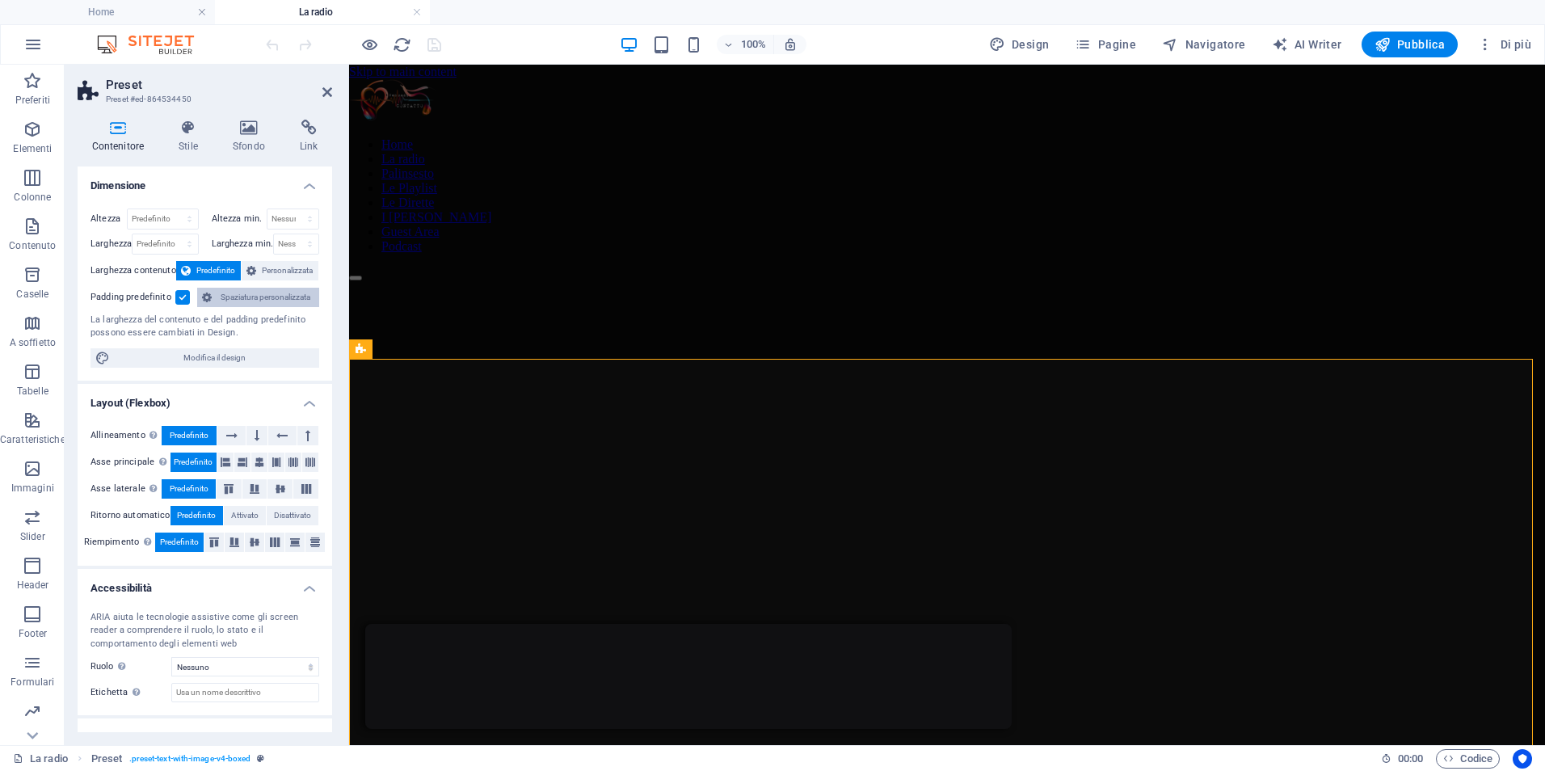
click at [243, 293] on span "Spaziatura personalizzata" at bounding box center [266, 297] width 98 height 19
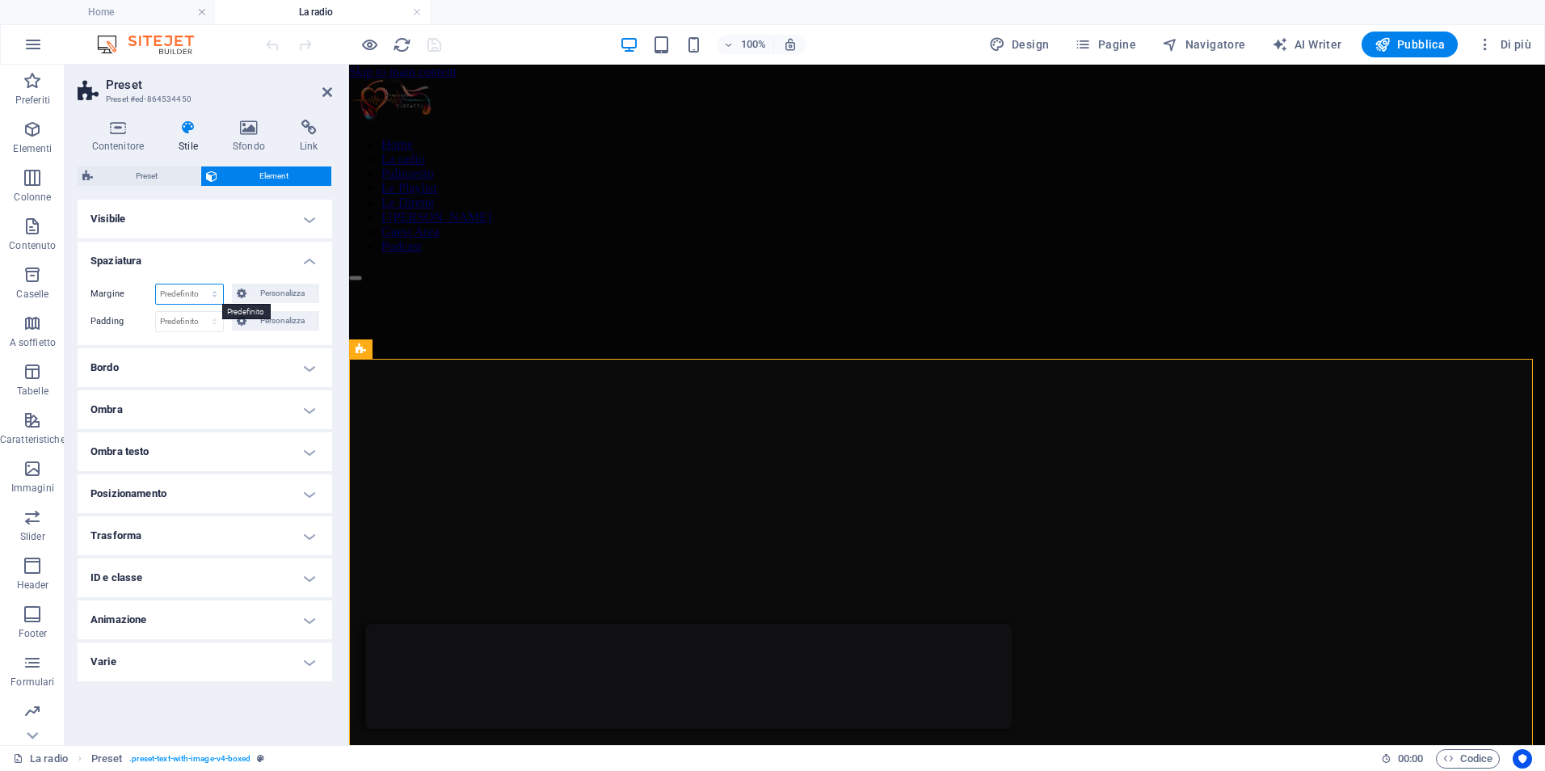
click at [172, 296] on select "Predefinito automatico px % rem vw vh Personalizza" at bounding box center [189, 293] width 67 height 19
select select "px"
click at [199, 284] on select "Predefinito automatico px % rem vw vh Personalizza" at bounding box center [189, 293] width 67 height 19
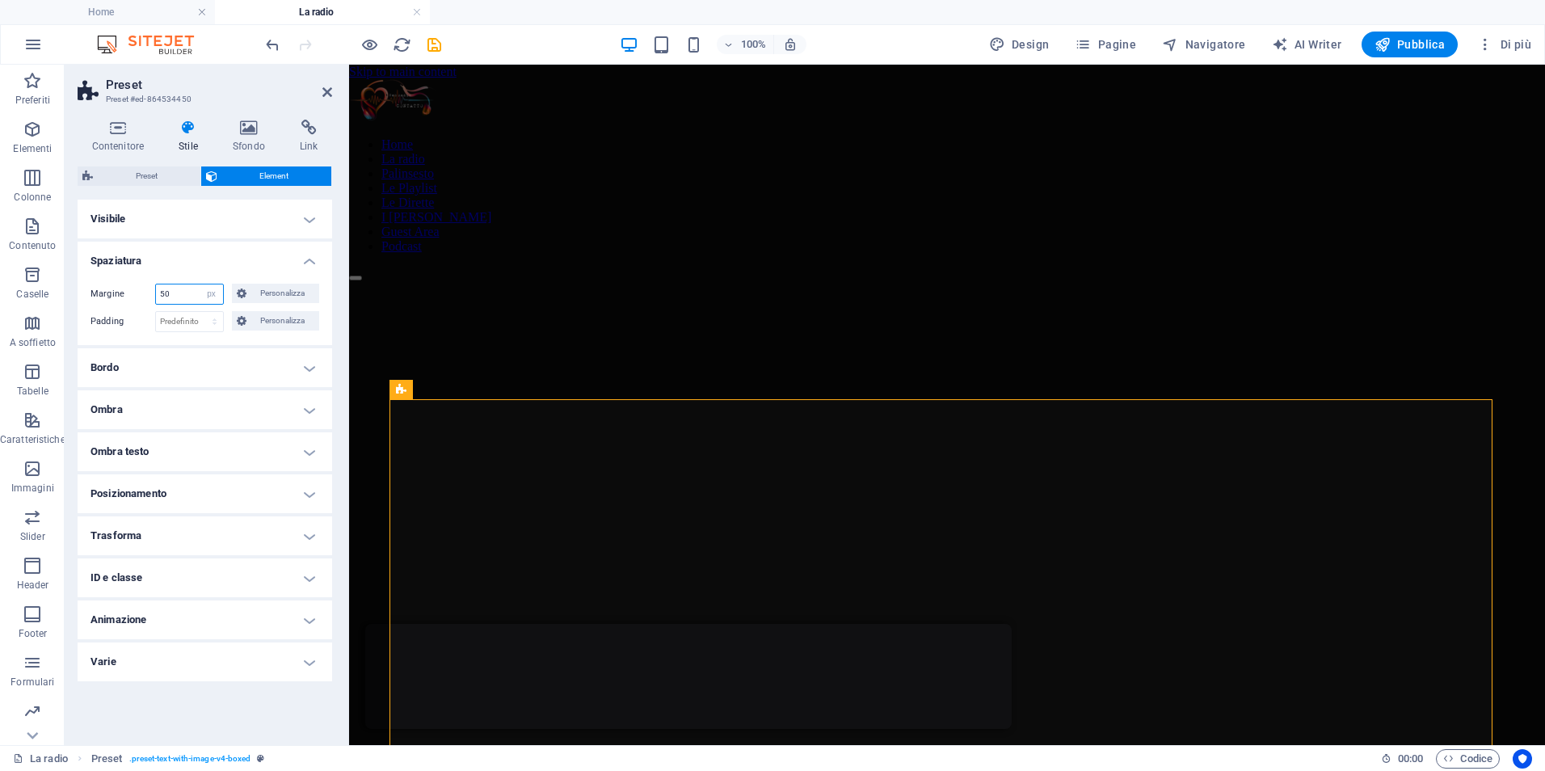
type input "50"
drag, startPoint x: 156, startPoint y: 293, endPoint x: 31, endPoint y: 283, distance: 125.7
click at [33, 283] on section "Preferiti Elementi Colonne Contenuto Caselle A soffietto Tabelle Caratteristich…" at bounding box center [772, 405] width 1545 height 680
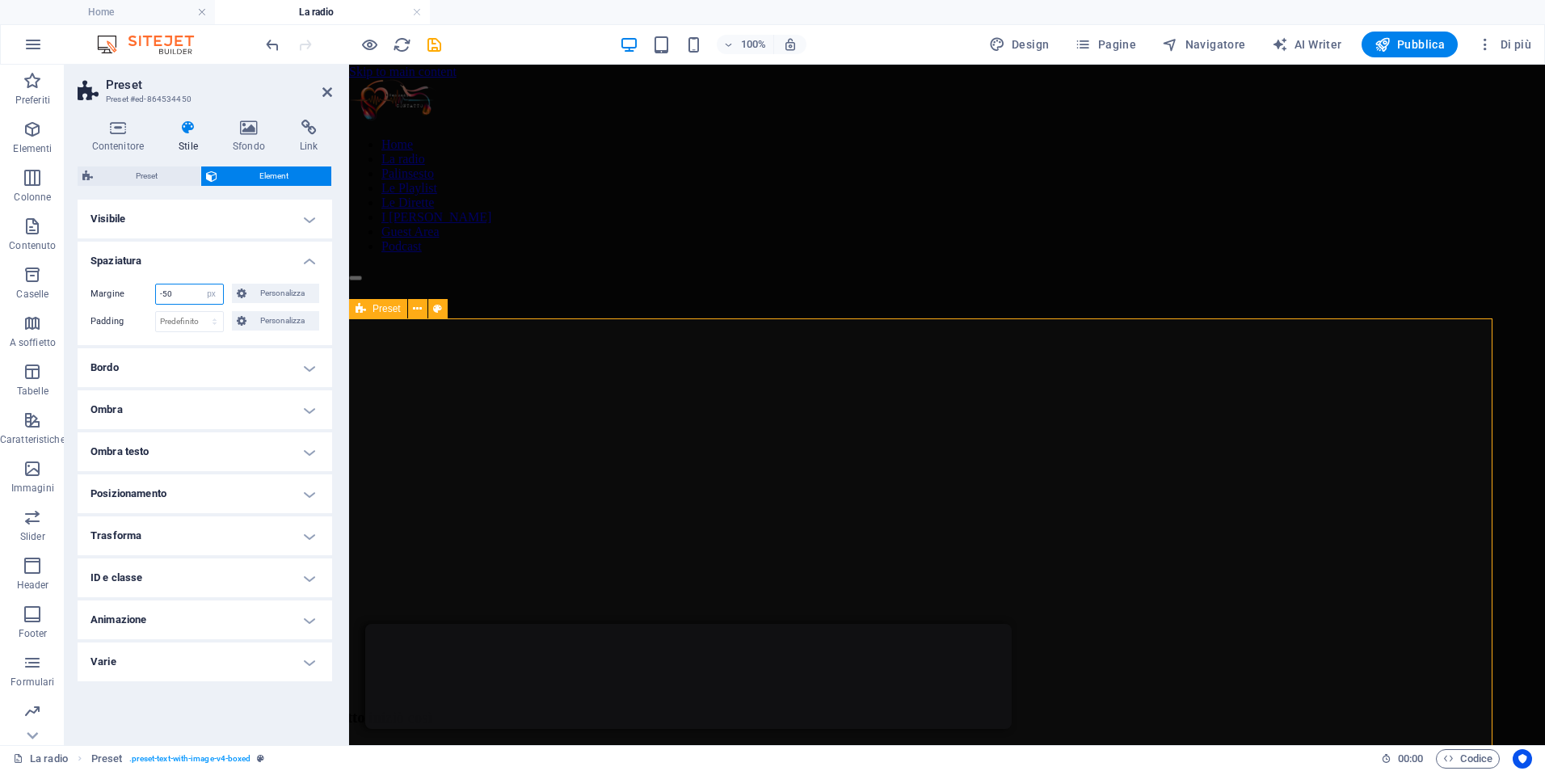
type input "-50"
click at [209, 290] on select "Predefinito automatico px % rem vw vh Personalizza" at bounding box center [211, 293] width 23 height 19
select select "default"
click at [200, 284] on select "Predefinito automatico px % rem vw vh Personalizza" at bounding box center [211, 293] width 23 height 19
select select "DISABLED_OPTION_VALUE"
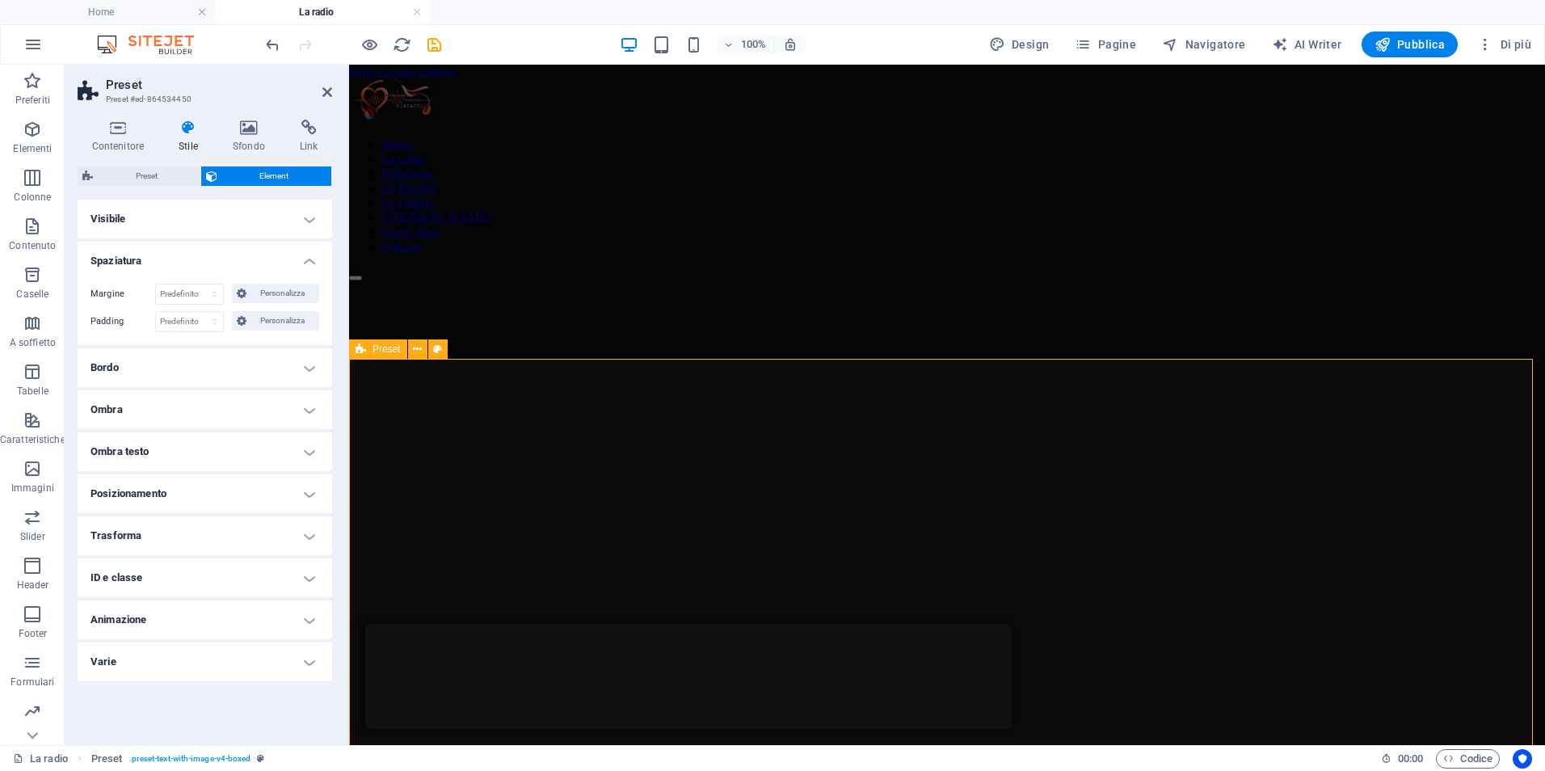
click at [251, 294] on span "Personalizza" at bounding box center [283, 293] width 64 height 19
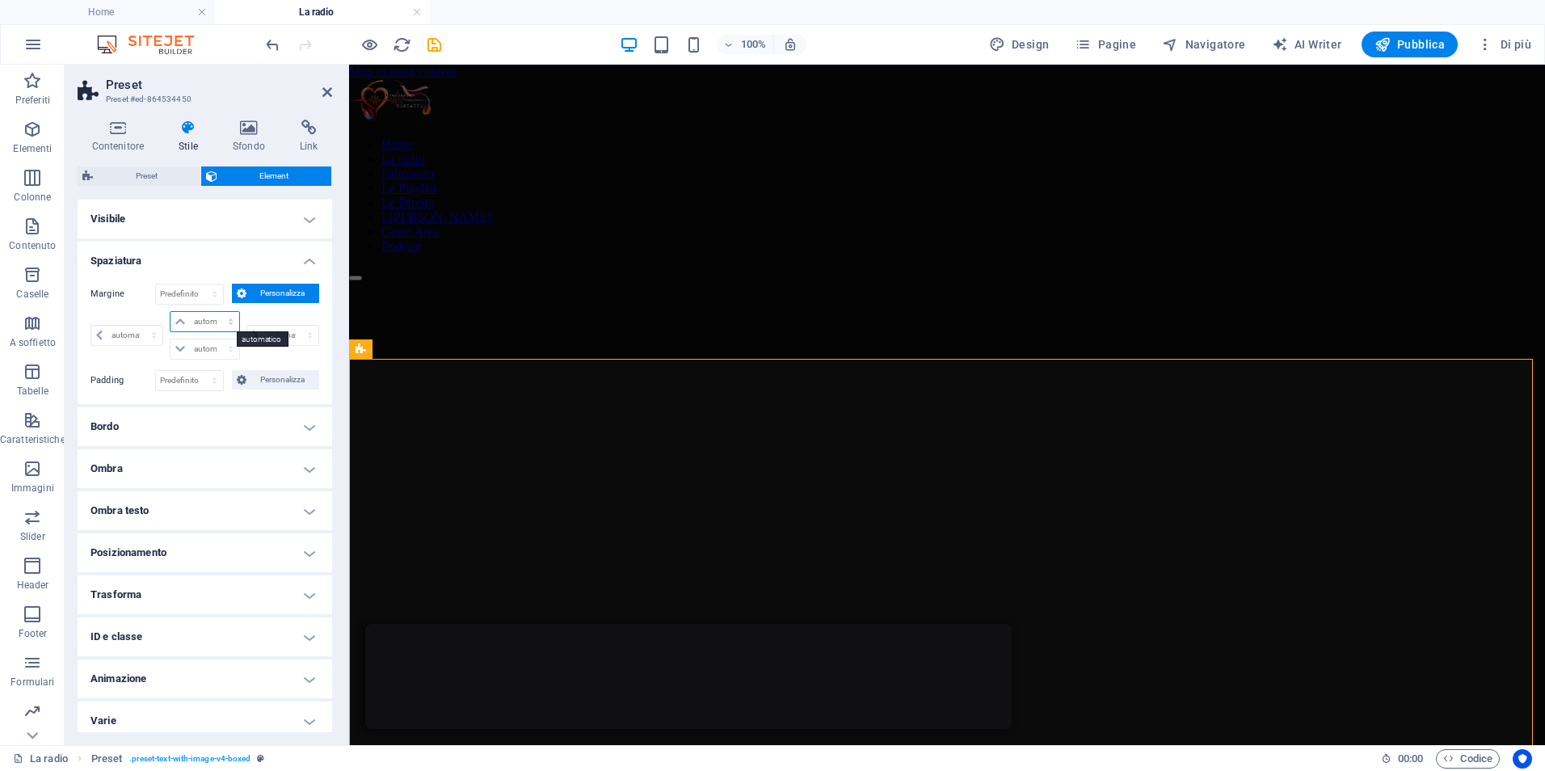
click at [192, 319] on select "automatico px % rem vw vh" at bounding box center [205, 321] width 68 height 19
select select "px"
click at [214, 312] on select "automatico px % rem vw vh" at bounding box center [205, 321] width 68 height 19
type input "0"
select select "px"
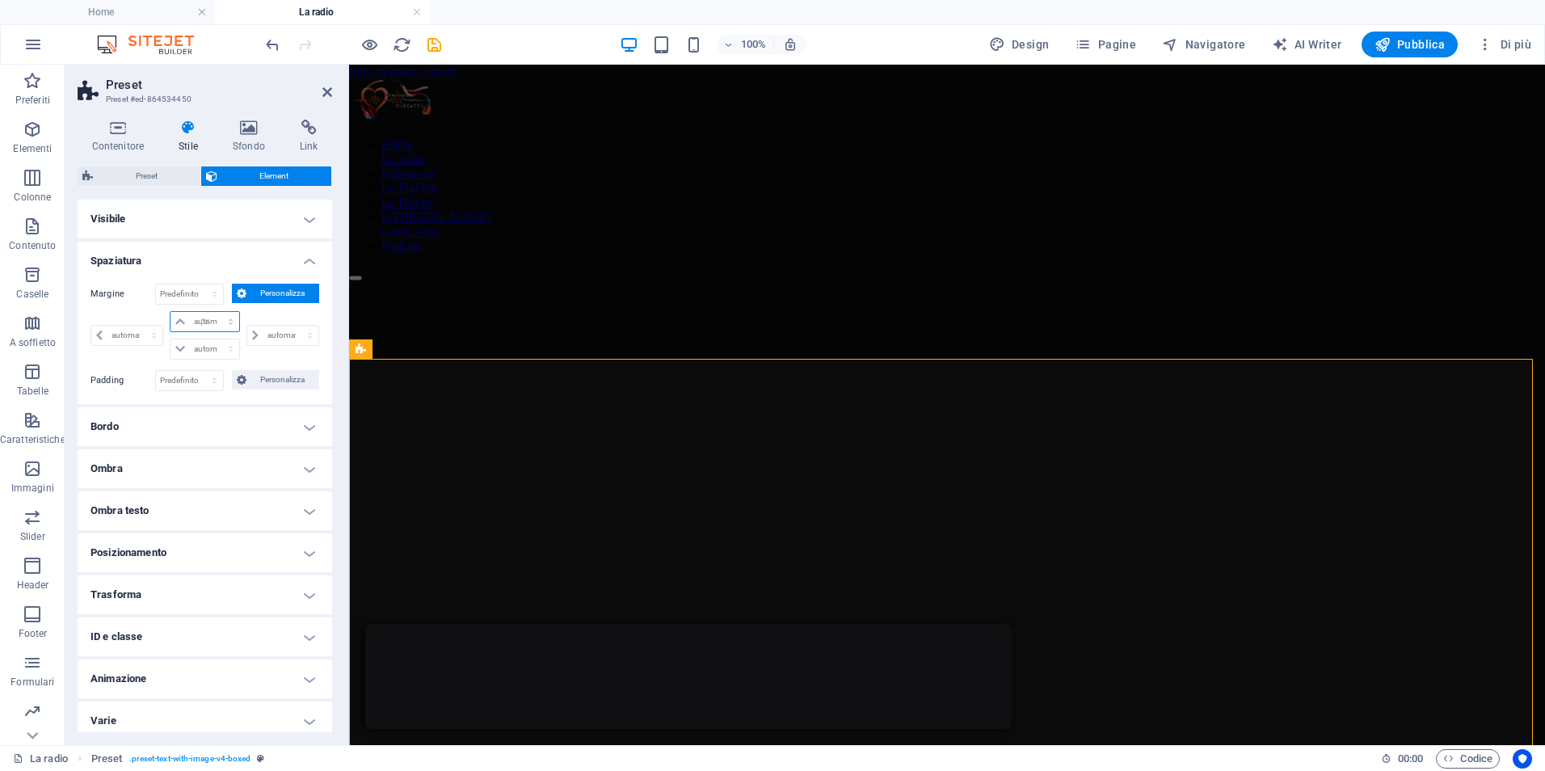
type input "0"
select select "px"
type input "0"
select select "px"
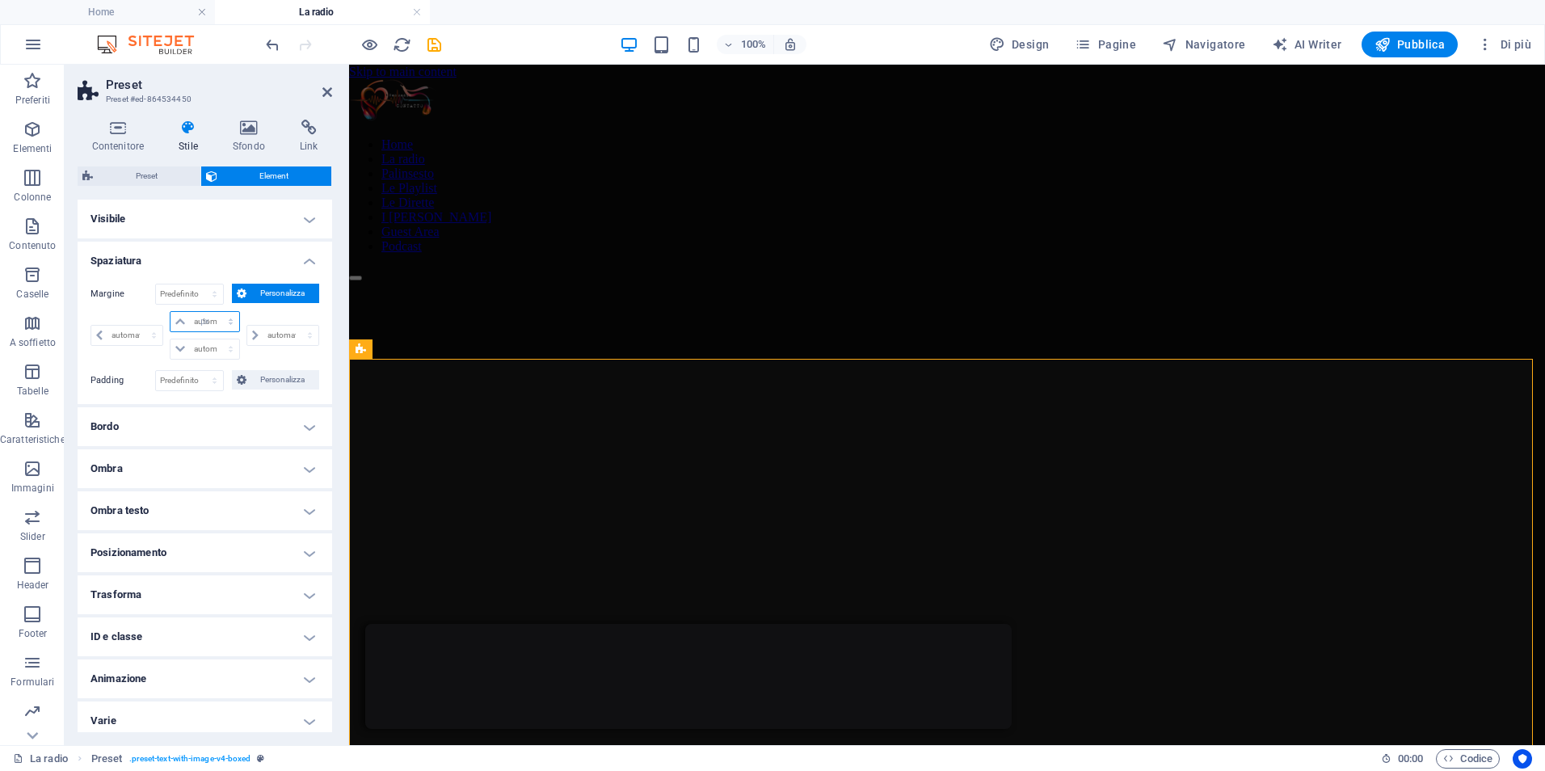
type input "0"
select select "px"
type input "-50"
select select "DISABLED_OPTION_VALUE"
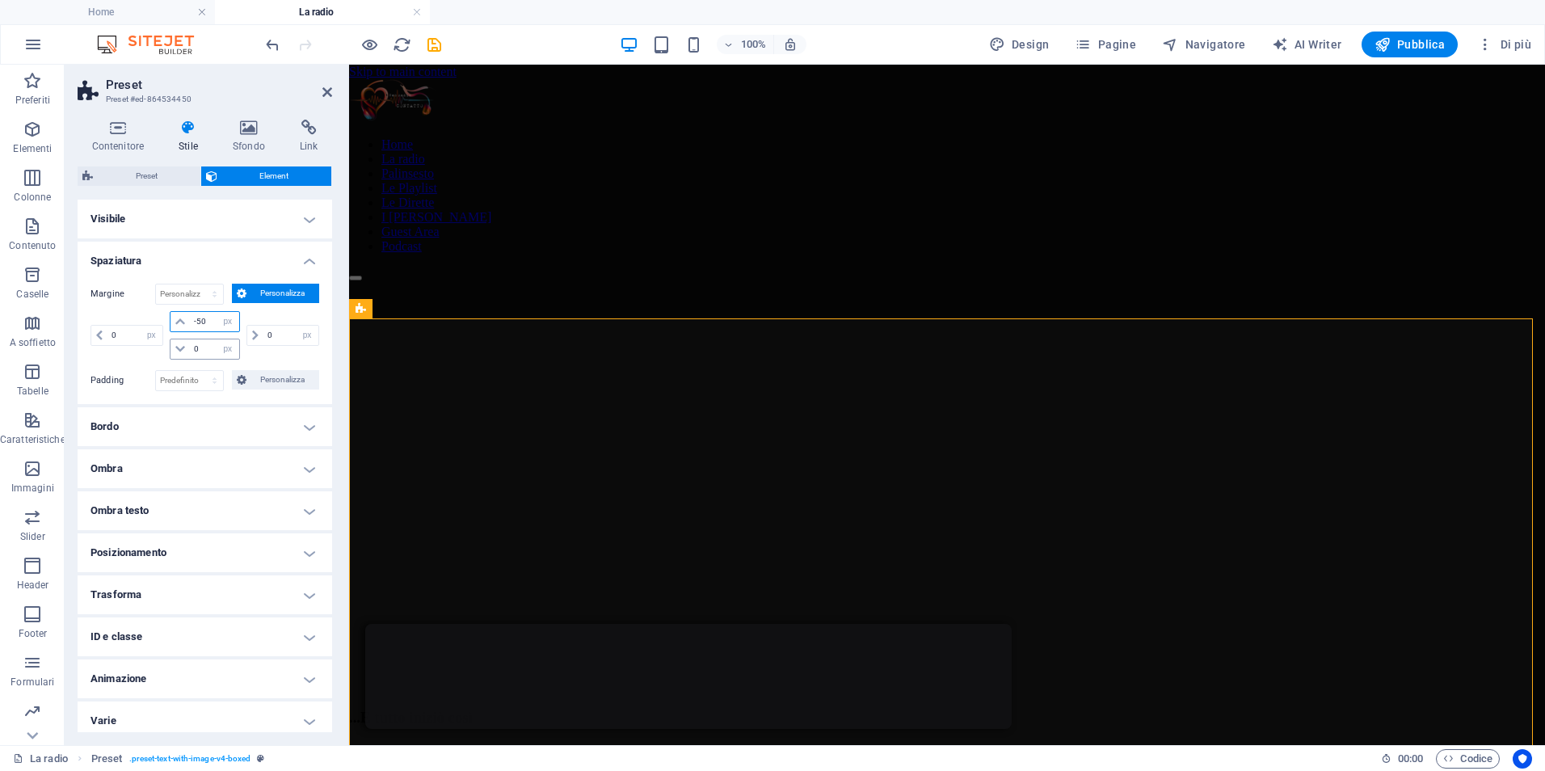
type input "0"
select select "px"
type input "0"
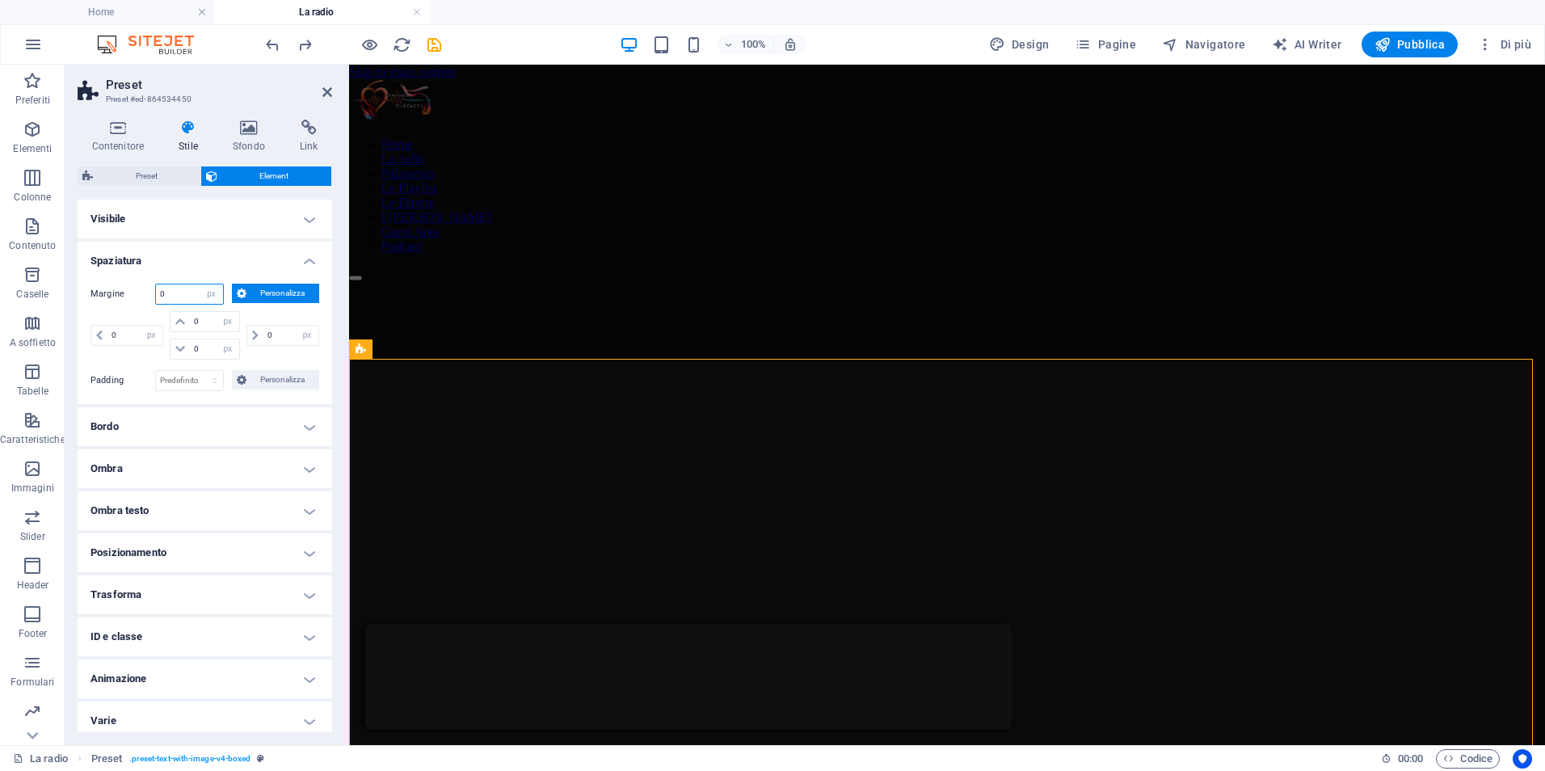
click at [166, 293] on input "0" at bounding box center [189, 293] width 67 height 19
click at [257, 292] on span "Personalizza" at bounding box center [283, 293] width 64 height 19
click at [187, 293] on input "0" at bounding box center [189, 293] width 67 height 19
click at [212, 293] on select "Predefinito automatico px % rem vw vh Personalizza" at bounding box center [211, 293] width 23 height 19
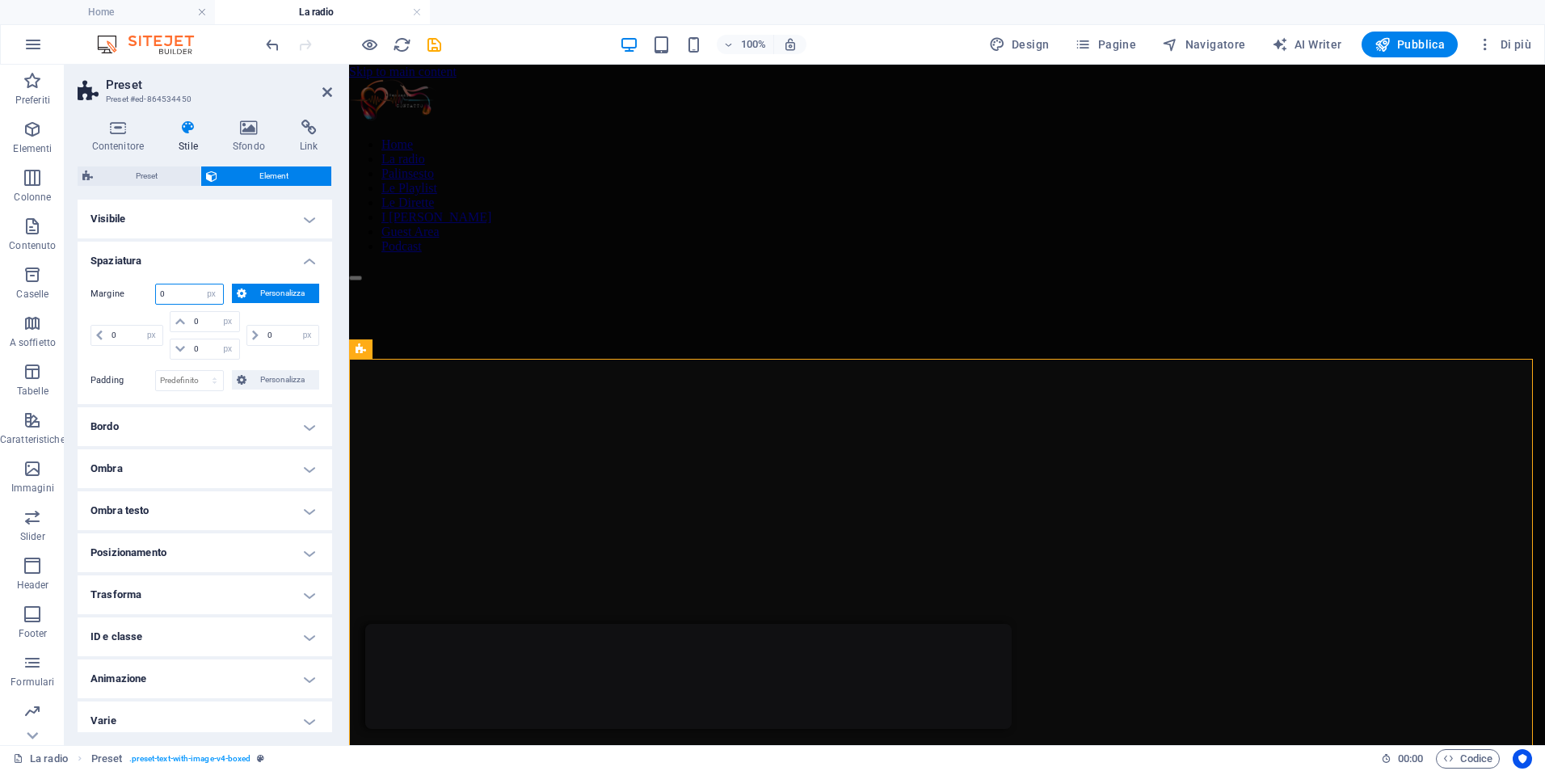
select select "default"
click at [200, 284] on select "Predefinito automatico px % rem vw vh Personalizza" at bounding box center [211, 293] width 23 height 19
select select "DISABLED_OPTION_VALUE"
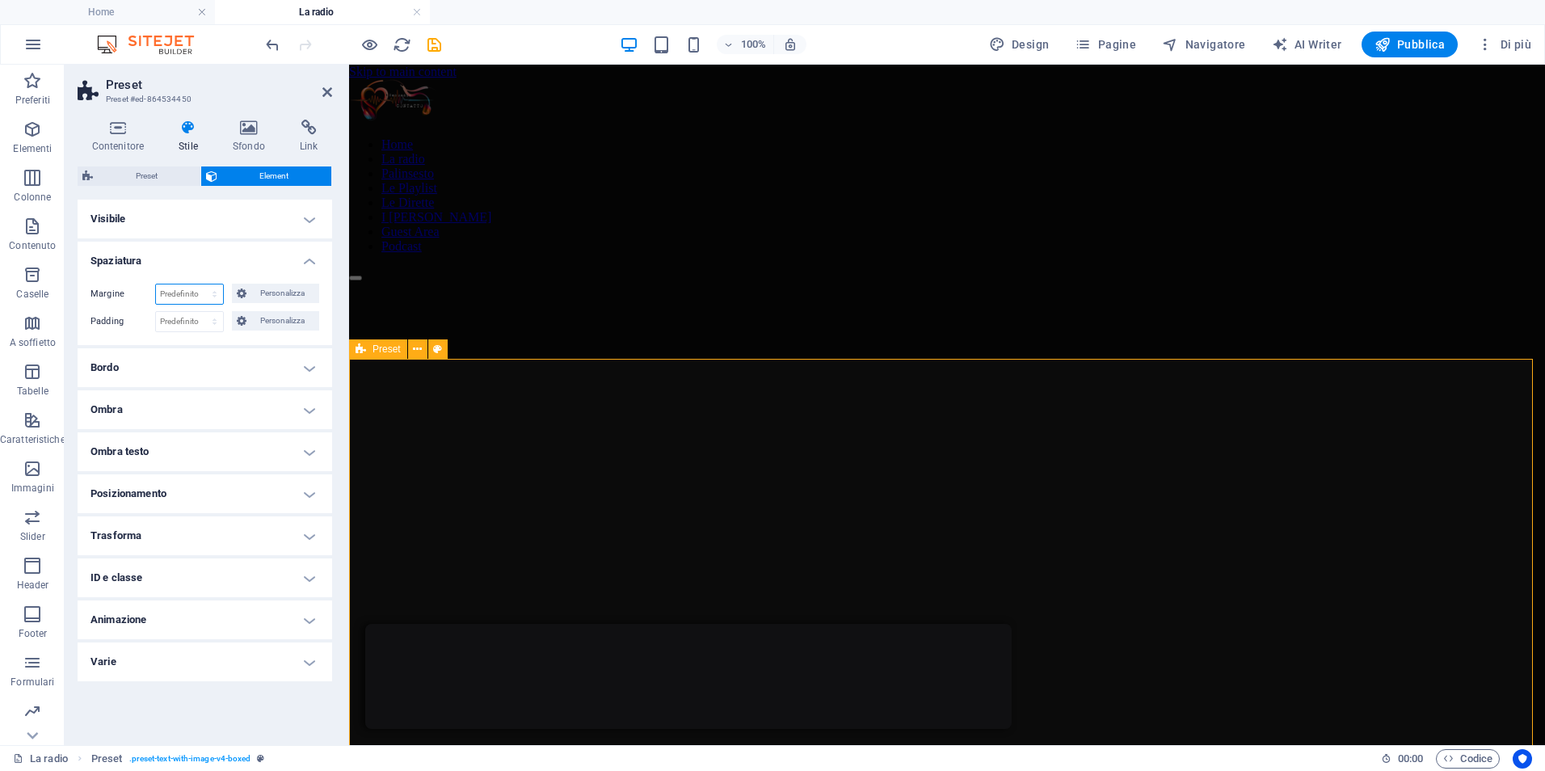
click at [358, 348] on icon at bounding box center [361, 348] width 11 height 19
click at [114, 133] on icon at bounding box center [118, 128] width 81 height 16
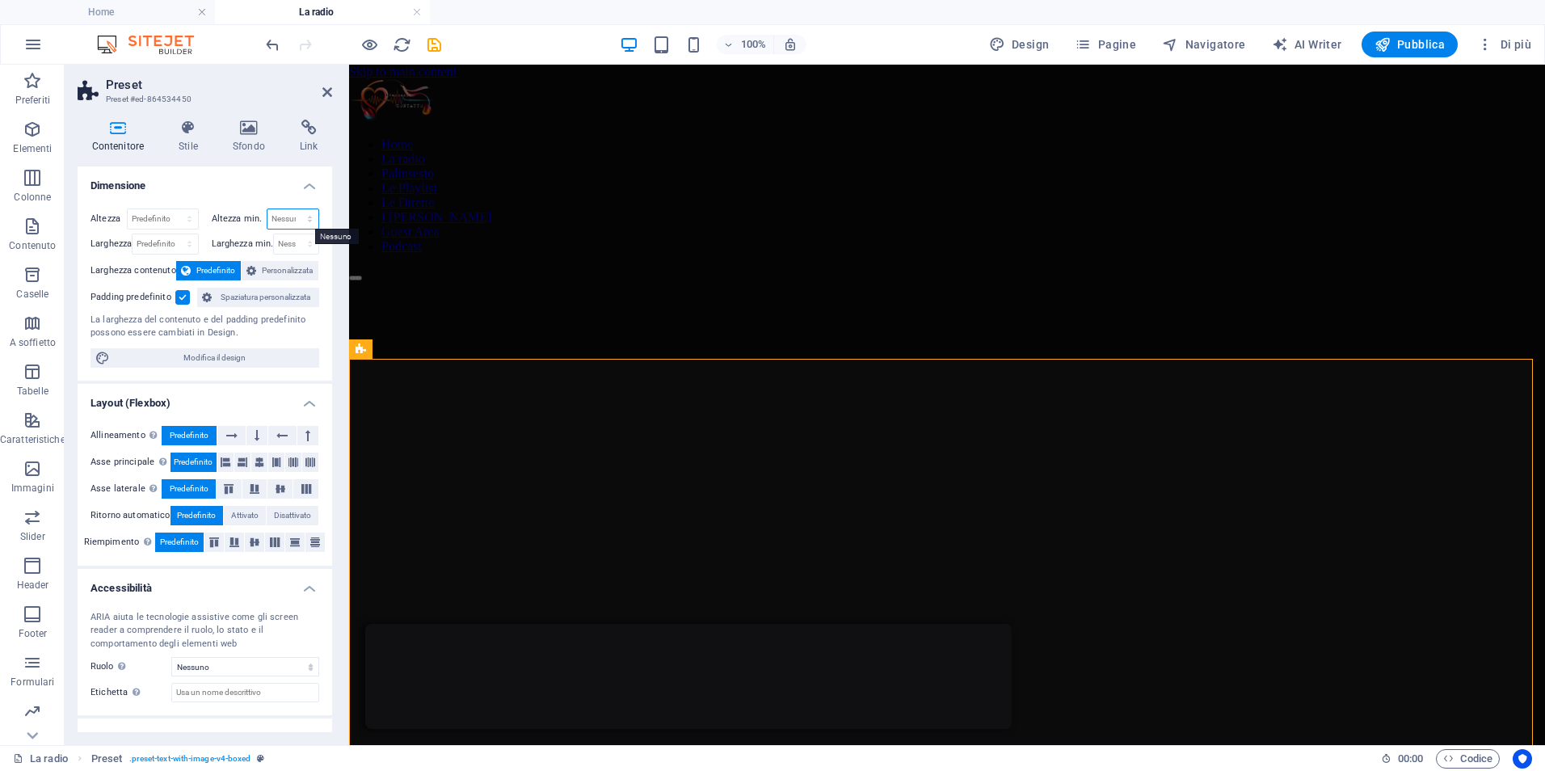
click at [272, 213] on select "Nessuno px rem % vh vw" at bounding box center [293, 218] width 52 height 19
select select "px"
click at [293, 209] on select "Nessuno px rem % vh vw" at bounding box center [293, 218] width 52 height 19
type input "0"
click at [285, 220] on input "0" at bounding box center [293, 218] width 52 height 19
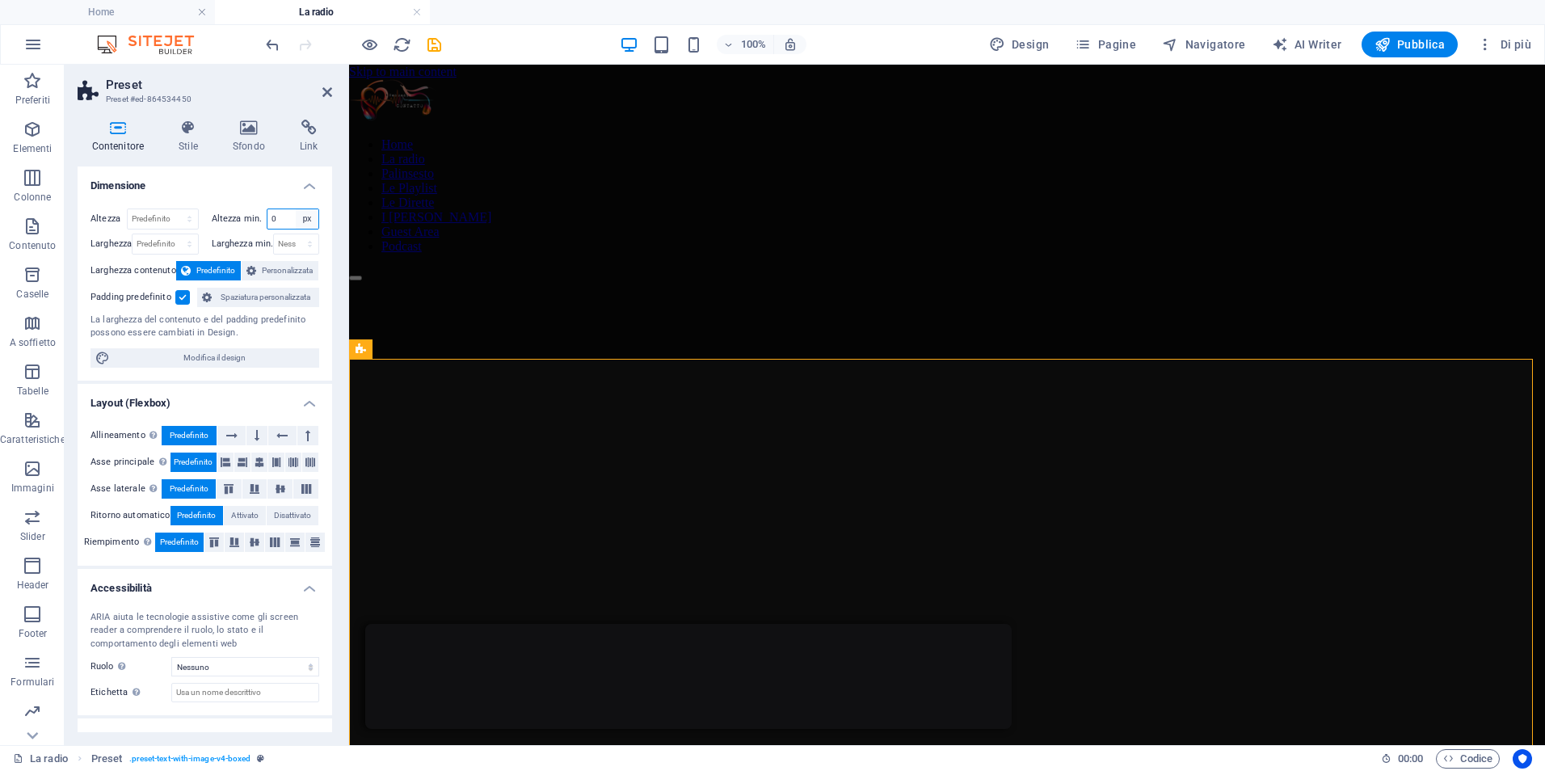
click at [306, 217] on select "Nessuno px rem % vh vw" at bounding box center [307, 218] width 23 height 19
select select "2fb1l0unnu8"
click at [296, 209] on select "Nessuno px rem % vh vw" at bounding box center [307, 218] width 23 height 19
select select "DISABLED_OPTION_VALUE"
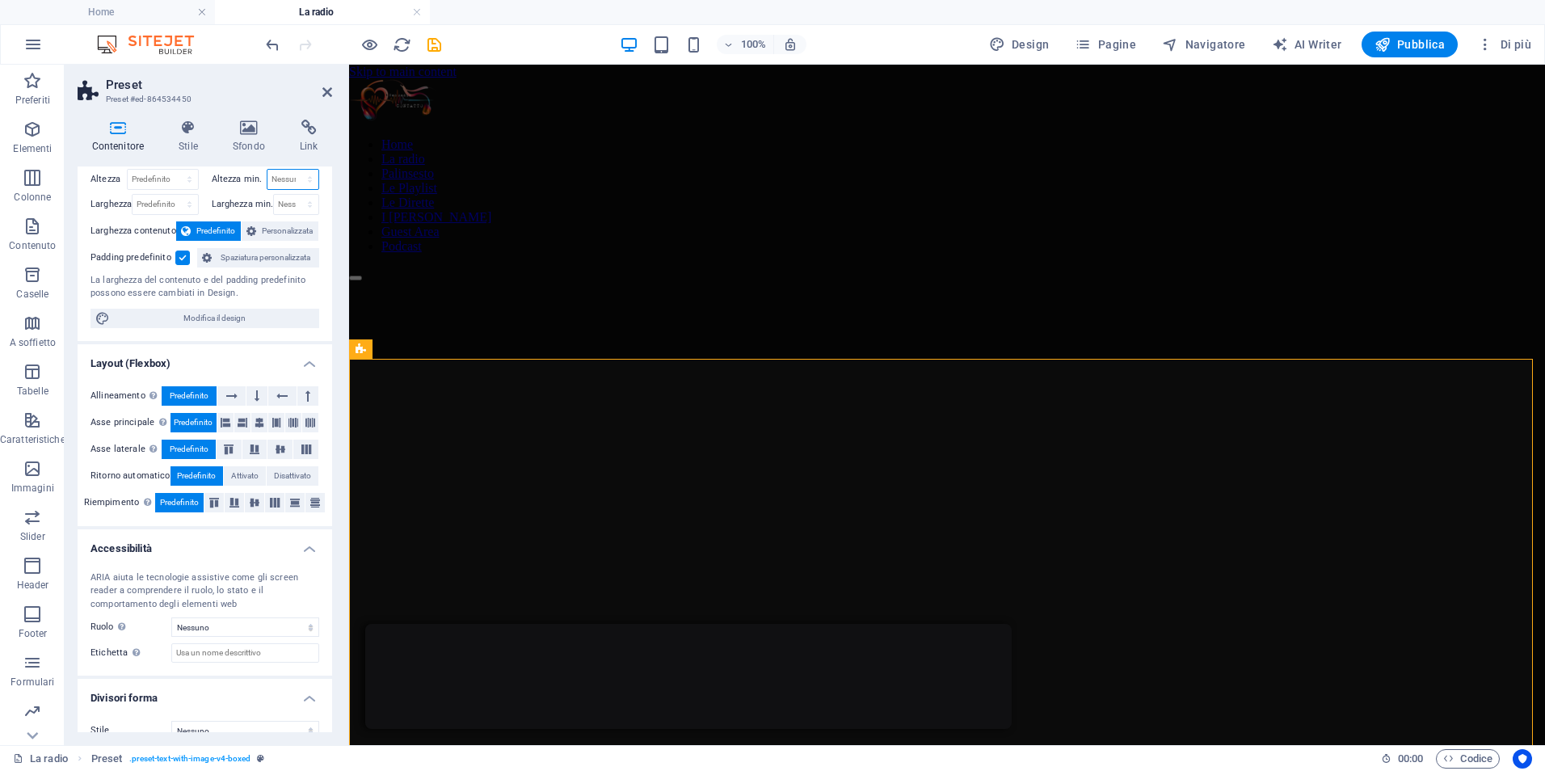
scroll to position [61, 0]
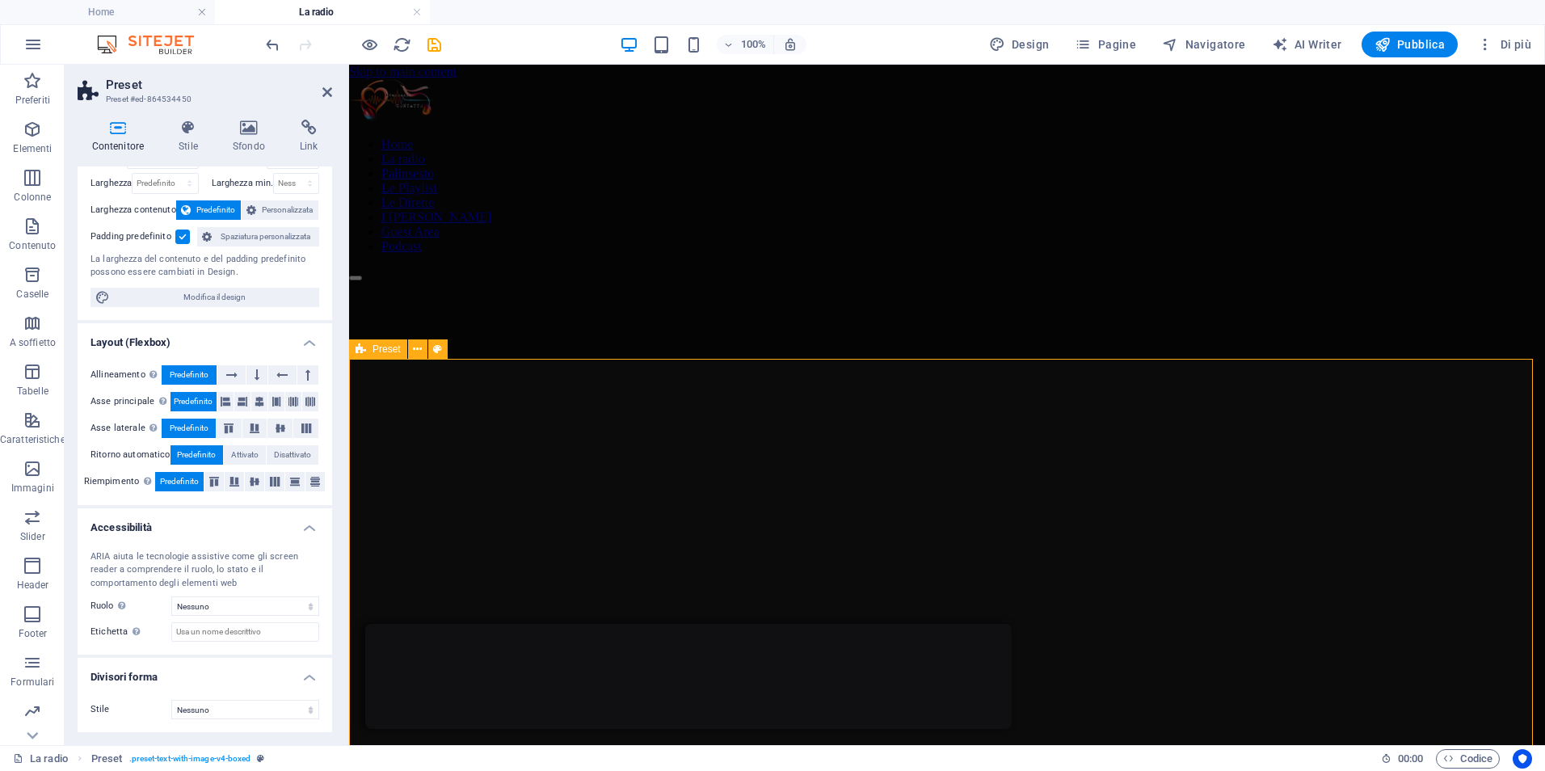
click at [680, 749] on div "...E tutto iniziò così" at bounding box center [947, 758] width 1196 height 18
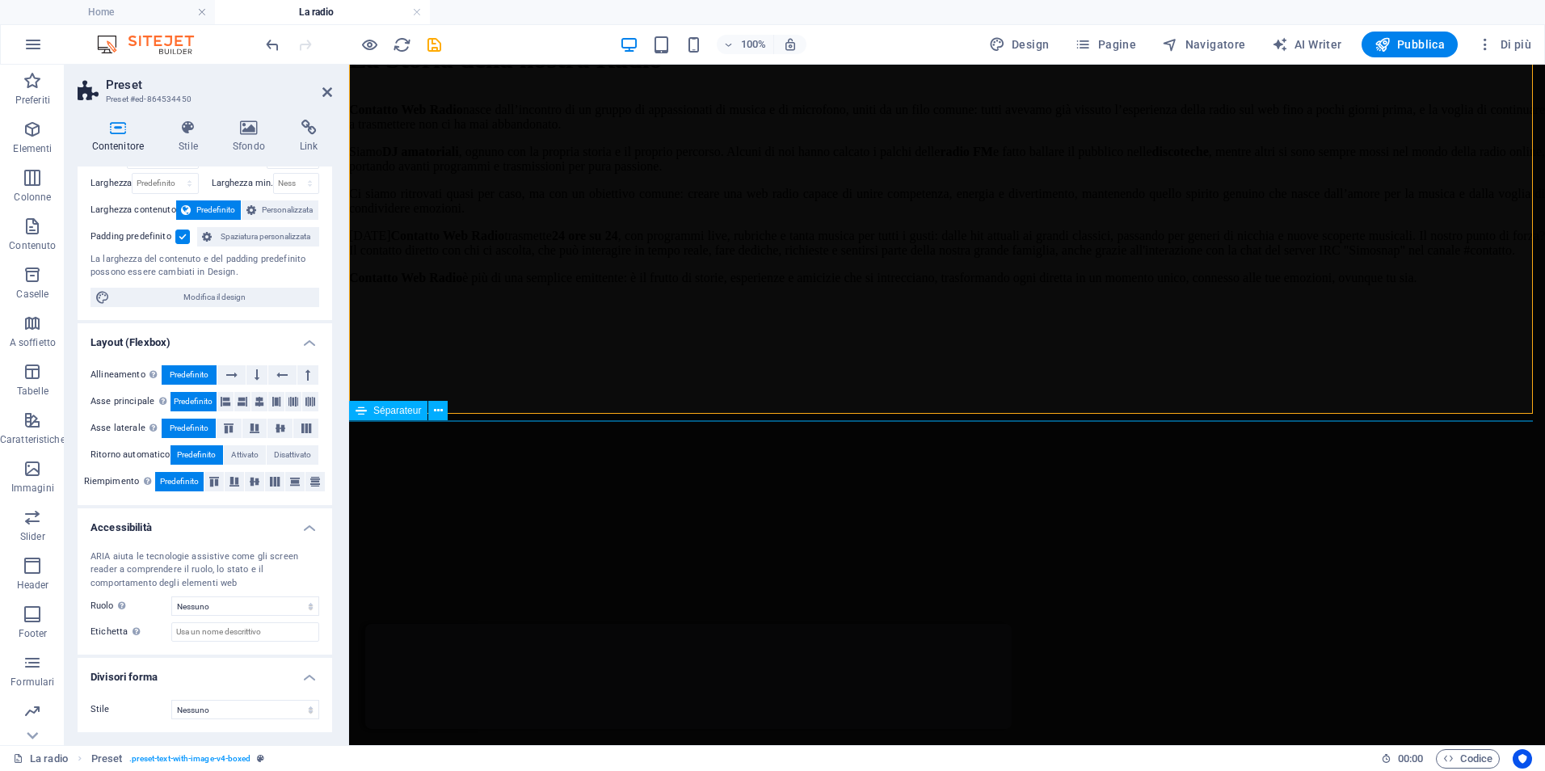
scroll to position [646, 0]
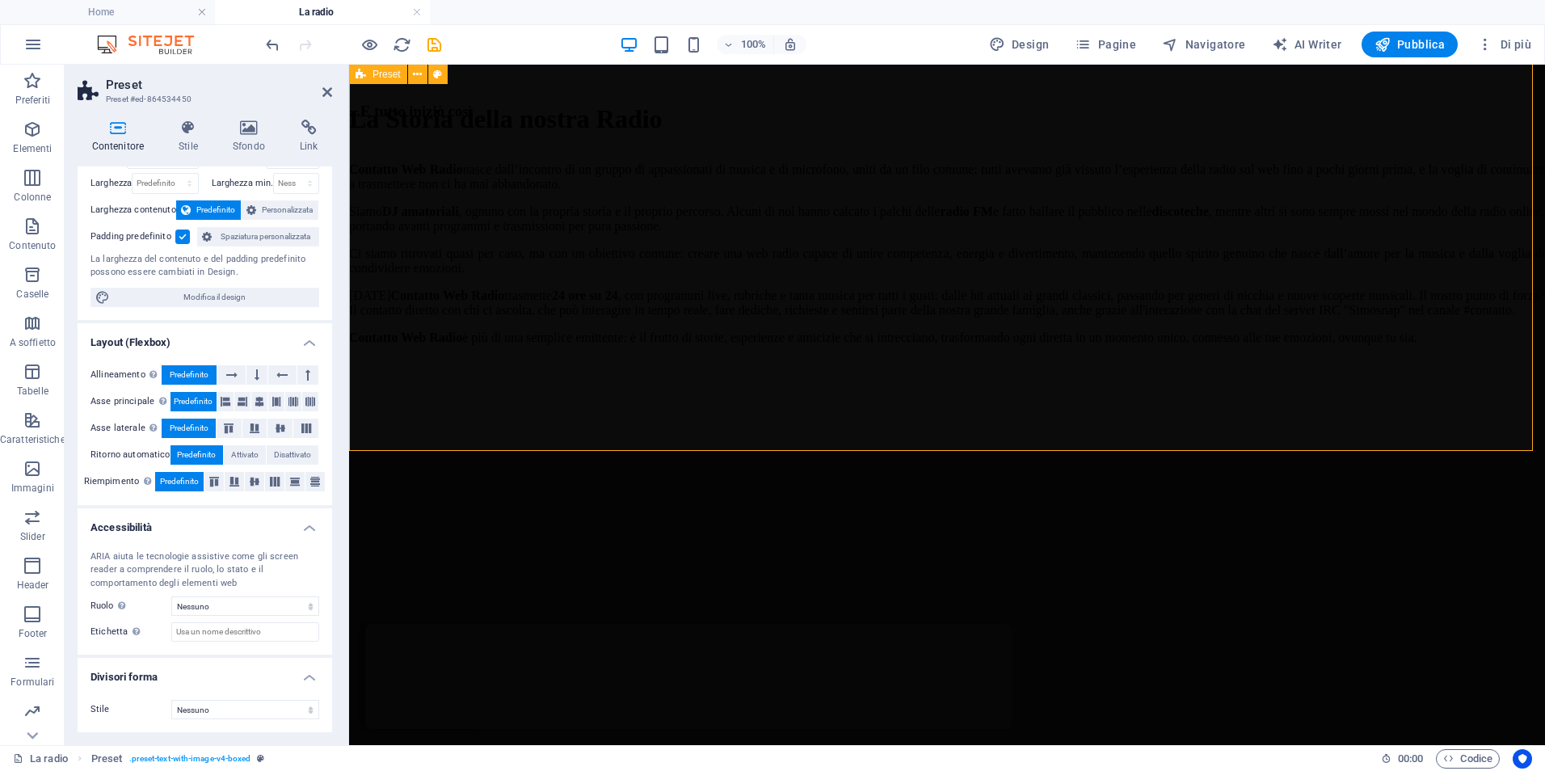
click at [359, 363] on div "...E tutto iniziò così Contatto Web Radio nasce dall’incontro di un gruppo di a…" at bounding box center [947, 580] width 1196 height 954
click at [211, 482] on icon at bounding box center [213, 482] width 19 height 10
click at [181, 484] on span "Predefinito" at bounding box center [179, 481] width 39 height 19
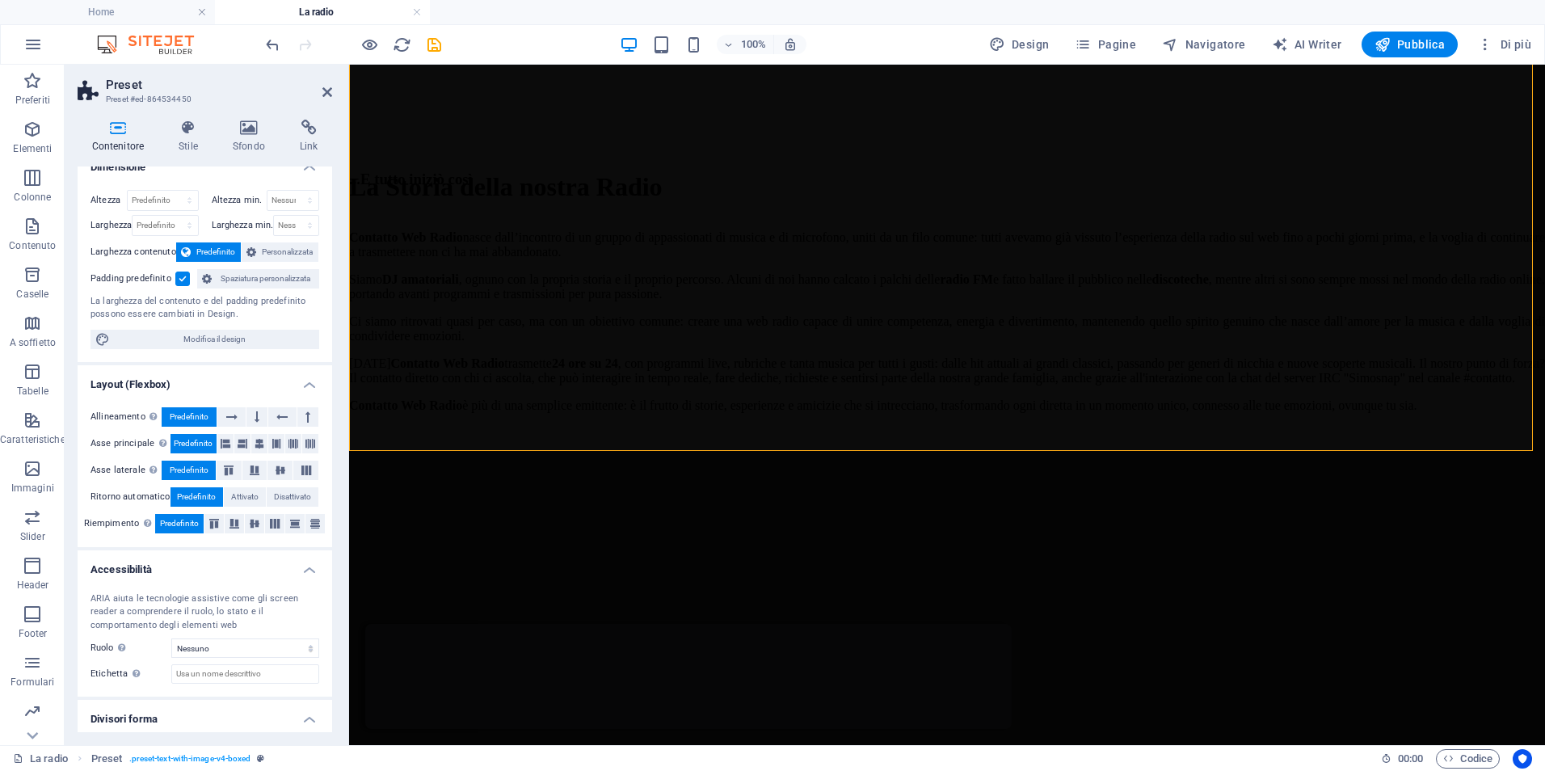
scroll to position [0, 0]
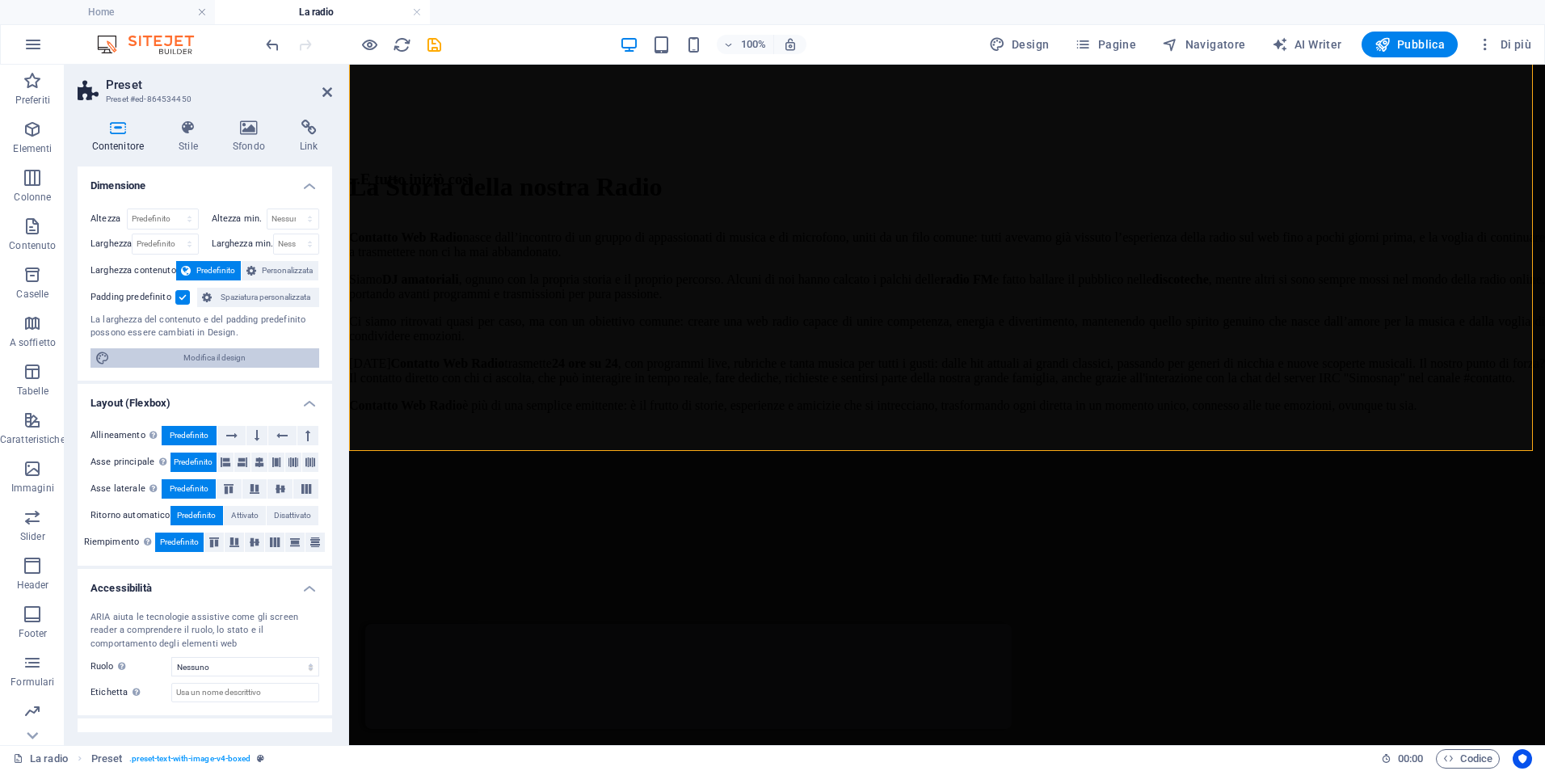
drag, startPoint x: 145, startPoint y: 359, endPoint x: 732, endPoint y: 65, distance: 655.9
click at [145, 359] on span "Modifica il design" at bounding box center [215, 357] width 200 height 19
select select "px"
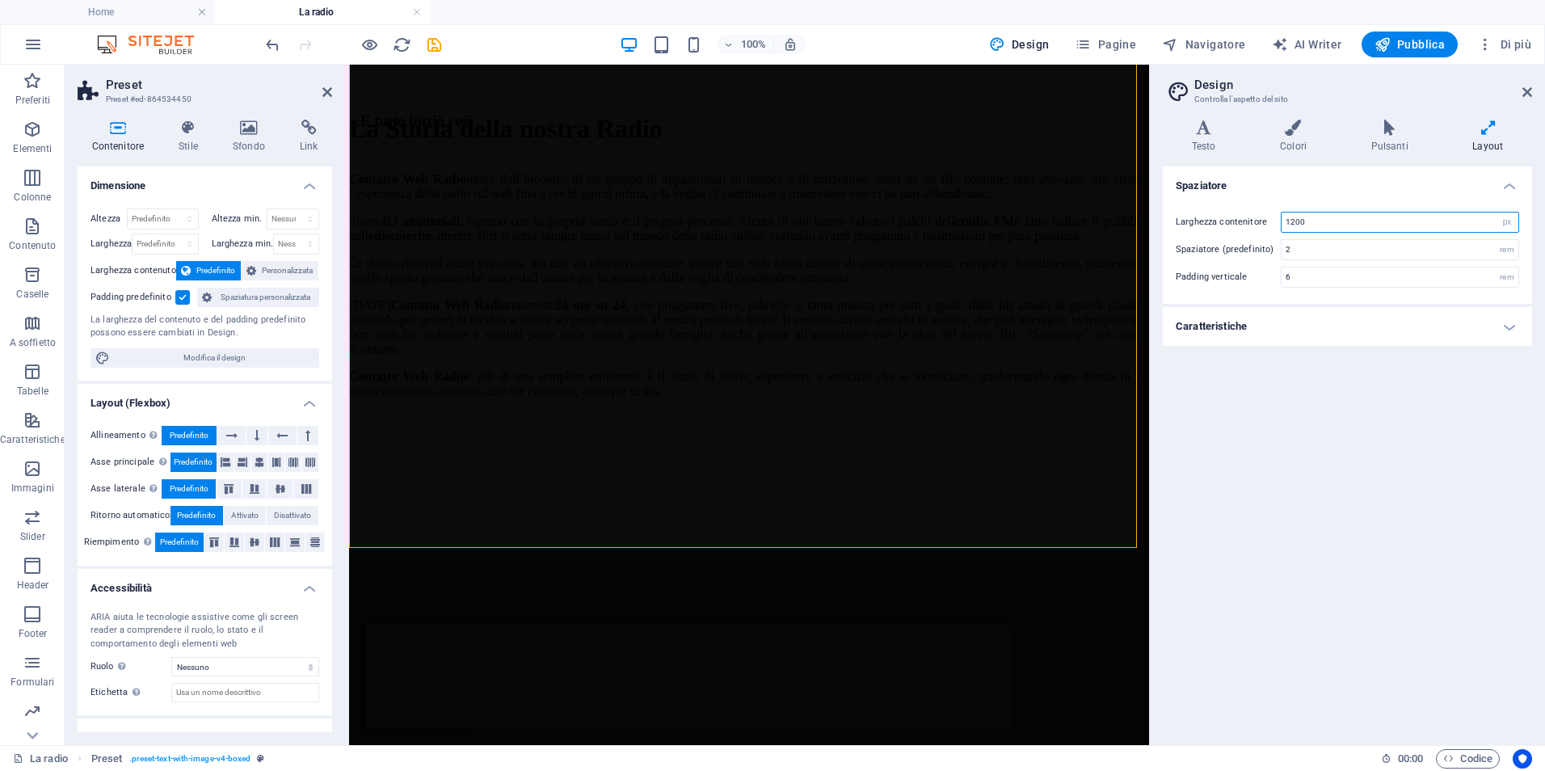
drag, startPoint x: 1327, startPoint y: 222, endPoint x: 1262, endPoint y: 222, distance: 64.6
click at [1262, 222] on div "Larghezza contenitore 1200 rem px" at bounding box center [1347, 222] width 343 height 21
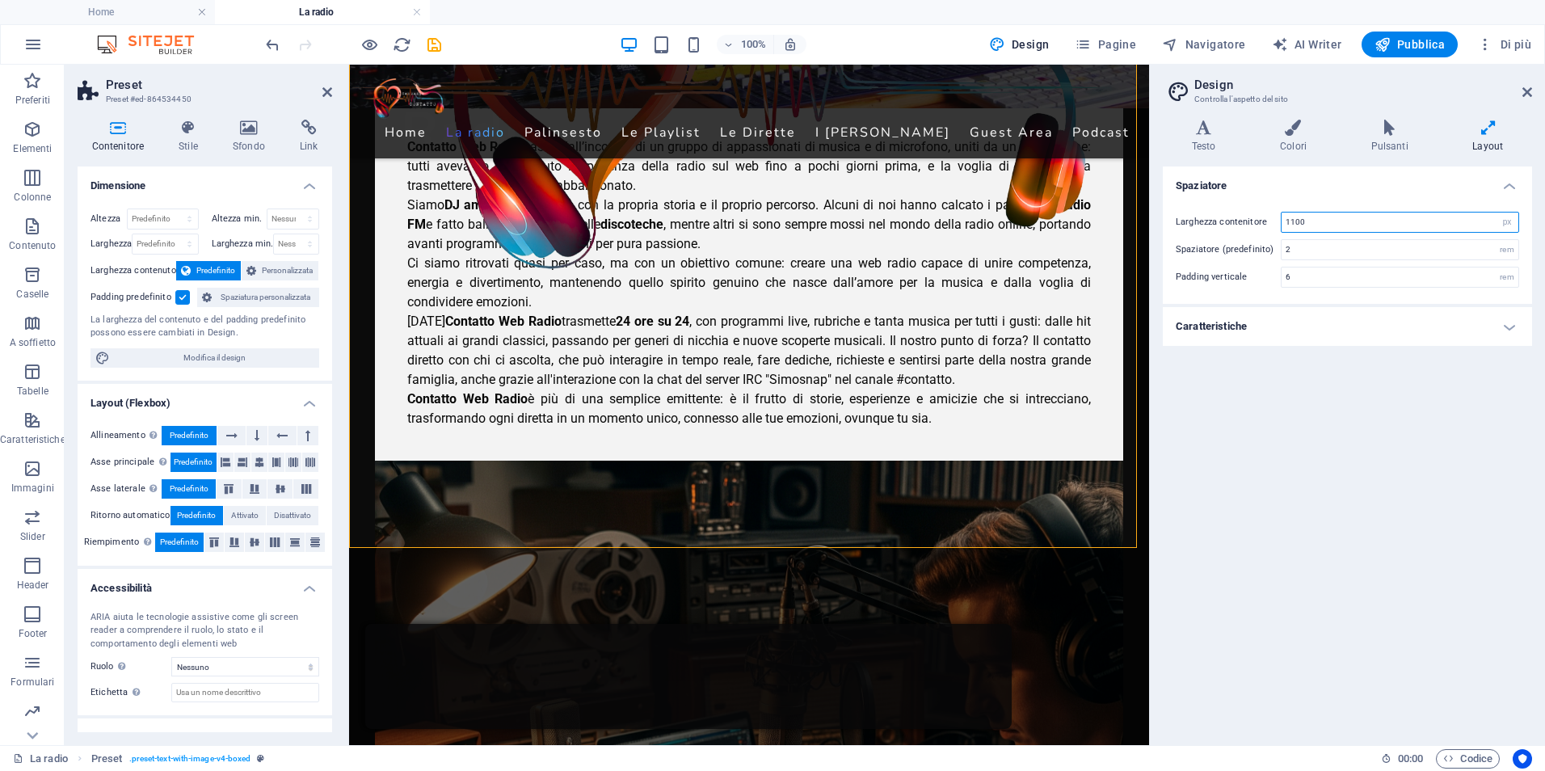
type input "1200"
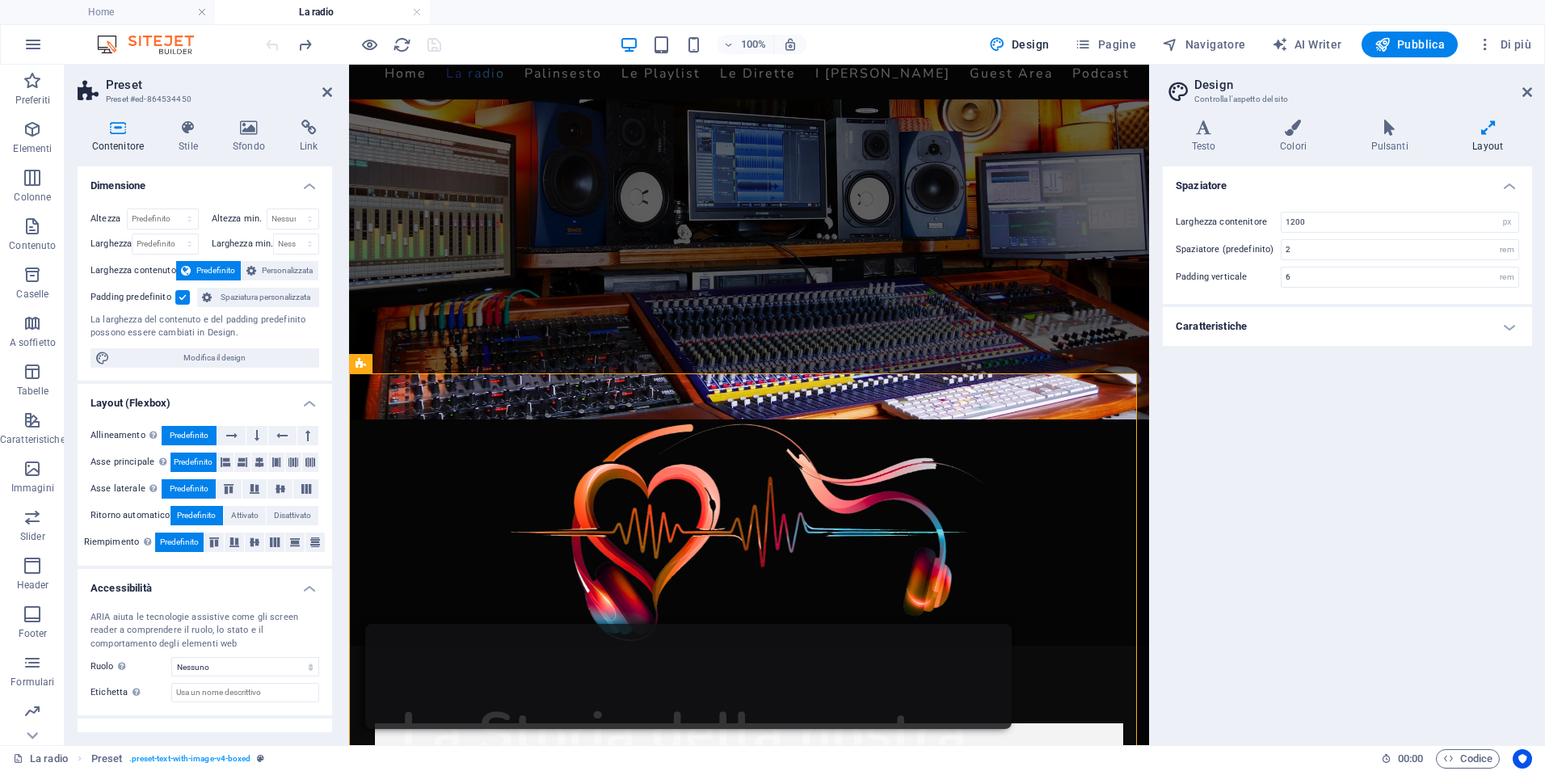
scroll to position [323, 0]
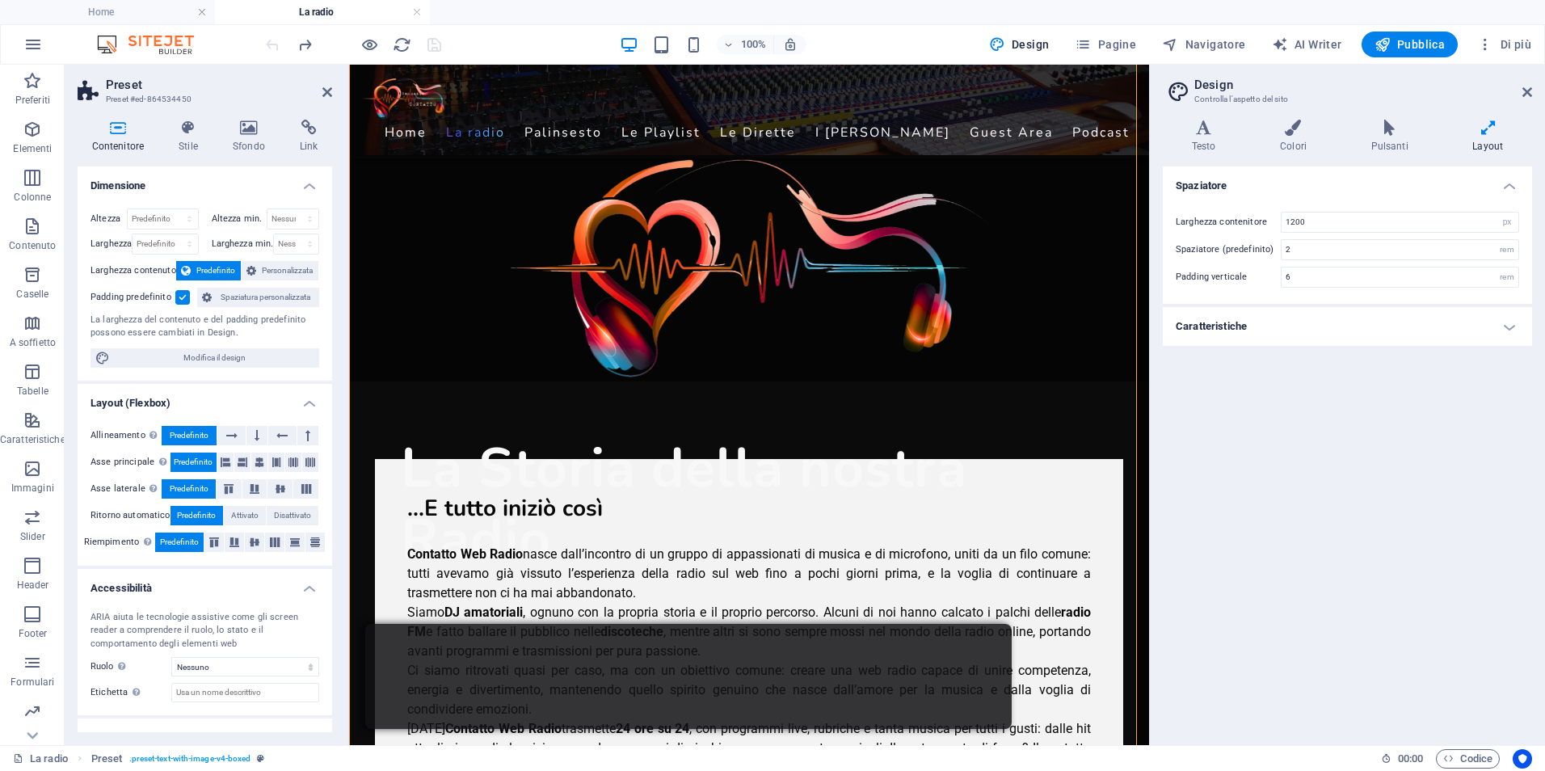
click at [1421, 324] on h4 "Caratteristiche" at bounding box center [1347, 326] width 369 height 39
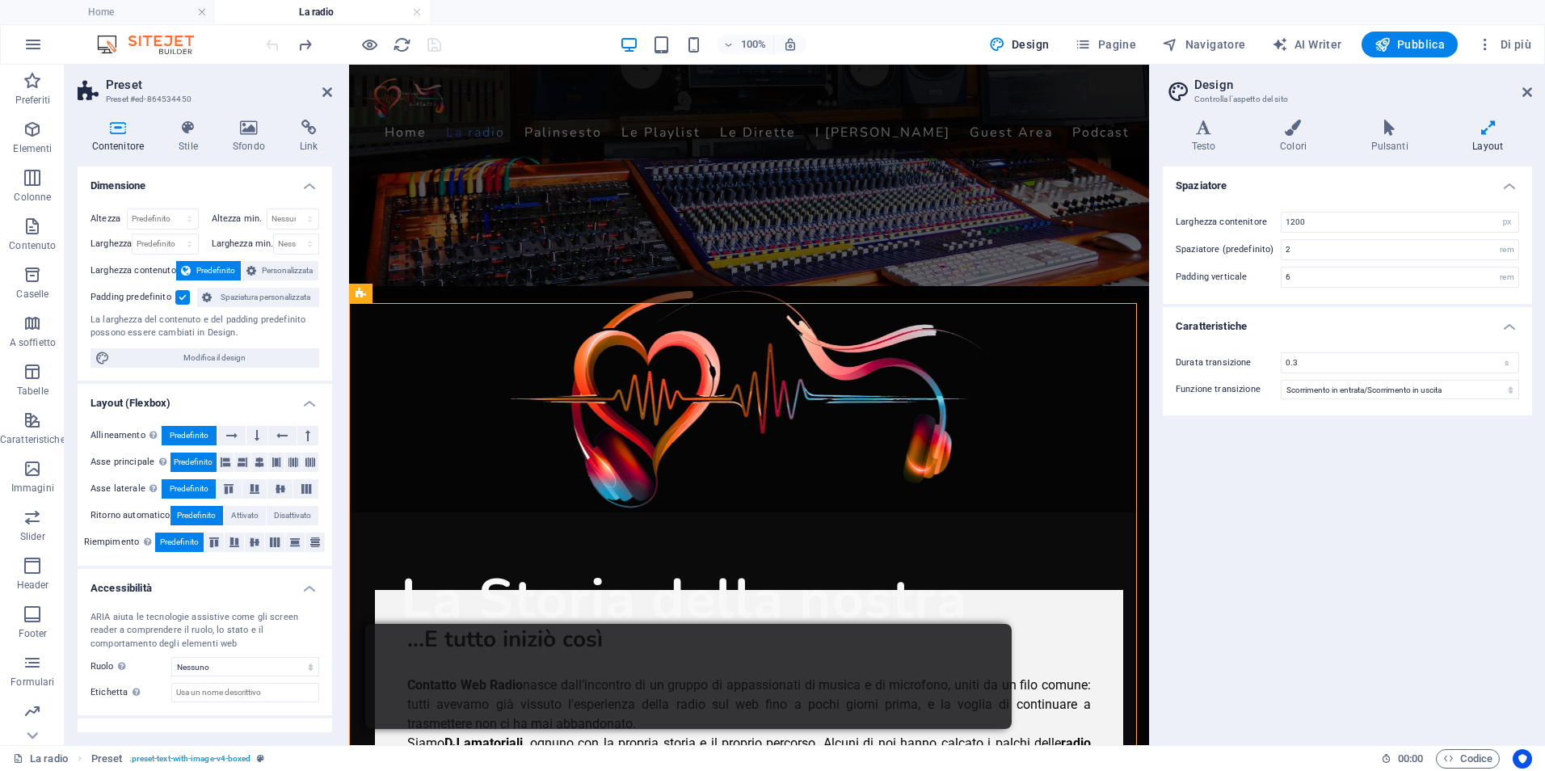
scroll to position [81, 0]
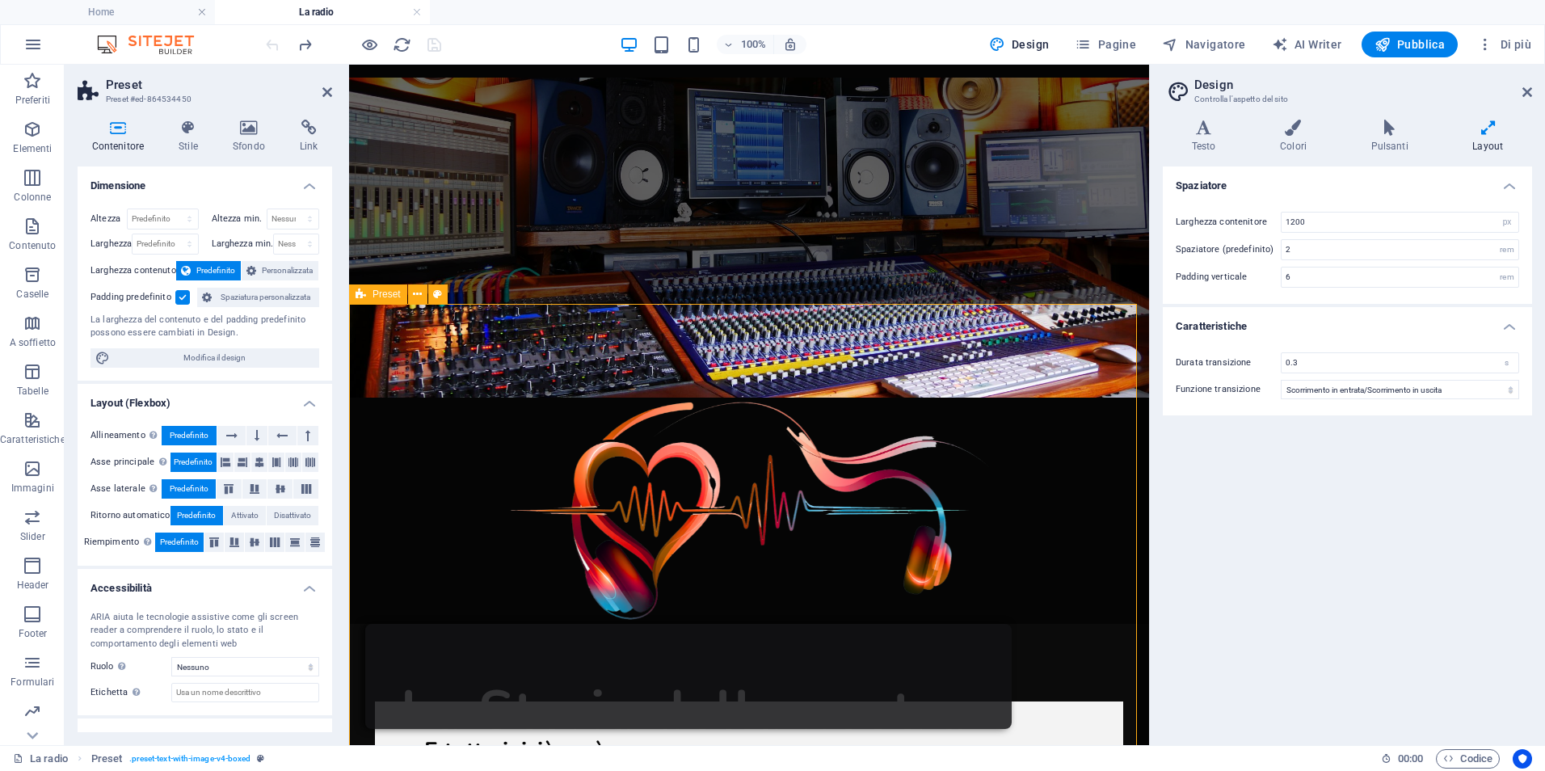
click at [1327, 250] on input "2" at bounding box center [1400, 249] width 237 height 19
drag, startPoint x: 1312, startPoint y: 277, endPoint x: 1219, endPoint y: 277, distance: 92.9
click at [1219, 277] on div "Padding verticale 6 rem" at bounding box center [1347, 277] width 343 height 21
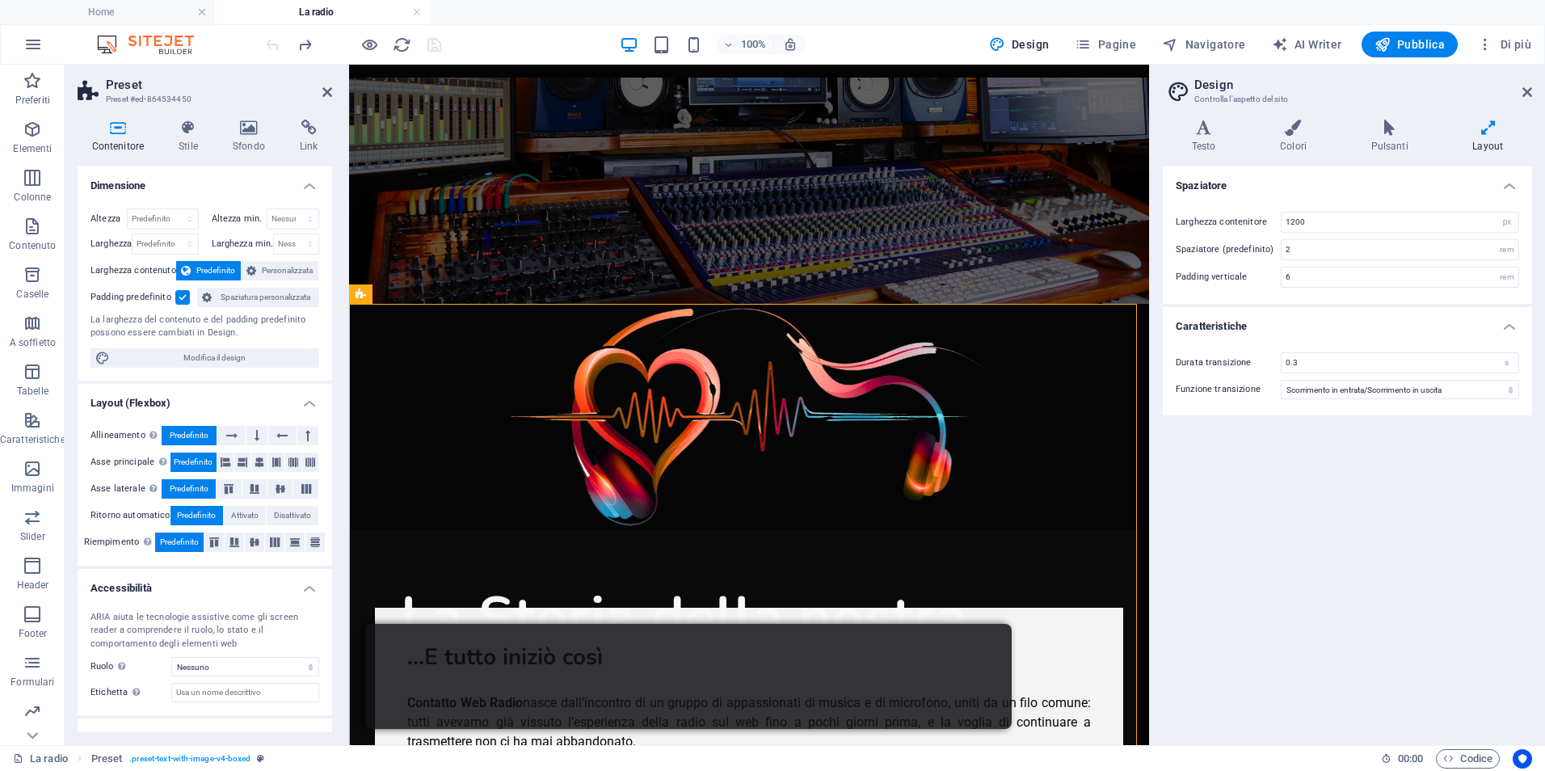
click at [881, 215] on figure at bounding box center [749, 191] width 800 height 226
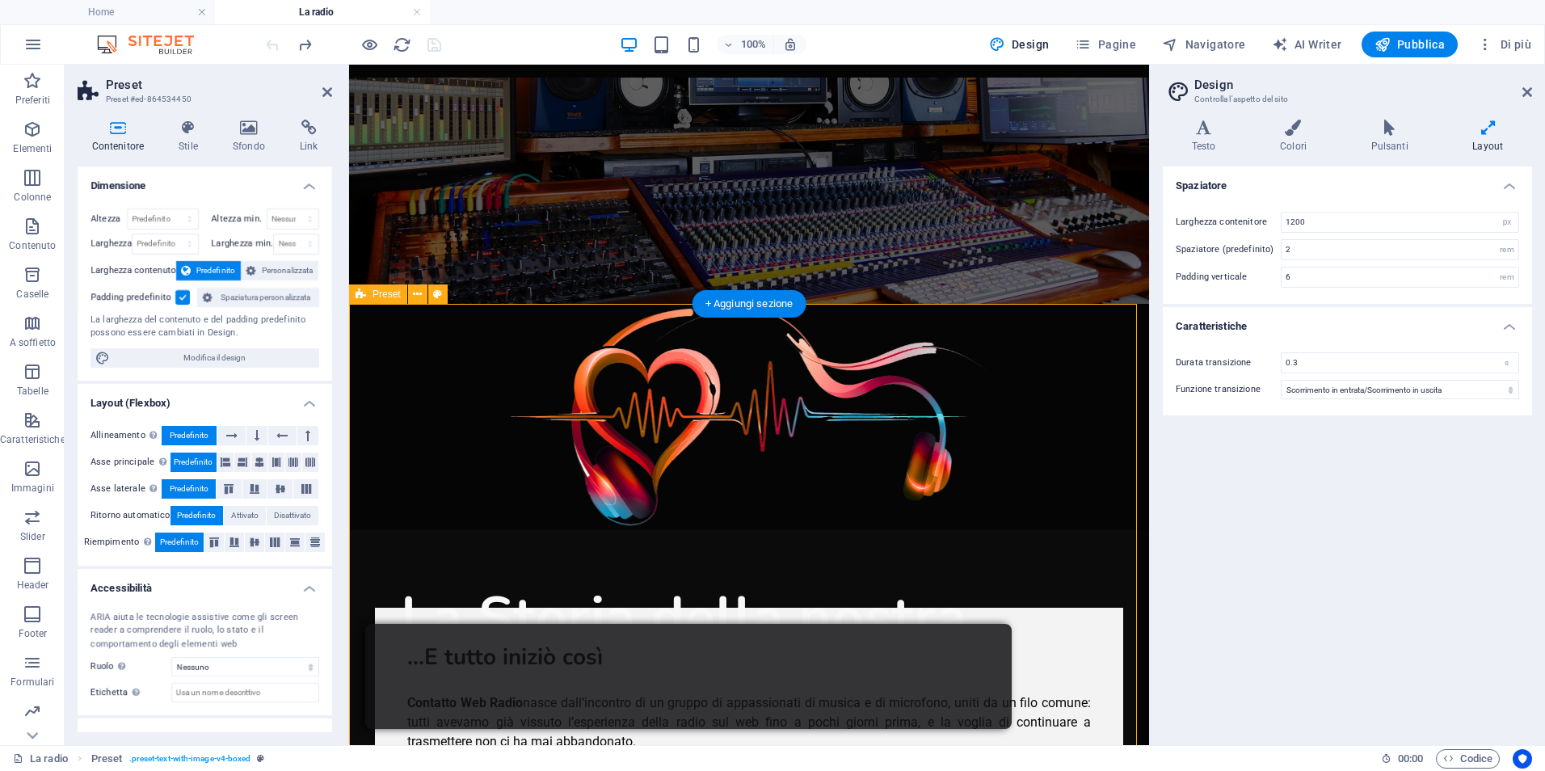
click at [361, 293] on icon at bounding box center [361, 293] width 11 height 19
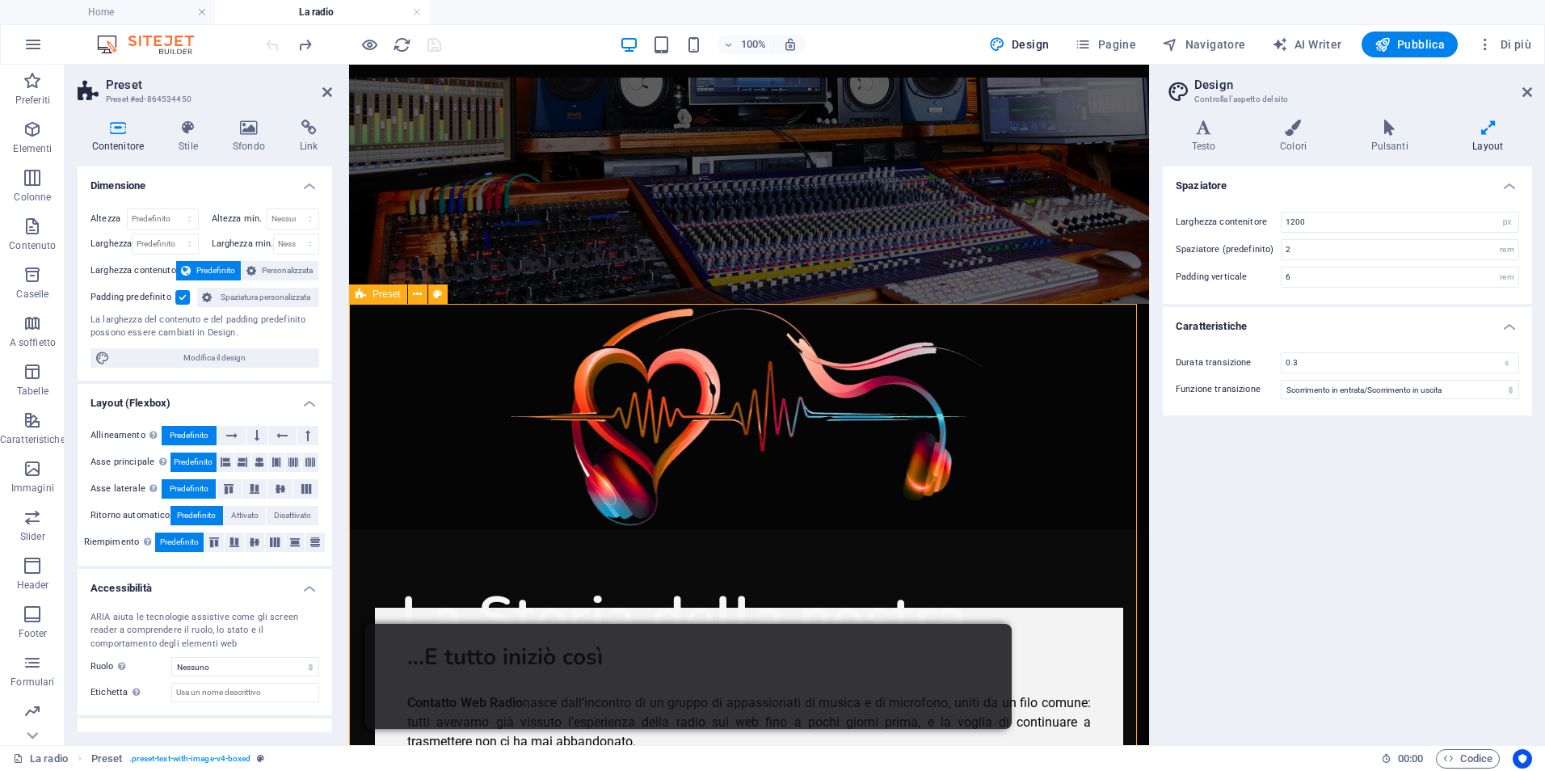
click at [361, 293] on icon at bounding box center [361, 293] width 11 height 19
click at [373, 294] on span "Preset" at bounding box center [387, 294] width 28 height 10
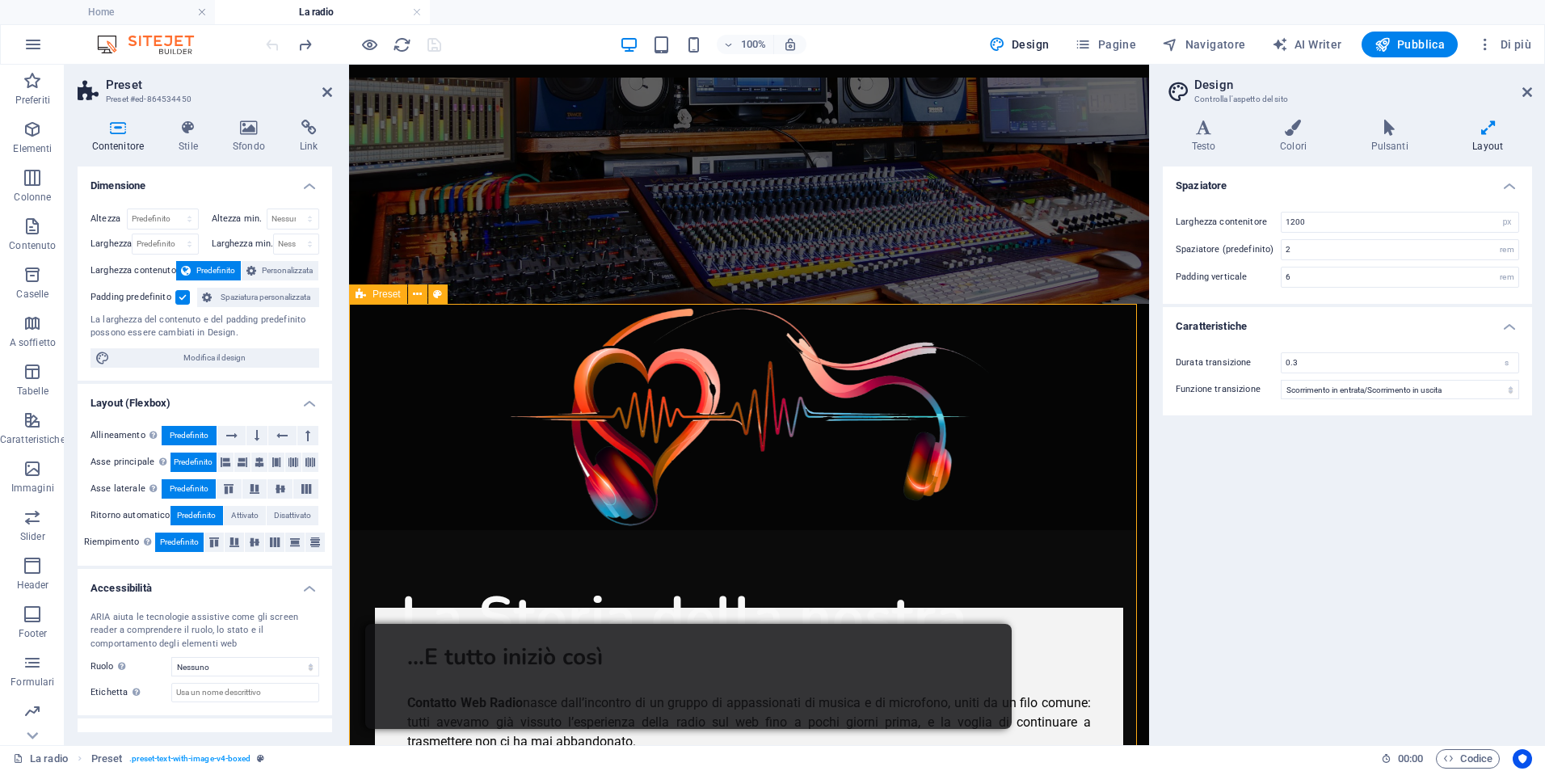
click at [373, 295] on span "Preset" at bounding box center [387, 294] width 28 height 10
click at [1303, 283] on input "6" at bounding box center [1400, 276] width 237 height 19
drag, startPoint x: 1303, startPoint y: 283, endPoint x: 1224, endPoint y: 272, distance: 80.0
click at [1224, 272] on div "Padding verticale 6 rem" at bounding box center [1347, 277] width 343 height 21
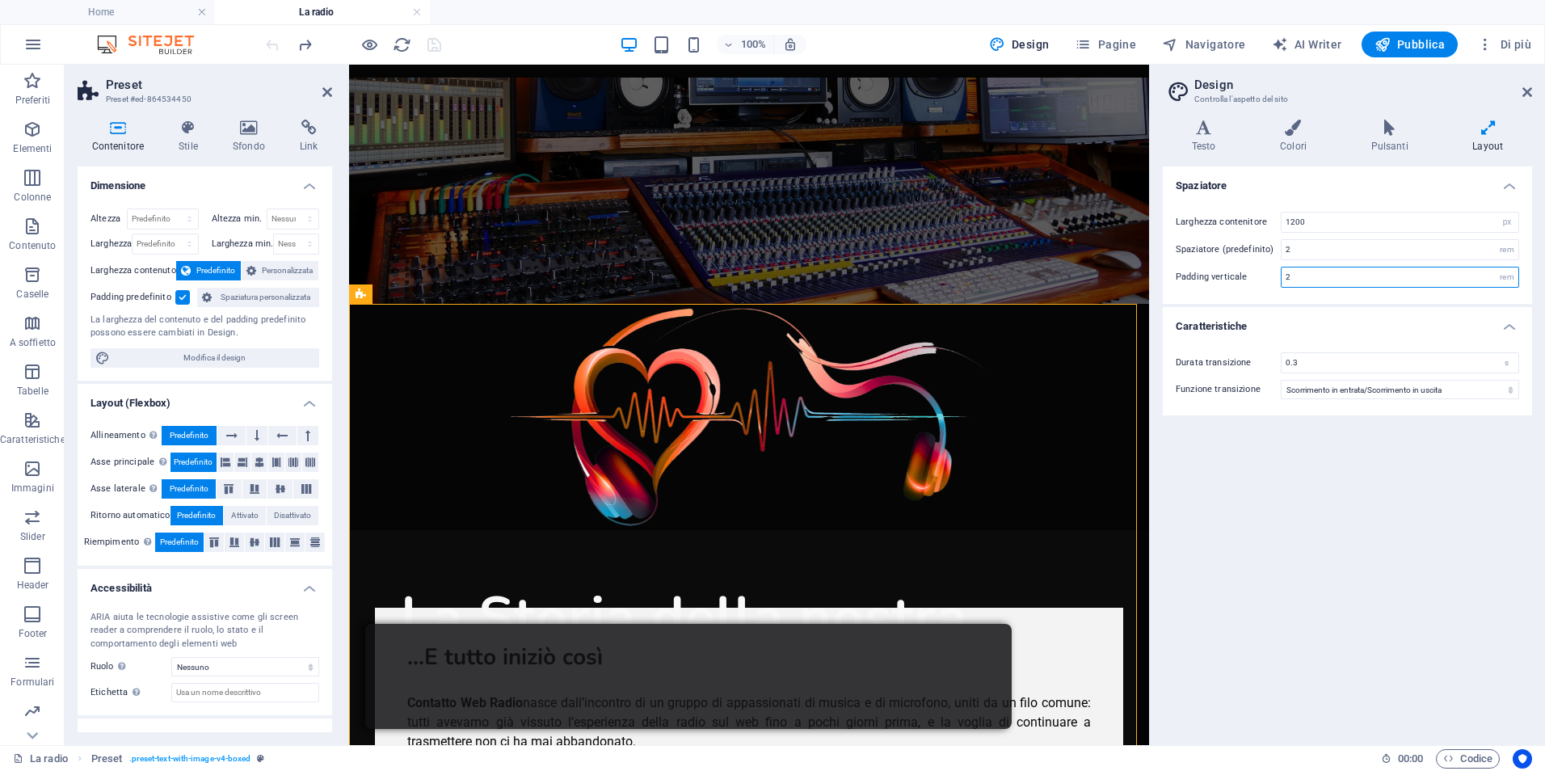
type input "2"
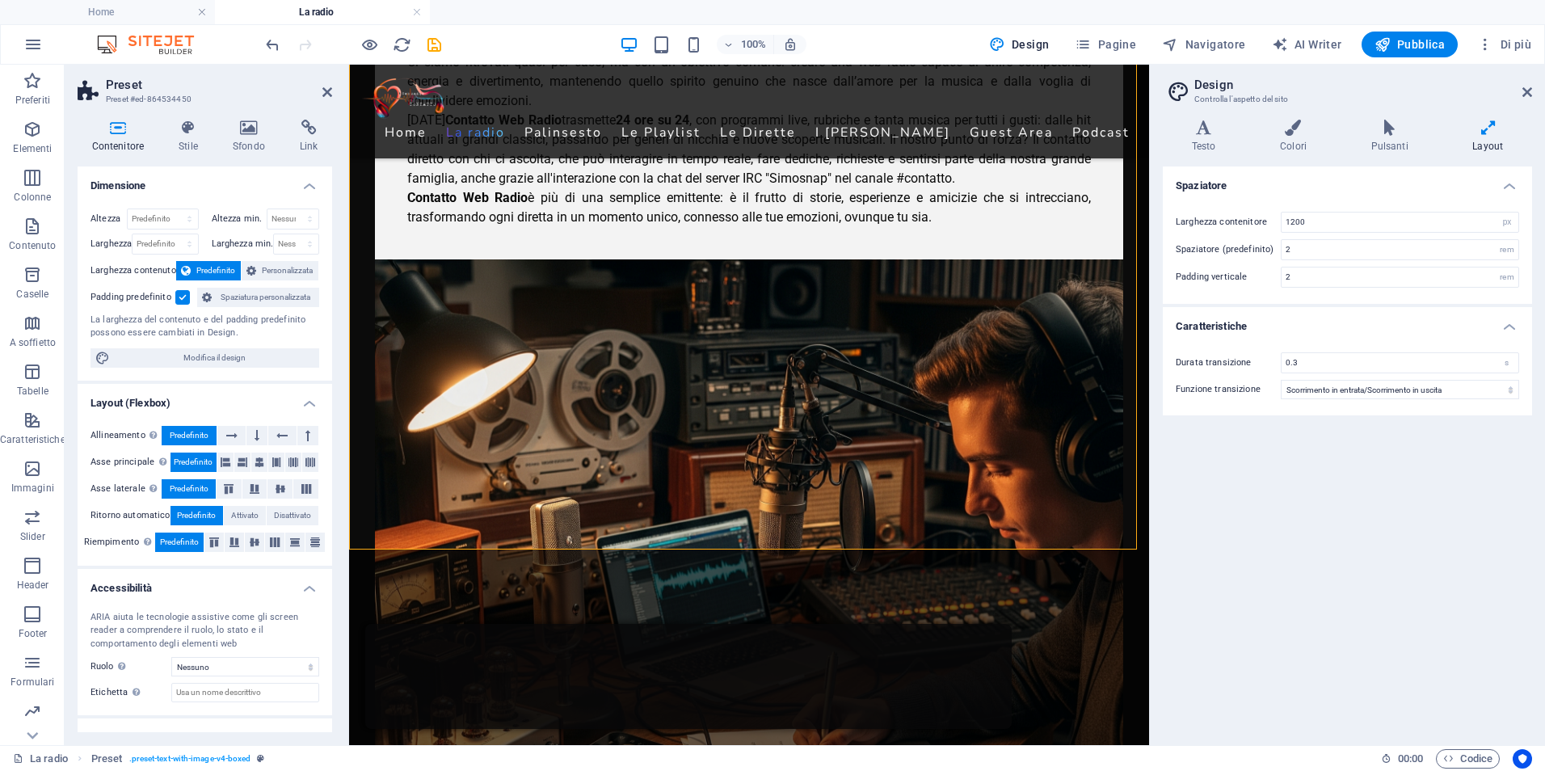
scroll to position [808, 0]
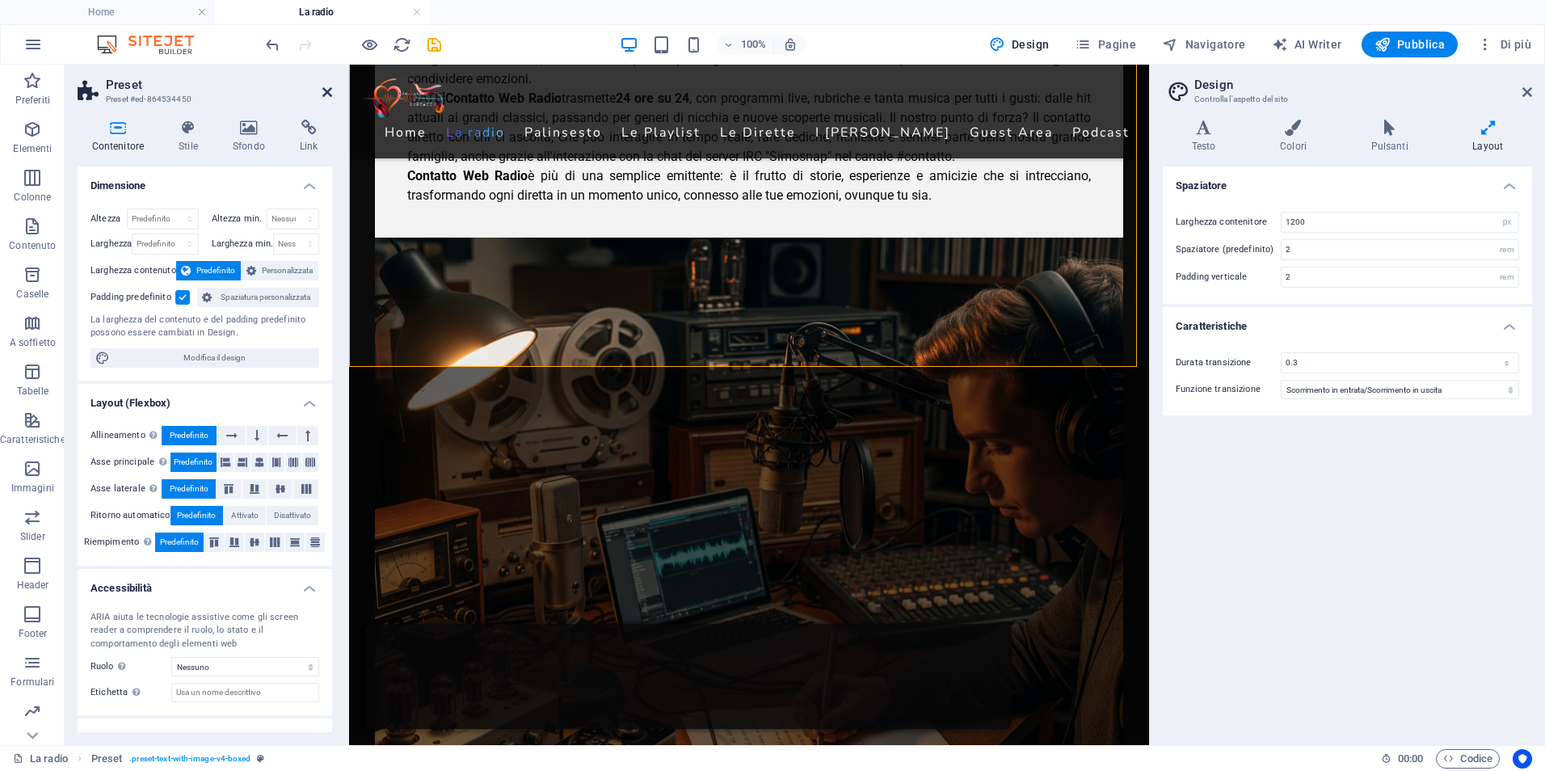
click at [327, 92] on icon at bounding box center [327, 92] width 10 height 13
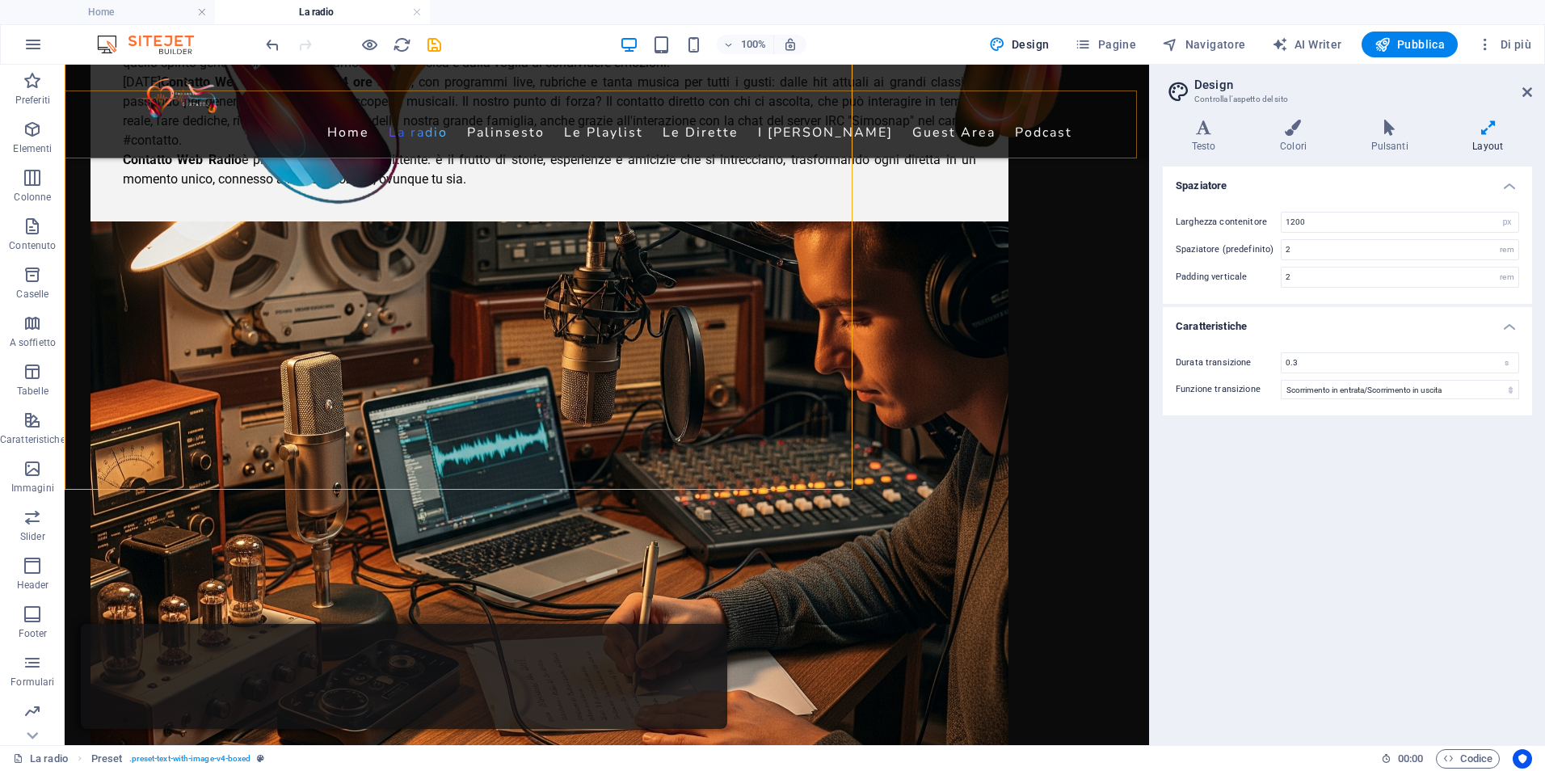
scroll to position [685, 0]
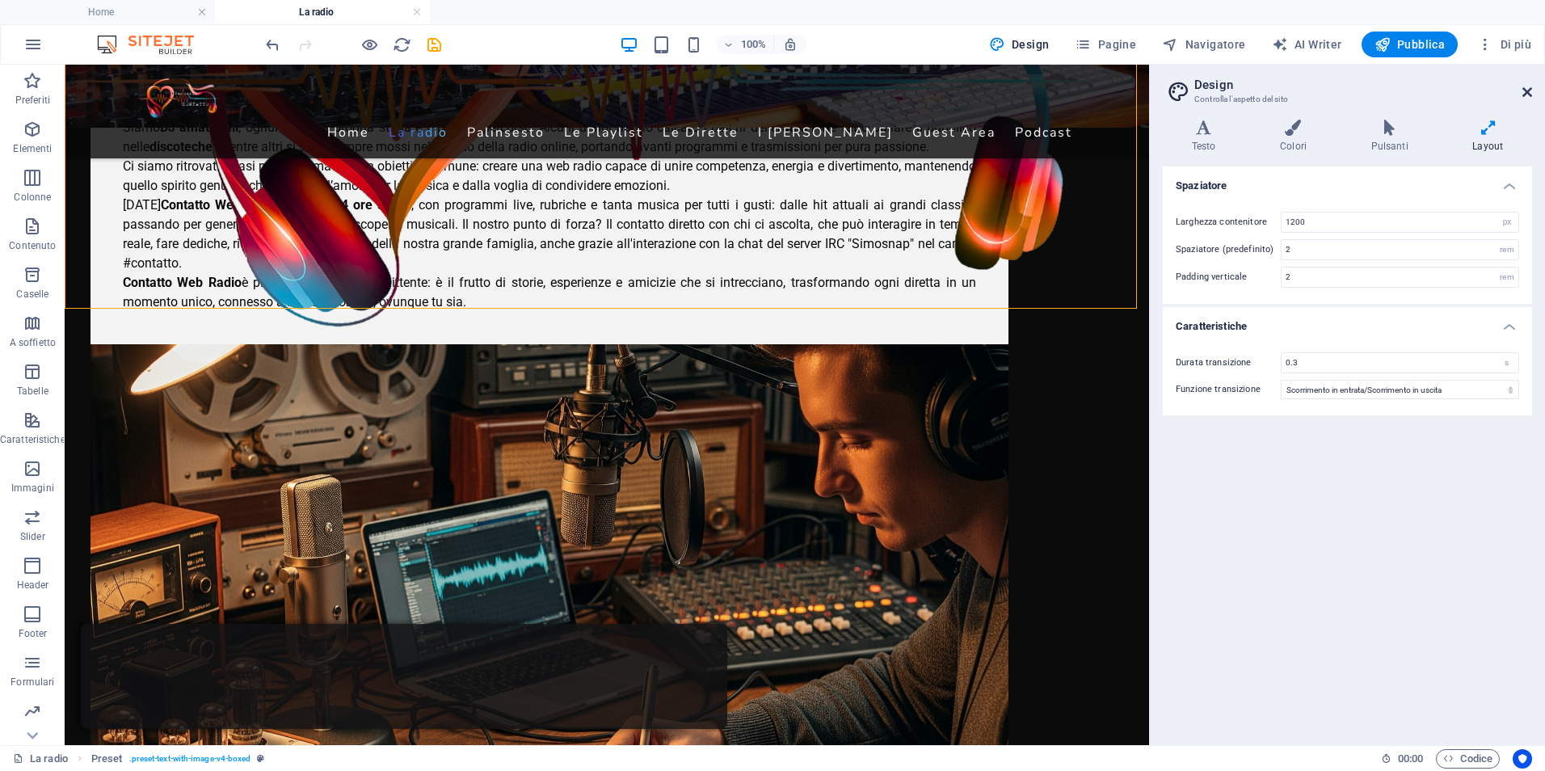
click at [1531, 94] on icon at bounding box center [1527, 92] width 10 height 13
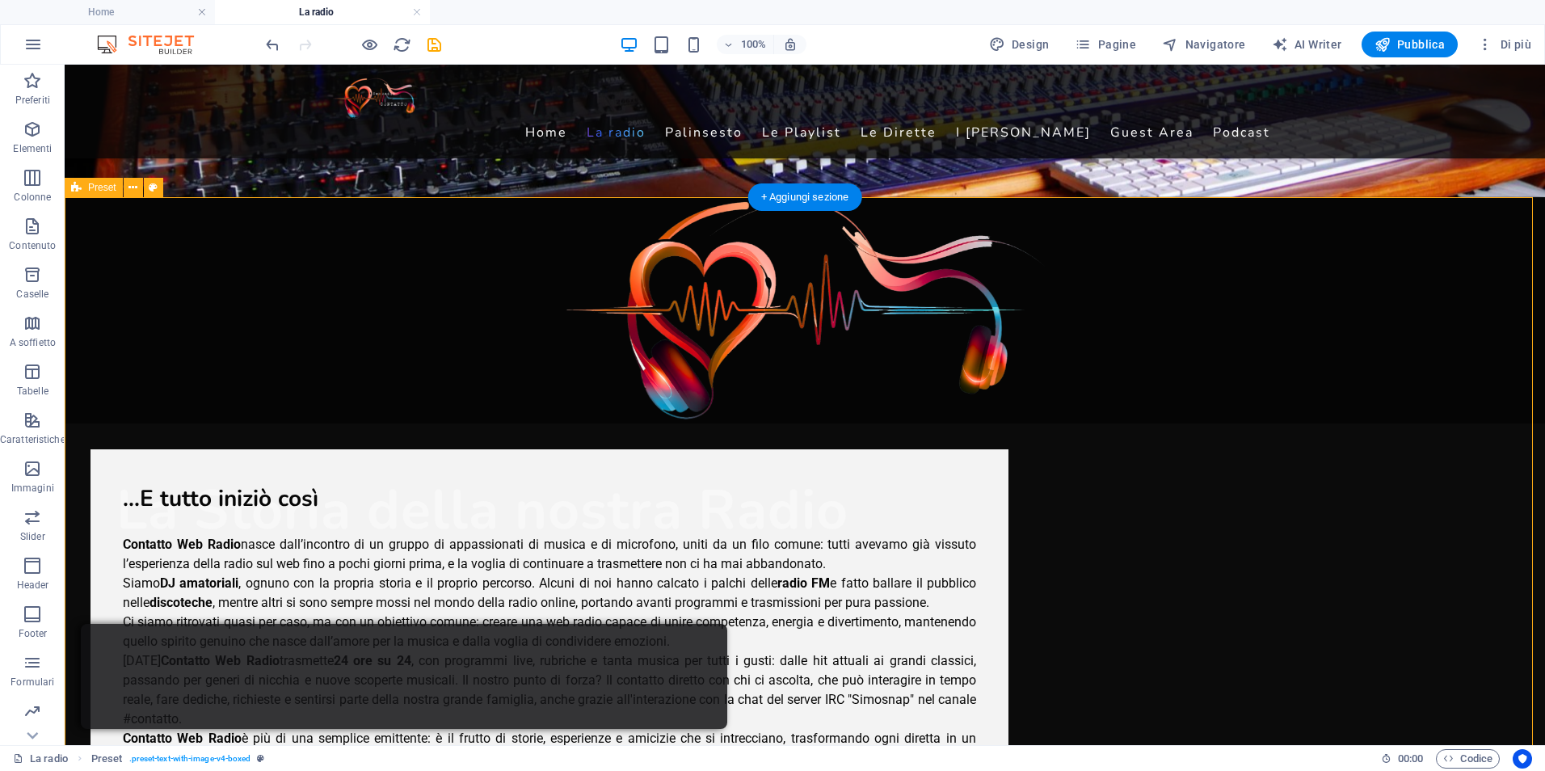
scroll to position [0, 0]
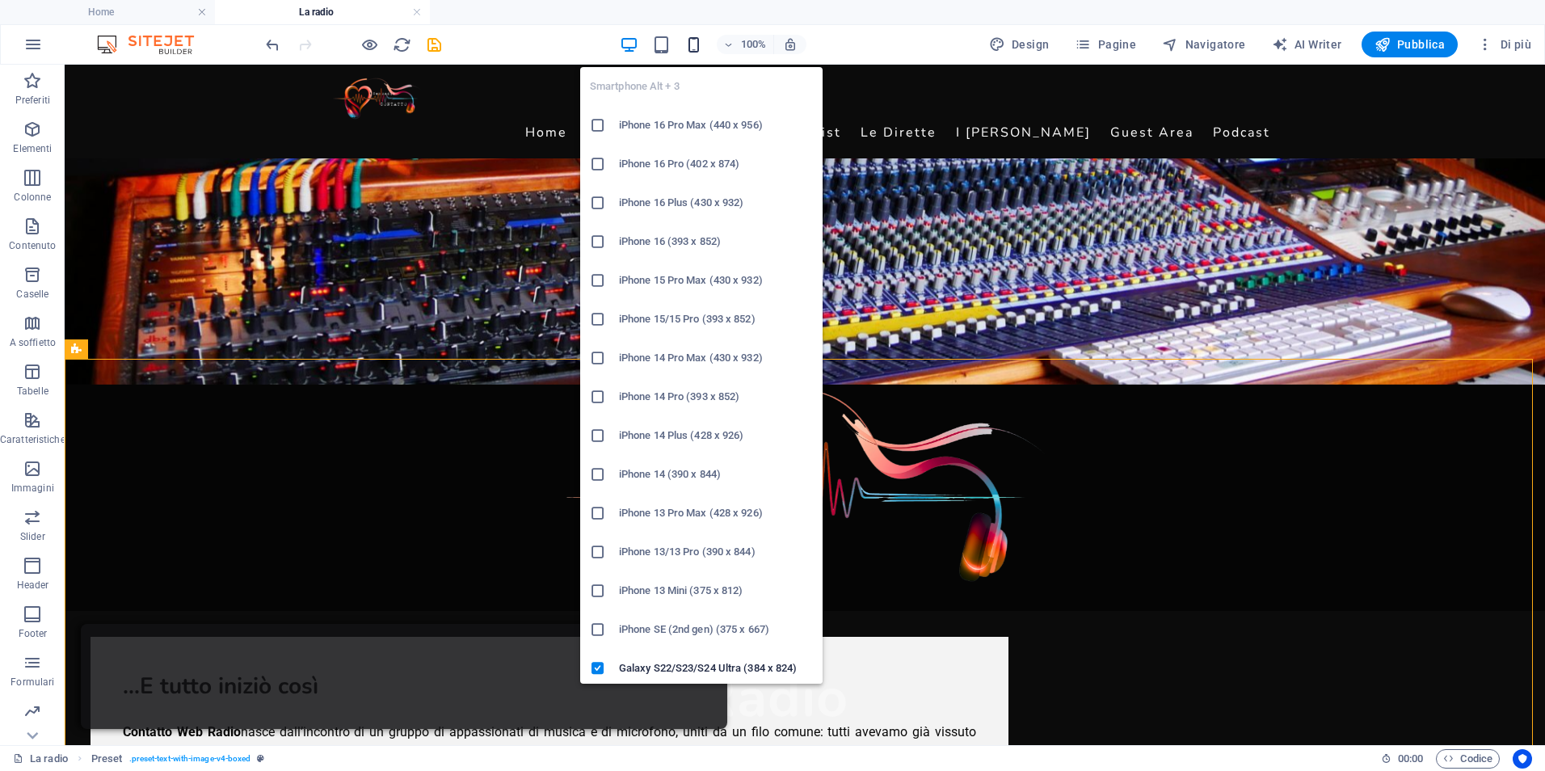
click at [703, 48] on icon "button" at bounding box center [693, 45] width 19 height 19
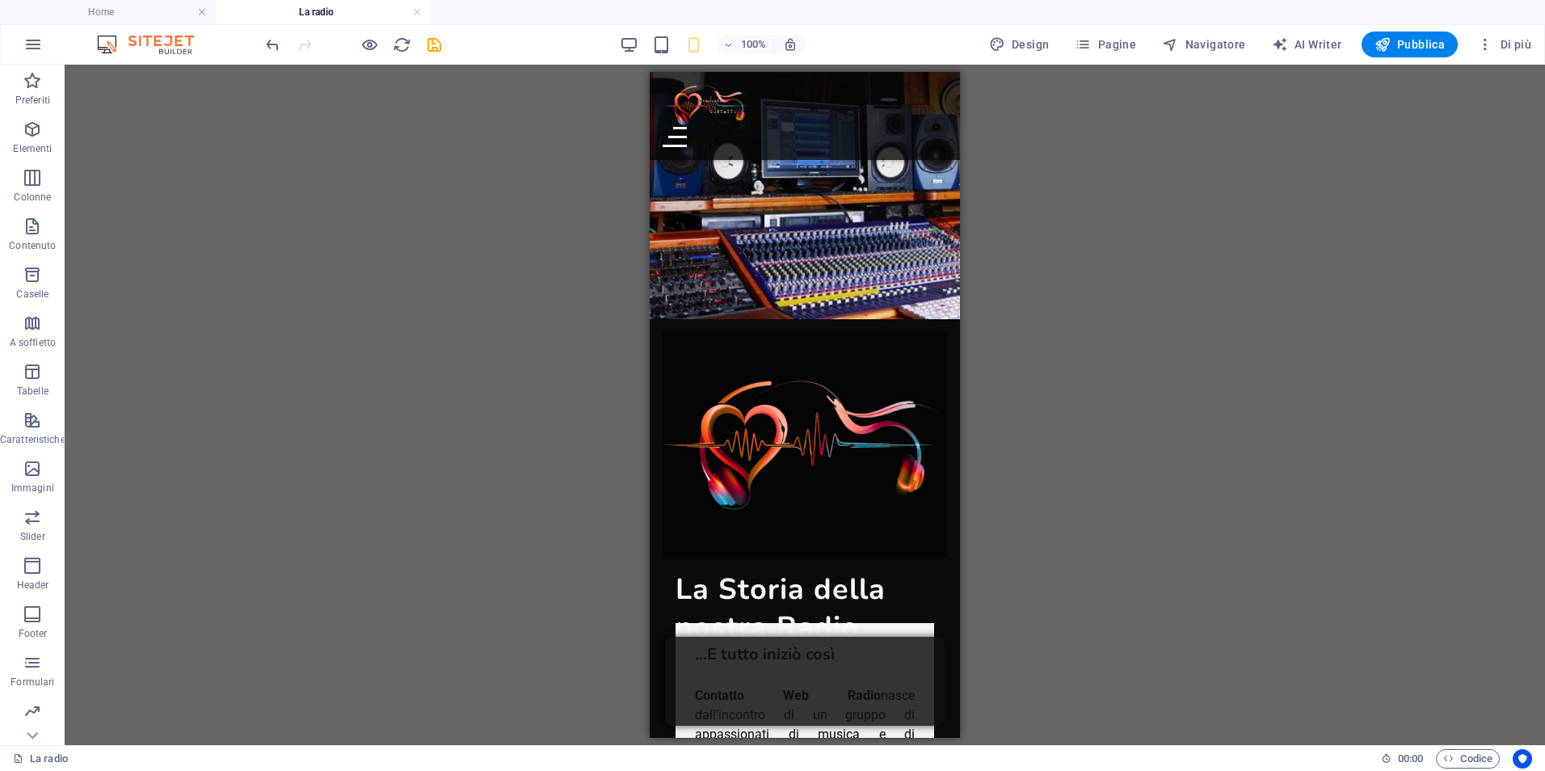
scroll to position [118, 0]
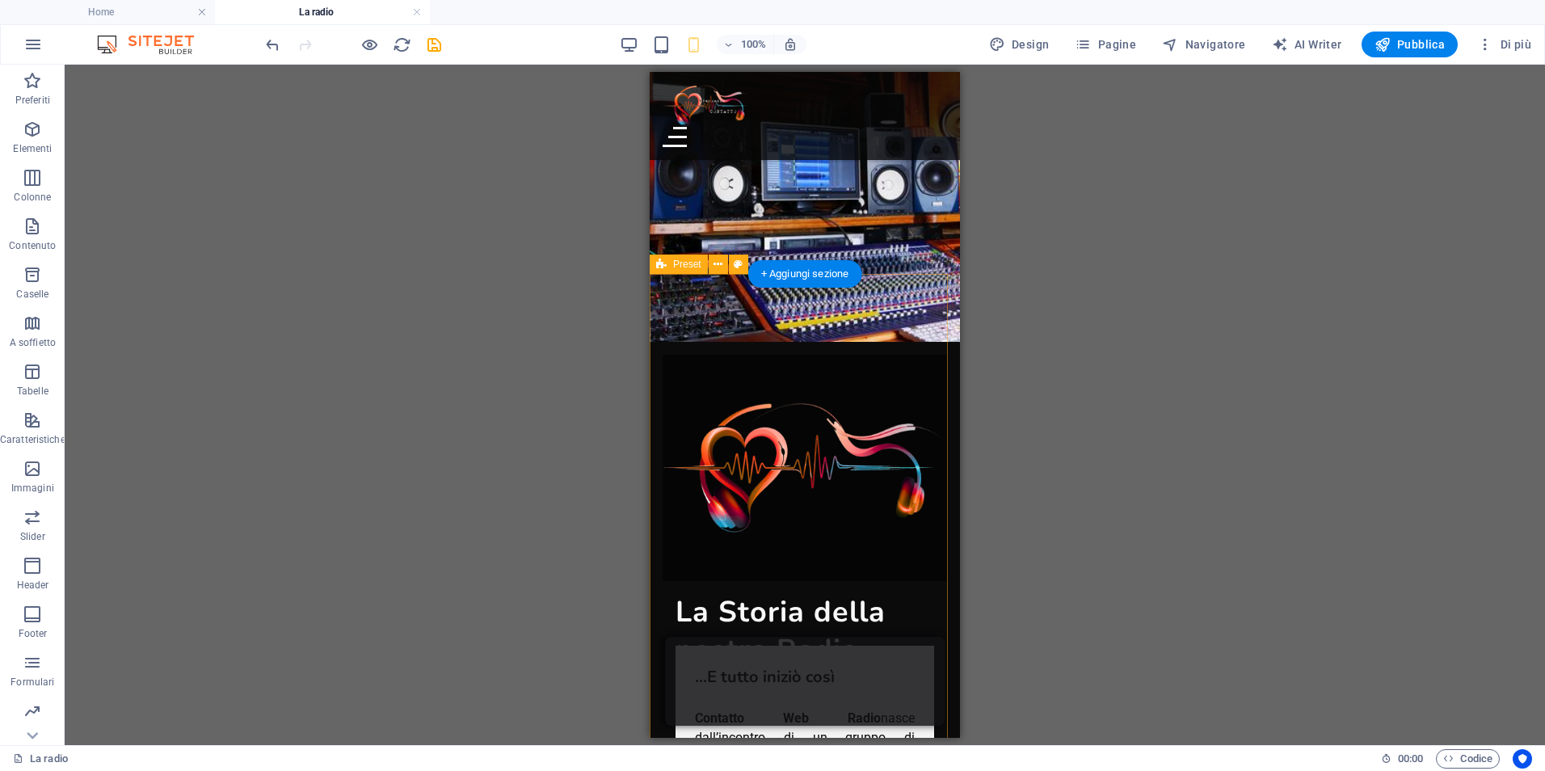
click at [676, 267] on span "Preset" at bounding box center [687, 264] width 28 height 10
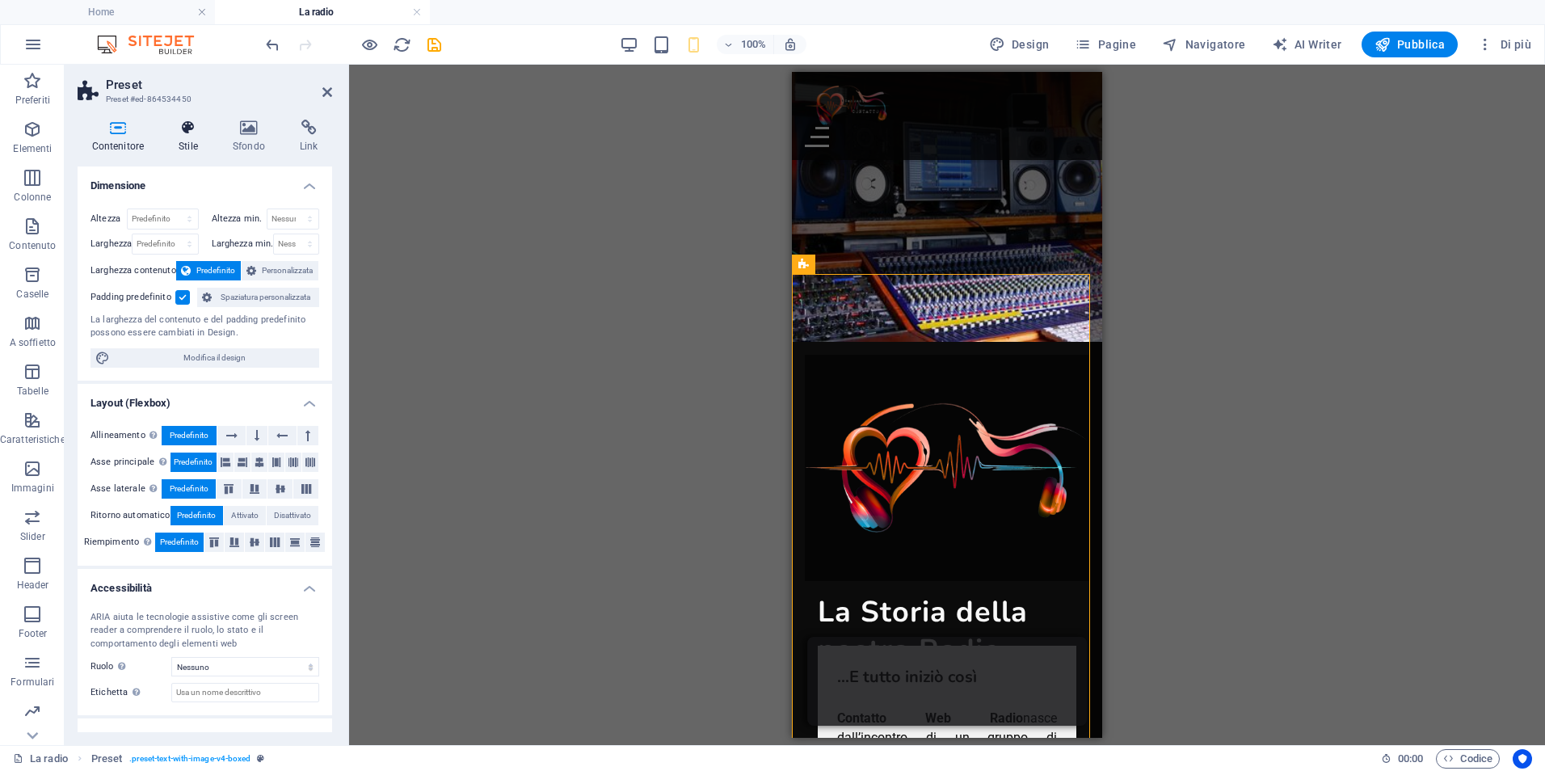
click at [182, 132] on icon at bounding box center [189, 128] width 48 height 16
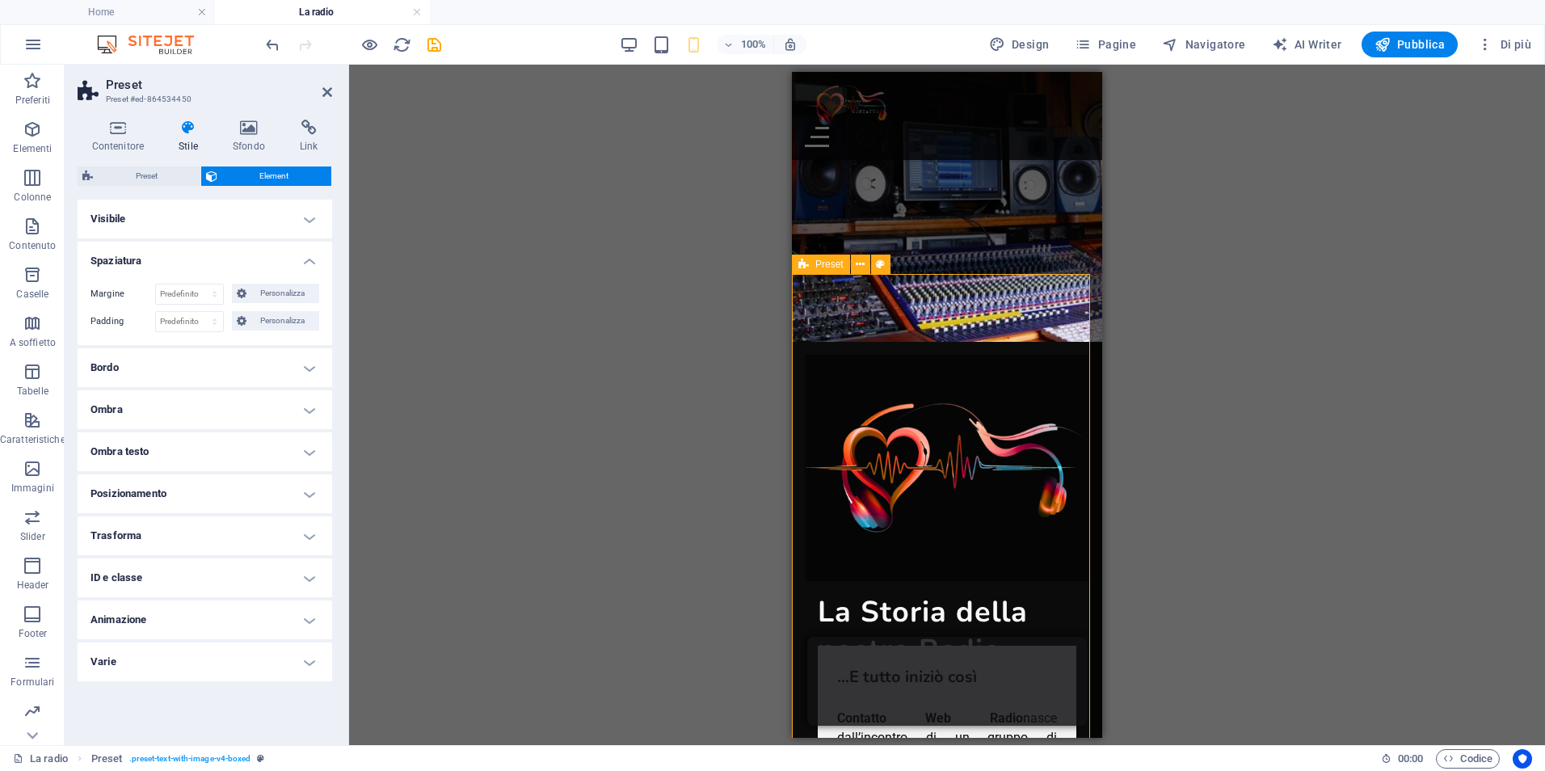
click at [812, 262] on div "Preset" at bounding box center [821, 264] width 58 height 19
click at [812, 263] on div "Preset" at bounding box center [821, 264] width 58 height 19
click at [234, 166] on span "Element" at bounding box center [274, 175] width 105 height 19
click at [257, 171] on span "Element" at bounding box center [274, 175] width 105 height 19
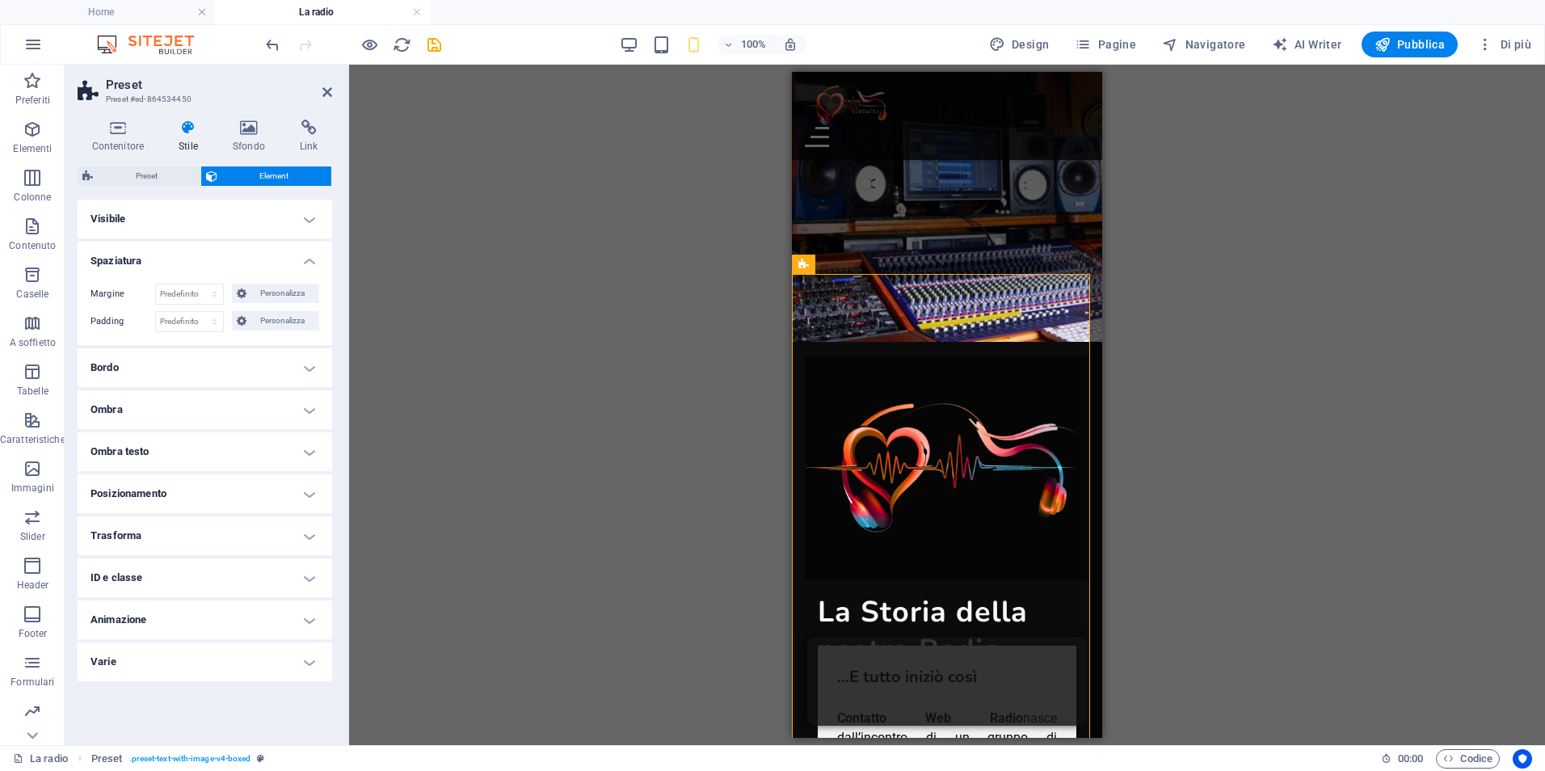
click at [257, 171] on span "Element" at bounding box center [274, 175] width 105 height 19
click at [140, 178] on span "Preset" at bounding box center [147, 175] width 98 height 19
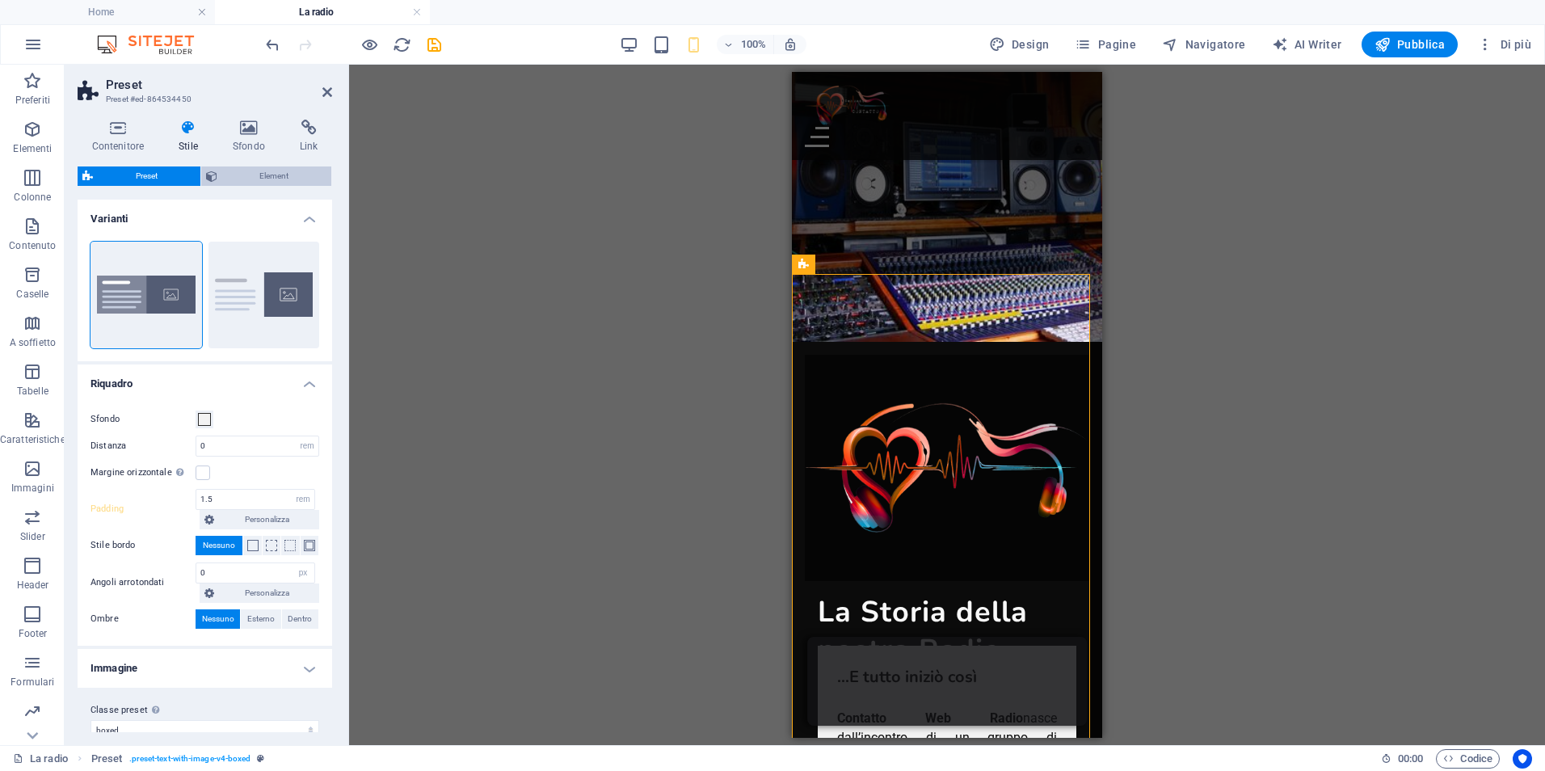
click at [275, 176] on span "Element" at bounding box center [274, 175] width 105 height 19
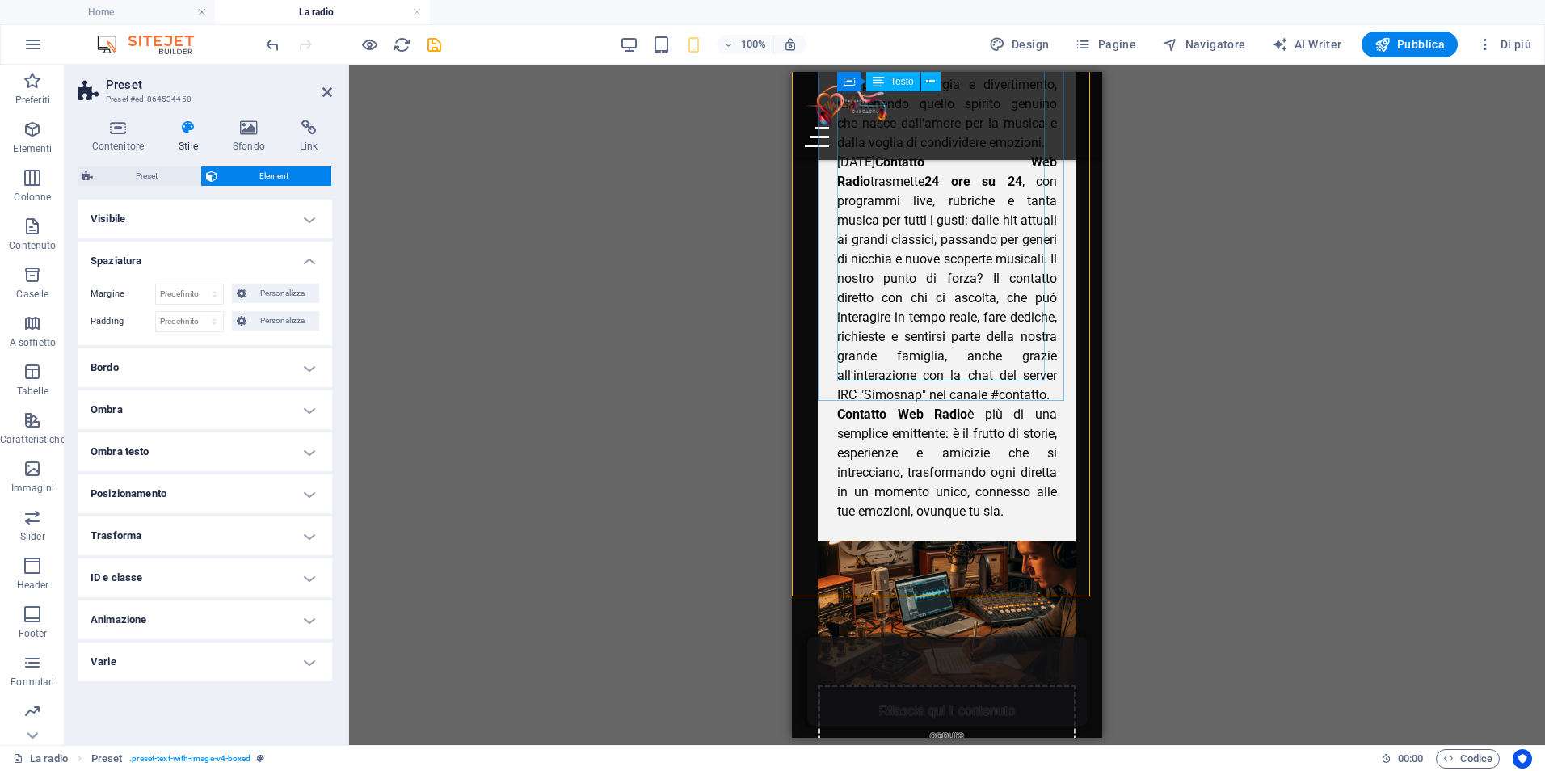
scroll to position [1169, 0]
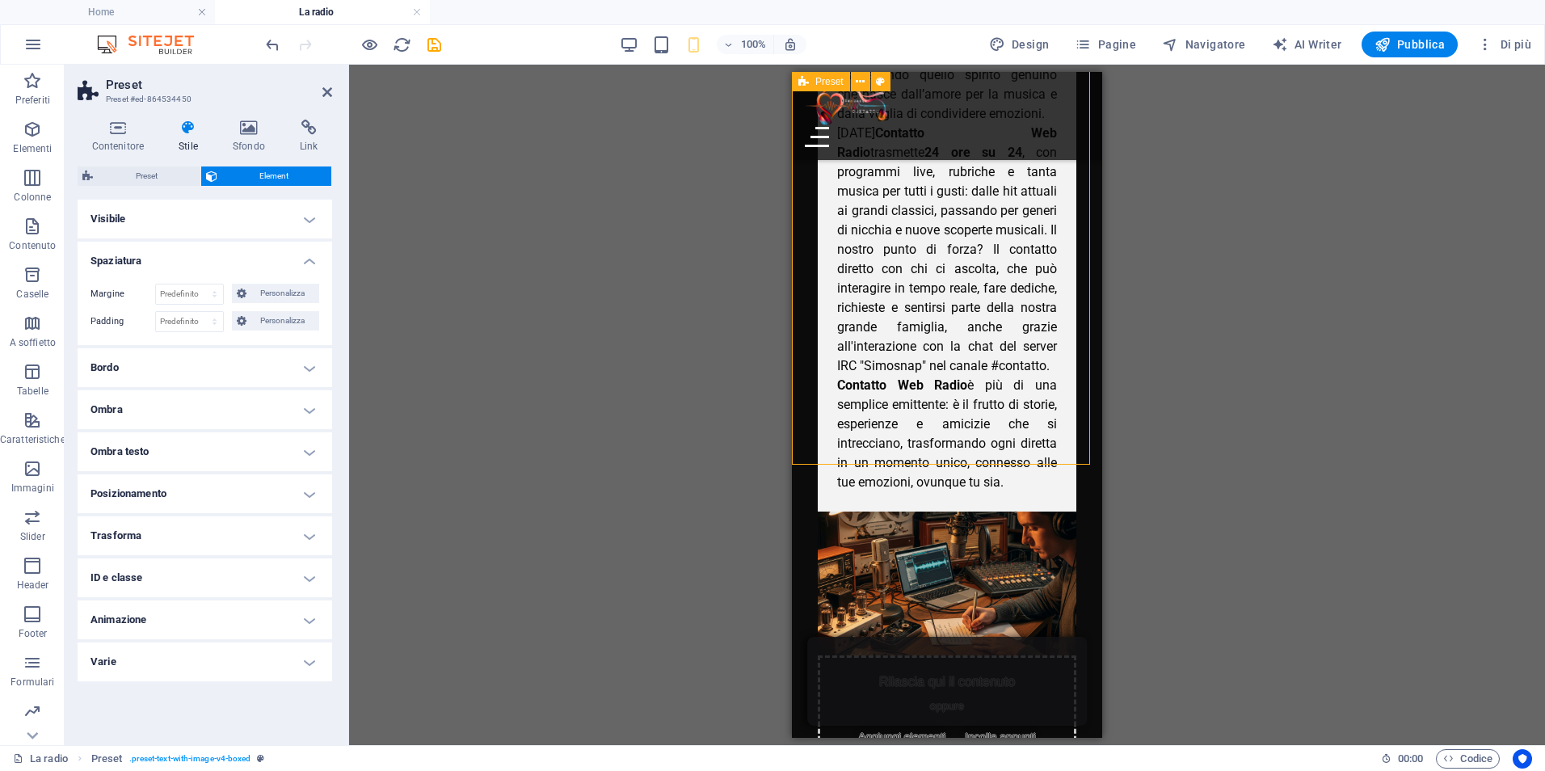
click at [922, 440] on div "...E tutto iniziò così Contatto Web Radio nasce dall’incontro di un gruppo di a…" at bounding box center [947, 182] width 310 height 1278
click at [260, 174] on span "Element" at bounding box center [274, 175] width 105 height 19
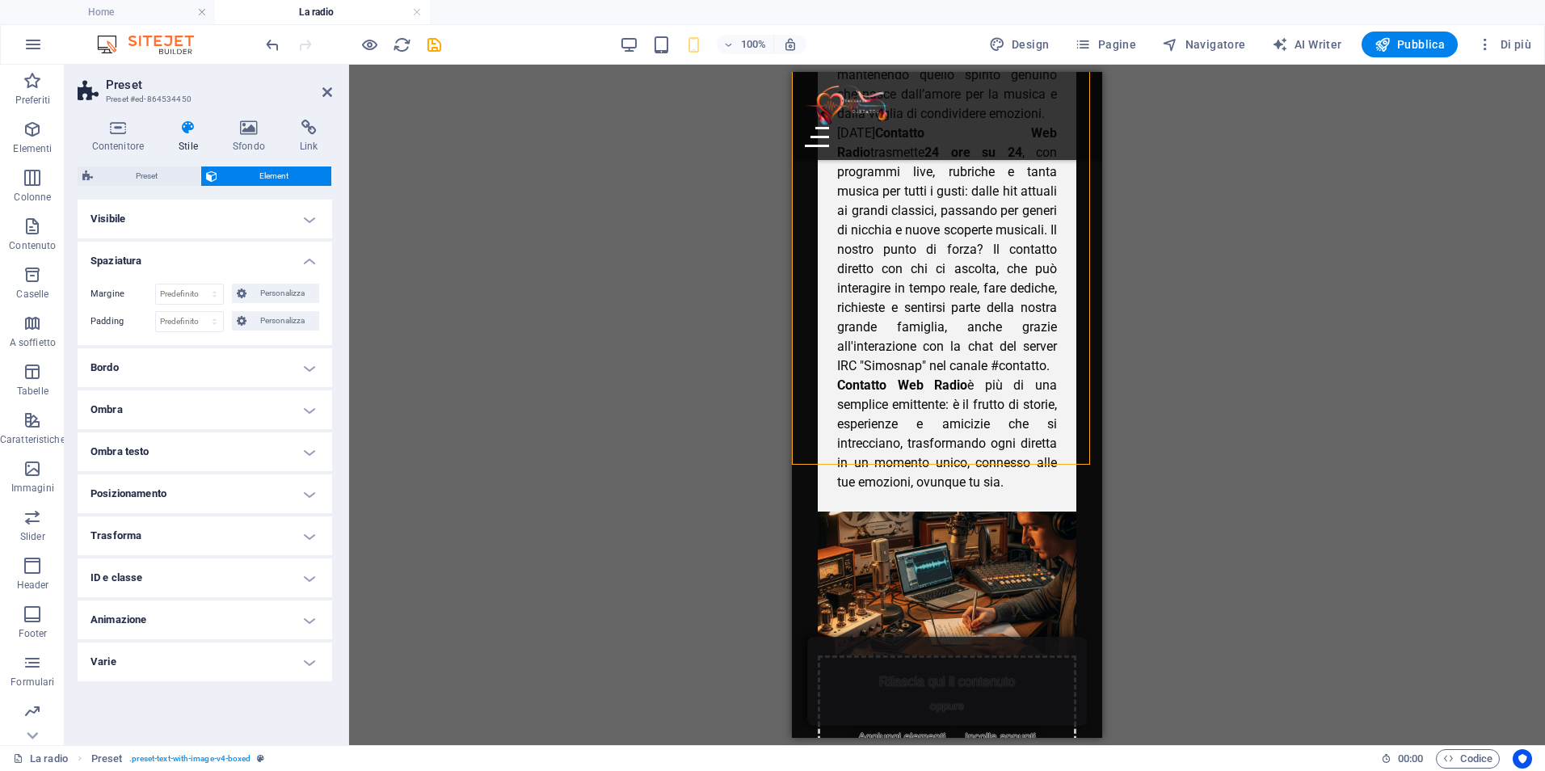
click at [183, 130] on icon at bounding box center [189, 128] width 48 height 16
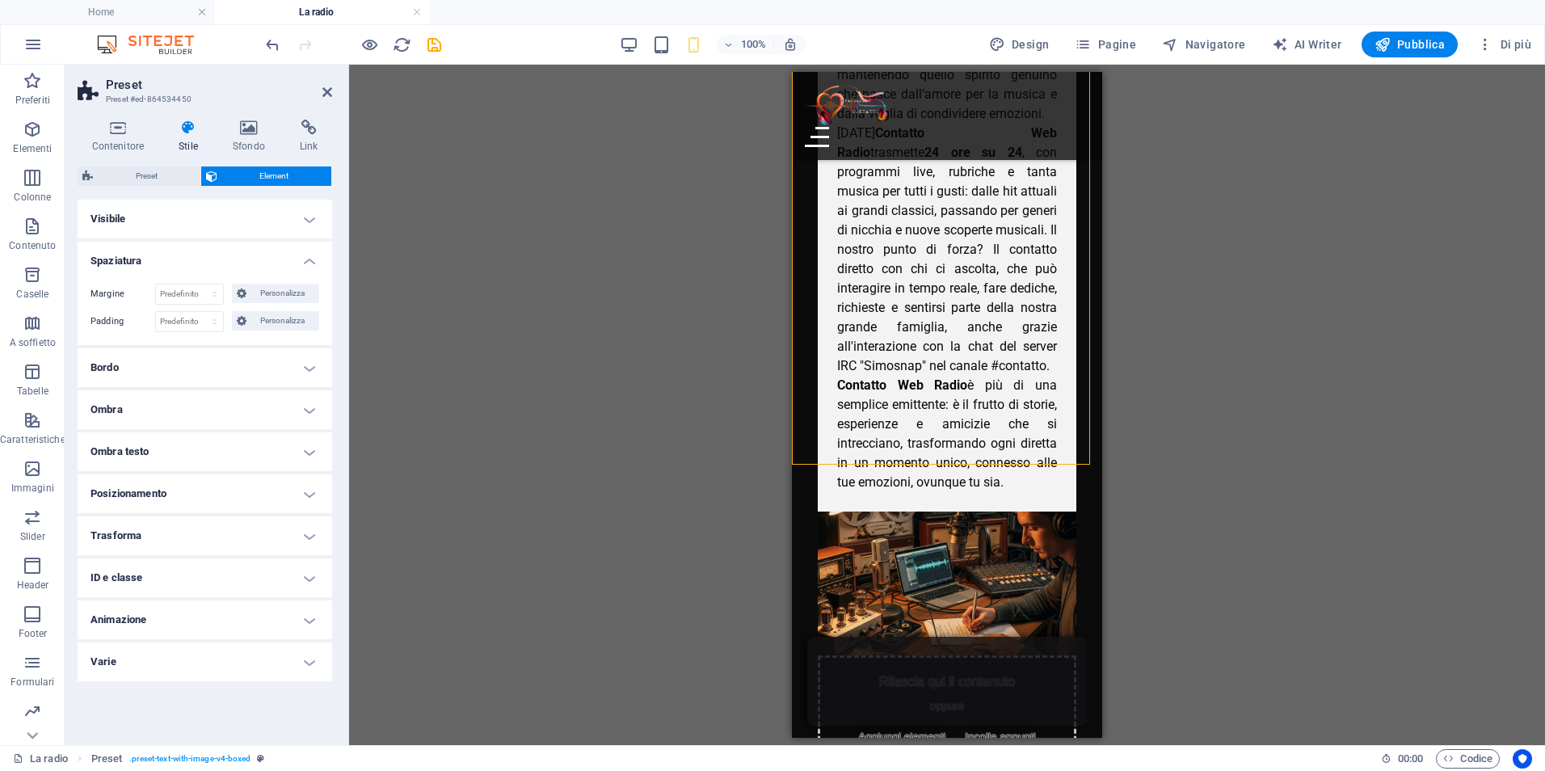
click at [183, 130] on icon at bounding box center [189, 128] width 48 height 16
click at [304, 666] on h4 "Varie" at bounding box center [205, 661] width 255 height 39
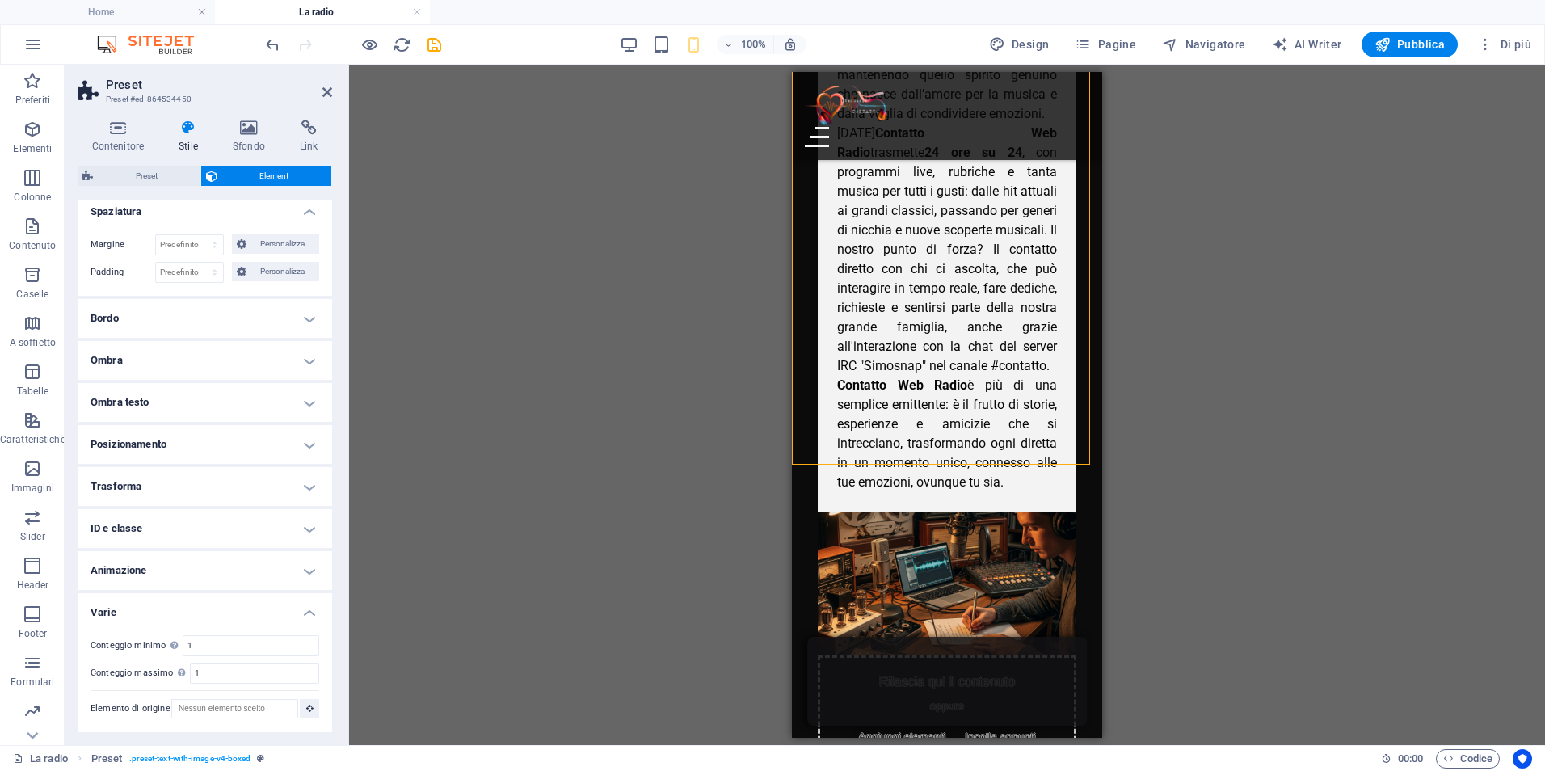
scroll to position [0, 0]
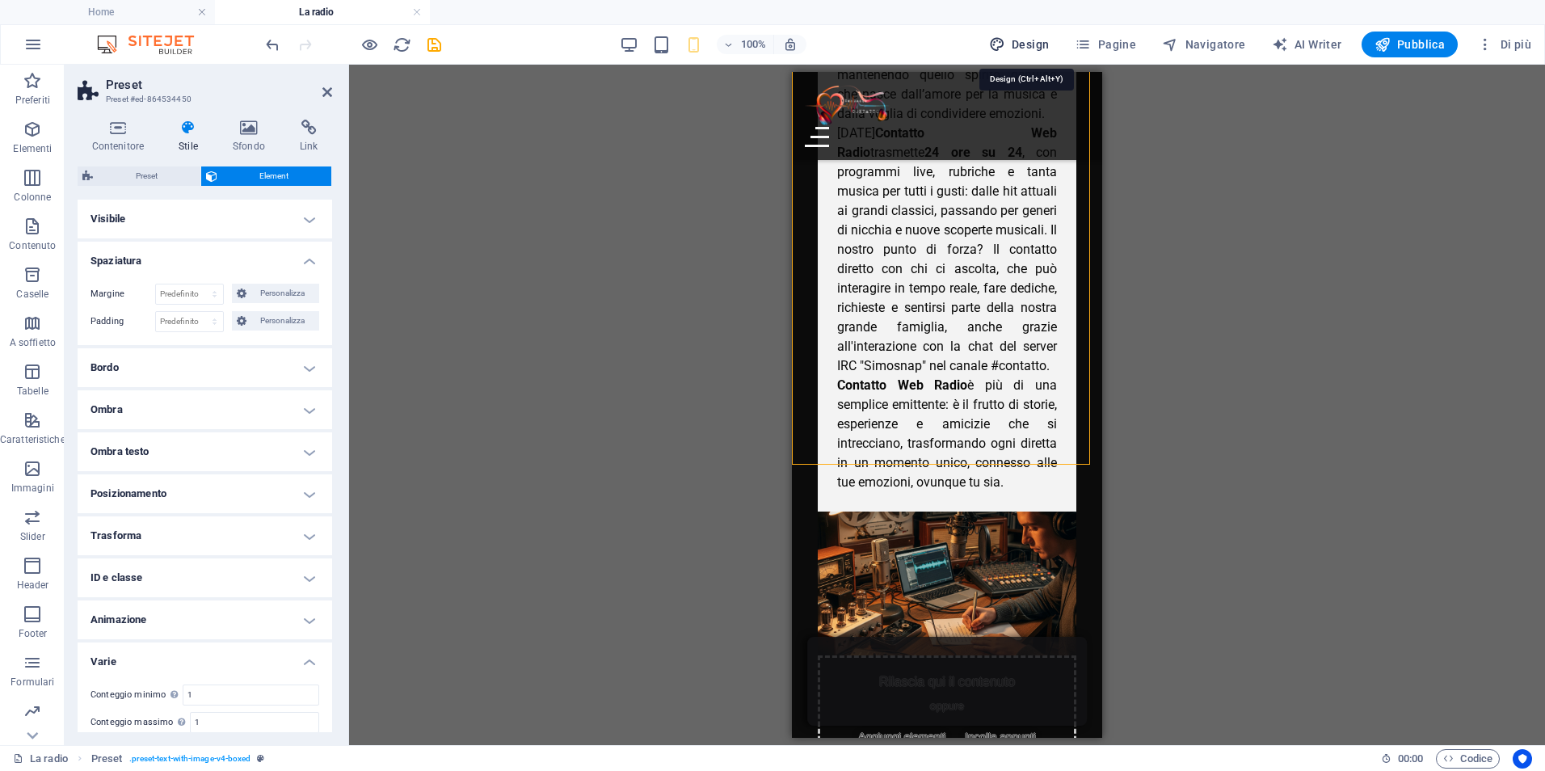
click at [1002, 40] on icon "button" at bounding box center [997, 44] width 16 height 16
select select "px"
select select "ease-in-out"
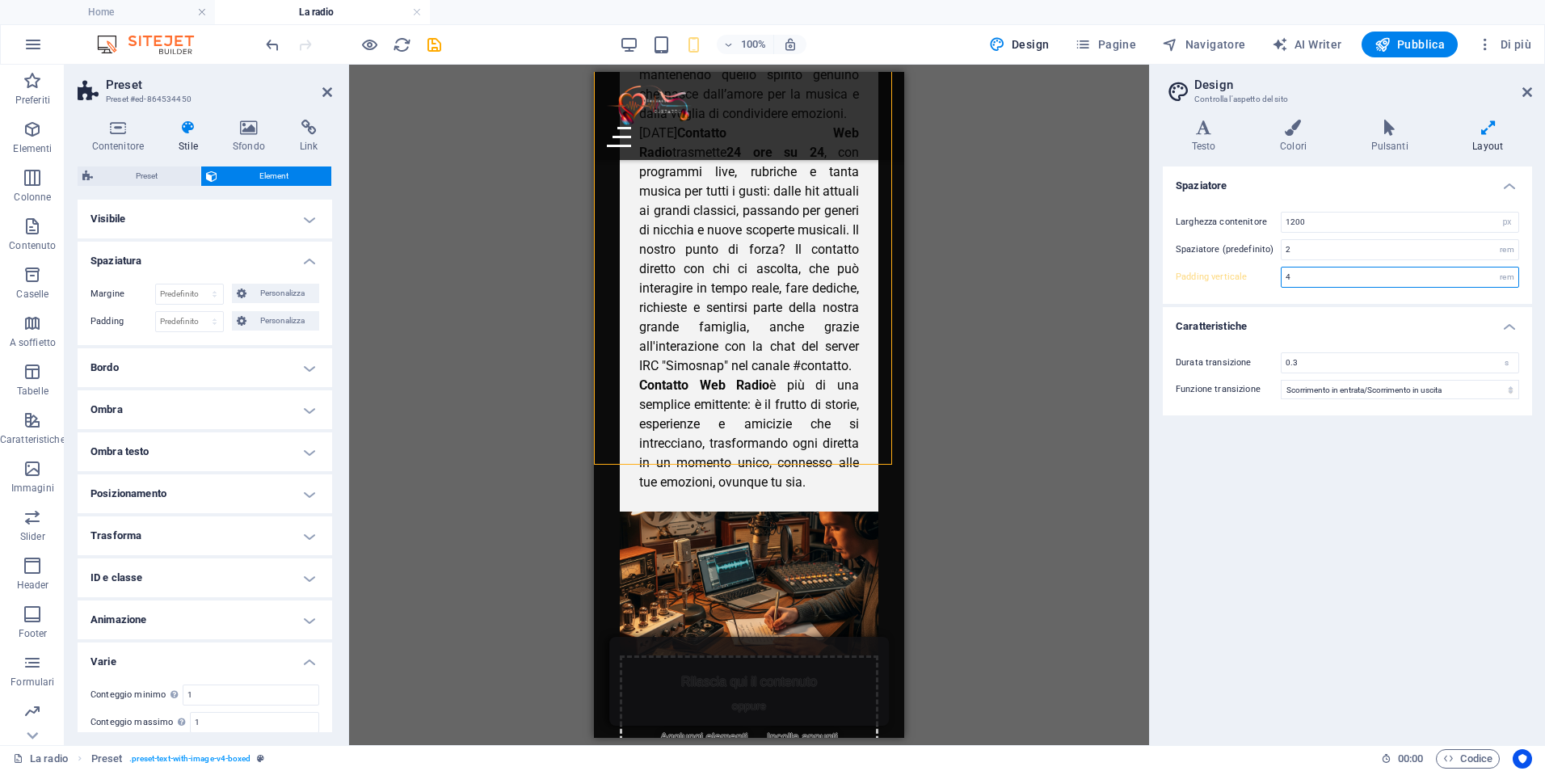
click at [1317, 270] on input "4" at bounding box center [1400, 276] width 237 height 19
type input "1"
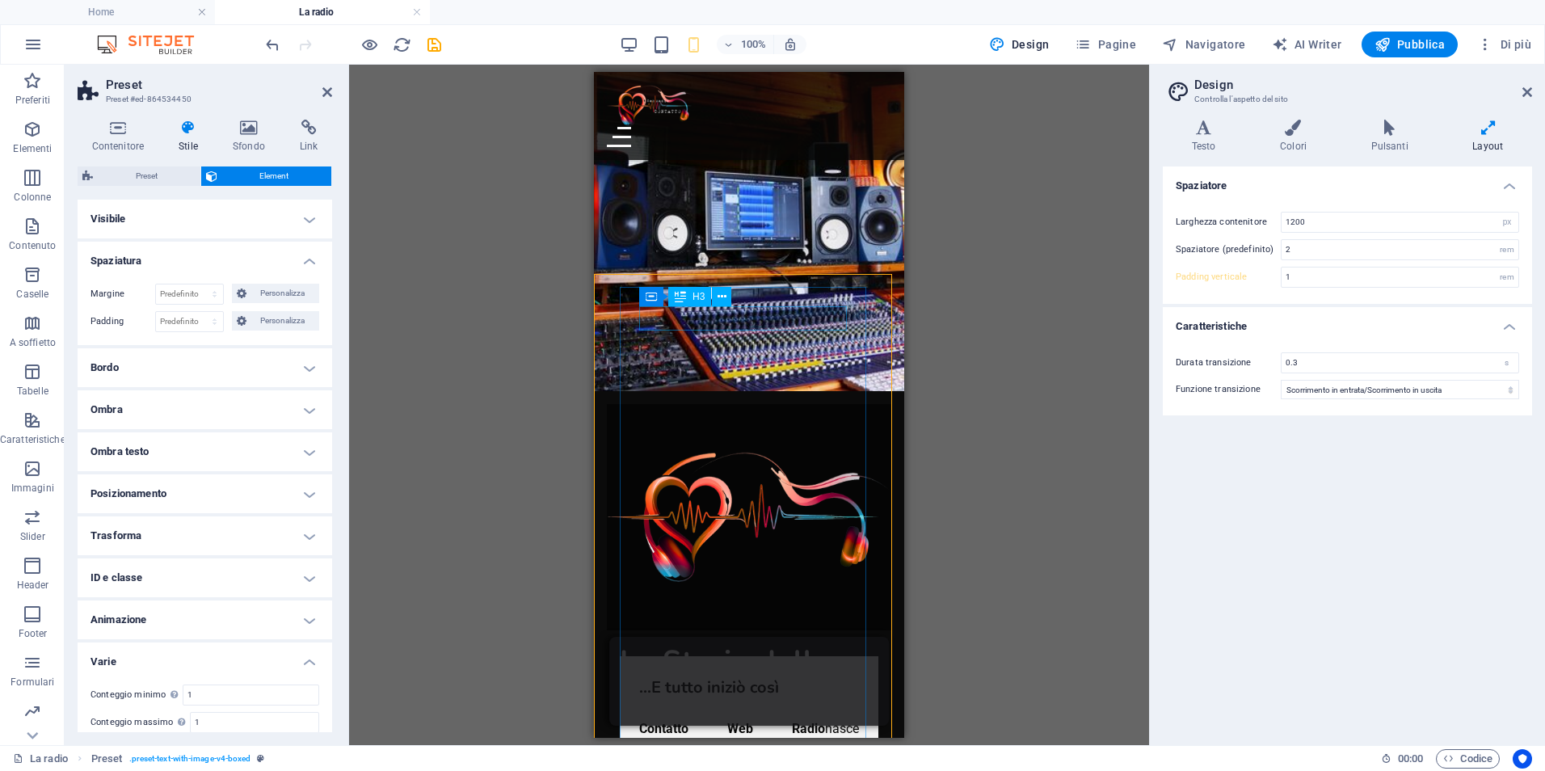
scroll to position [37, 0]
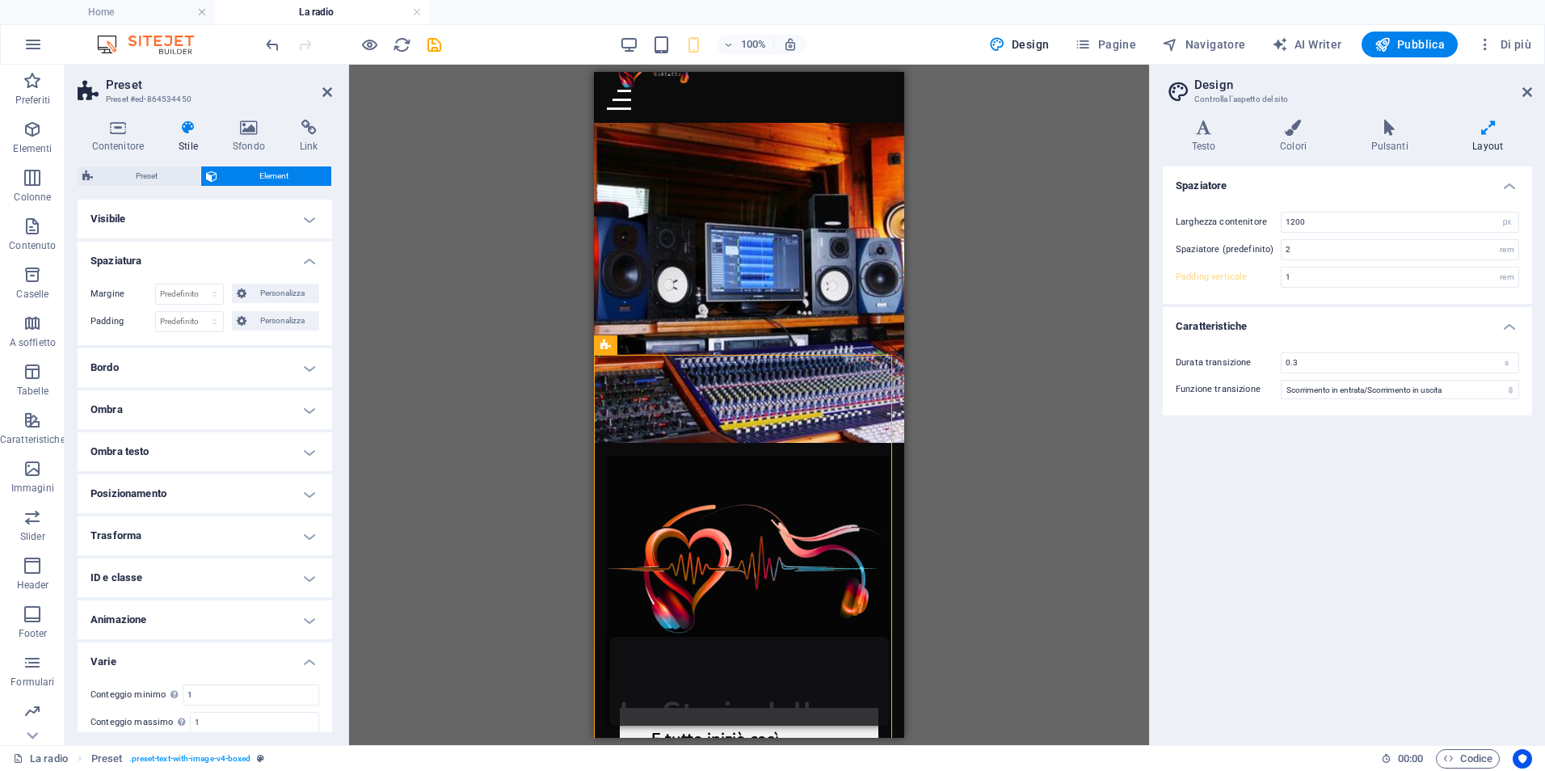
click at [643, 46] on div "100%" at bounding box center [713, 45] width 187 height 26
click at [338, 94] on aside "Preset Preset #ed-864534450 Contenitore Stile Sfondo Link Dimensione Altezza Pr…" at bounding box center [207, 405] width 284 height 680
click at [1530, 97] on icon at bounding box center [1527, 92] width 10 height 13
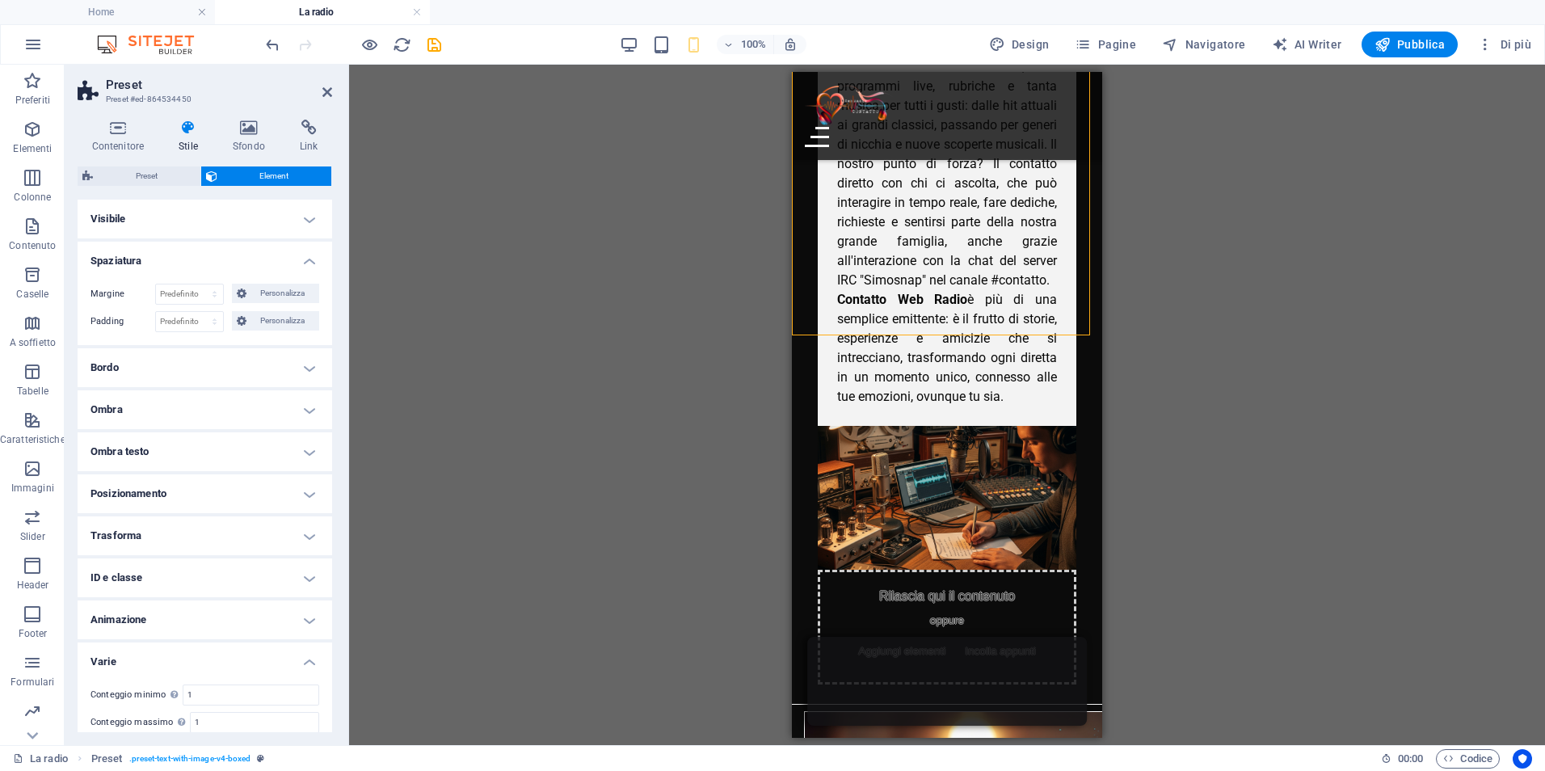
scroll to position [1220, 0]
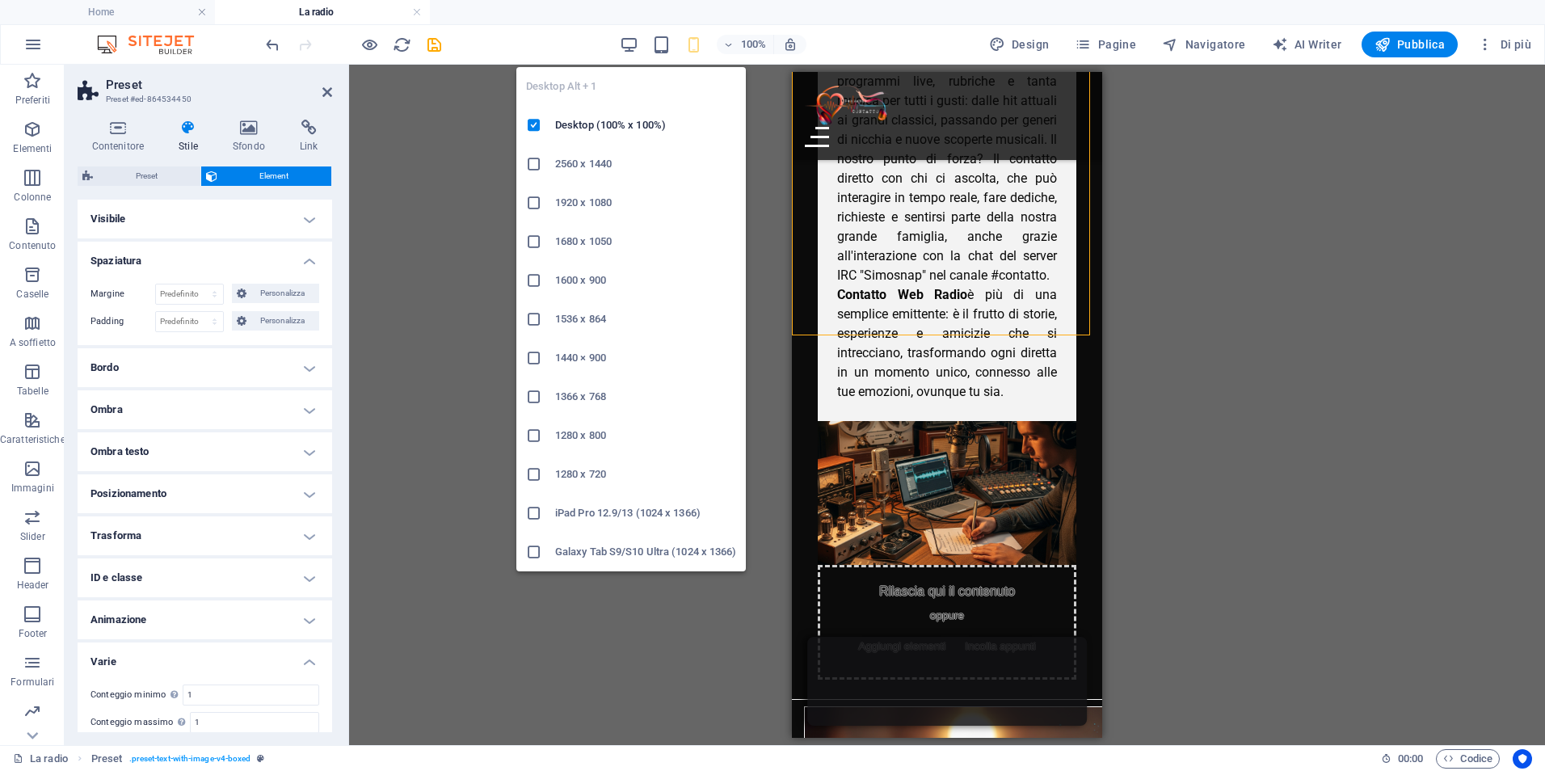
drag, startPoint x: 626, startPoint y: 44, endPoint x: 625, endPoint y: 94, distance: 49.3
click at [625, 44] on icon "button" at bounding box center [629, 45] width 19 height 19
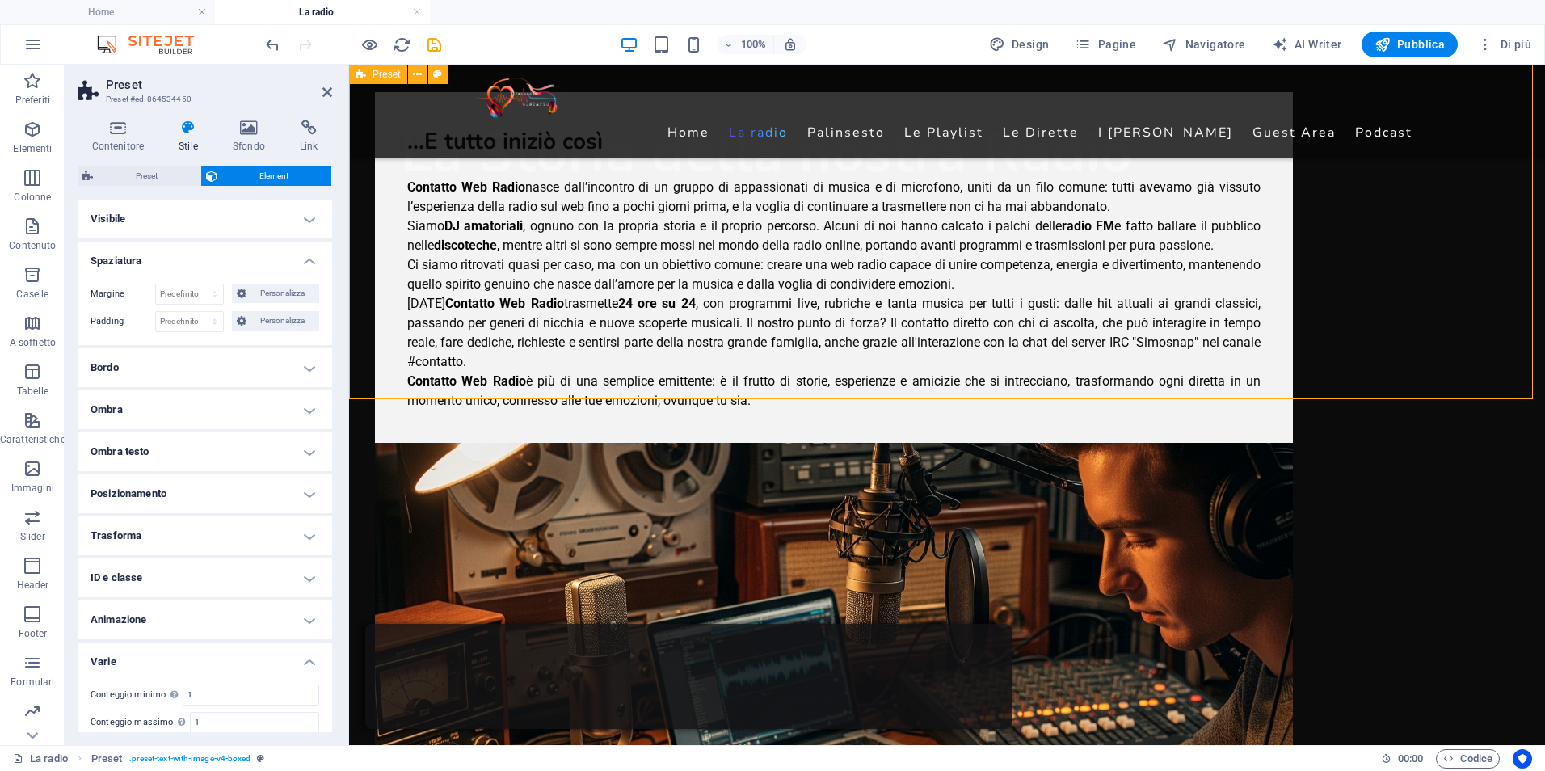
scroll to position [595, 0]
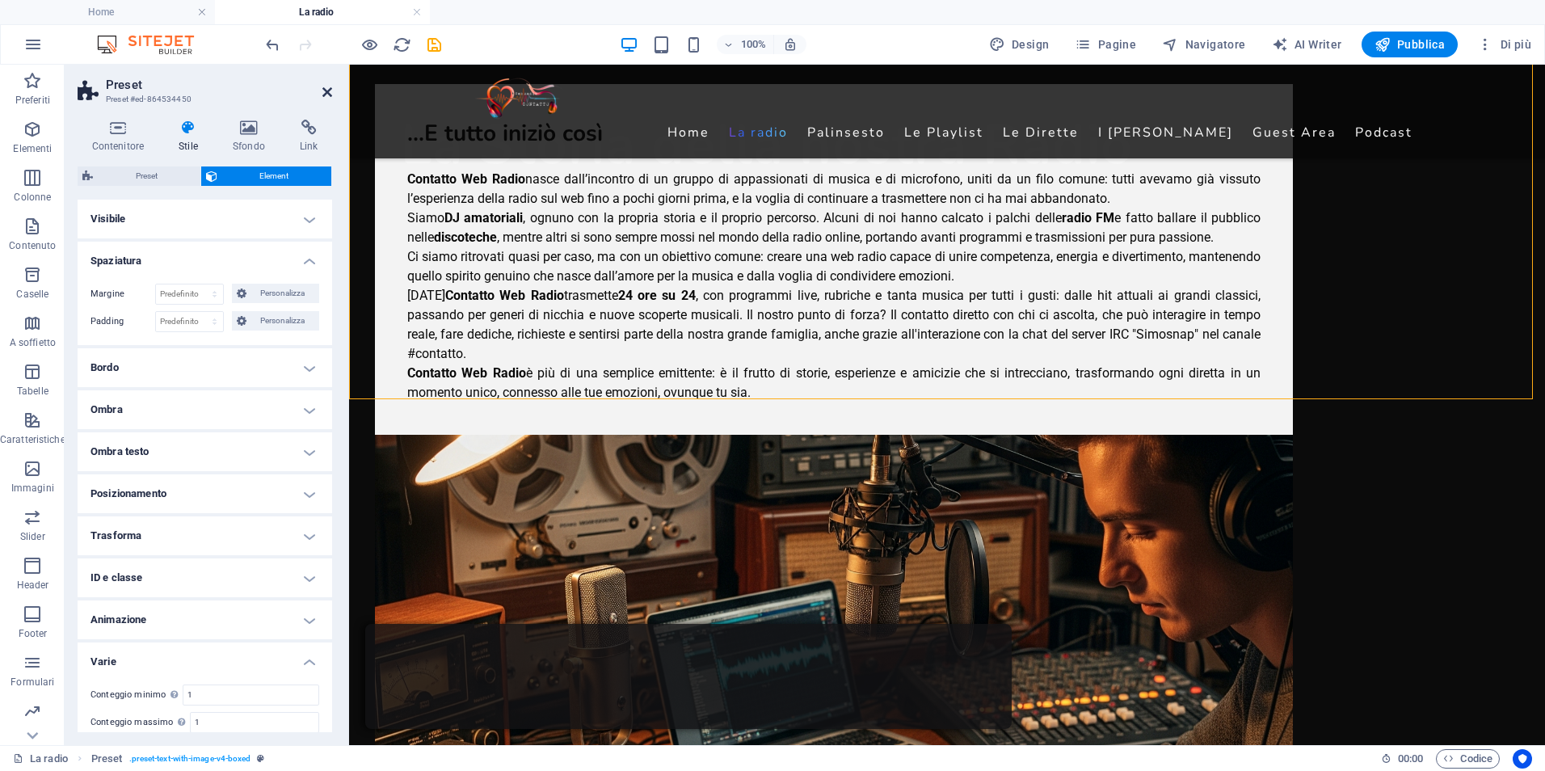
click at [328, 92] on icon at bounding box center [327, 92] width 10 height 13
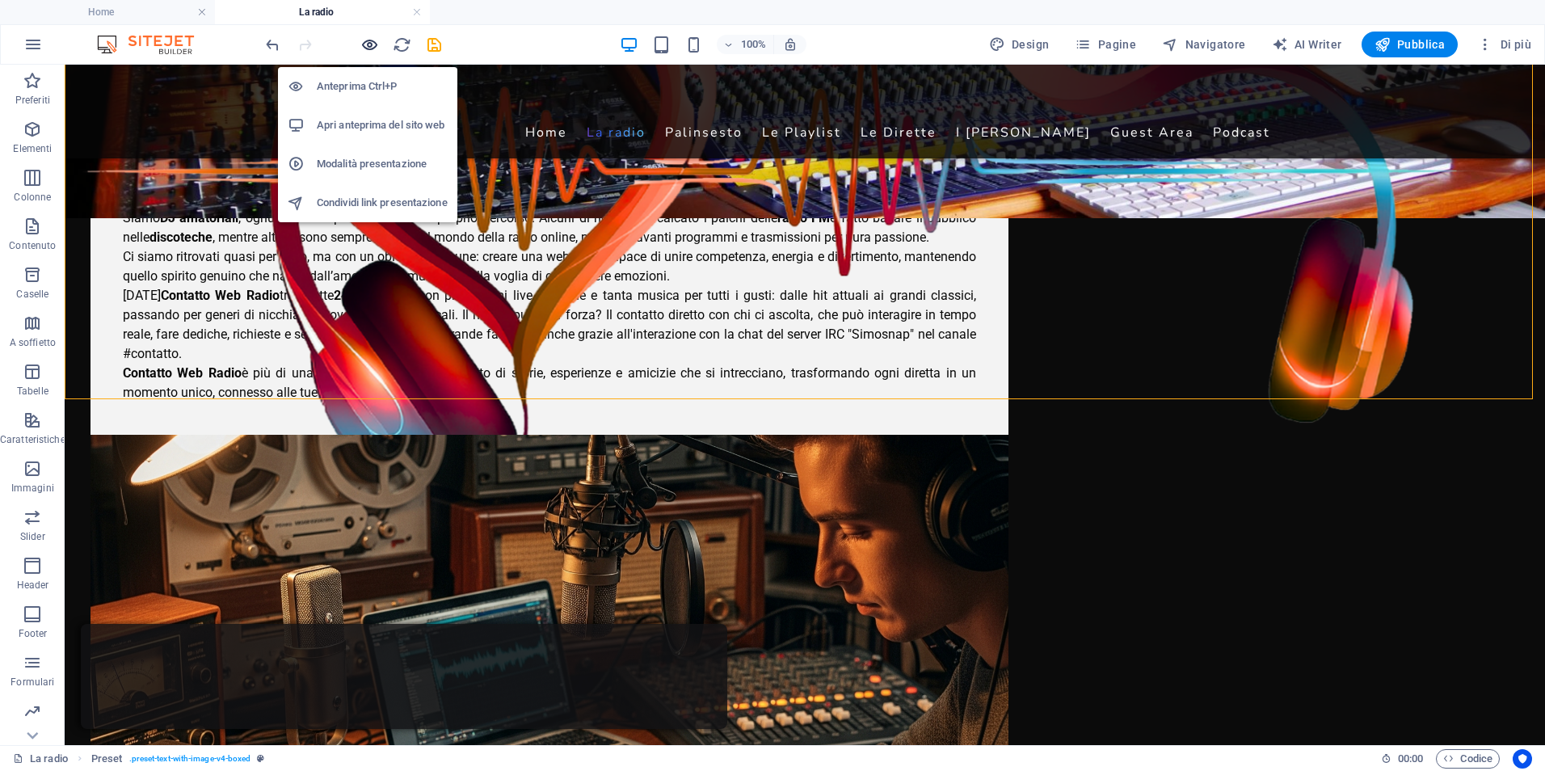
click at [365, 43] on icon "button" at bounding box center [369, 45] width 19 height 19
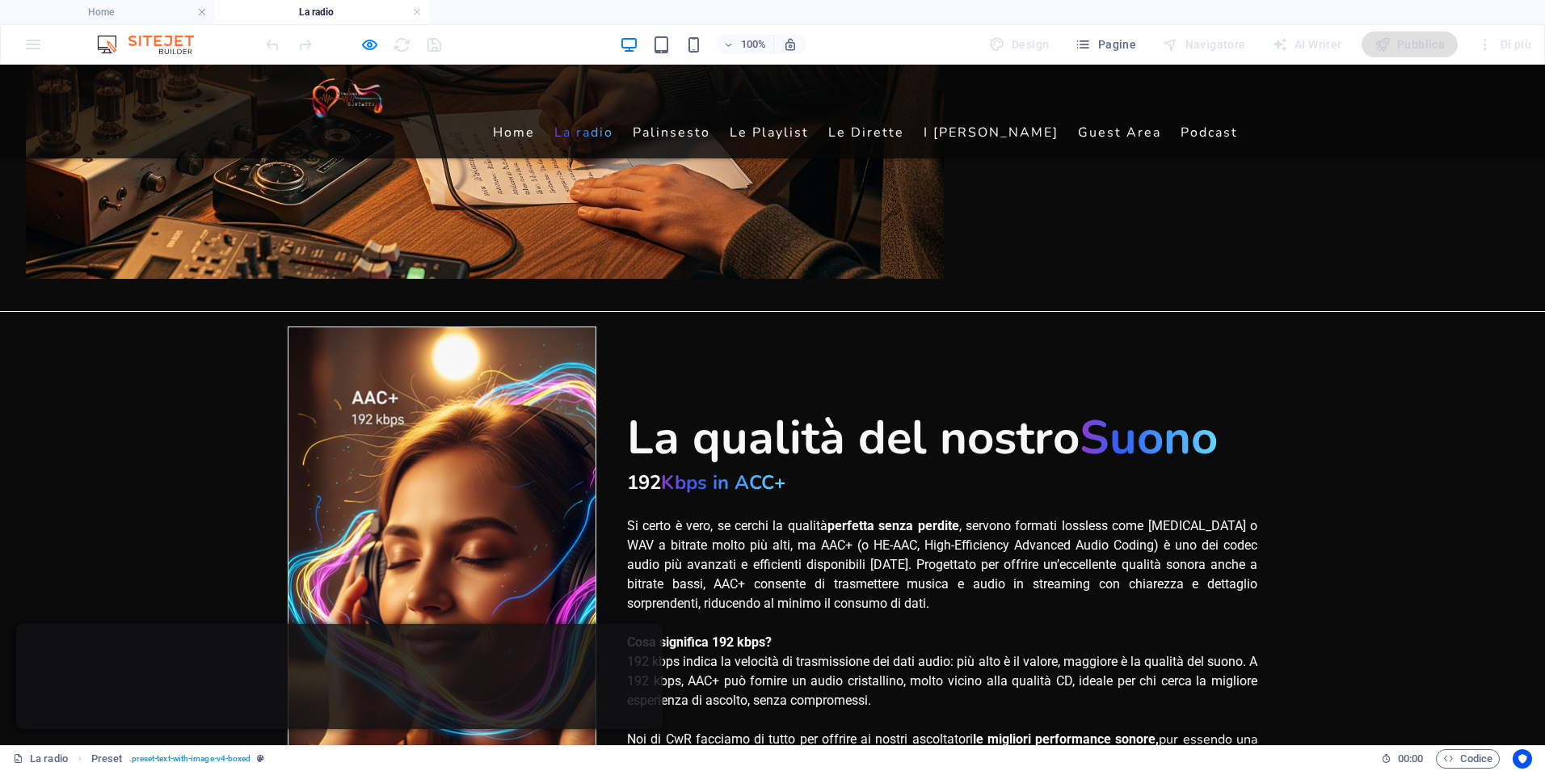
scroll to position [1331, 0]
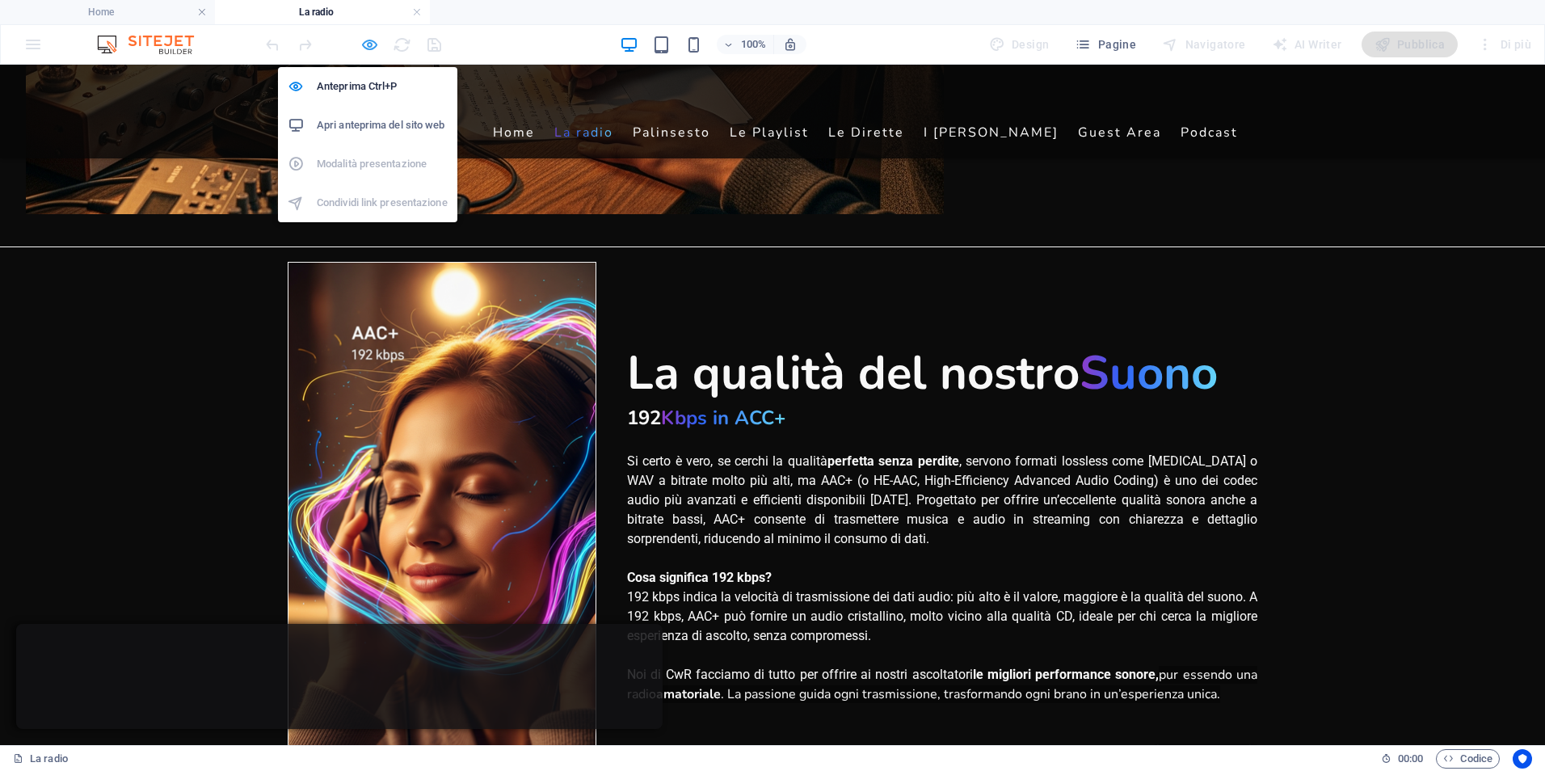
click at [368, 44] on icon "button" at bounding box center [369, 45] width 19 height 19
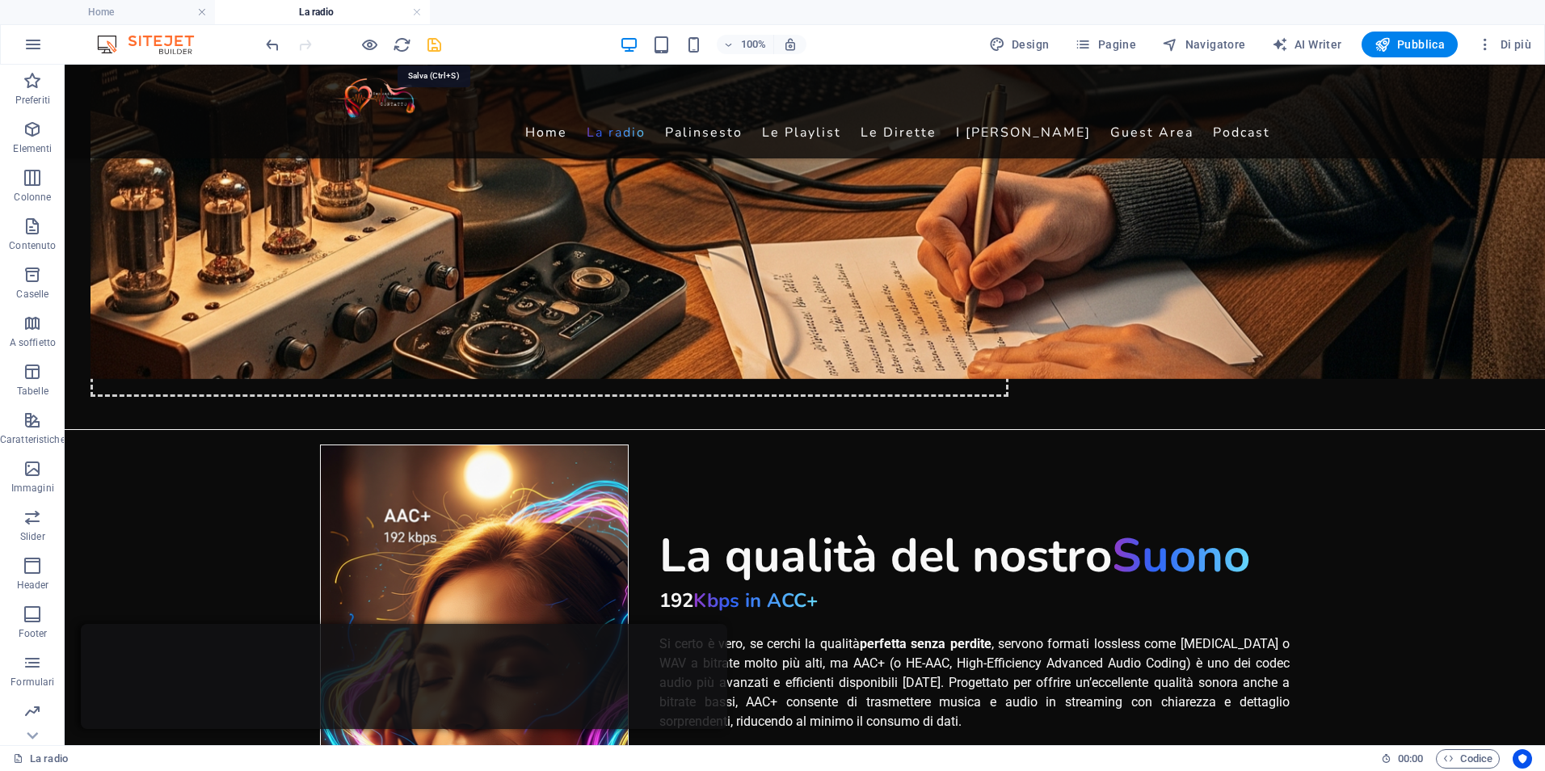
click at [432, 44] on icon "save" at bounding box center [434, 45] width 19 height 19
drag, startPoint x: 1390, startPoint y: 49, endPoint x: 1363, endPoint y: 55, distance: 27.3
click at [1384, 53] on button "Pubblica" at bounding box center [1410, 45] width 97 height 26
